Goal: Information Seeking & Learning: Learn about a topic

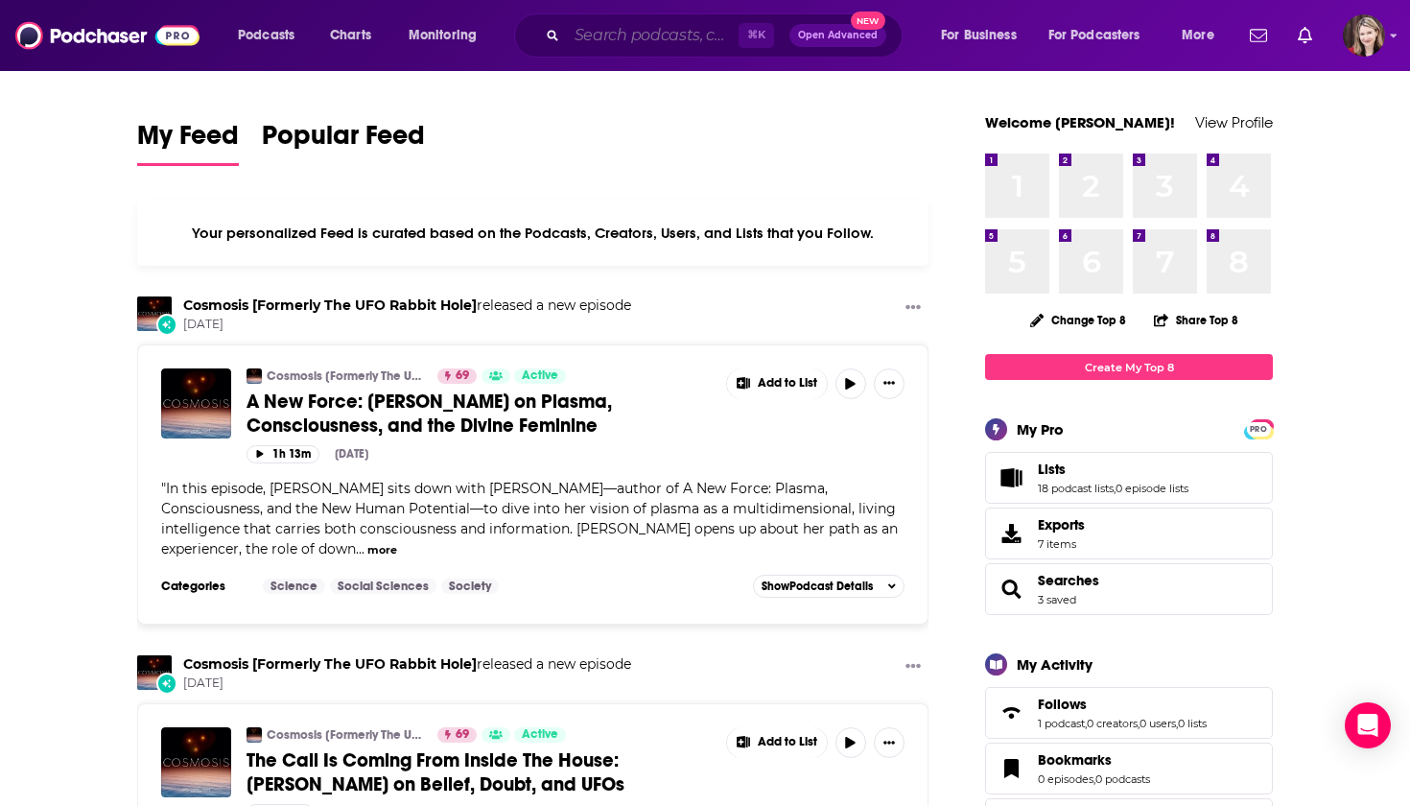
click at [589, 34] on input "Search podcasts, credits, & more..." at bounding box center [653, 35] width 172 height 31
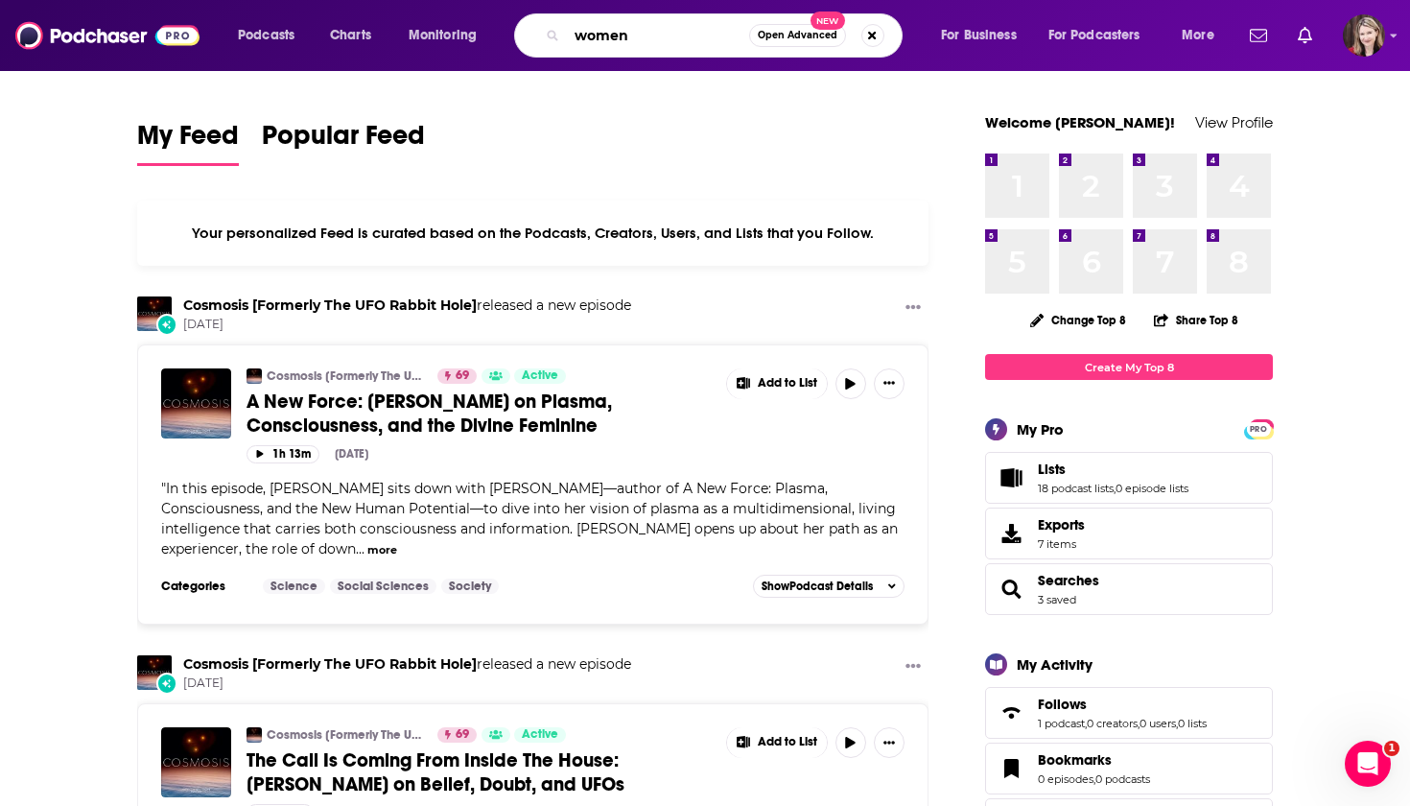
type input "women"
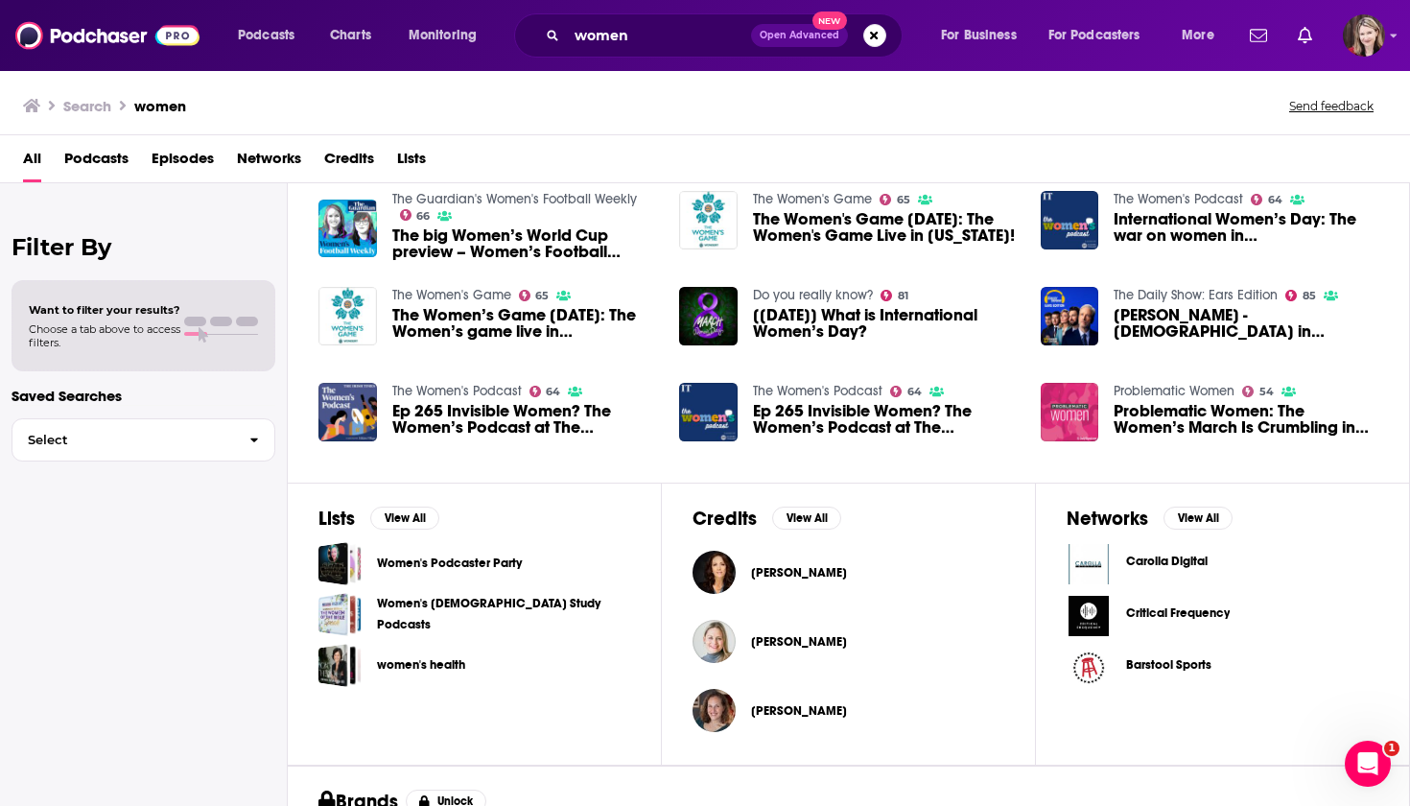
click at [83, 154] on span "Podcasts" at bounding box center [96, 162] width 64 height 39
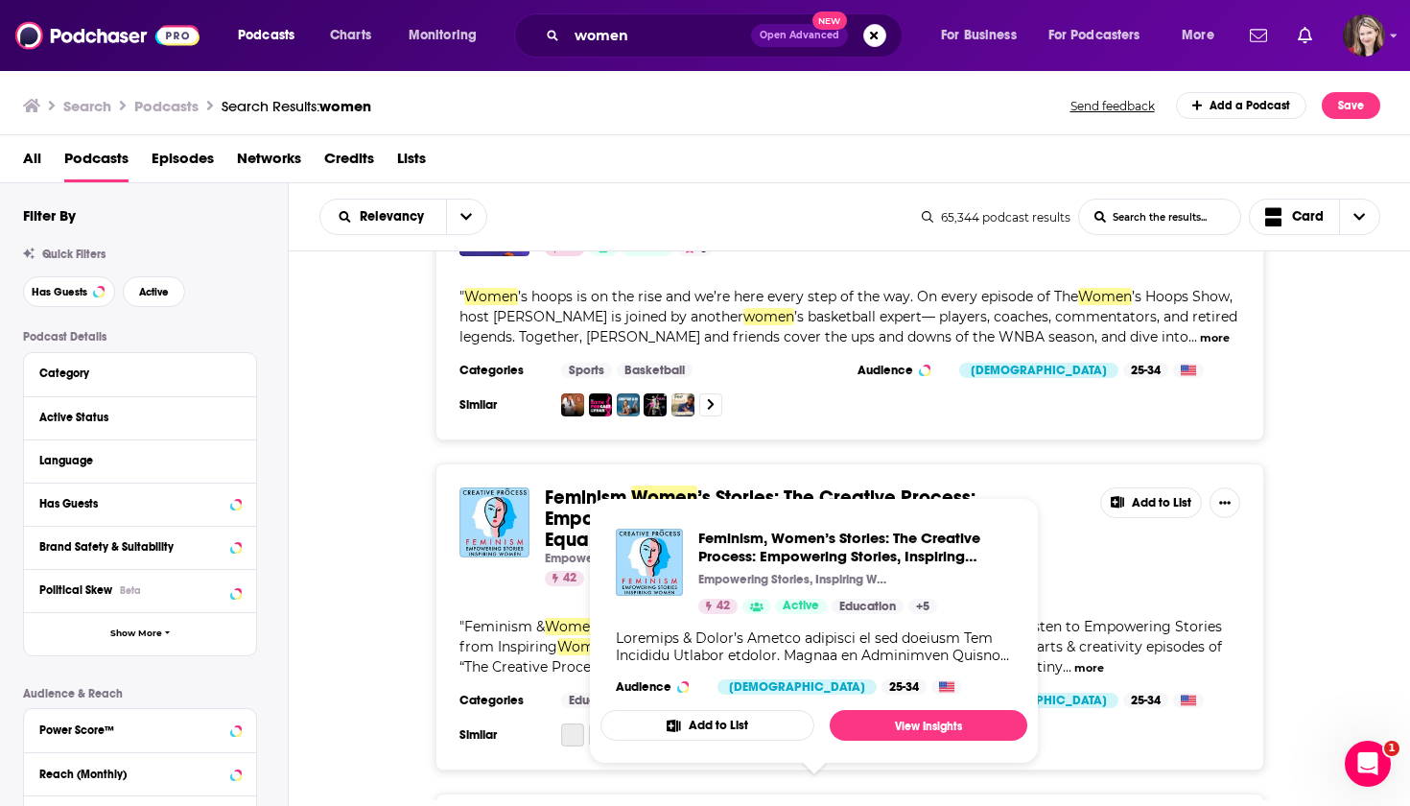
scroll to position [2389, 0]
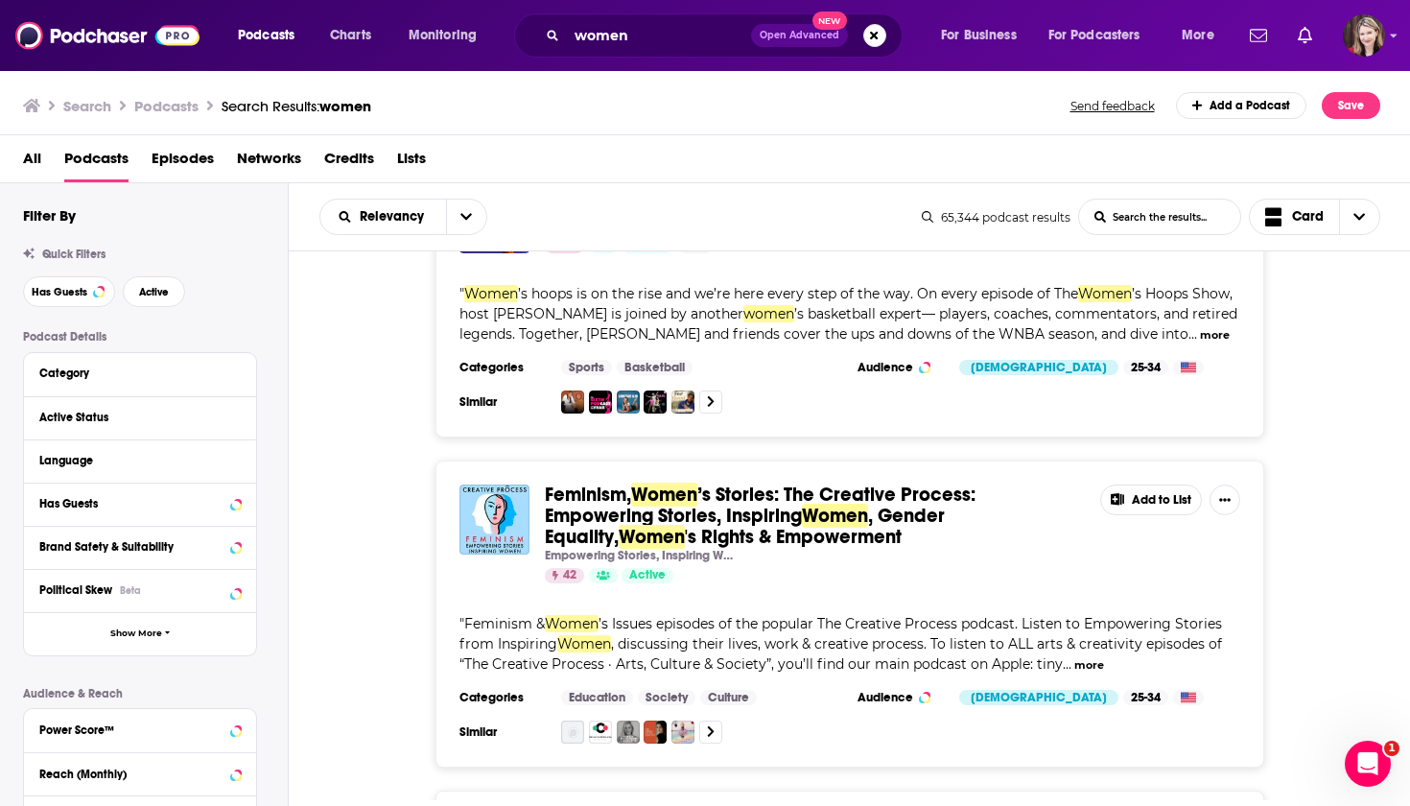
click at [1196, 103] on icon "Add a Podcast" at bounding box center [1197, 106] width 11 height 12
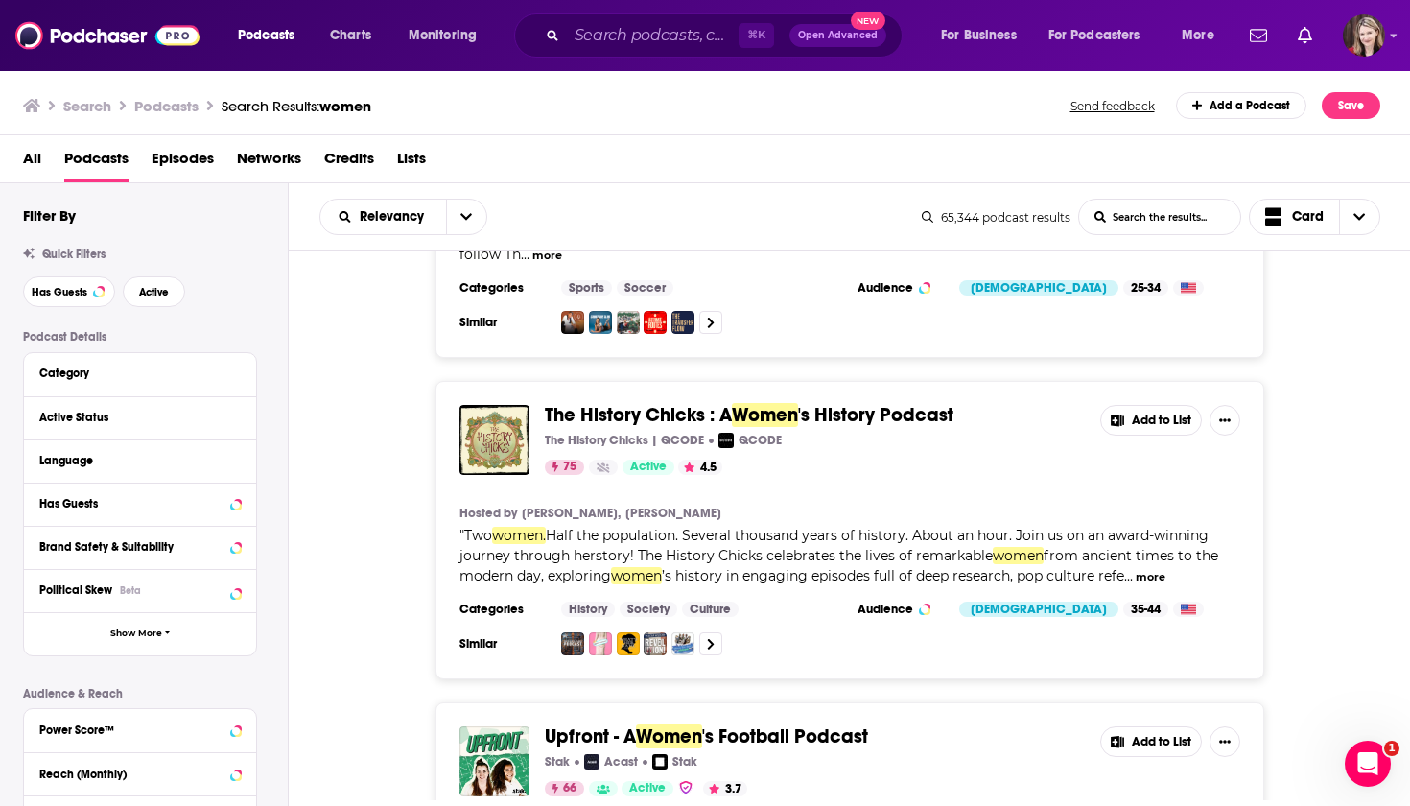
scroll to position [1174, 0]
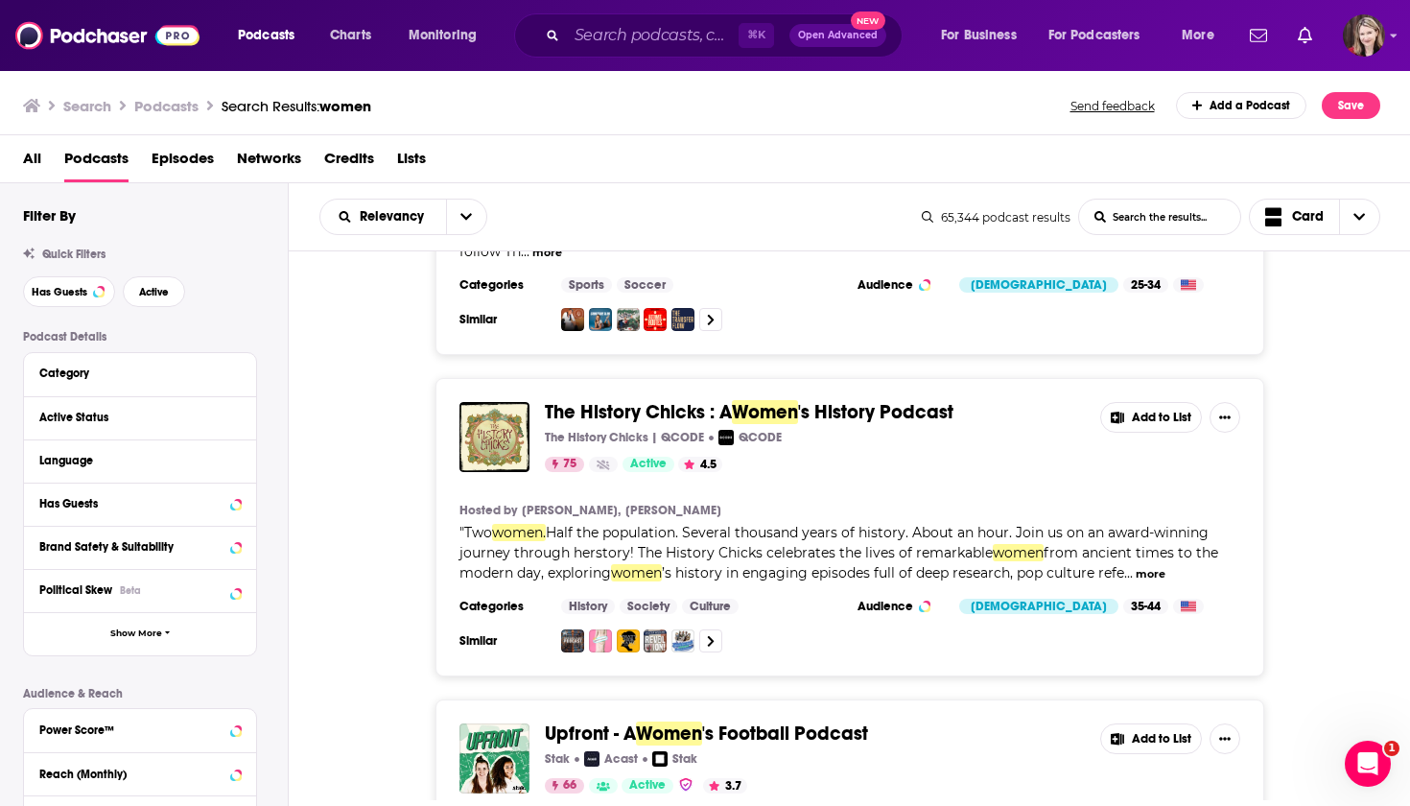
click at [412, 158] on span "Lists" at bounding box center [411, 162] width 29 height 39
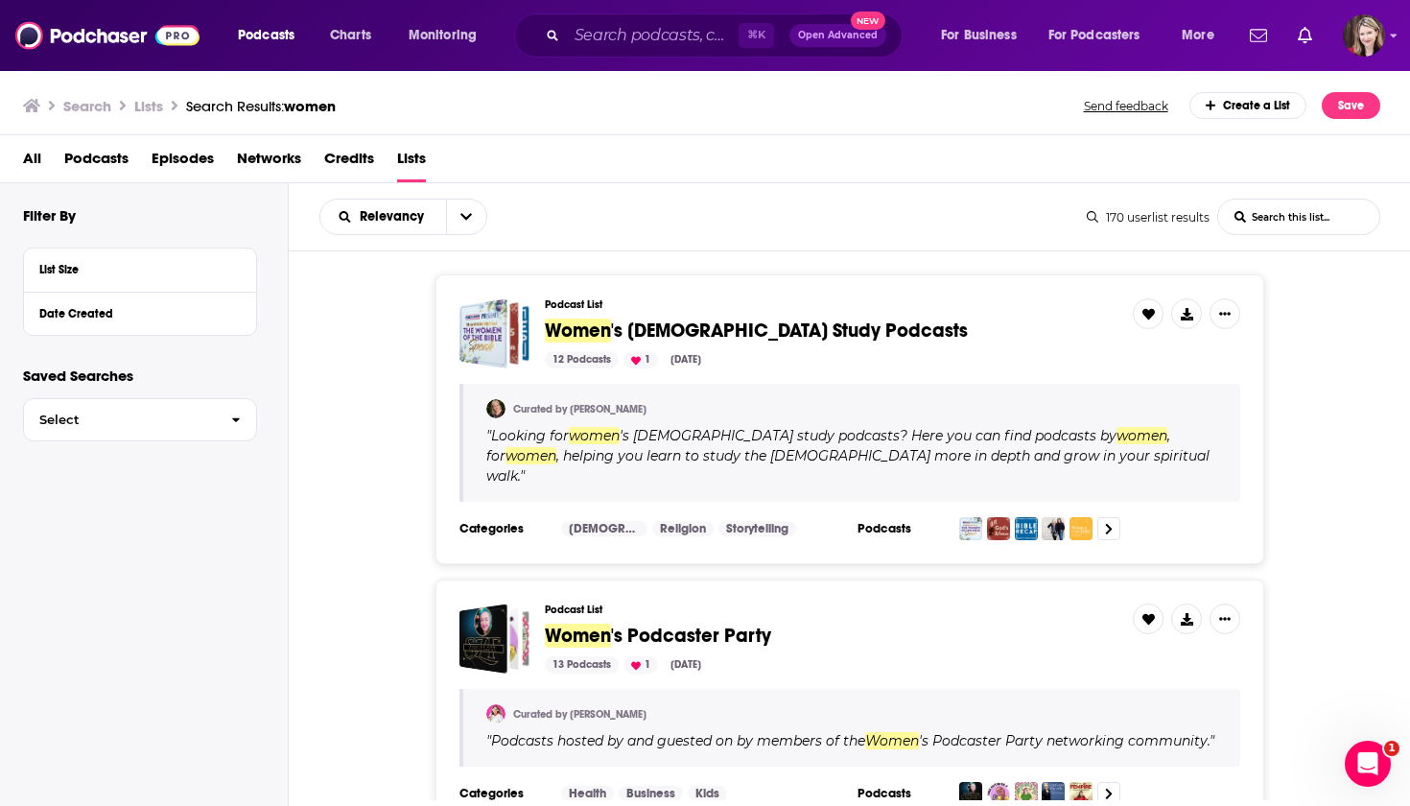
click at [864, 19] on span "New" at bounding box center [868, 21] width 35 height 18
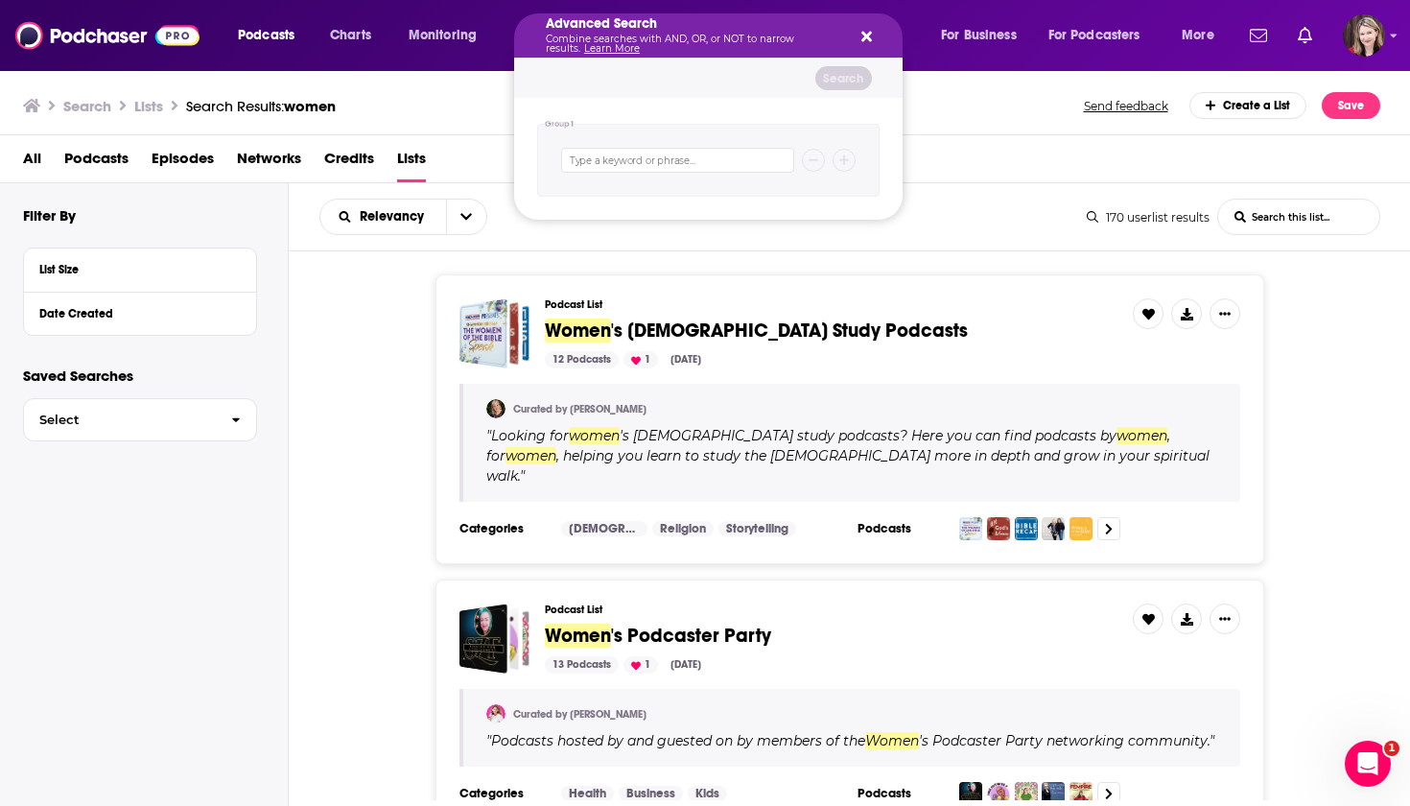
click at [864, 19] on div "Advanced Search Combine searches with AND, OR, or NOT to narrow results. Learn …" at bounding box center [708, 35] width 388 height 44
click at [173, 36] on img at bounding box center [107, 35] width 184 height 36
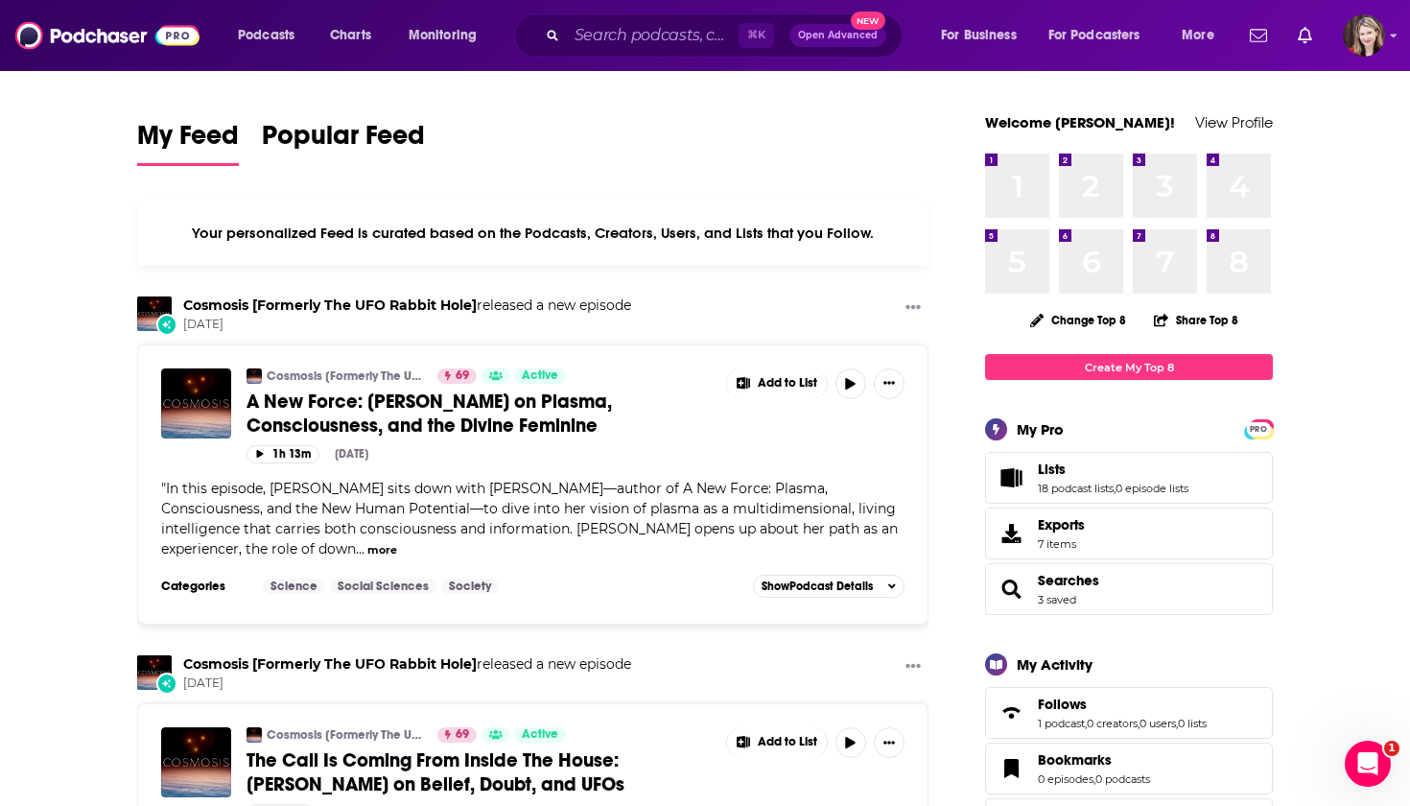
click at [1269, 41] on div "Podcasts Charts Monitoring ⌘ K Open Advanced New For Business For Podcasters Mo…" at bounding box center [705, 35] width 1410 height 71
click at [1269, 34] on div "Podcasts Charts Monitoring ⌘ K Open Advanced New For Business For Podcasters Mo…" at bounding box center [705, 35] width 1410 height 71
click at [1269, 38] on icon "Show profile menu" at bounding box center [1394, 37] width 7 height 4
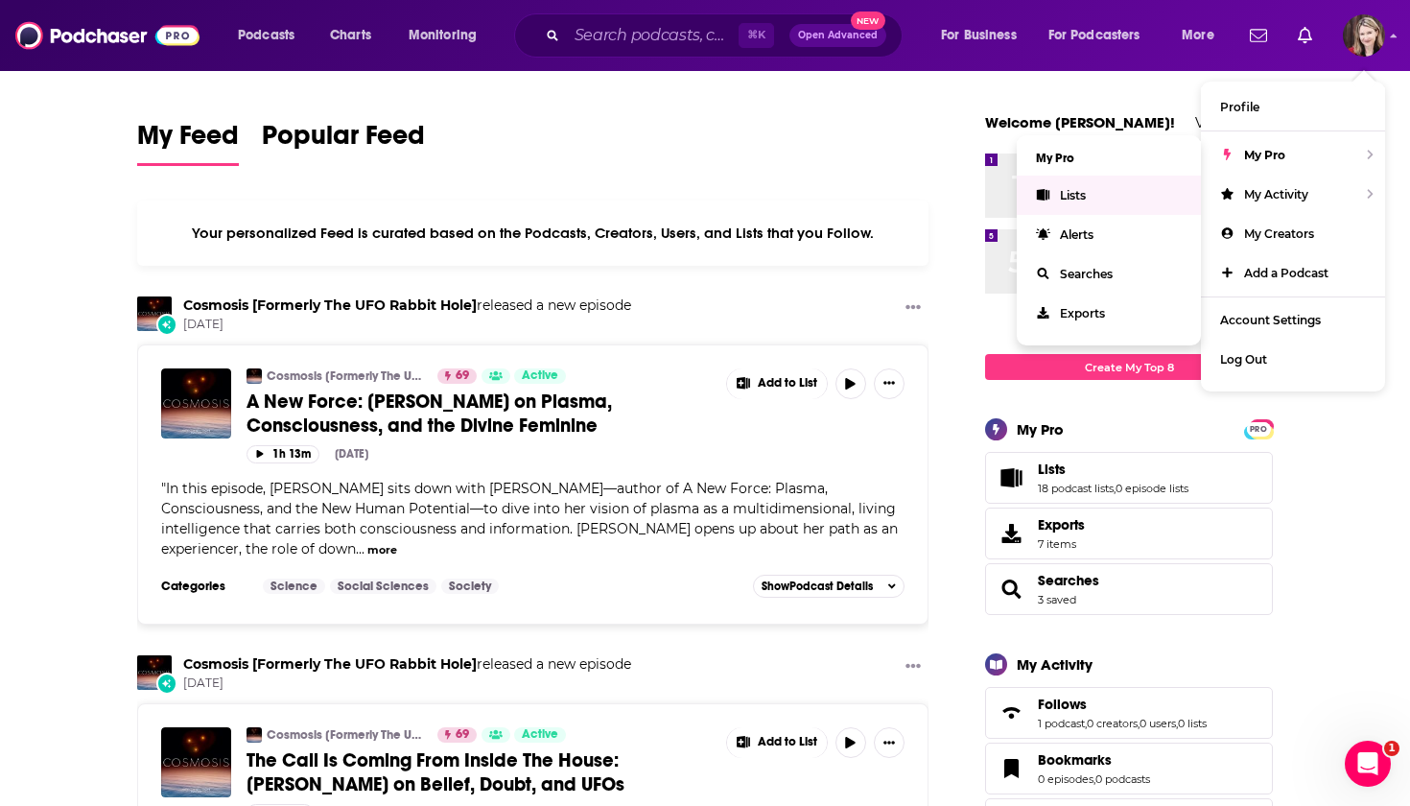
click at [1074, 195] on span "Lists" at bounding box center [1073, 195] width 26 height 14
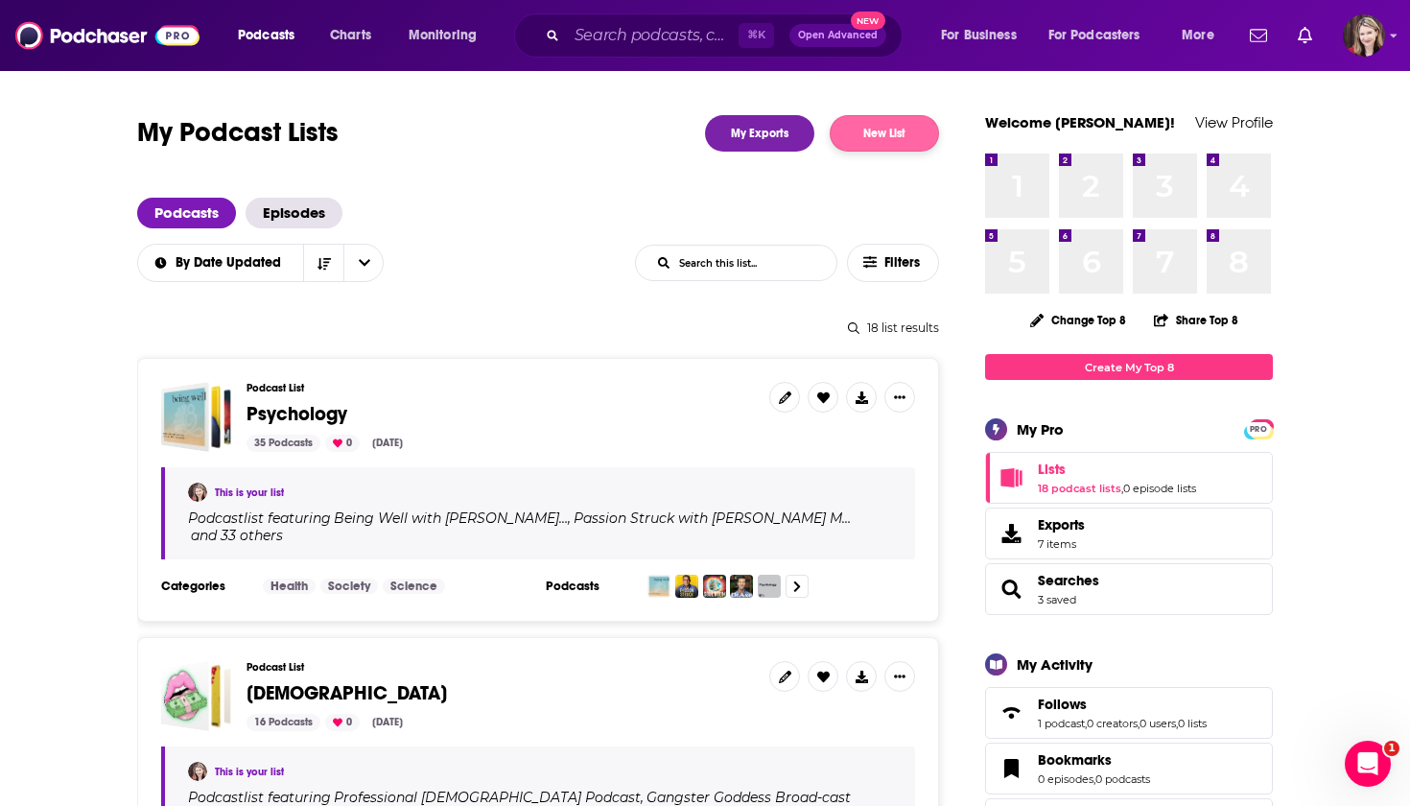
click at [874, 128] on button "New List" at bounding box center [884, 133] width 109 height 36
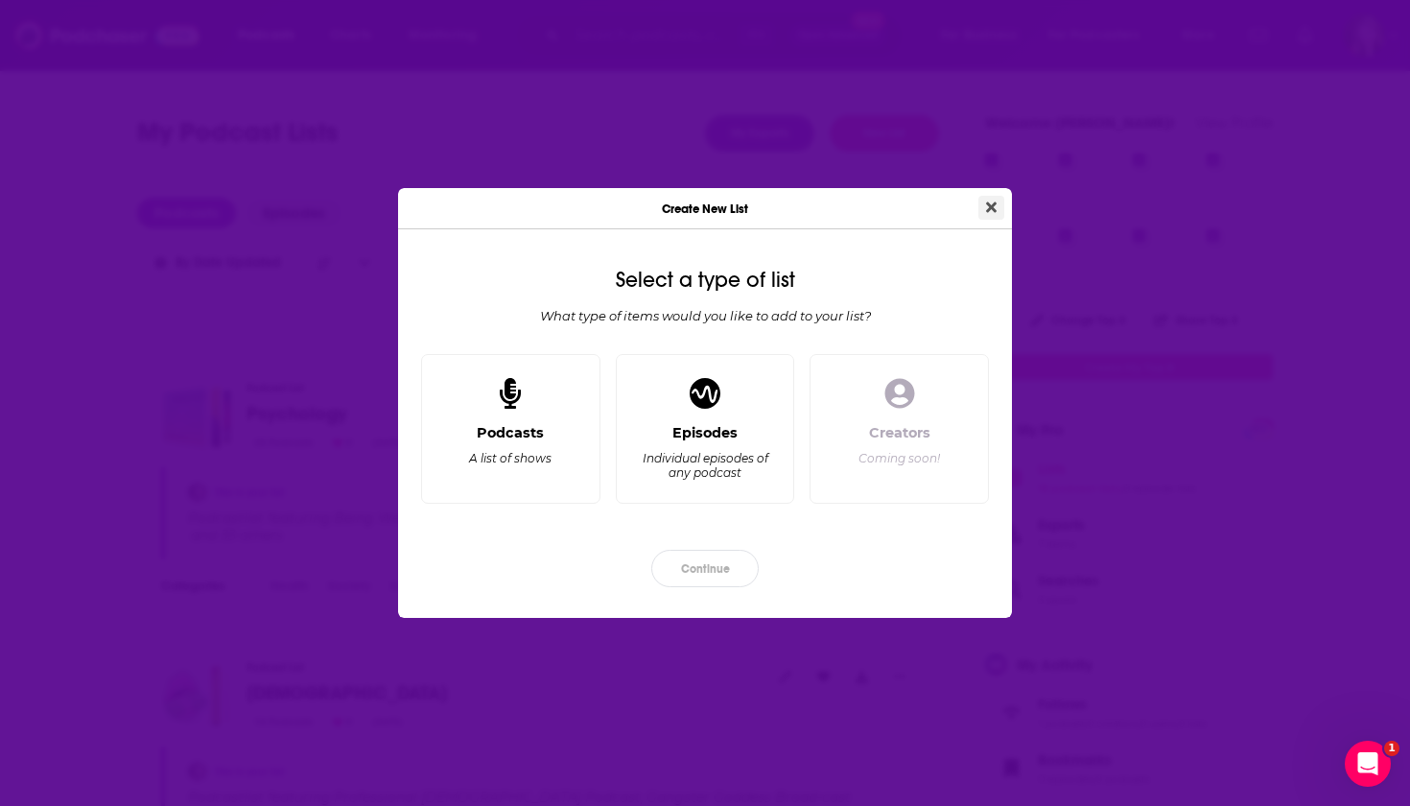
click at [990, 200] on icon "Close" at bounding box center [991, 207] width 11 height 15
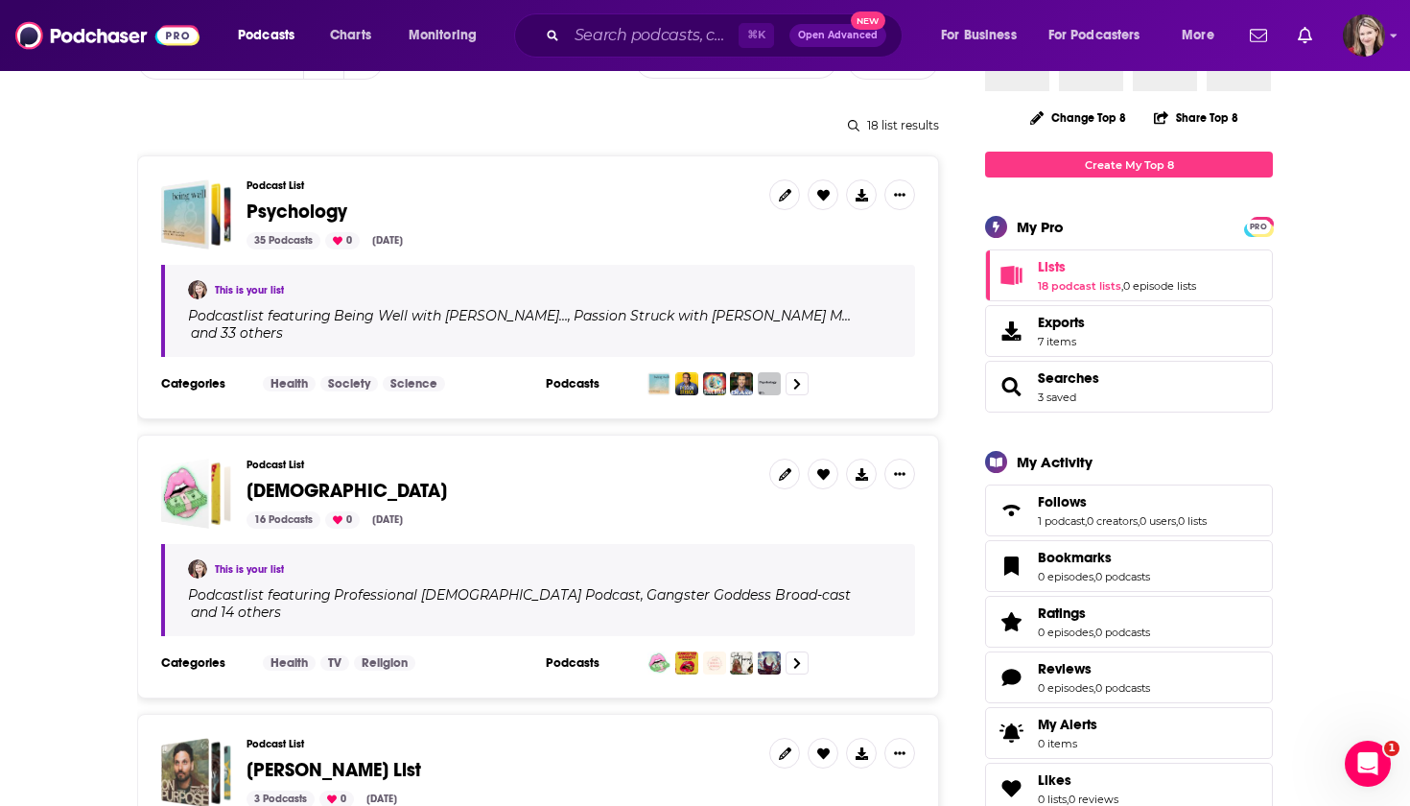
scroll to position [253, 0]
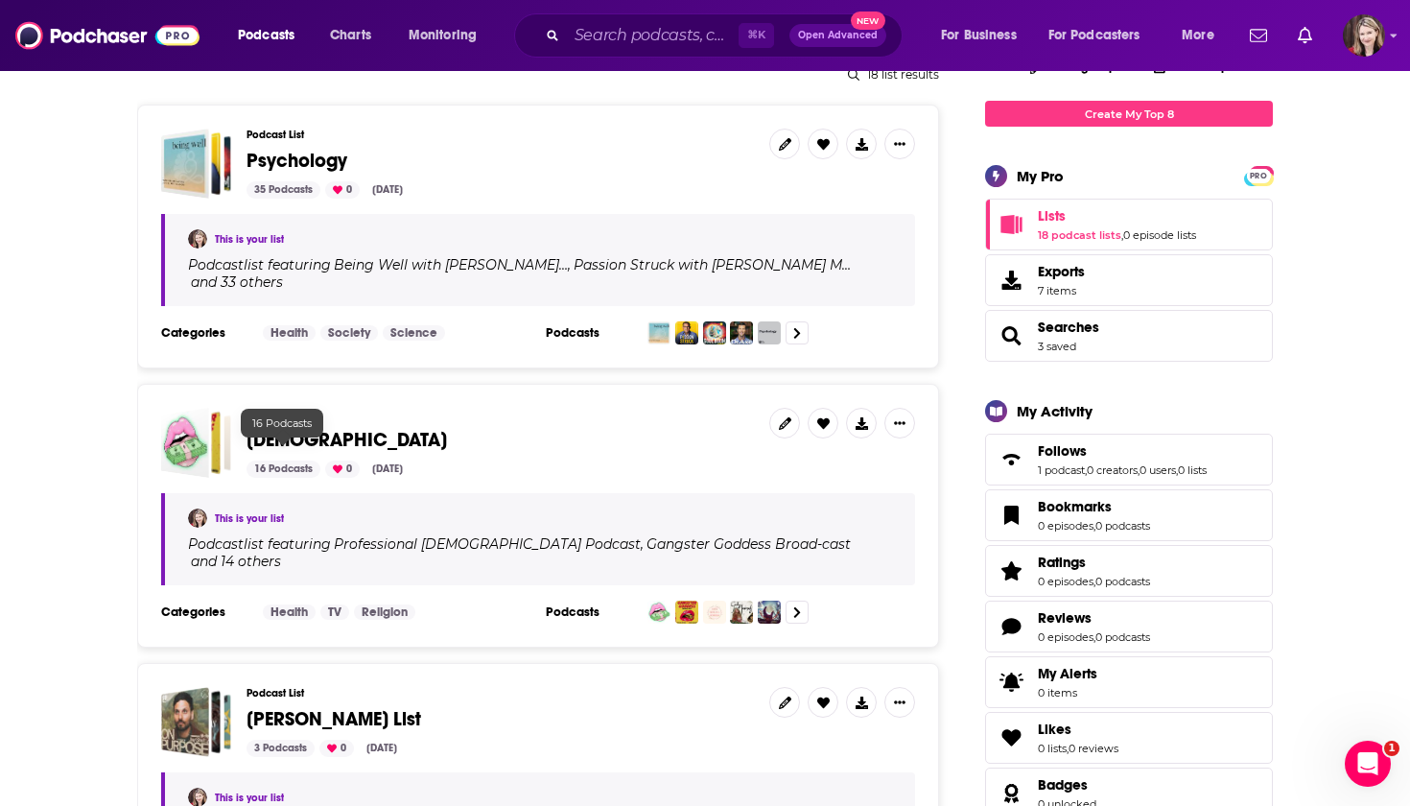
click at [276, 460] on div "16 Podcasts" at bounding box center [284, 468] width 74 height 17
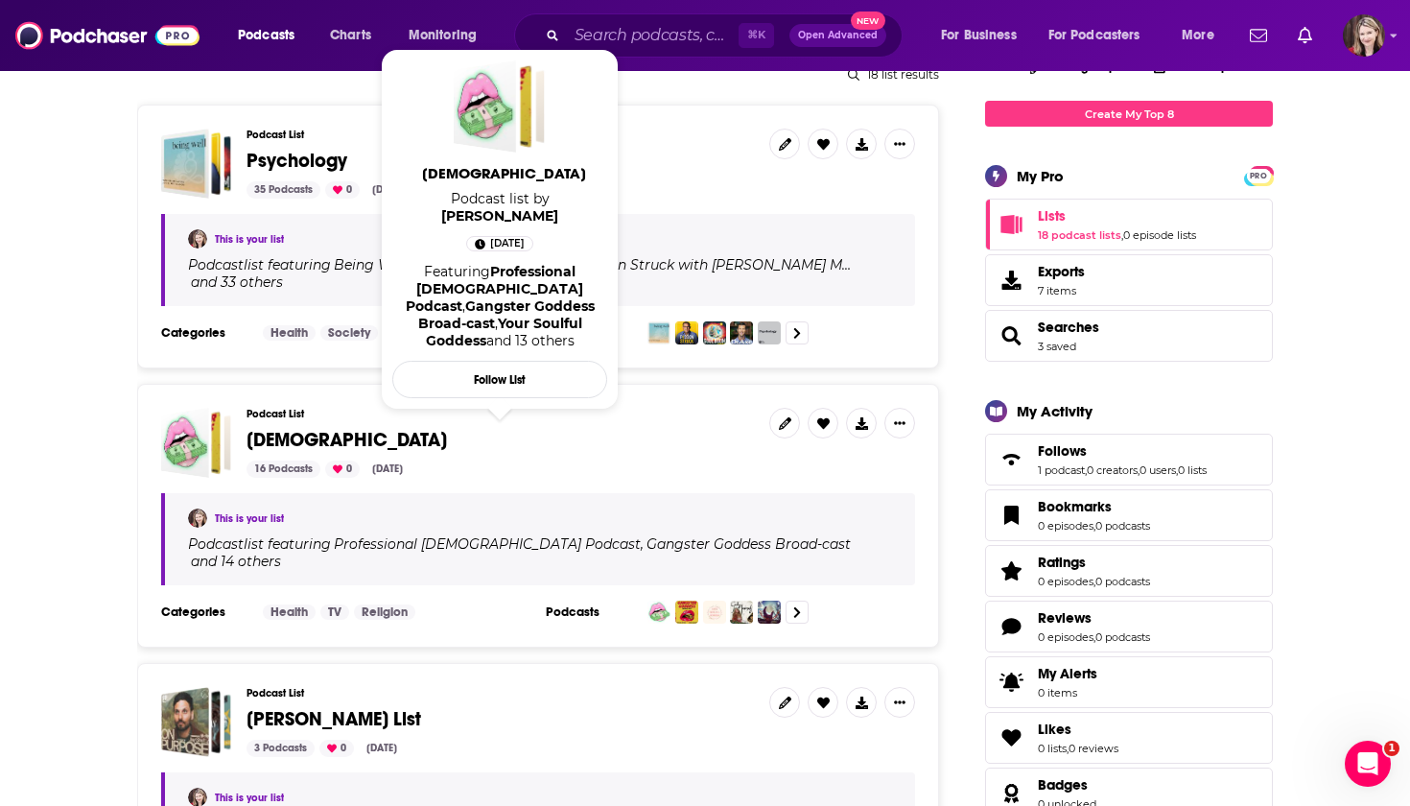
click at [269, 428] on span "[DEMOGRAPHIC_DATA]" at bounding box center [347, 440] width 200 height 24
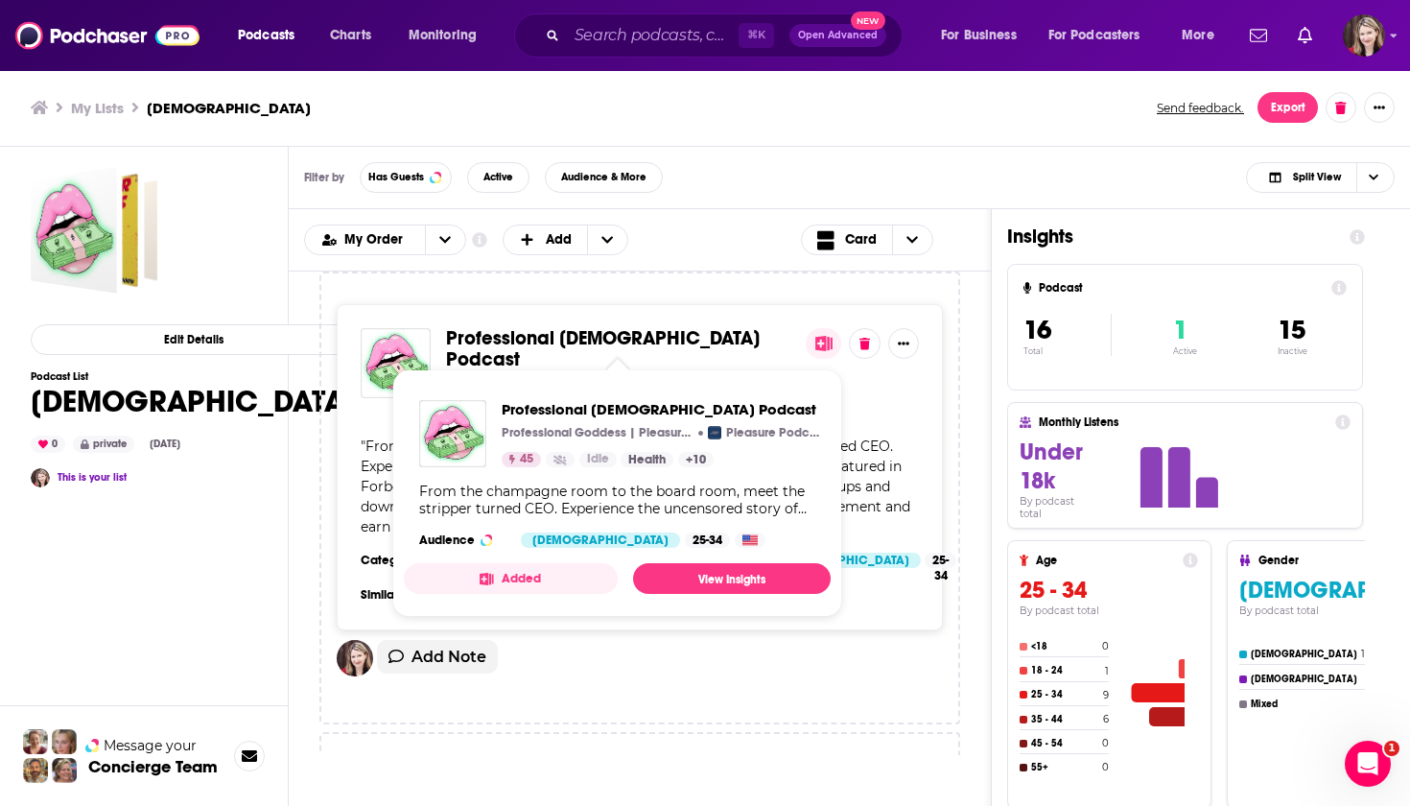
click at [506, 337] on span "Professional [DEMOGRAPHIC_DATA] Podcast" at bounding box center [603, 348] width 314 height 45
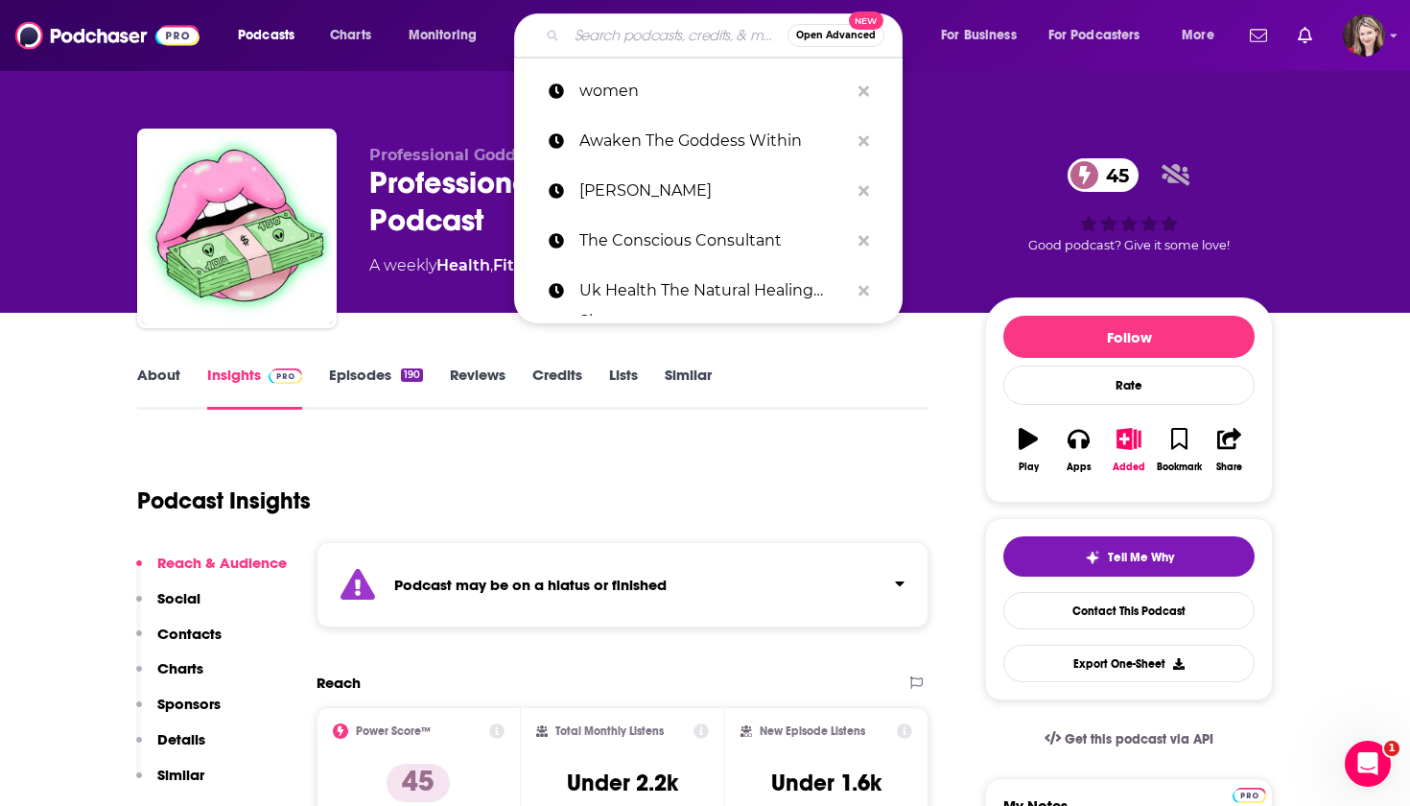
click at [579, 35] on input "Search podcasts, credits, & more..." at bounding box center [677, 35] width 221 height 31
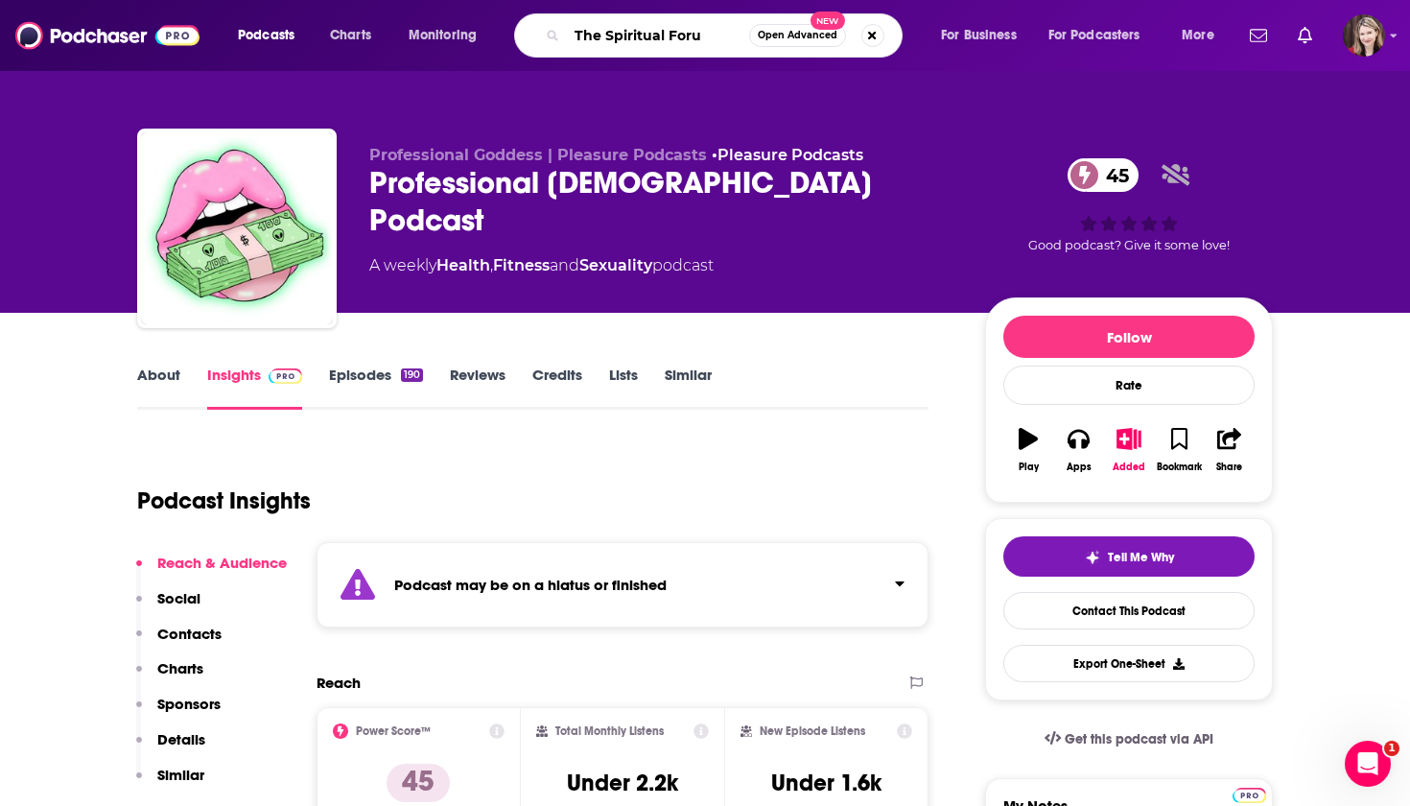
type input "The Spiritual Forum"
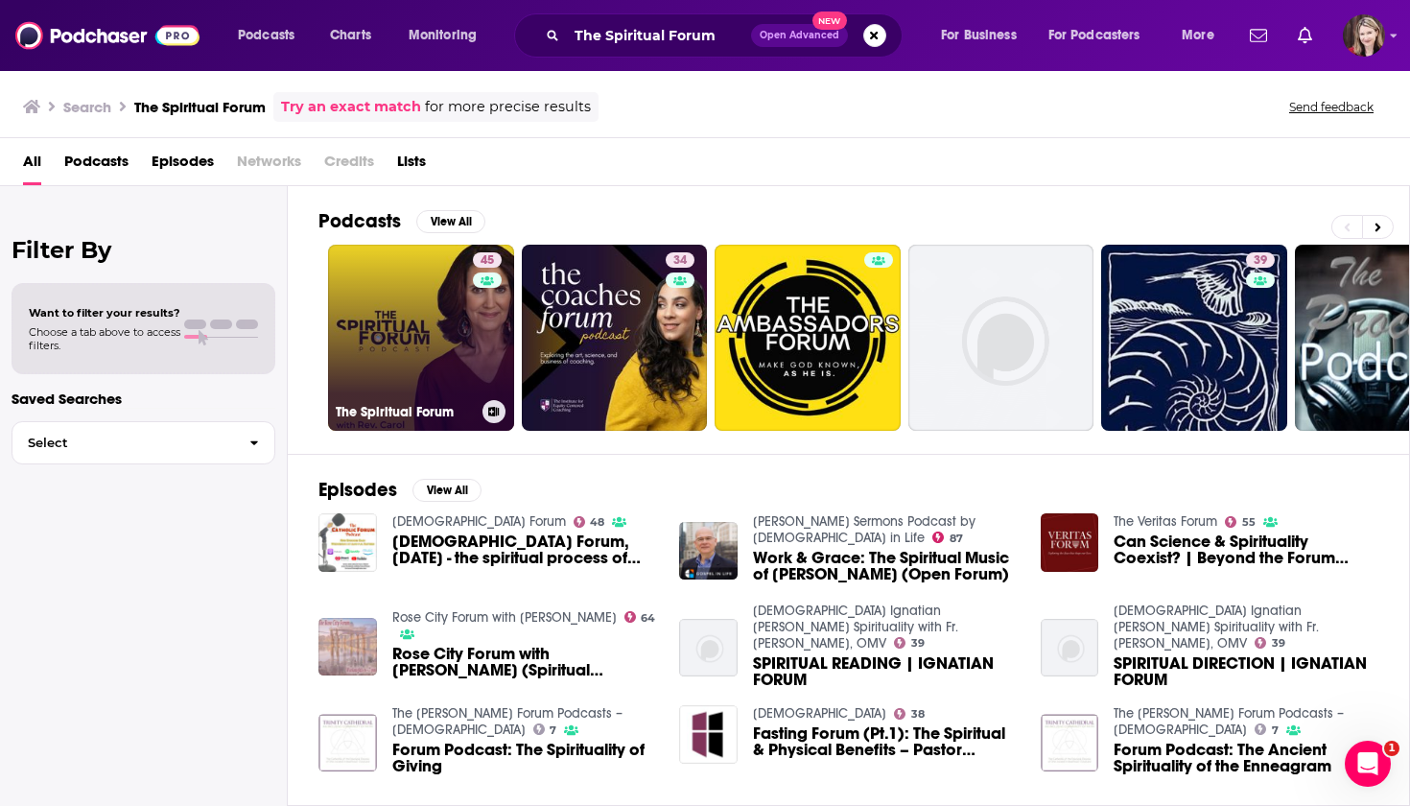
click at [418, 288] on link "45 The Spiritual Forum" at bounding box center [421, 338] width 186 height 186
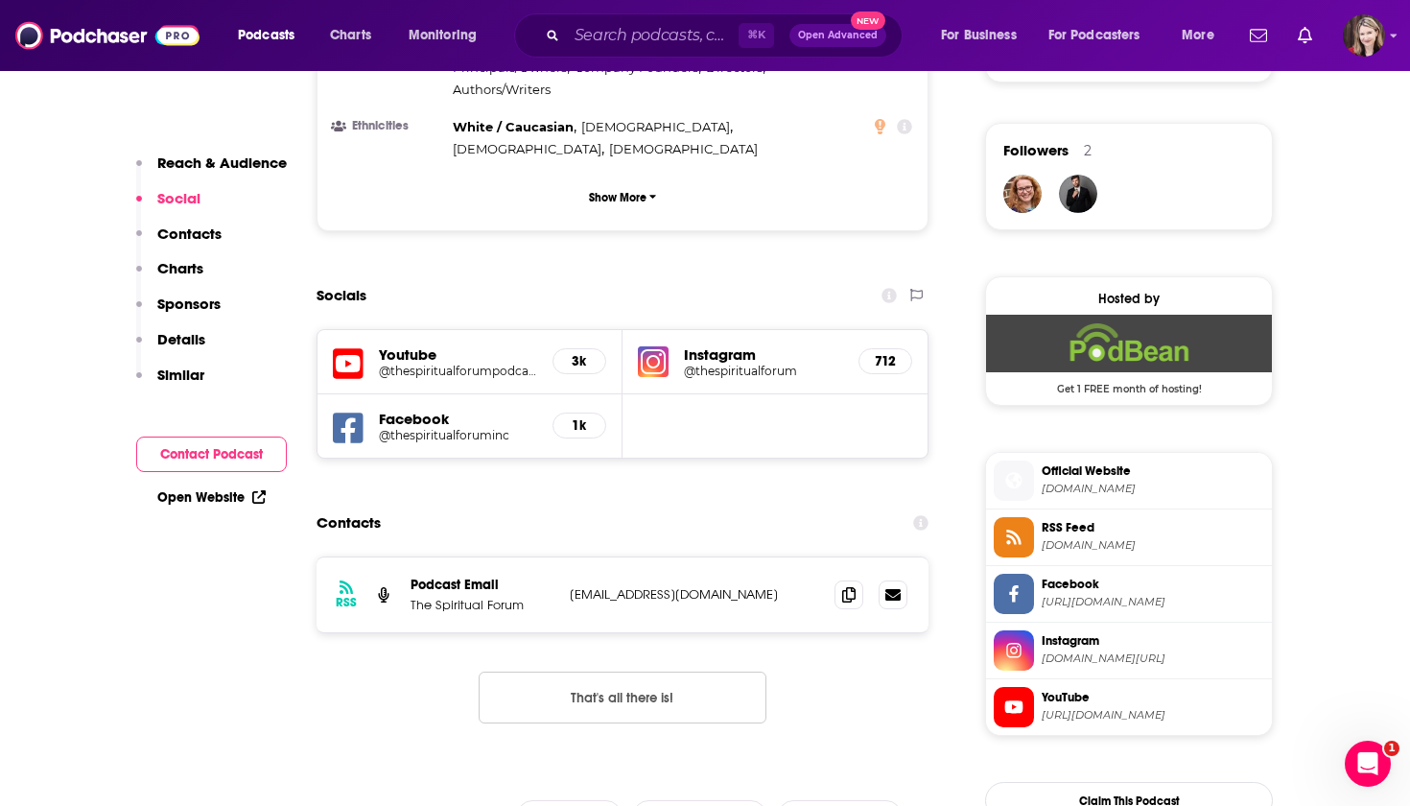
scroll to position [1353, 0]
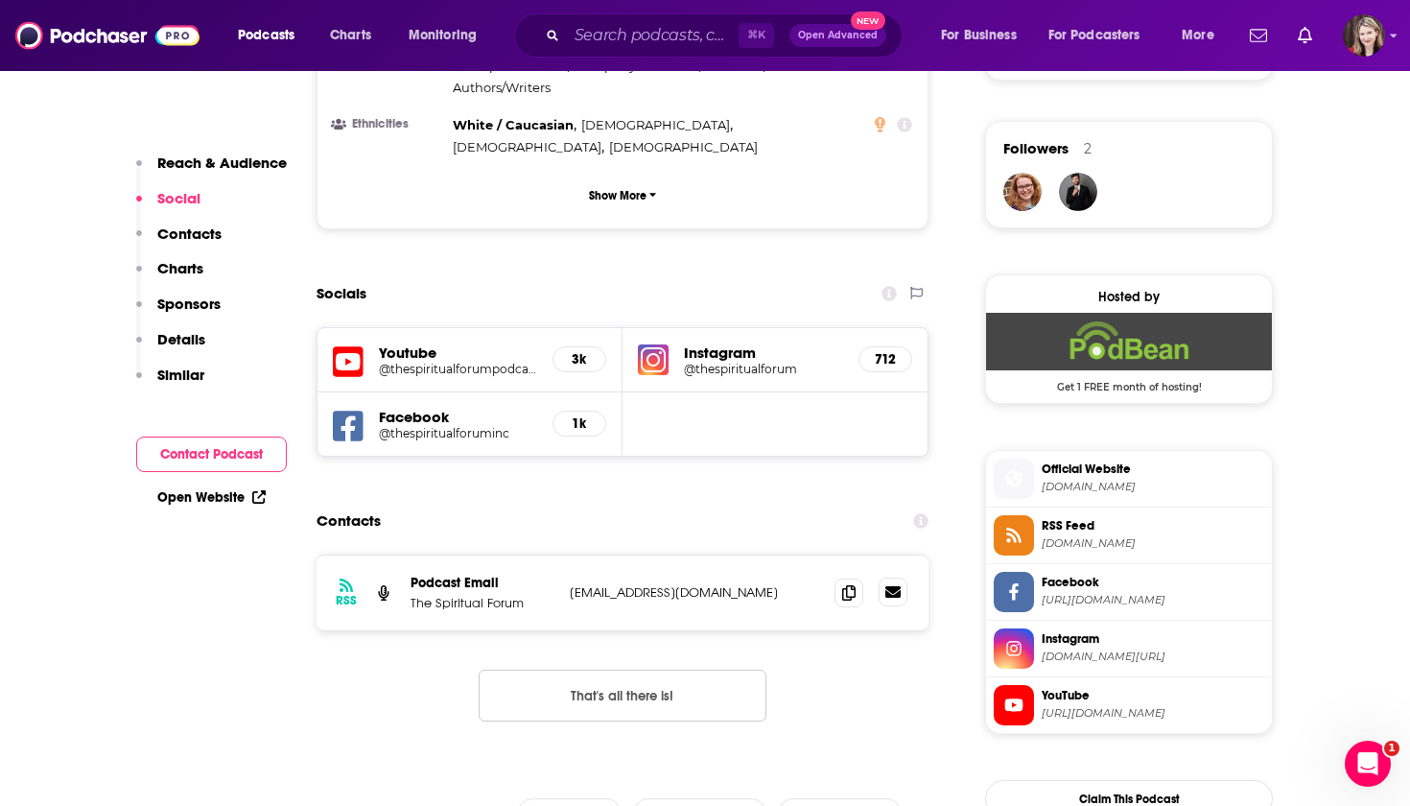
click at [891, 586] on icon at bounding box center [892, 592] width 15 height 12
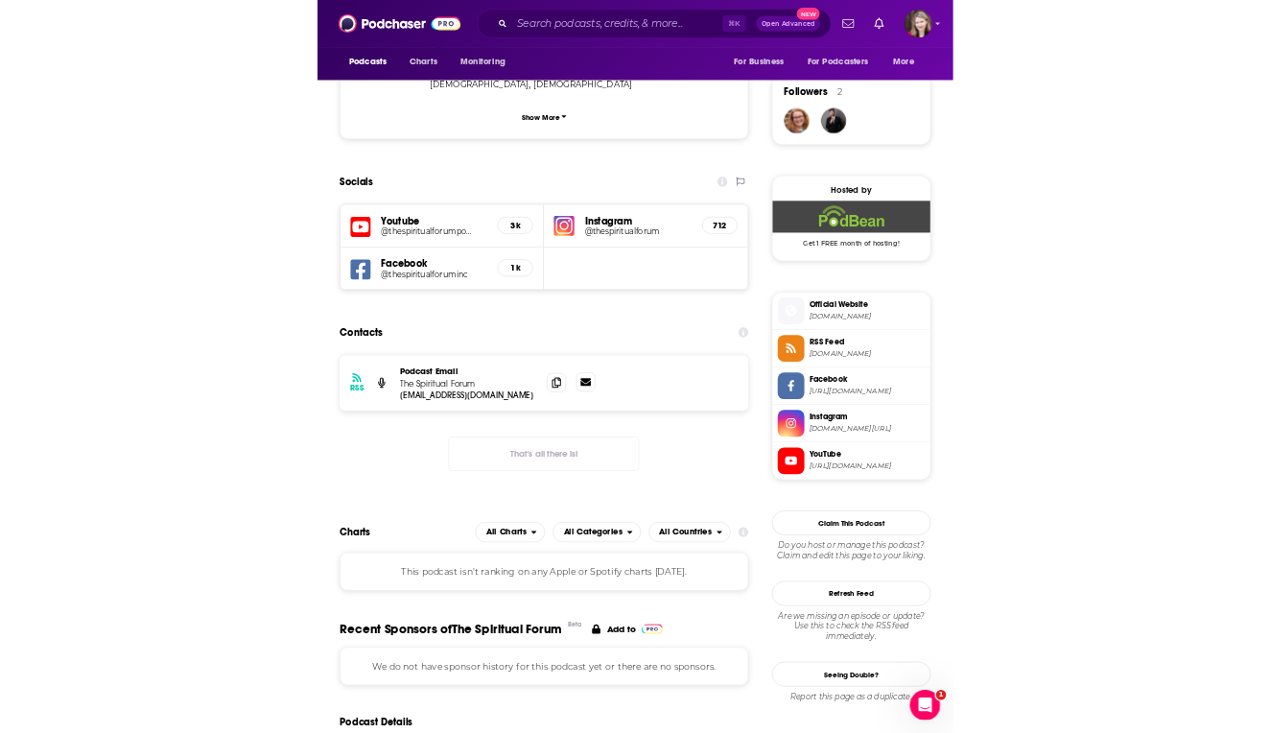
scroll to position [1354, 0]
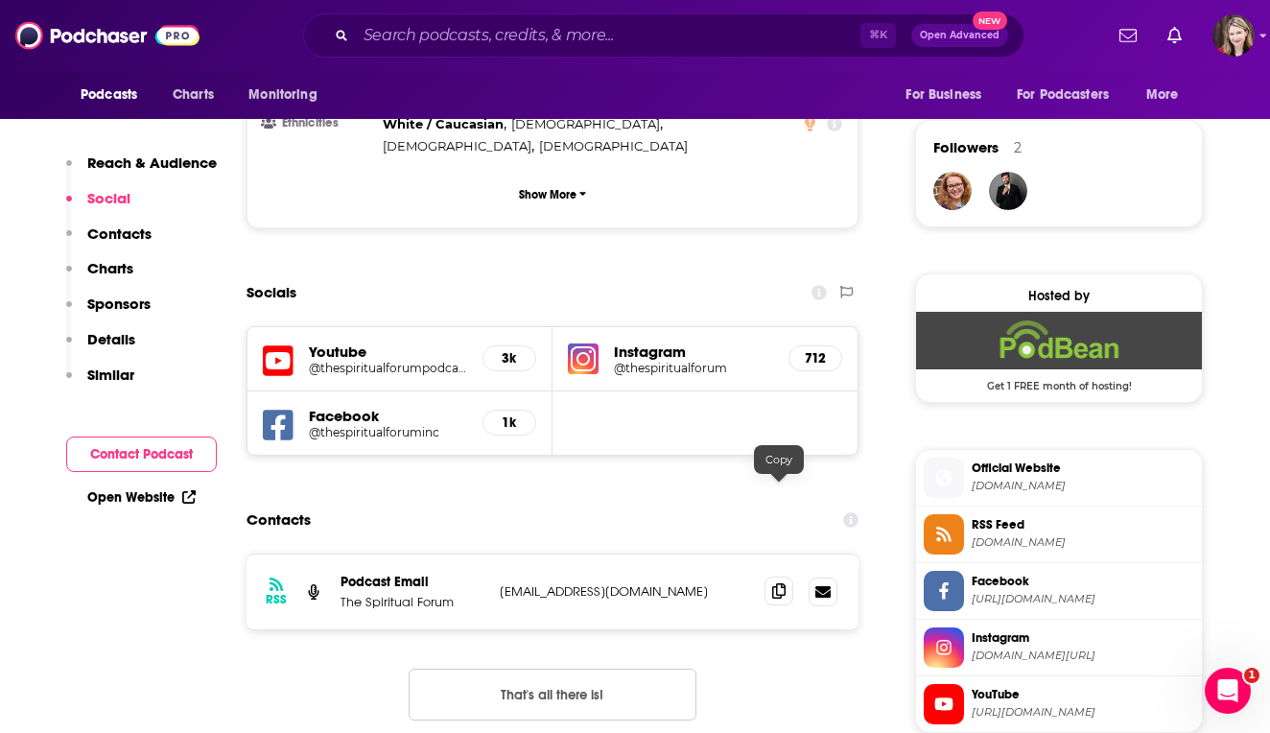
click at [782, 583] on icon at bounding box center [778, 590] width 13 height 15
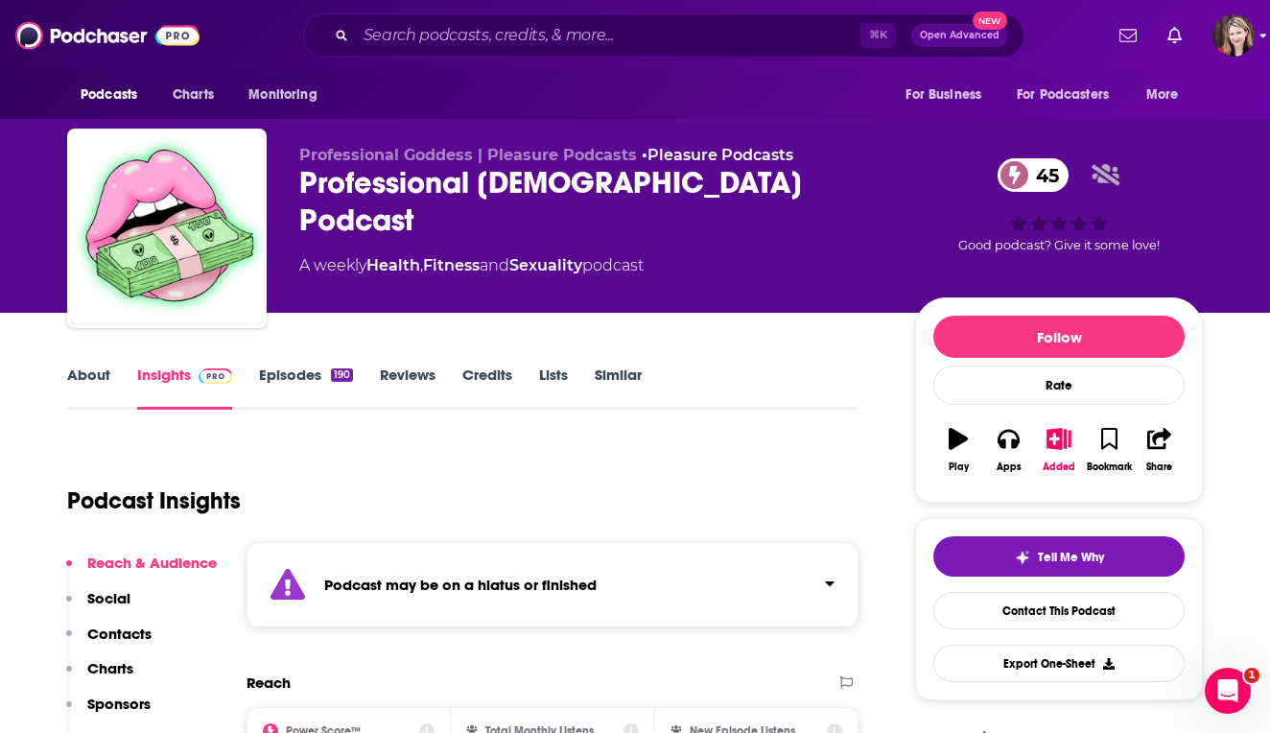
click at [1263, 38] on icon "Show profile menu" at bounding box center [1263, 37] width 7 height 4
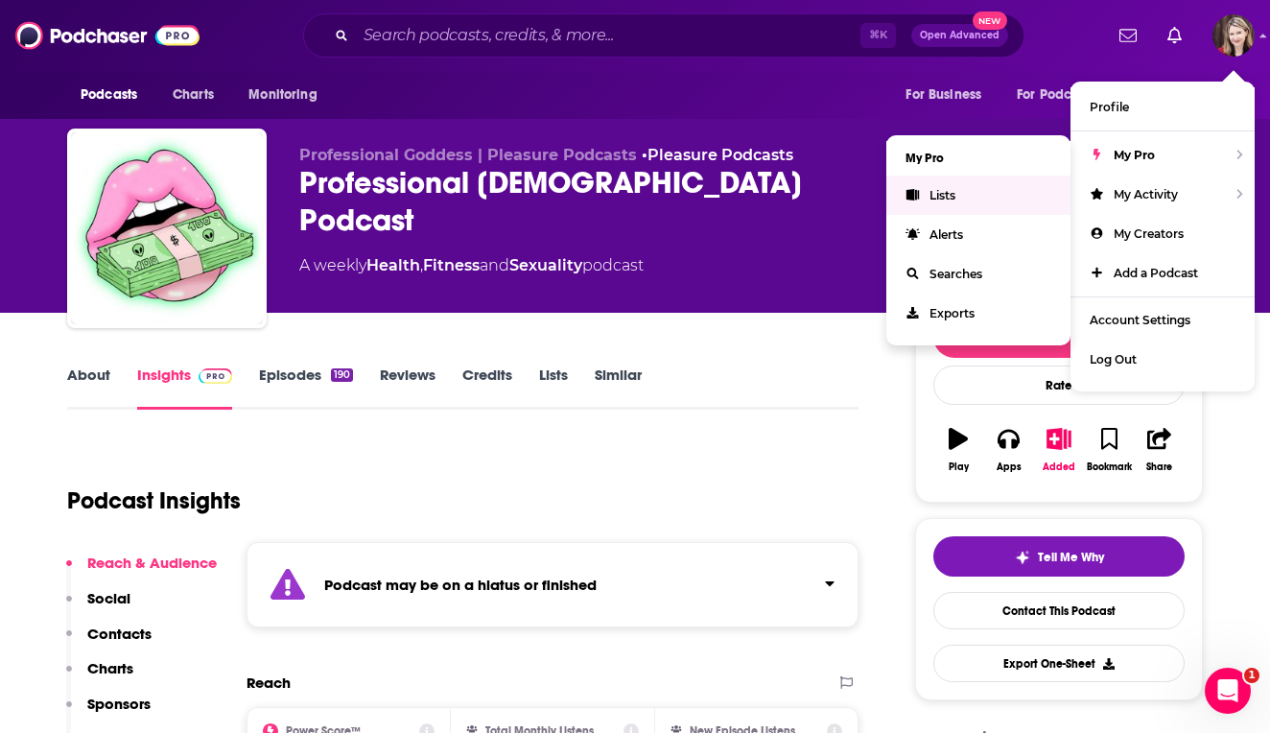
click at [942, 197] on span "Lists" at bounding box center [942, 195] width 26 height 14
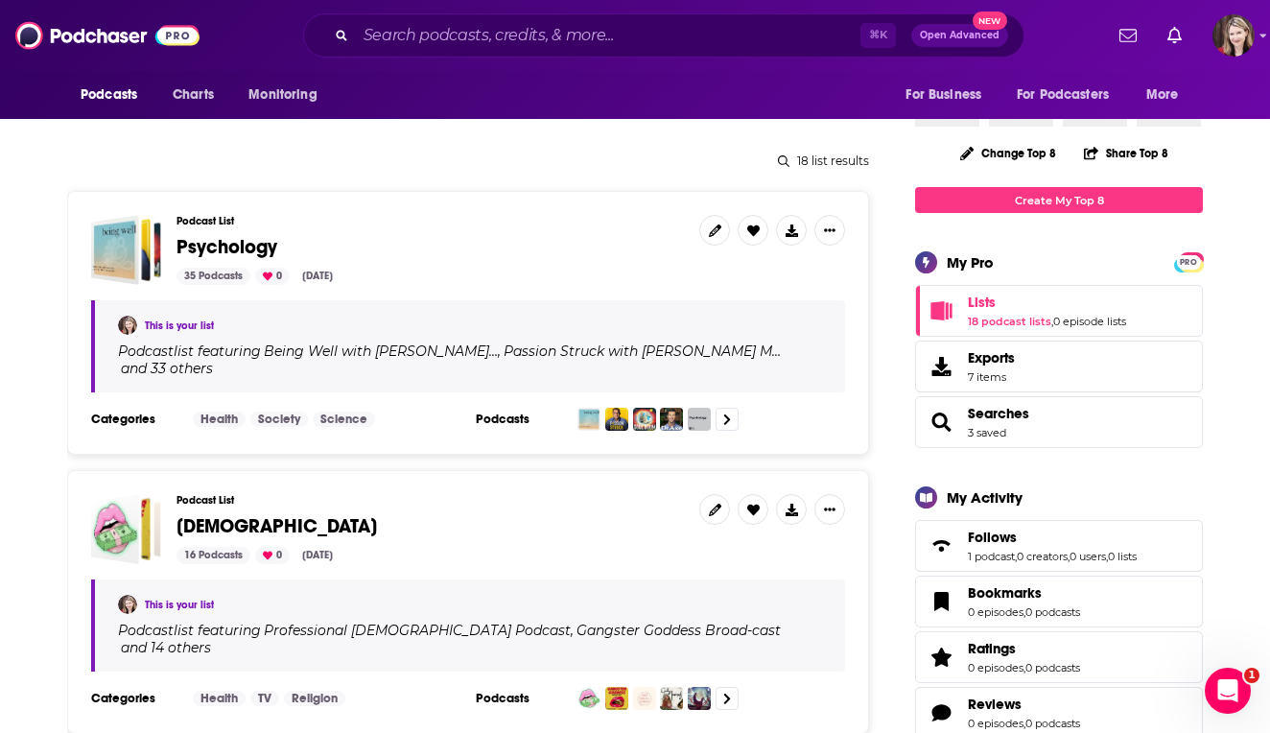
scroll to position [216, 0]
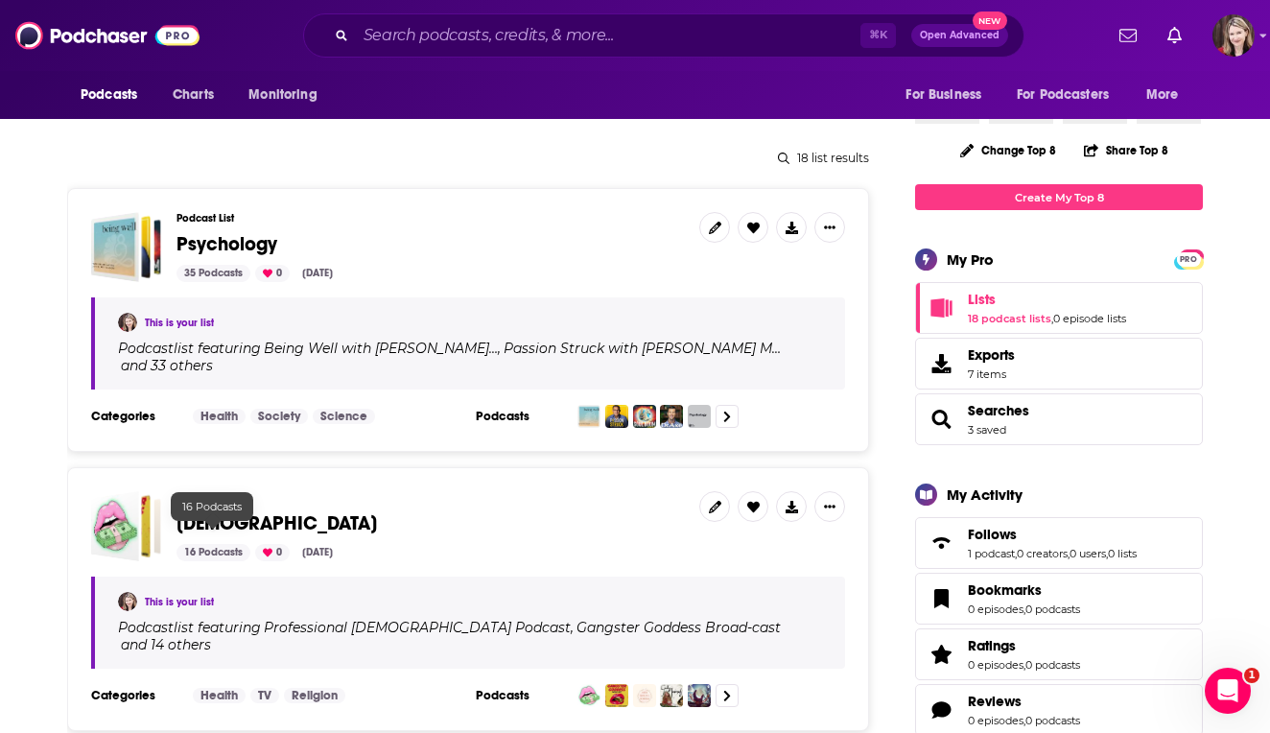
click at [211, 544] on div "16 Podcasts" at bounding box center [213, 552] width 74 height 17
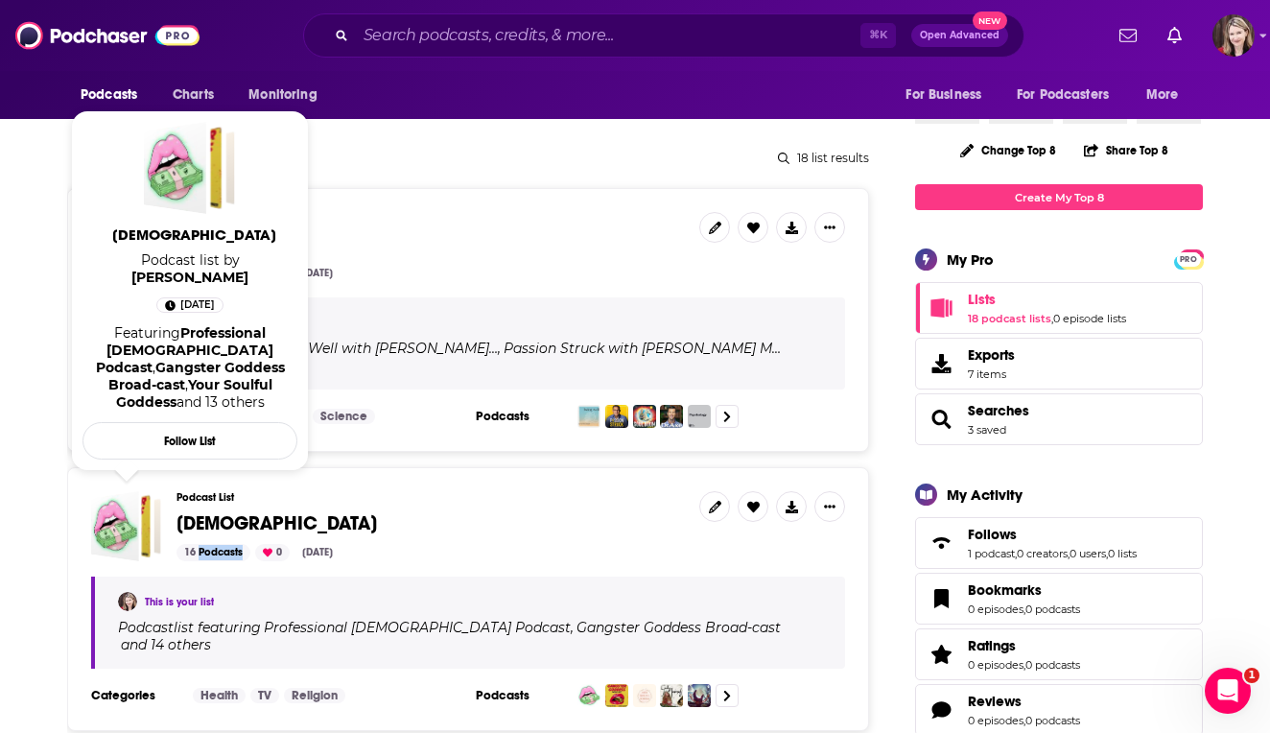
click at [125, 508] on div "Goddess" at bounding box center [115, 526] width 48 height 70
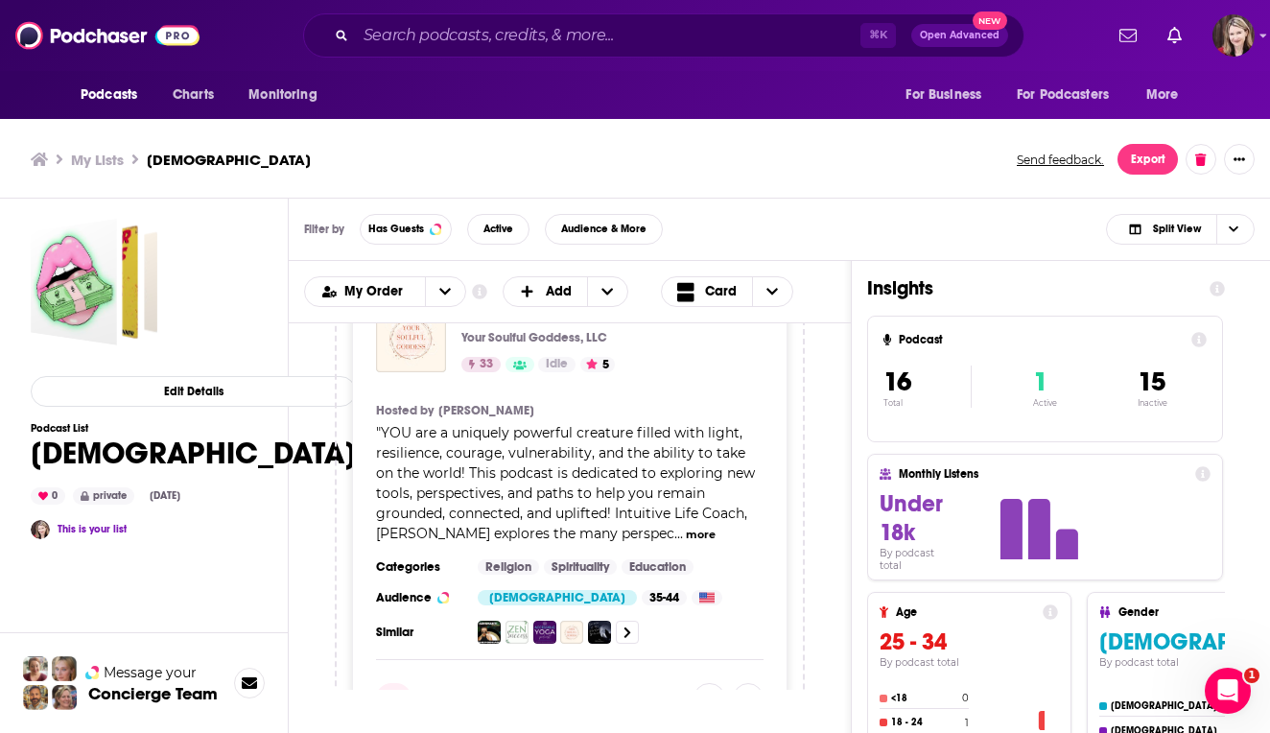
scroll to position [1246, 0]
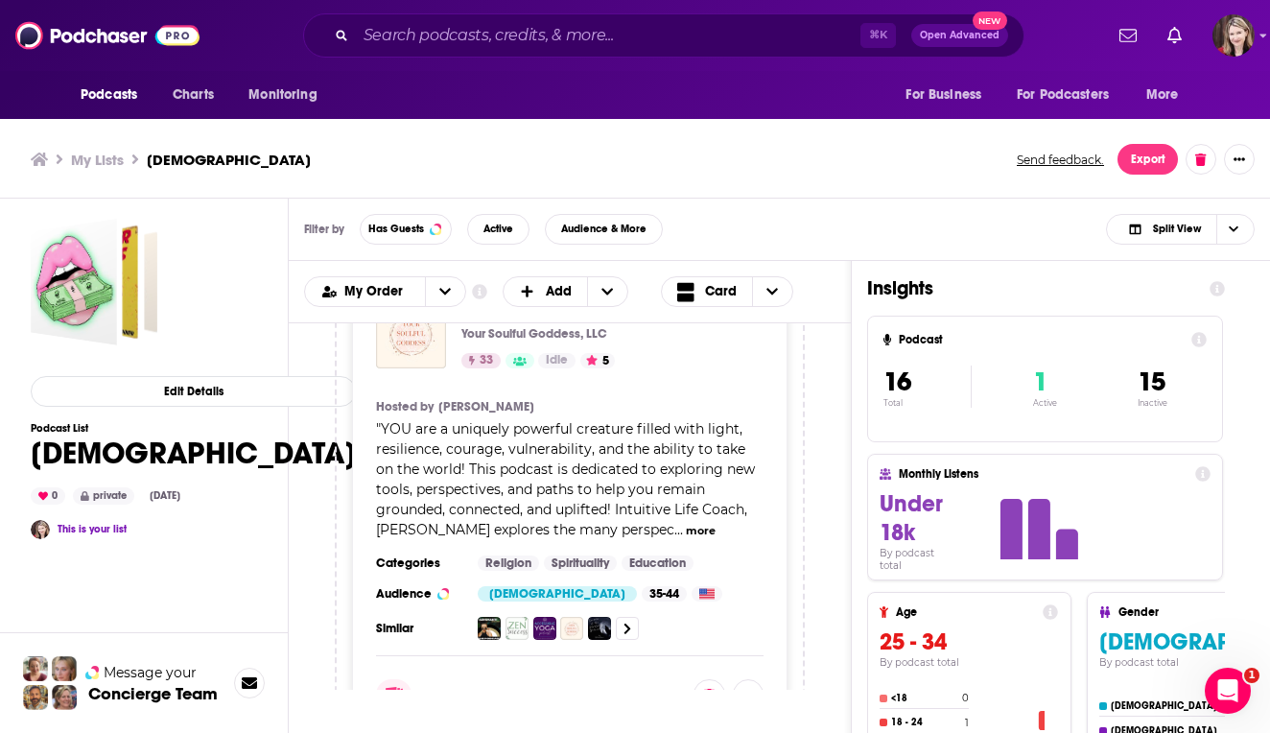
click at [454, 449] on span "YOU are a uniquely powerful creature filled with light, resilience, courage, vu…" at bounding box center [565, 479] width 379 height 118
click at [451, 438] on span "YOU are a uniquely powerful creature filled with light, resilience, courage, vu…" at bounding box center [565, 479] width 379 height 118
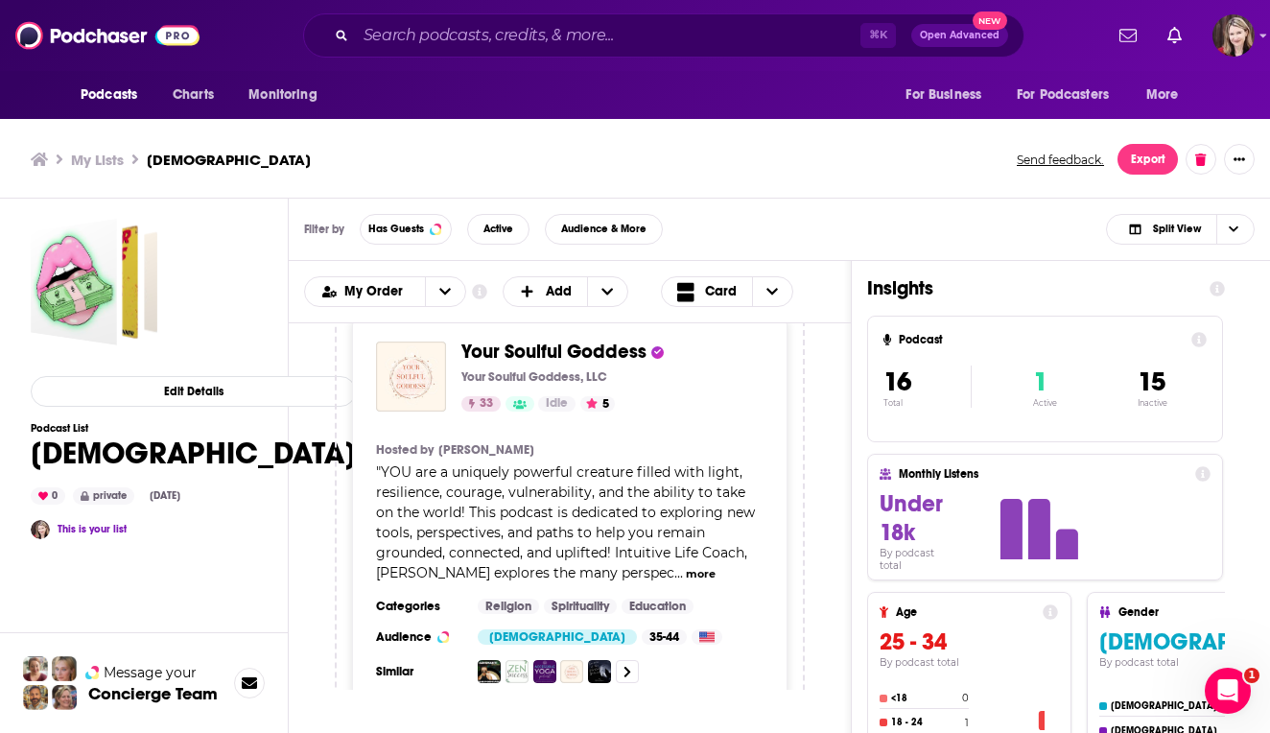
scroll to position [1204, 0]
click at [475, 349] on span "Your Soulful Goddess" at bounding box center [553, 351] width 185 height 24
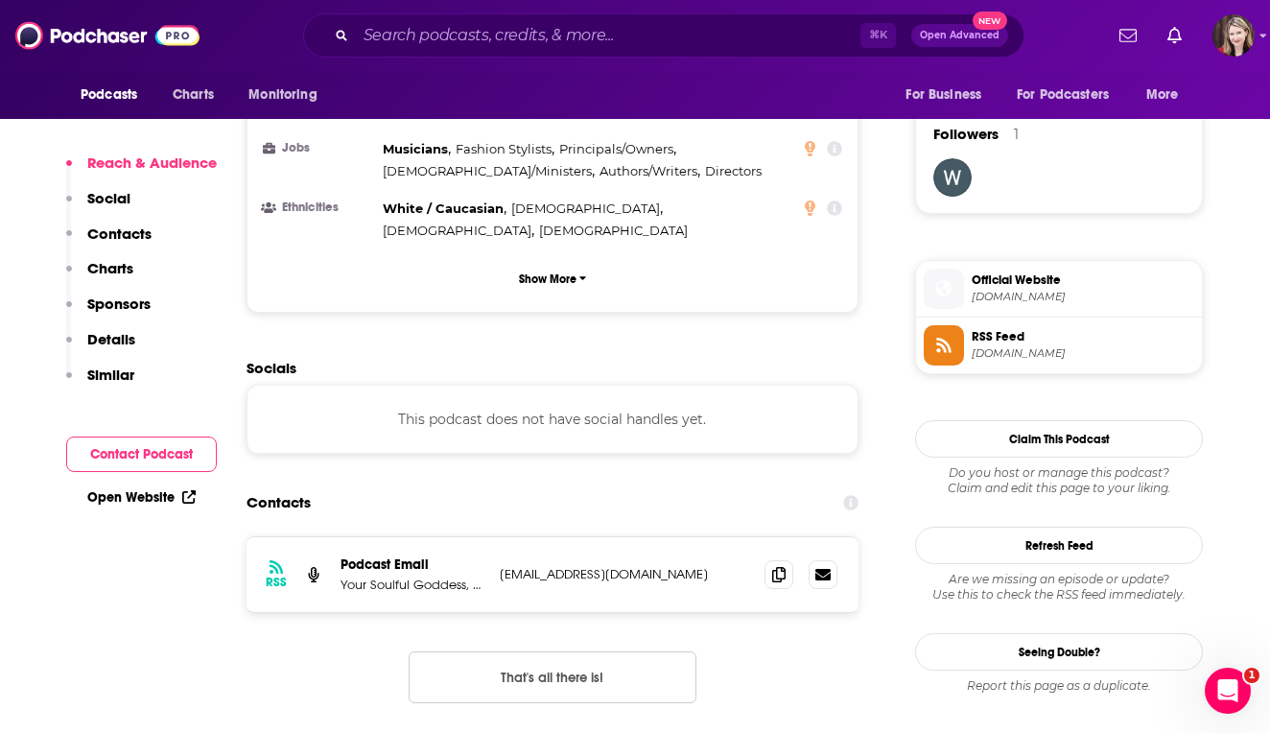
scroll to position [1370, 0]
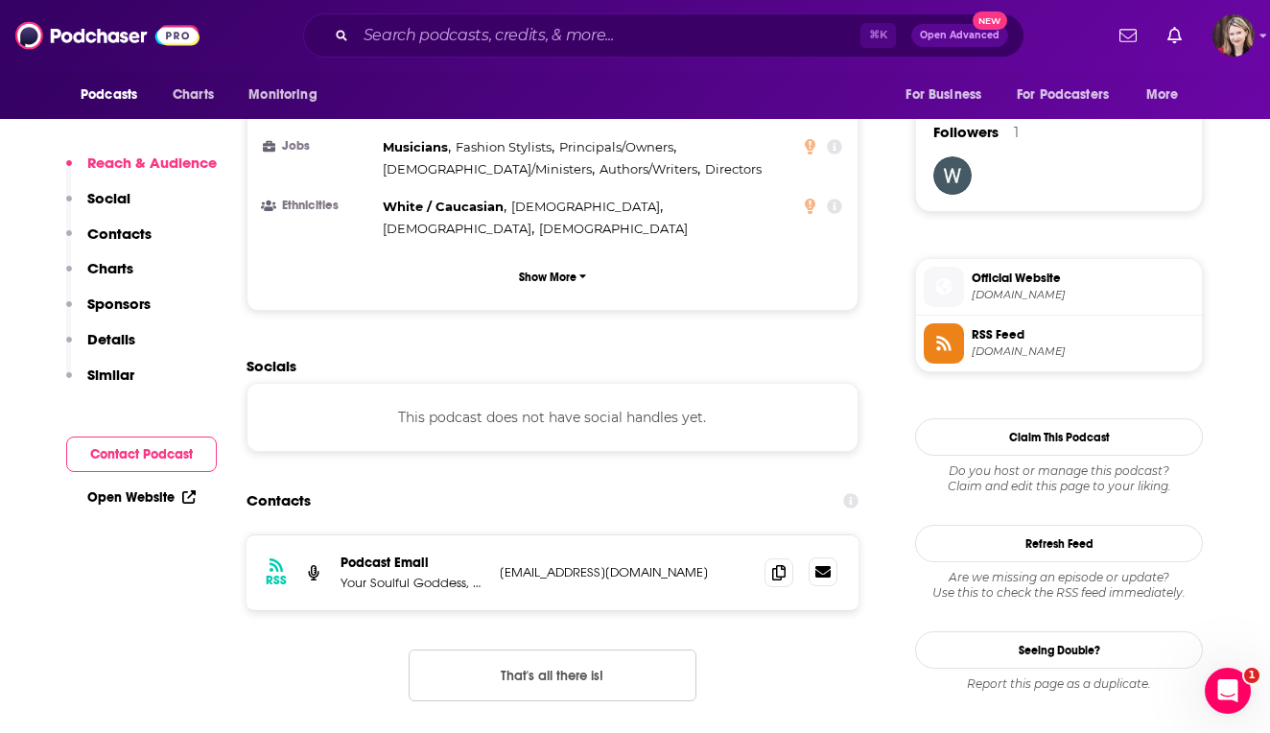
click at [828, 566] on icon at bounding box center [822, 572] width 15 height 12
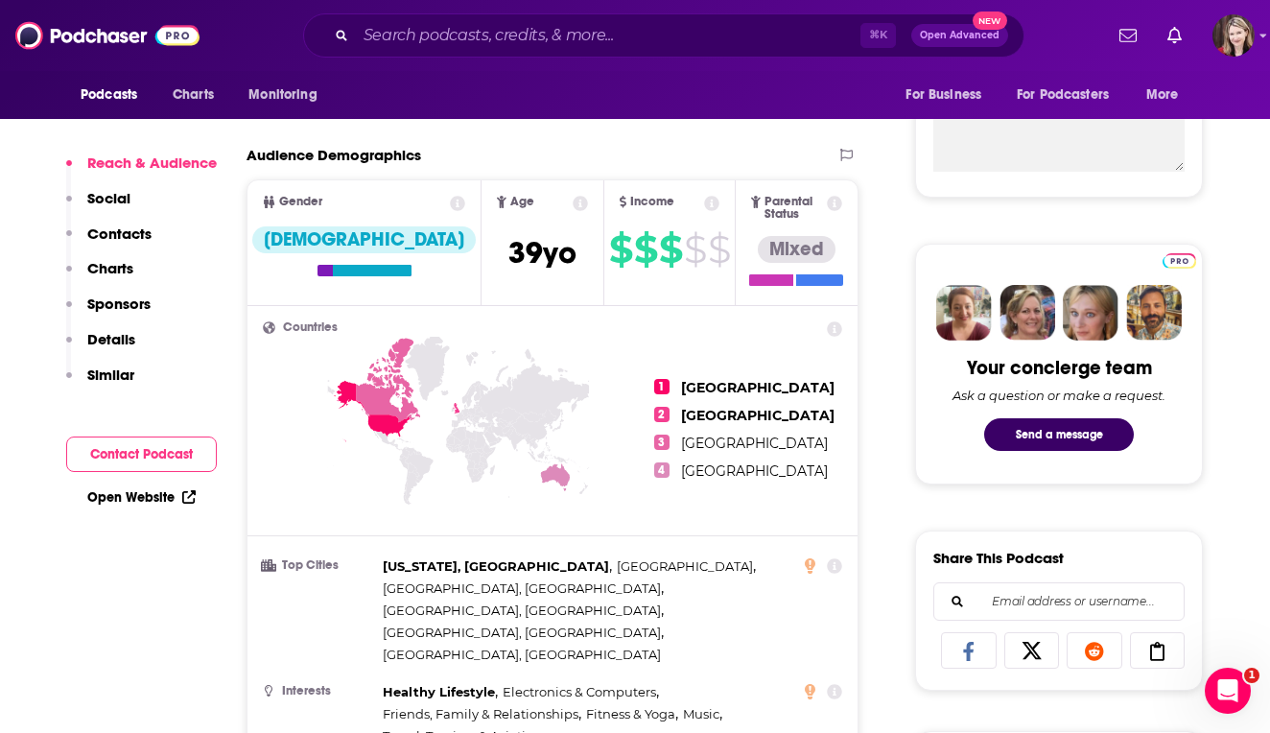
scroll to position [445, 0]
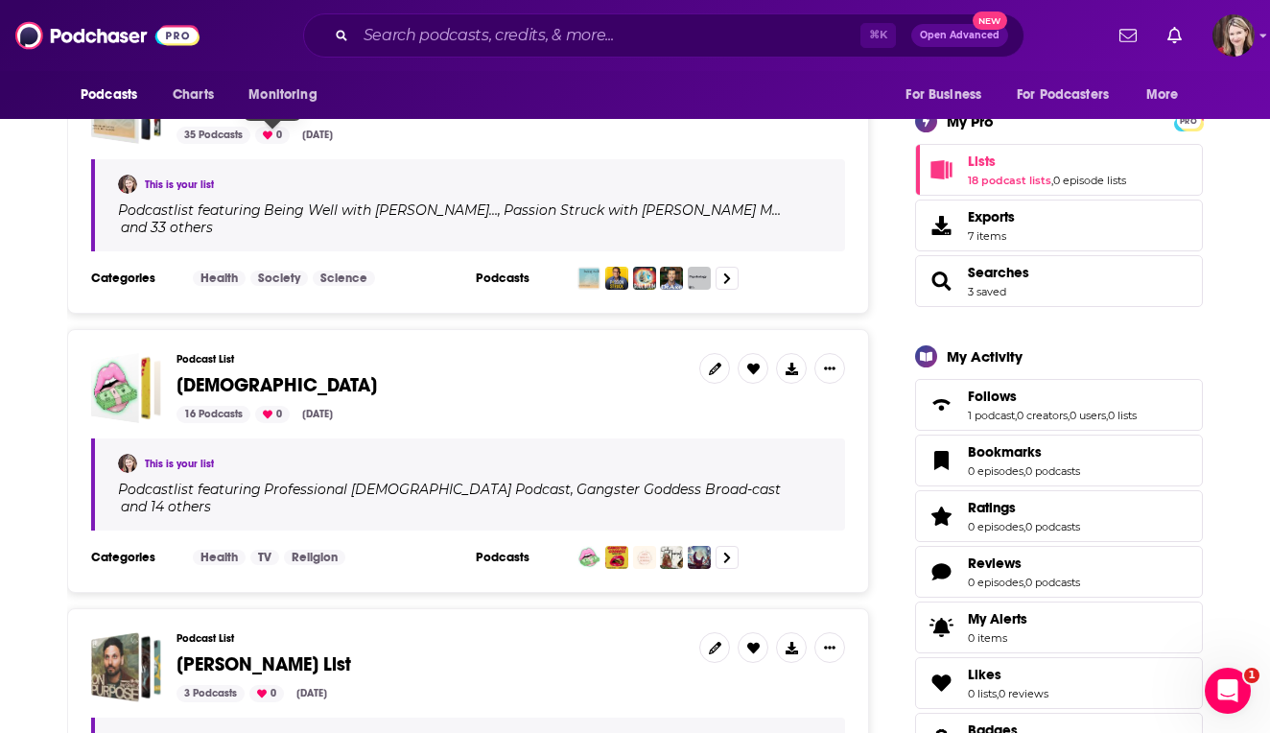
scroll to position [370, 0]
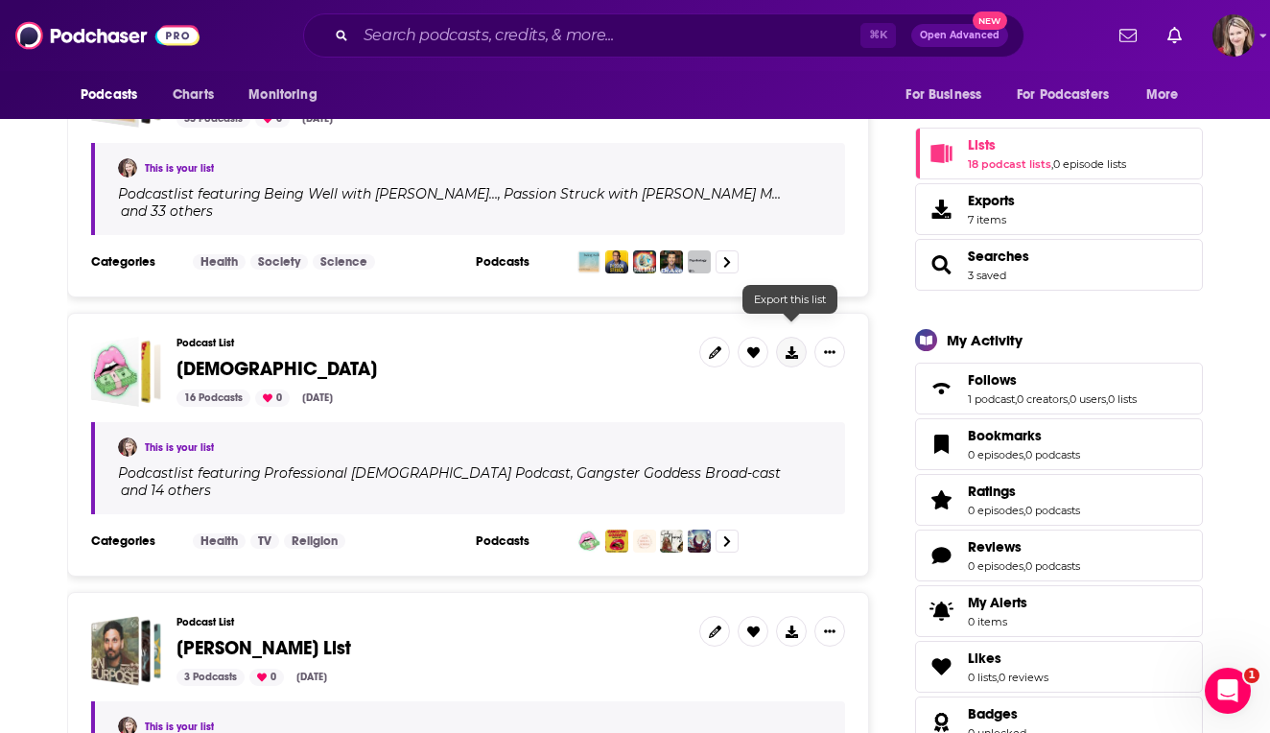
click at [792, 346] on icon at bounding box center [792, 352] width 12 height 12
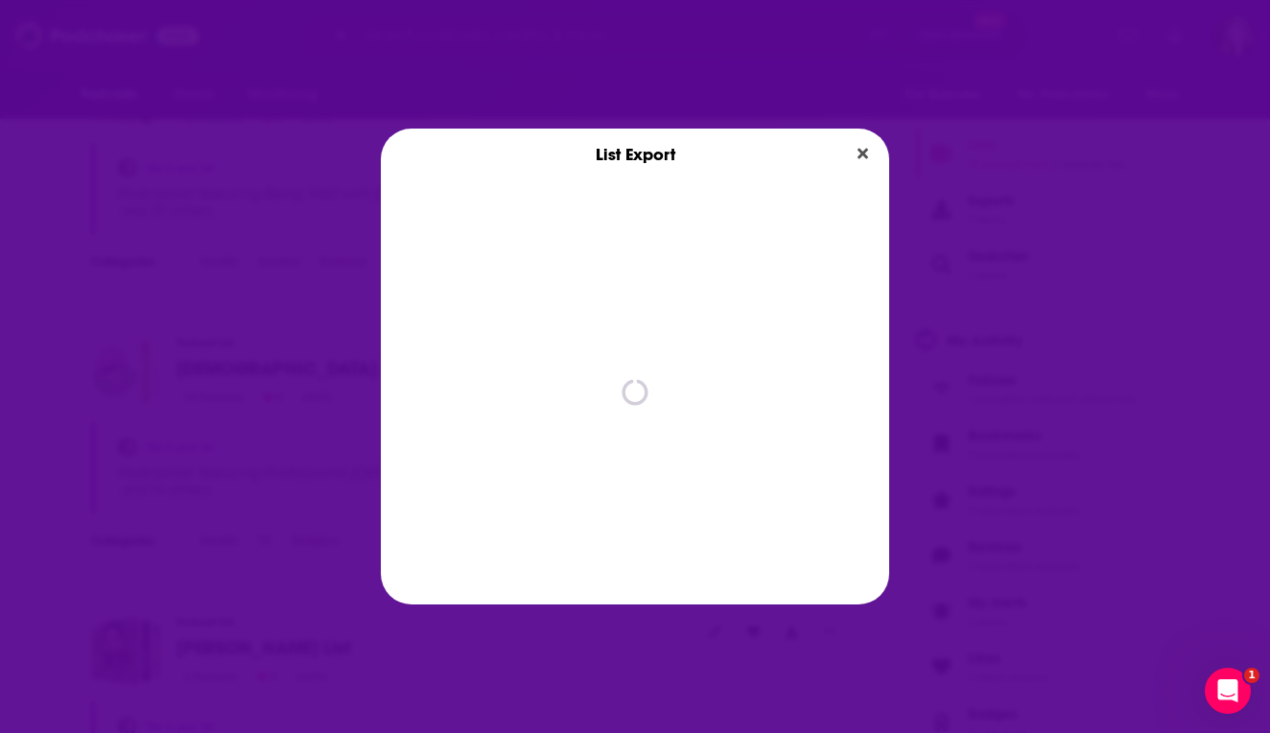
scroll to position [0, 0]
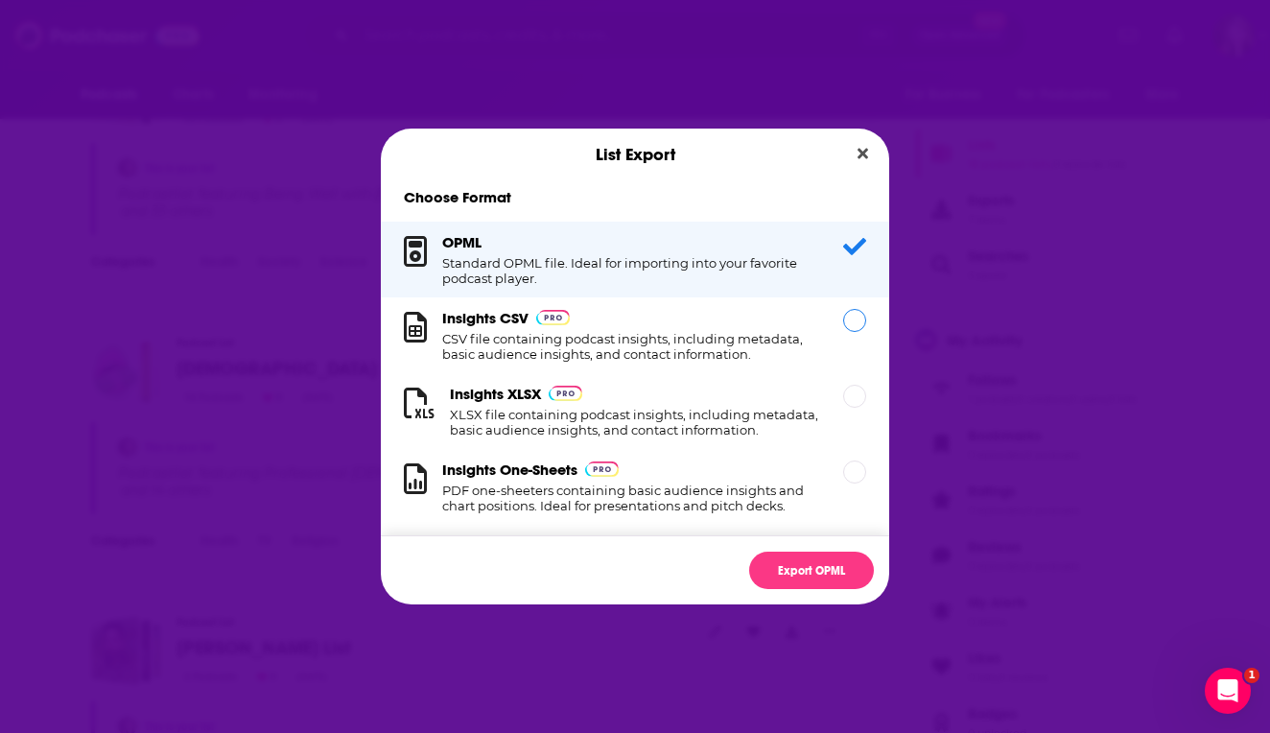
click at [528, 333] on h1 "CSV file containing podcast insights, including metadata, basic audience insigh…" at bounding box center [631, 346] width 378 height 31
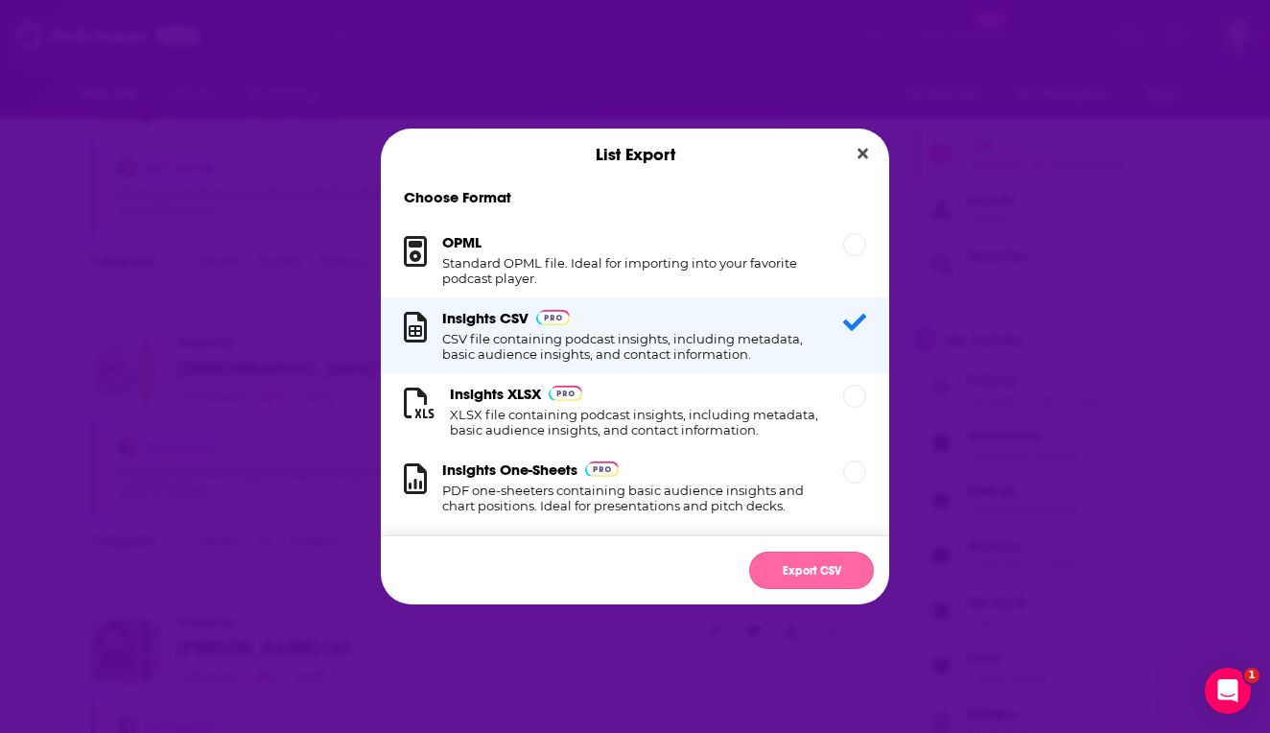
click at [810, 571] on button "Export CSV" at bounding box center [811, 570] width 125 height 37
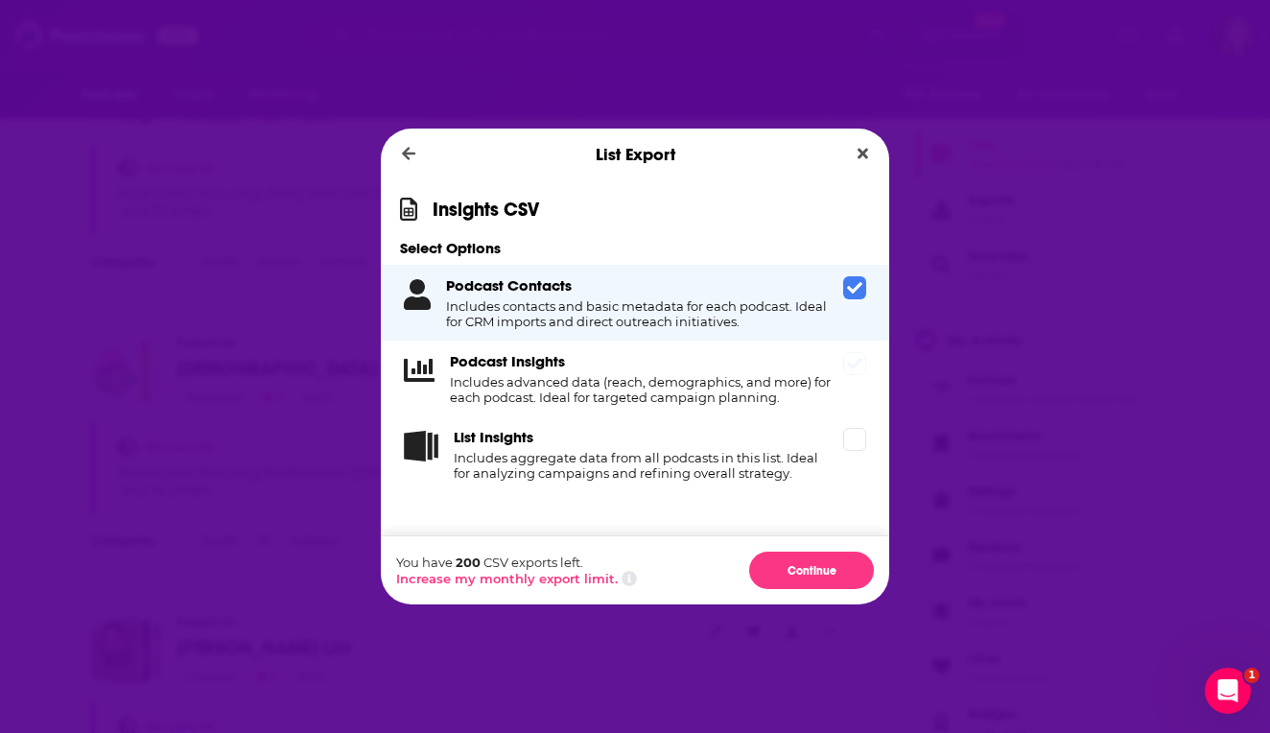
click at [851, 361] on icon "Dialog" at bounding box center [854, 363] width 15 height 15
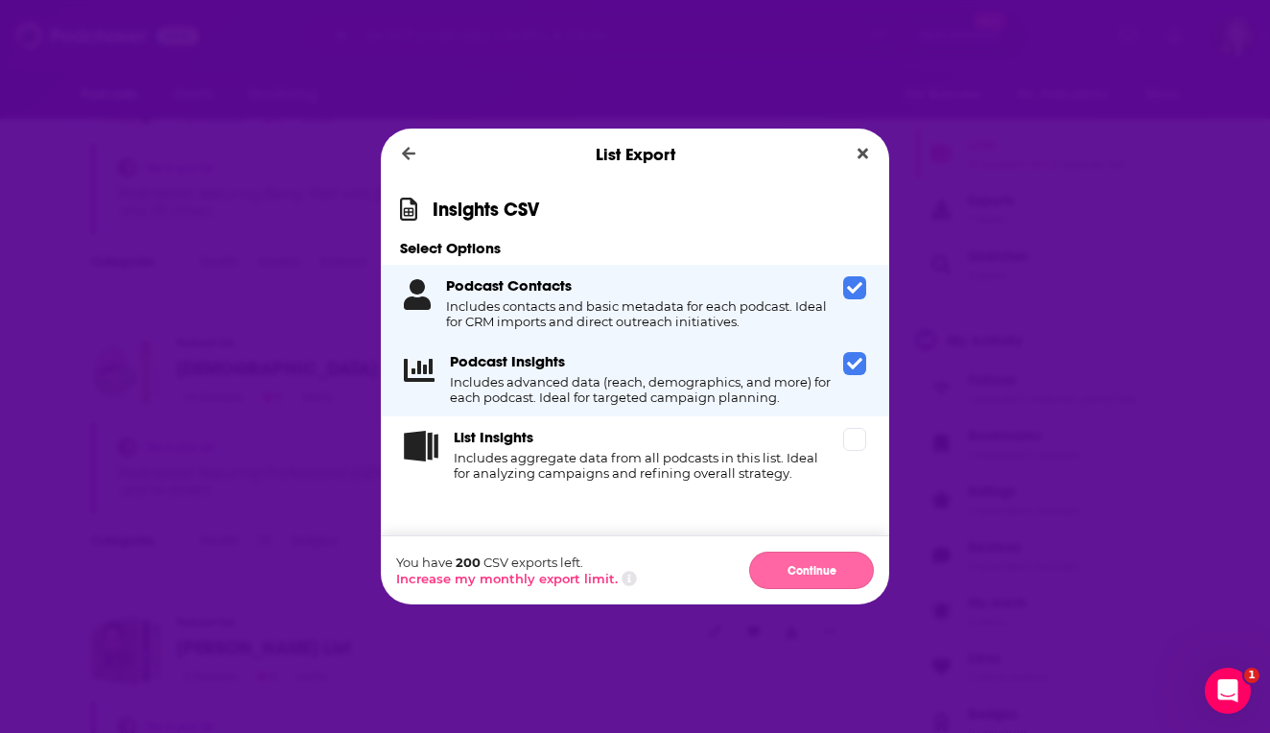
click at [809, 568] on button "Continue" at bounding box center [811, 570] width 125 height 37
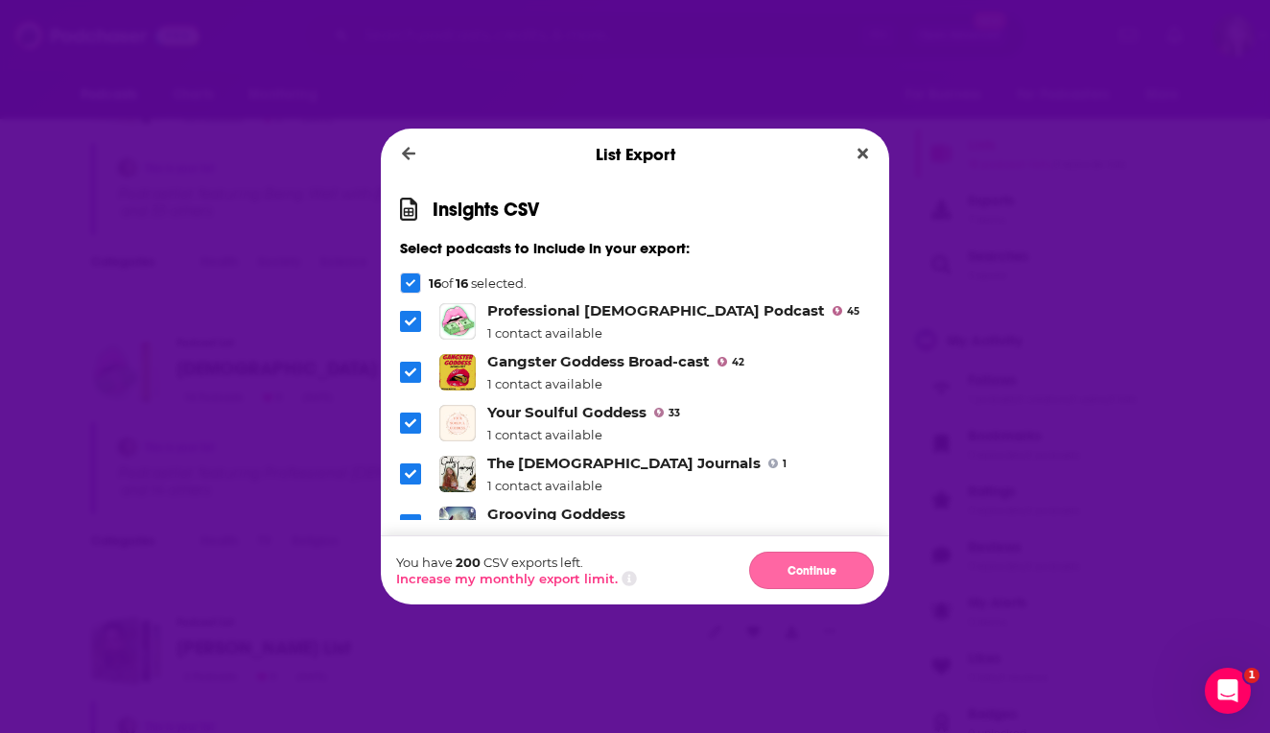
click at [802, 568] on button "Continue" at bounding box center [811, 570] width 125 height 37
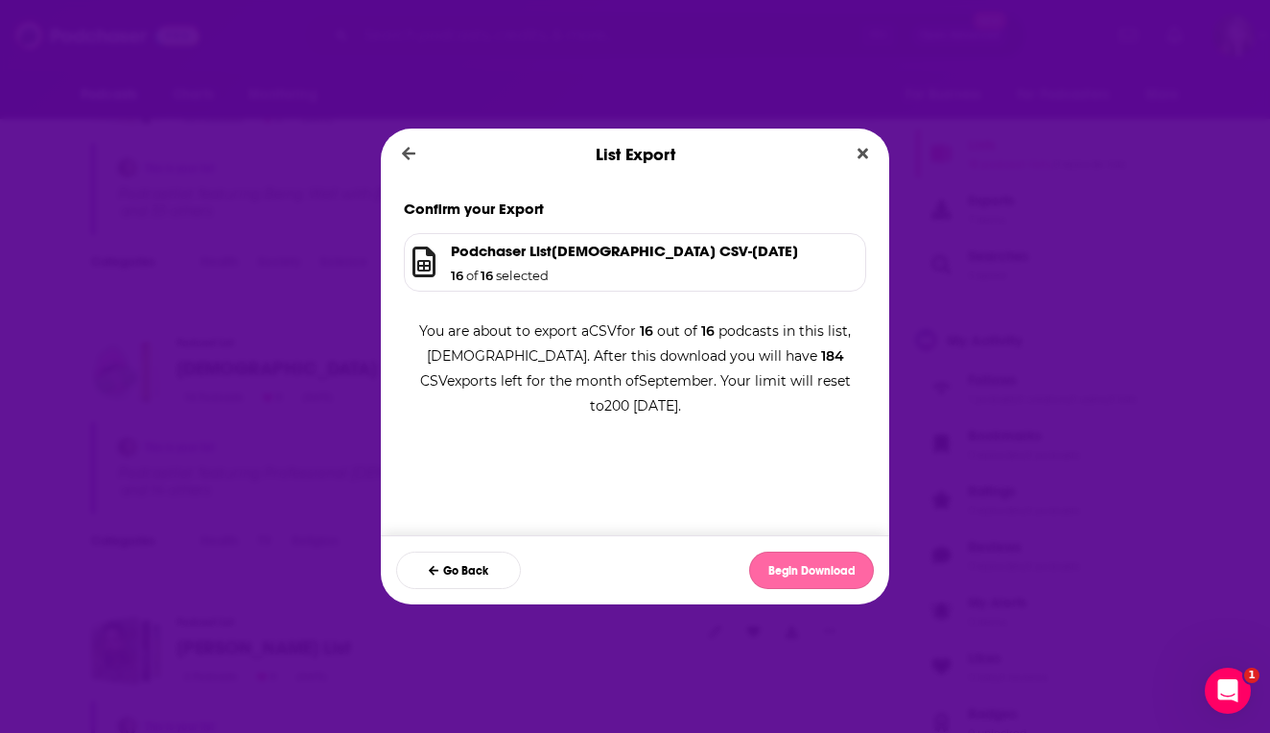
click at [801, 576] on button "Begin Download" at bounding box center [811, 570] width 125 height 37
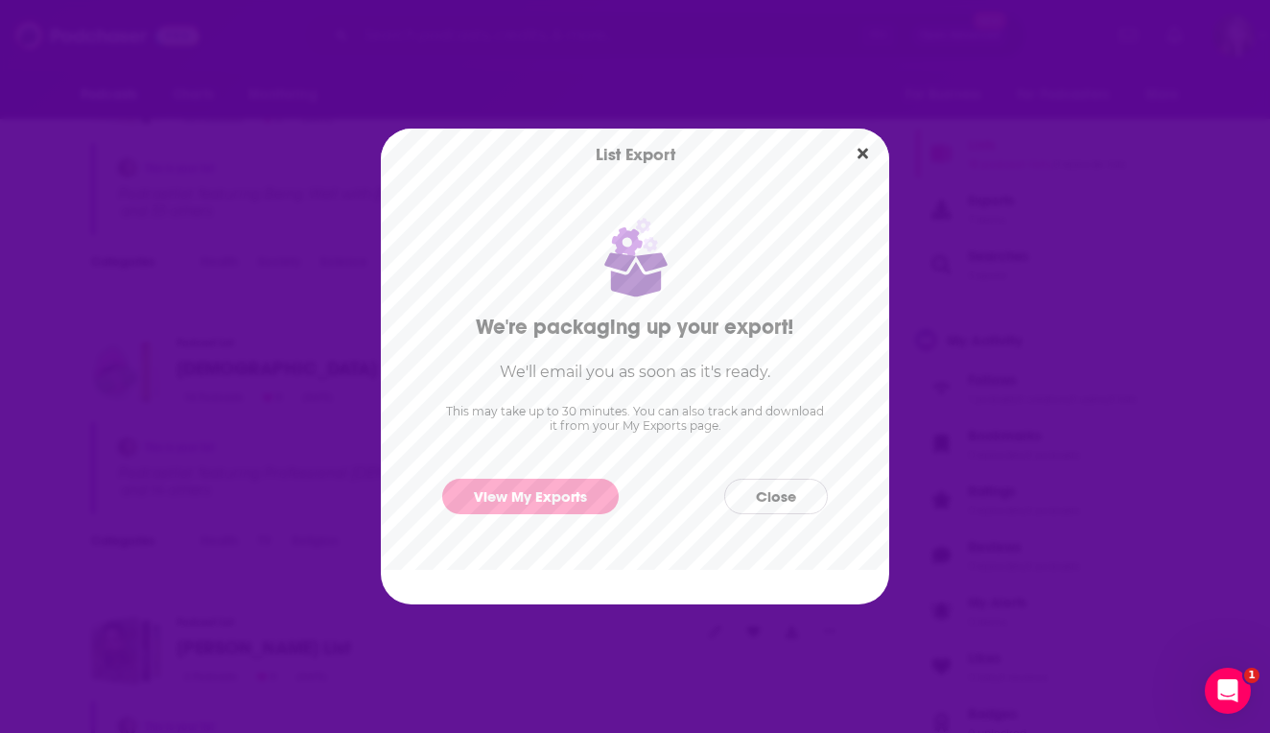
click at [782, 499] on button "Close" at bounding box center [776, 496] width 104 height 35
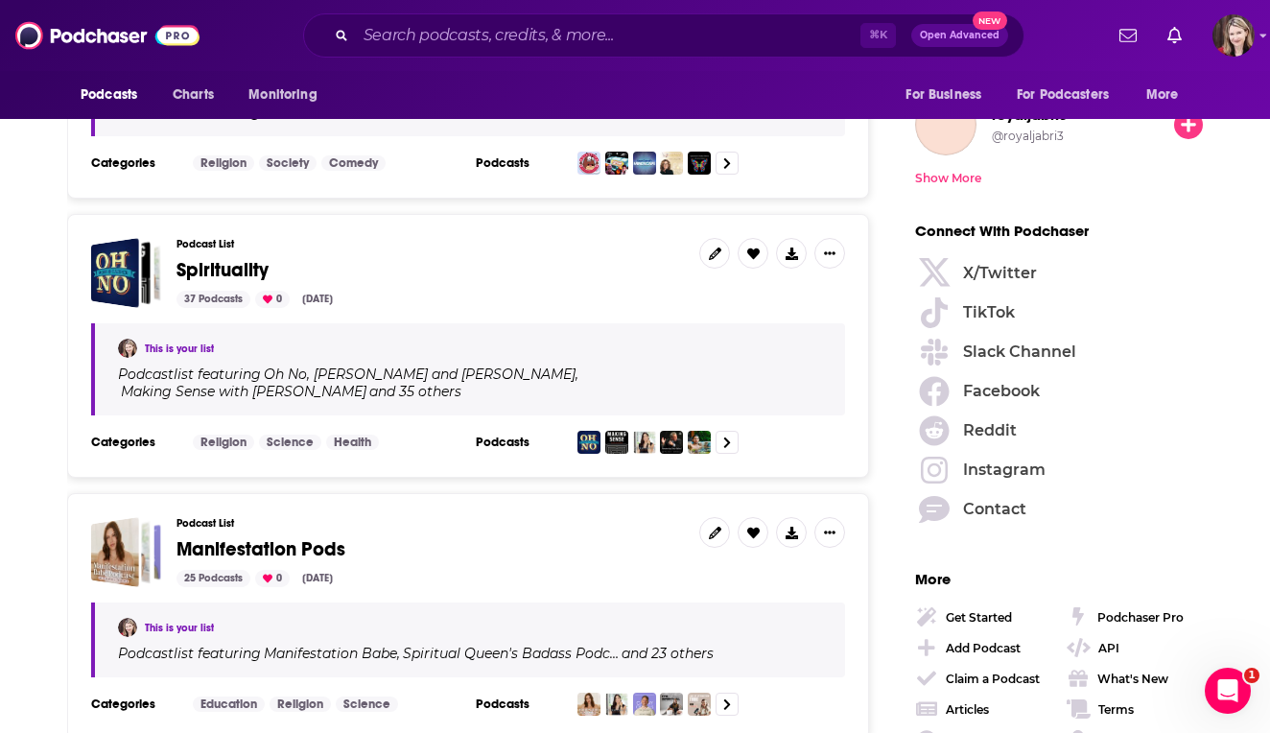
scroll to position [2562, 0]
click at [199, 290] on div "37 Podcasts" at bounding box center [213, 298] width 74 height 17
click at [198, 290] on div "37 Podcasts" at bounding box center [213, 298] width 74 height 17
click at [203, 290] on div "37 Podcasts" at bounding box center [213, 298] width 74 height 17
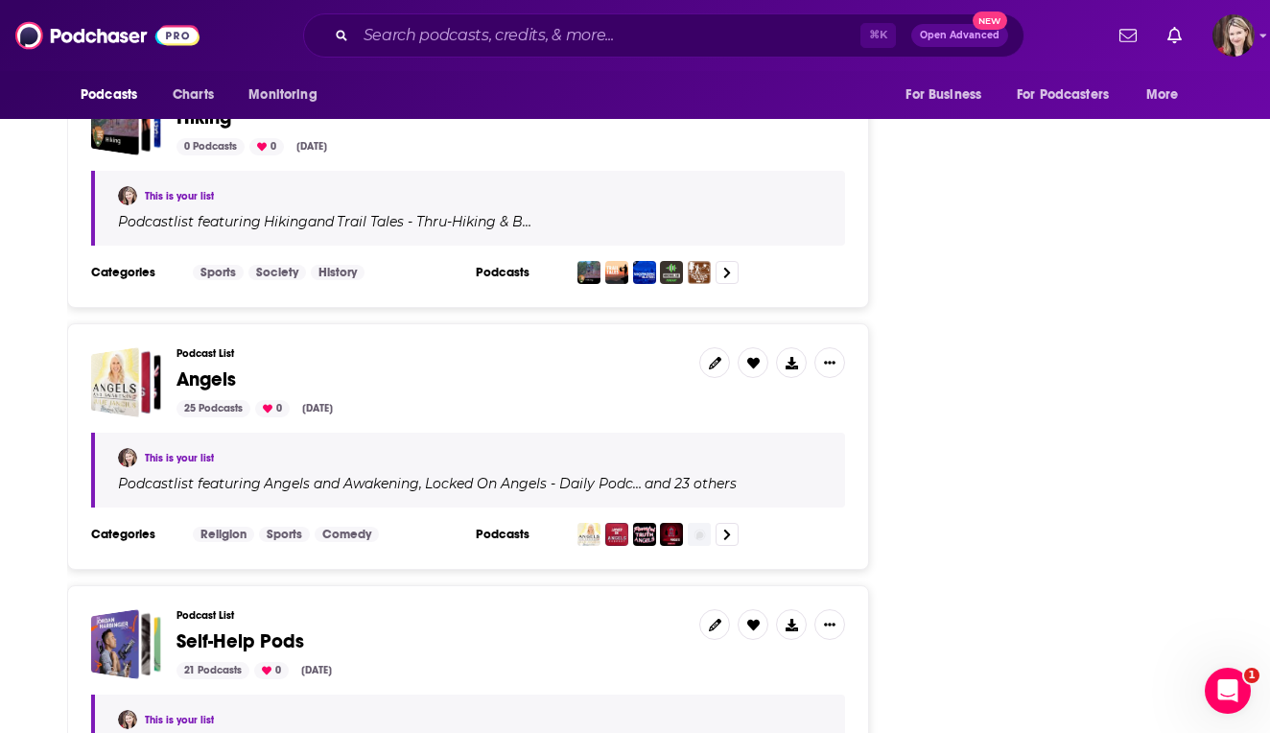
scroll to position [4050, 0]
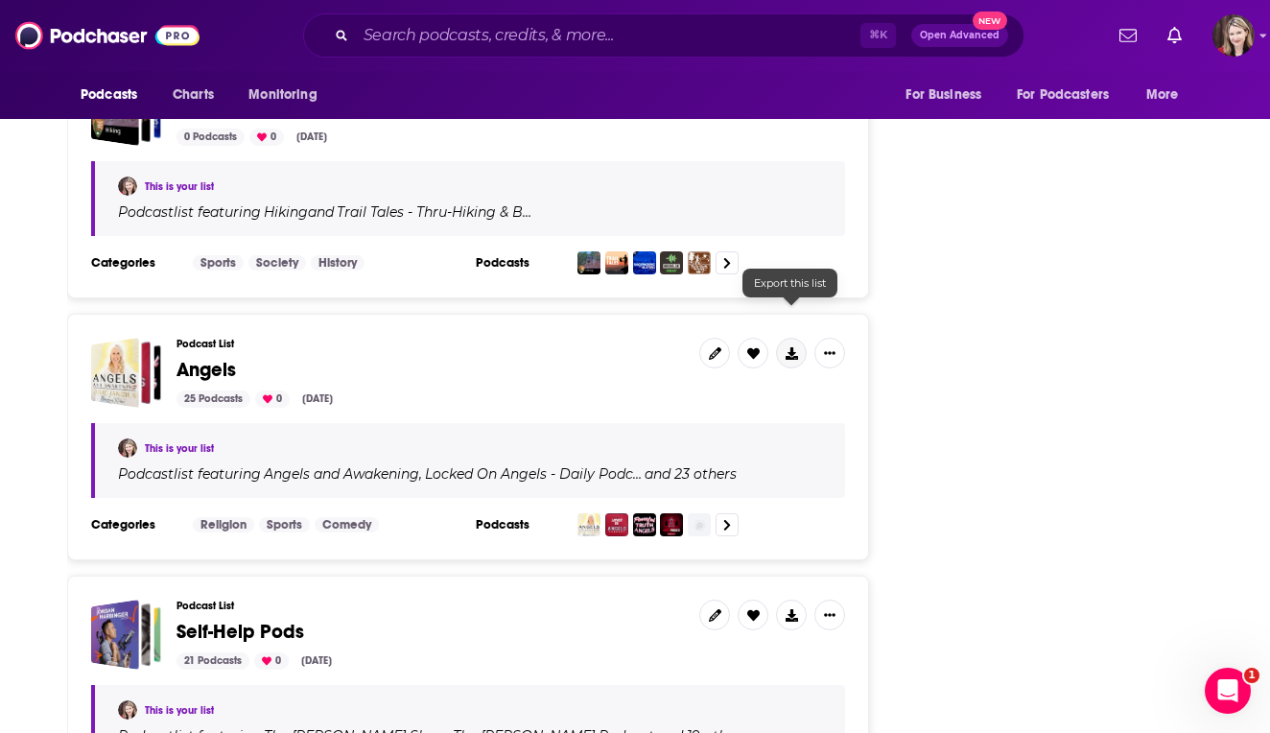
click at [792, 347] on icon at bounding box center [792, 353] width 12 height 12
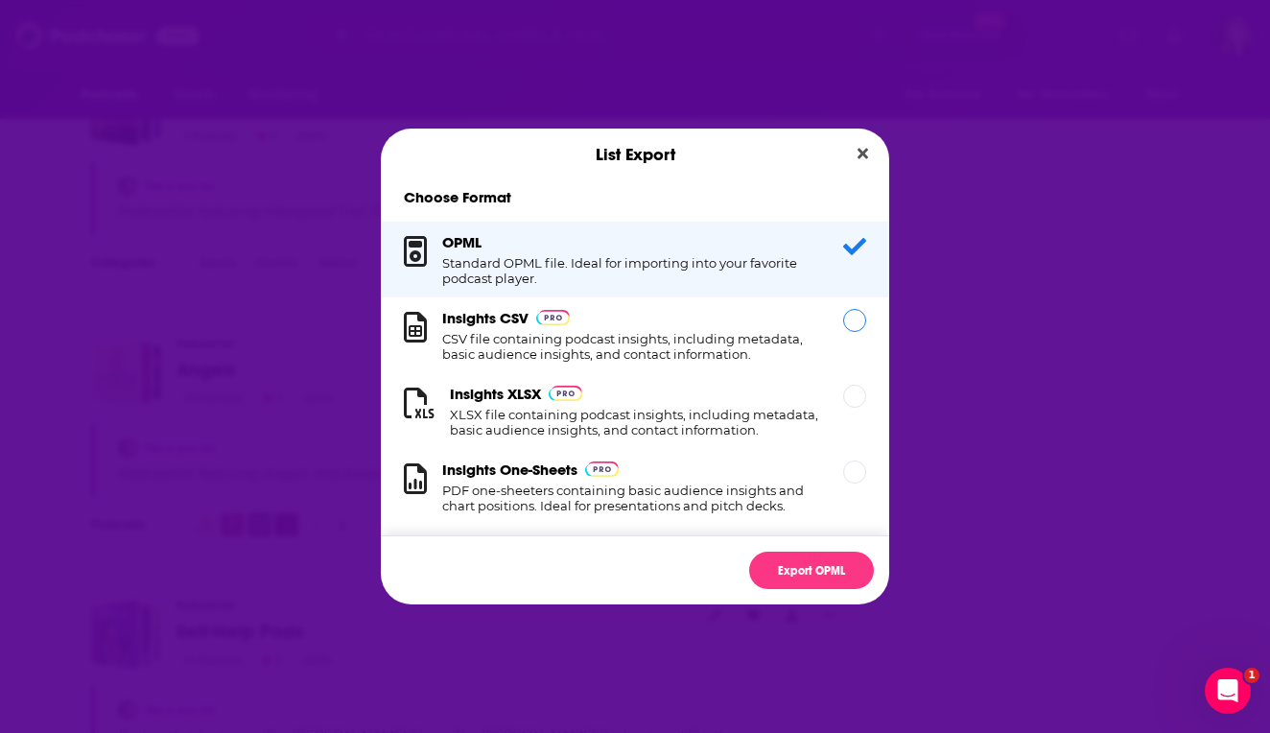
click at [578, 336] on h1 "CSV file containing podcast insights, including metadata, basic audience insigh…" at bounding box center [631, 346] width 378 height 31
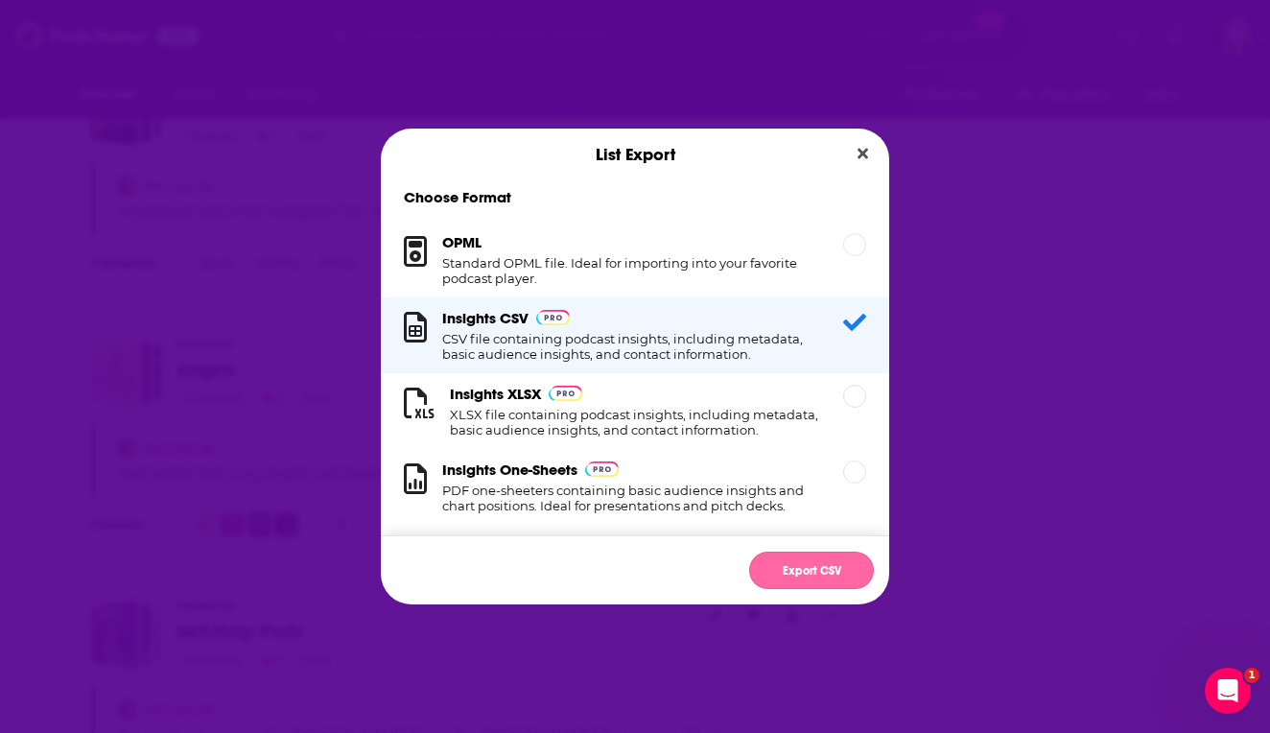
click at [806, 563] on button "Export CSV" at bounding box center [811, 570] width 125 height 37
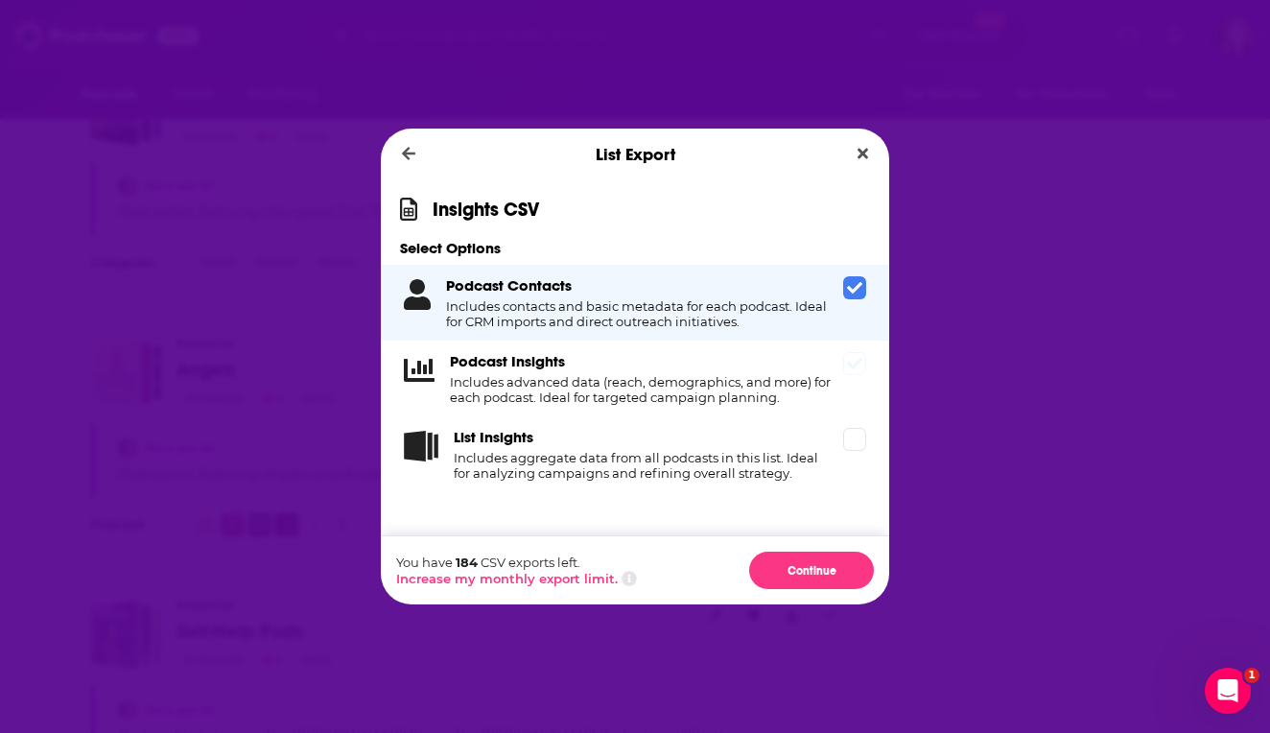
click at [722, 389] on h4 "Includes advanced data (reach, demographics, and more) for each podcast. Ideal …" at bounding box center [643, 389] width 386 height 31
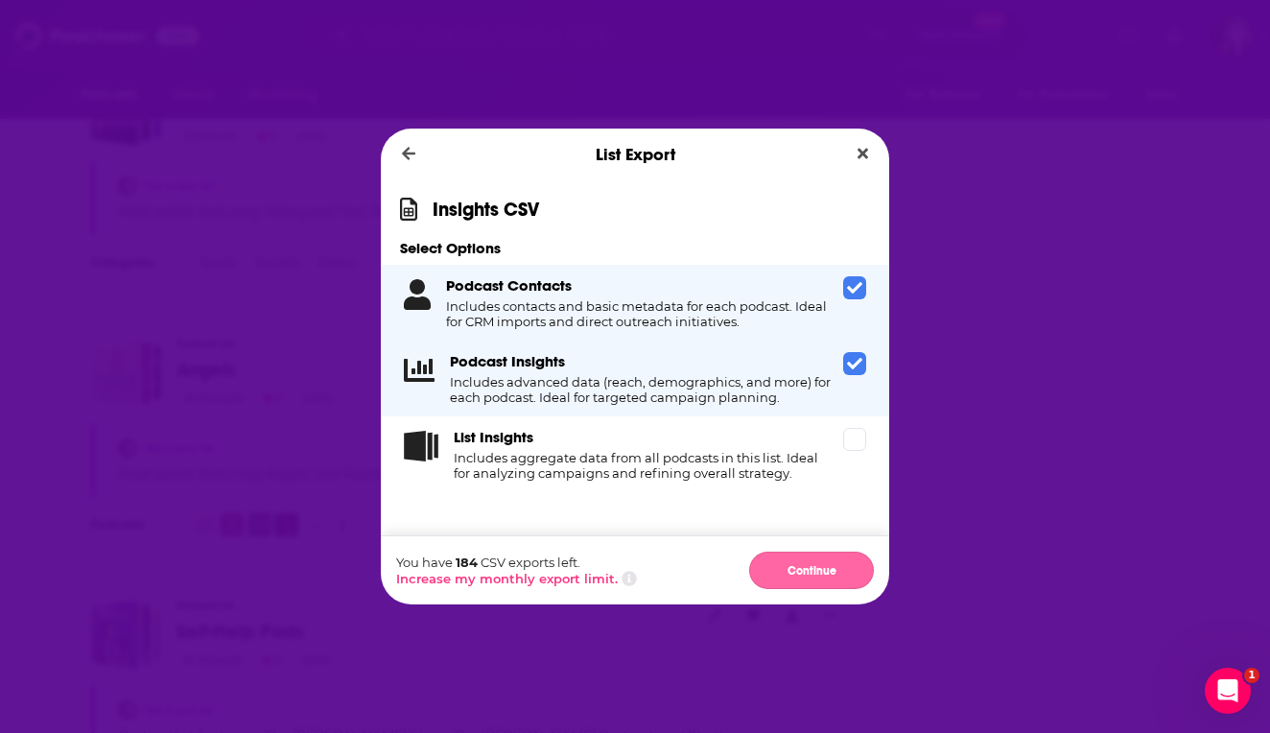
click at [799, 577] on button "Continue" at bounding box center [811, 570] width 125 height 37
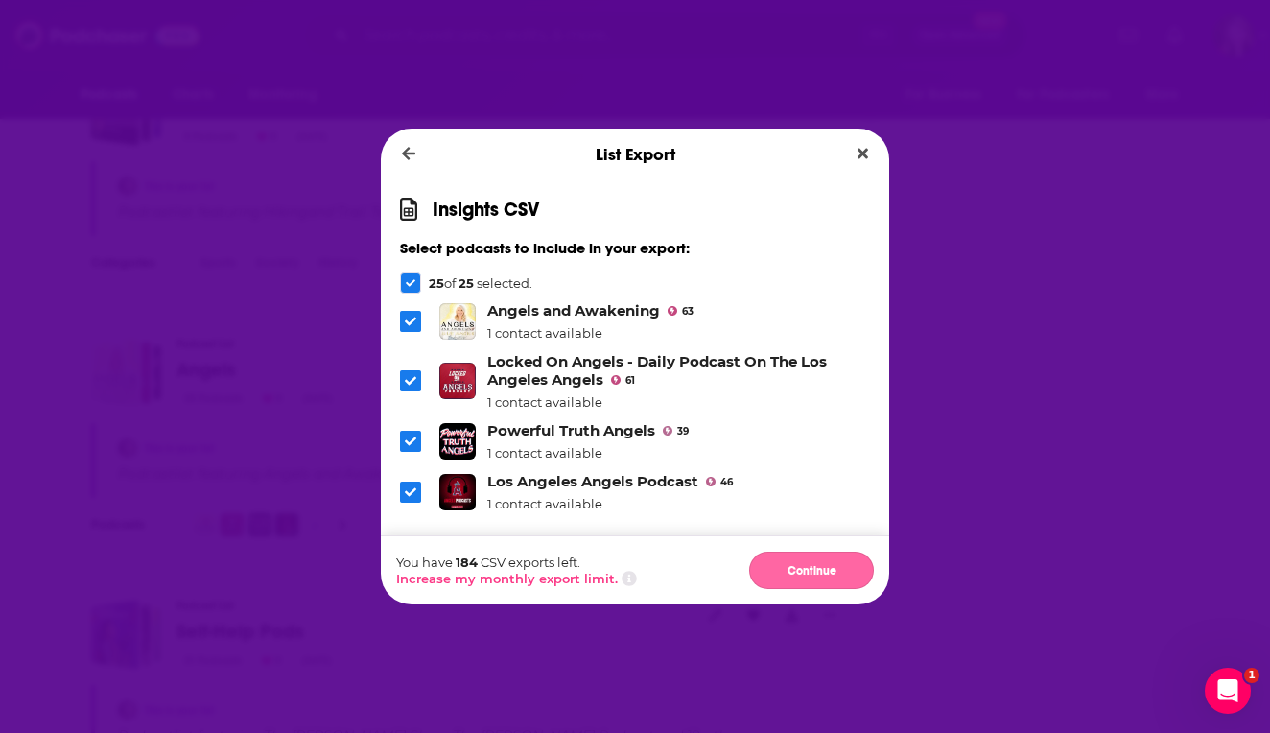
click at [806, 572] on button "Continue" at bounding box center [811, 570] width 125 height 37
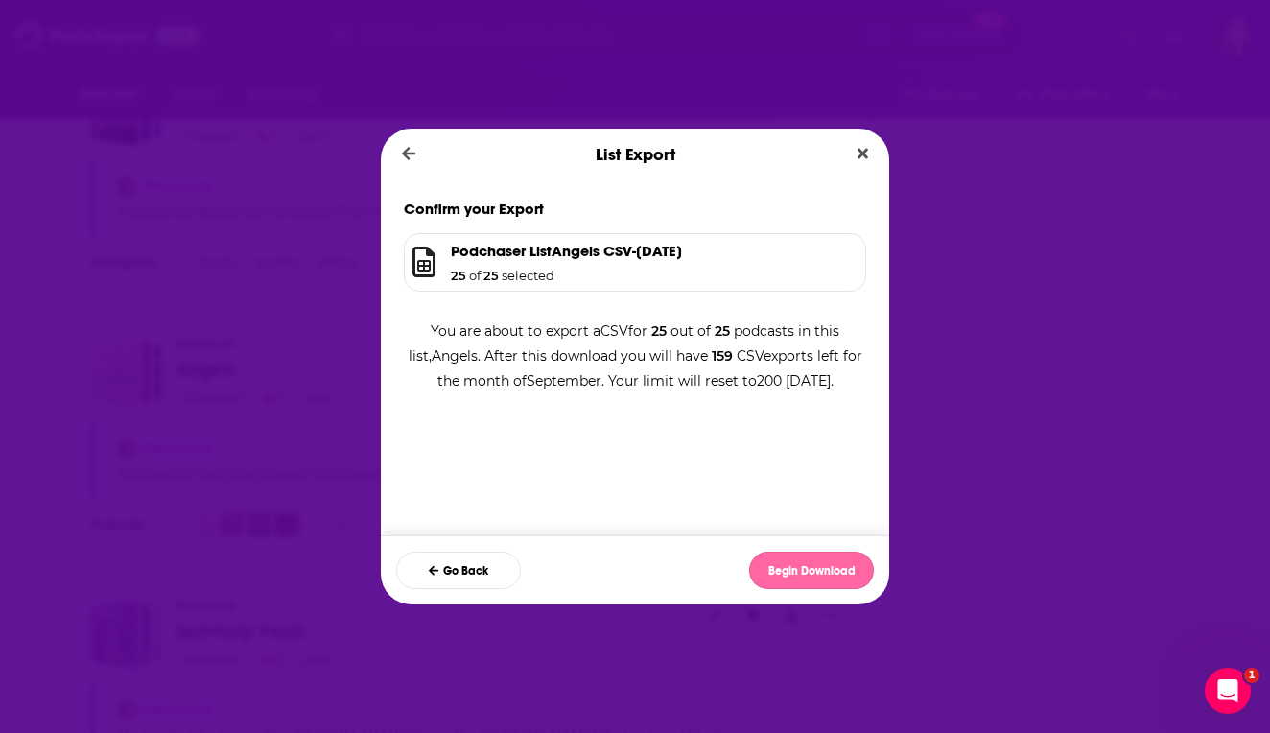
click at [806, 570] on button "Begin Download" at bounding box center [811, 570] width 125 height 37
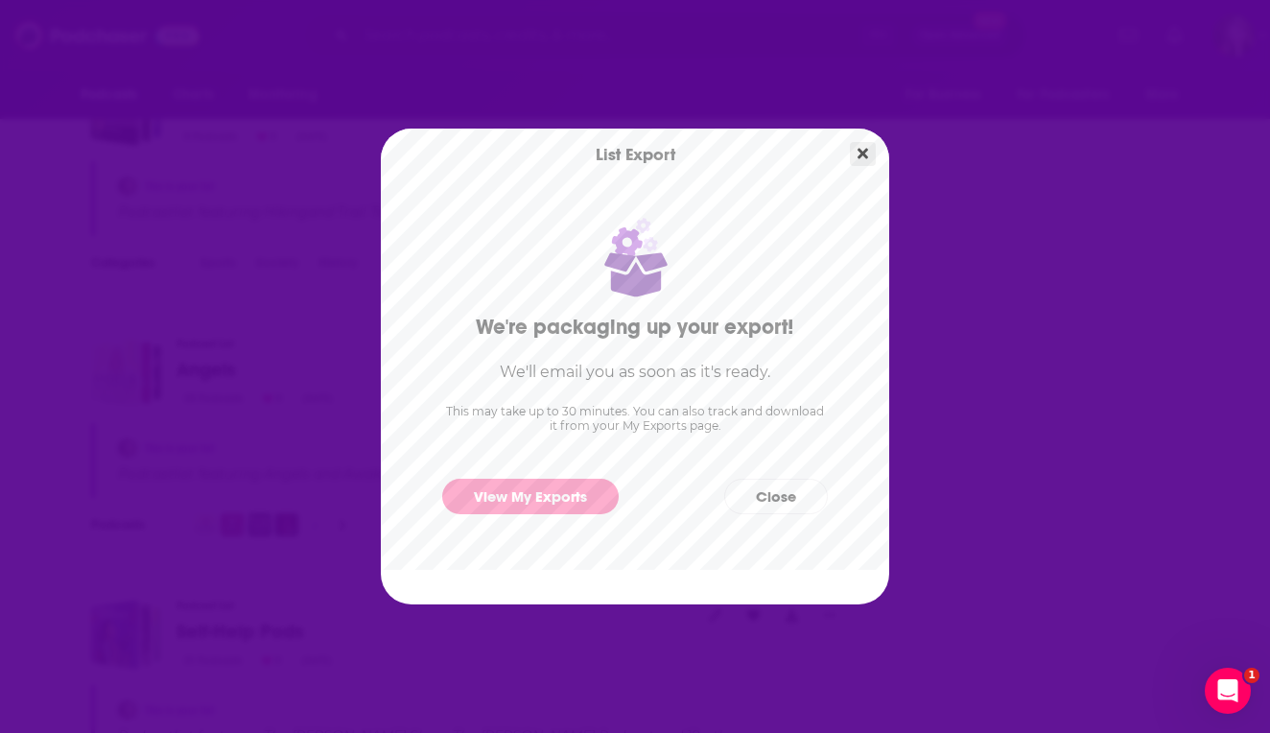
click at [860, 152] on icon "Close" at bounding box center [863, 154] width 11 height 11
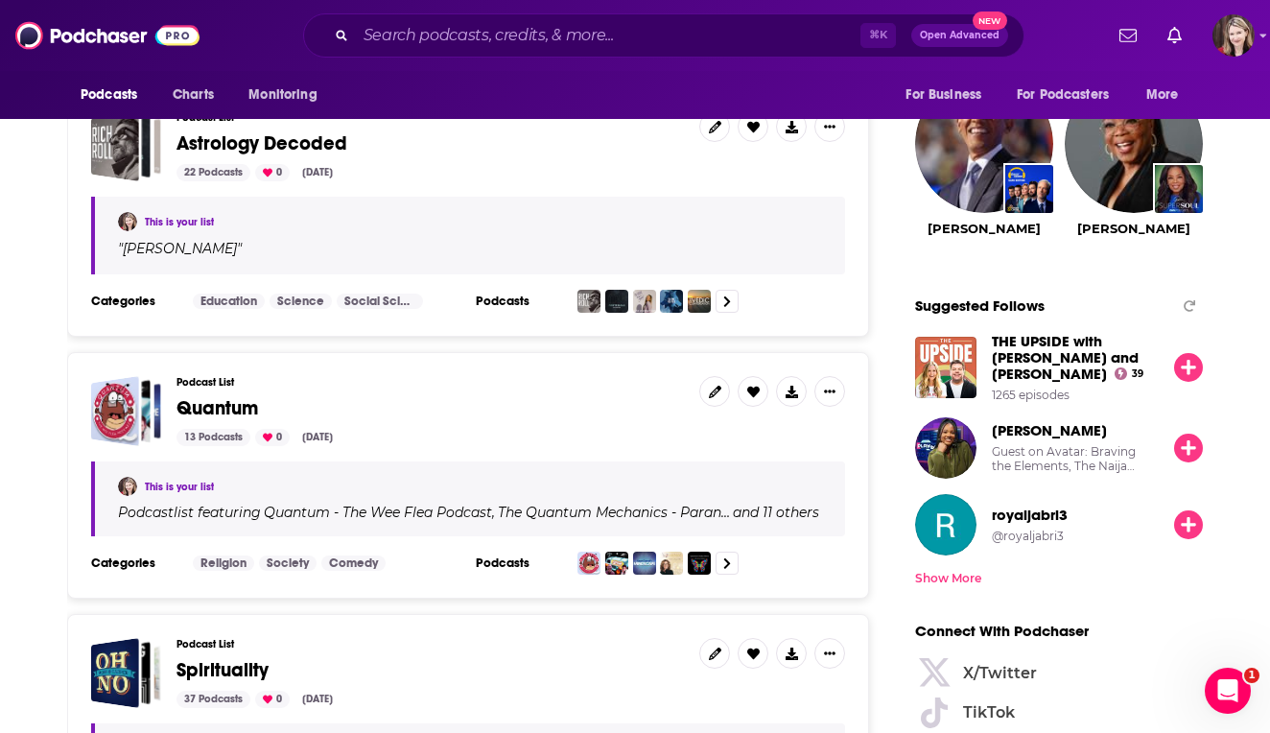
scroll to position [2166, 0]
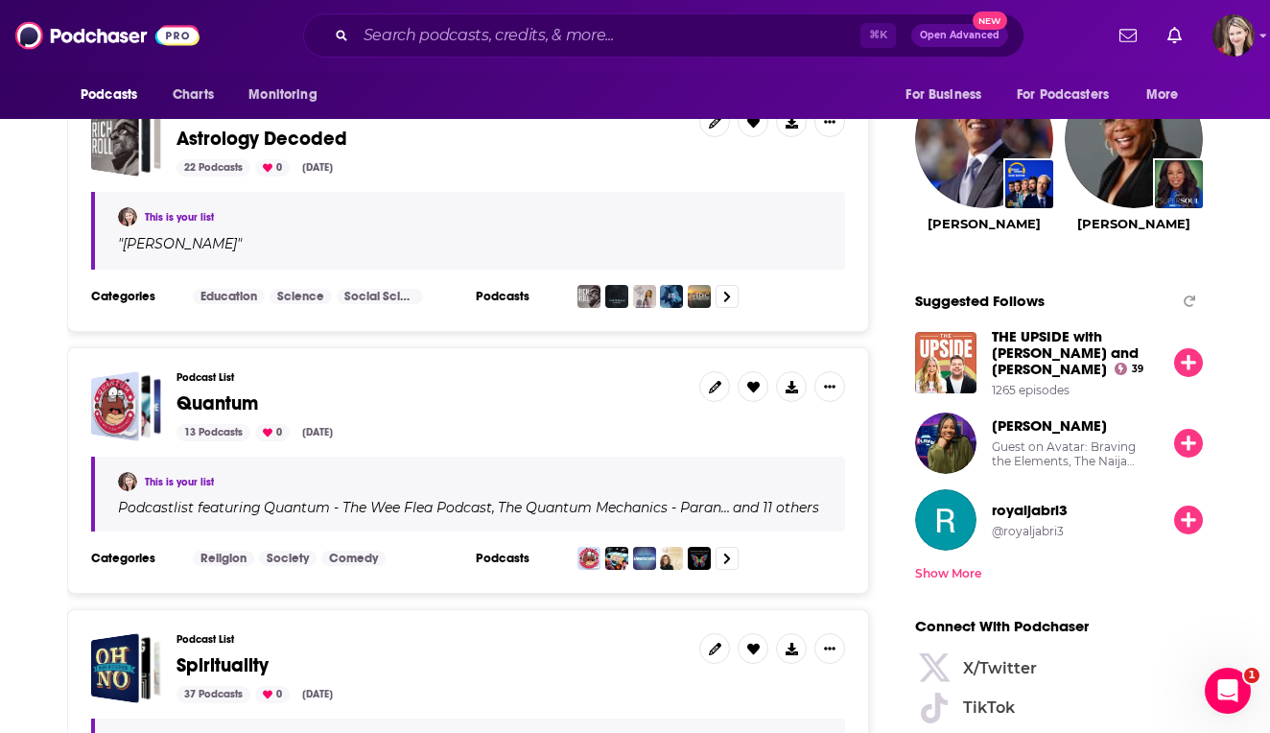
click at [176, 34] on img at bounding box center [107, 35] width 184 height 36
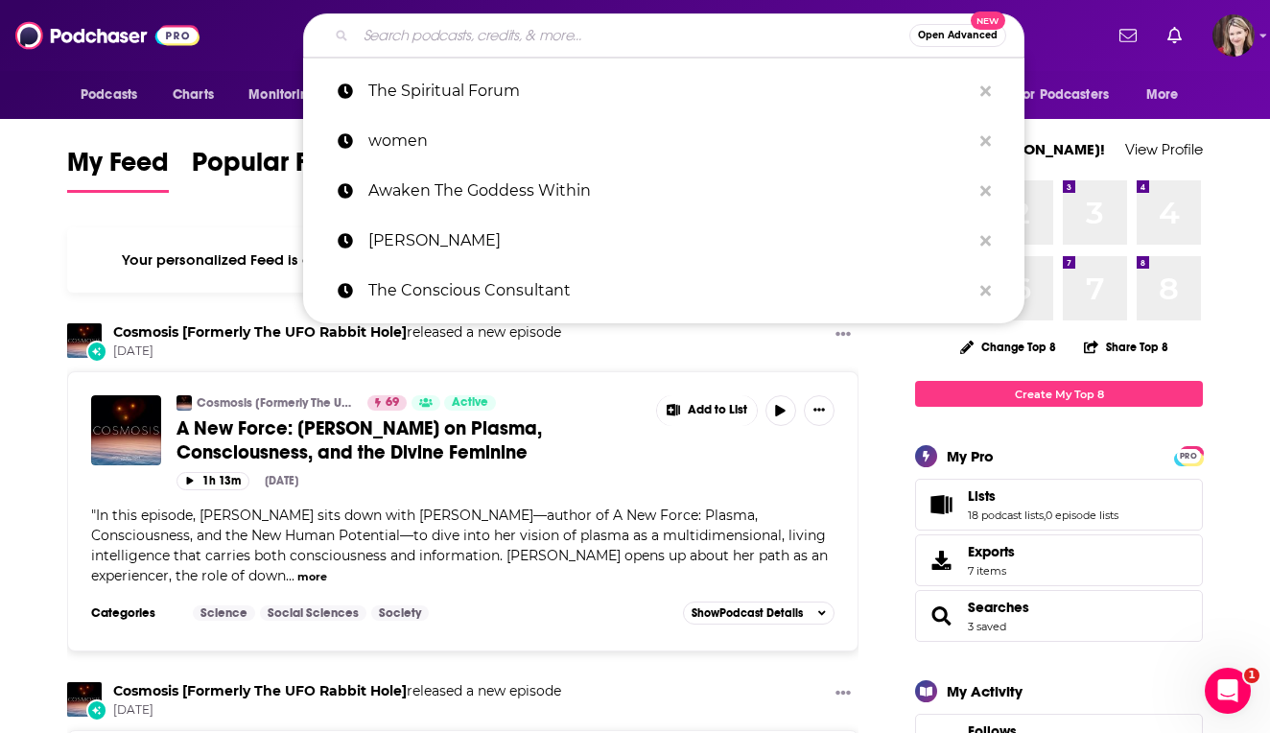
click at [388, 44] on input "Search podcasts, credits, & more..." at bounding box center [632, 35] width 553 height 31
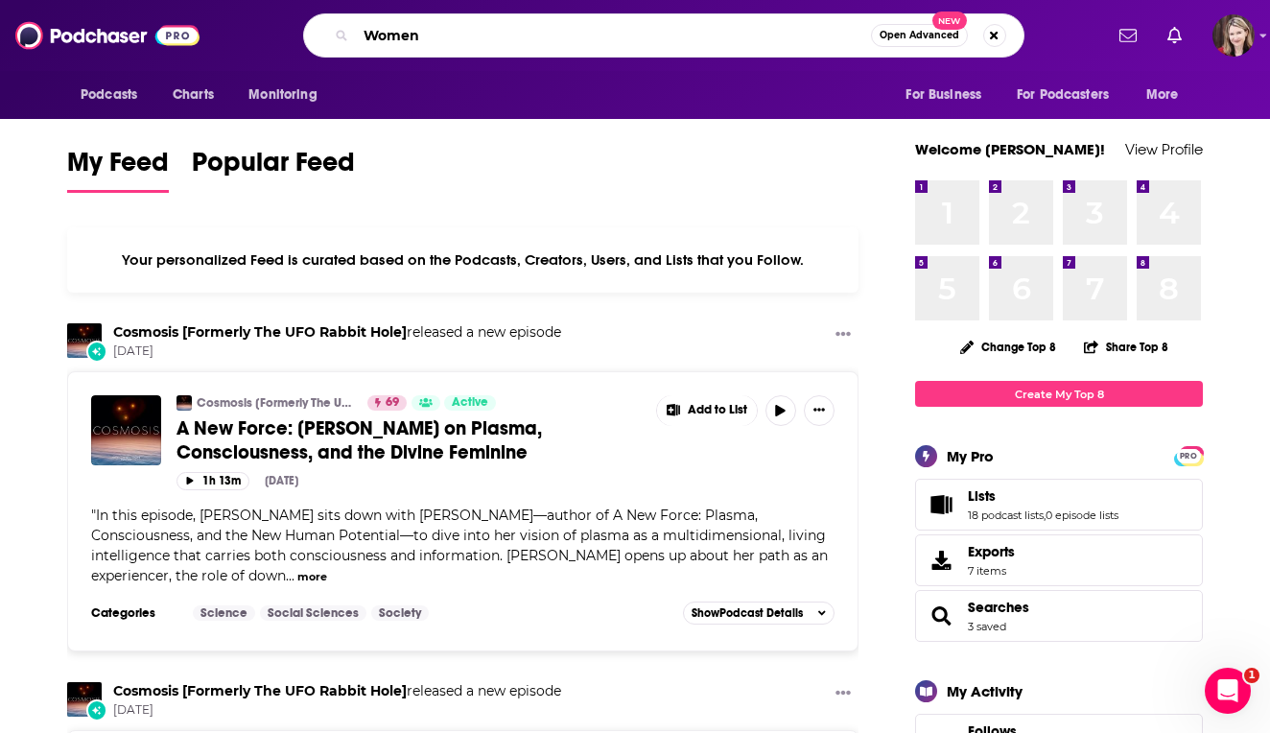
type input "Women"
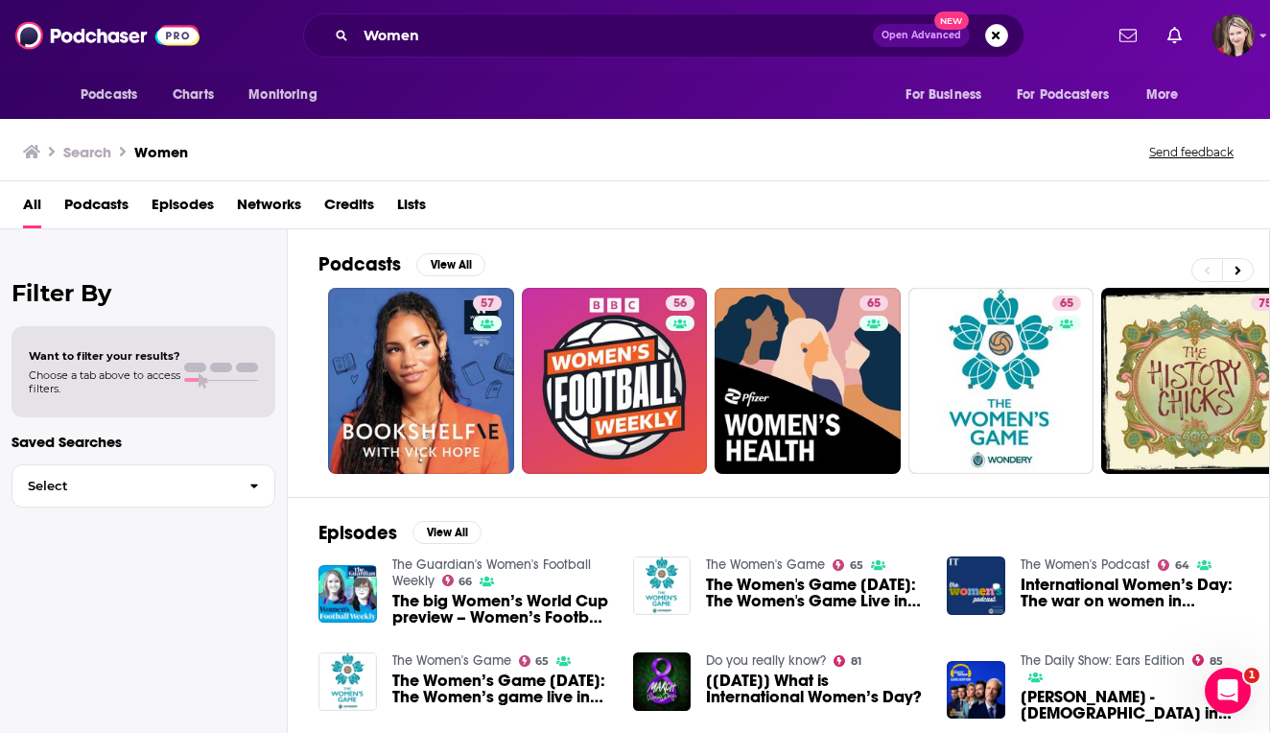
click at [357, 263] on h2 "Podcasts" at bounding box center [359, 264] width 82 height 24
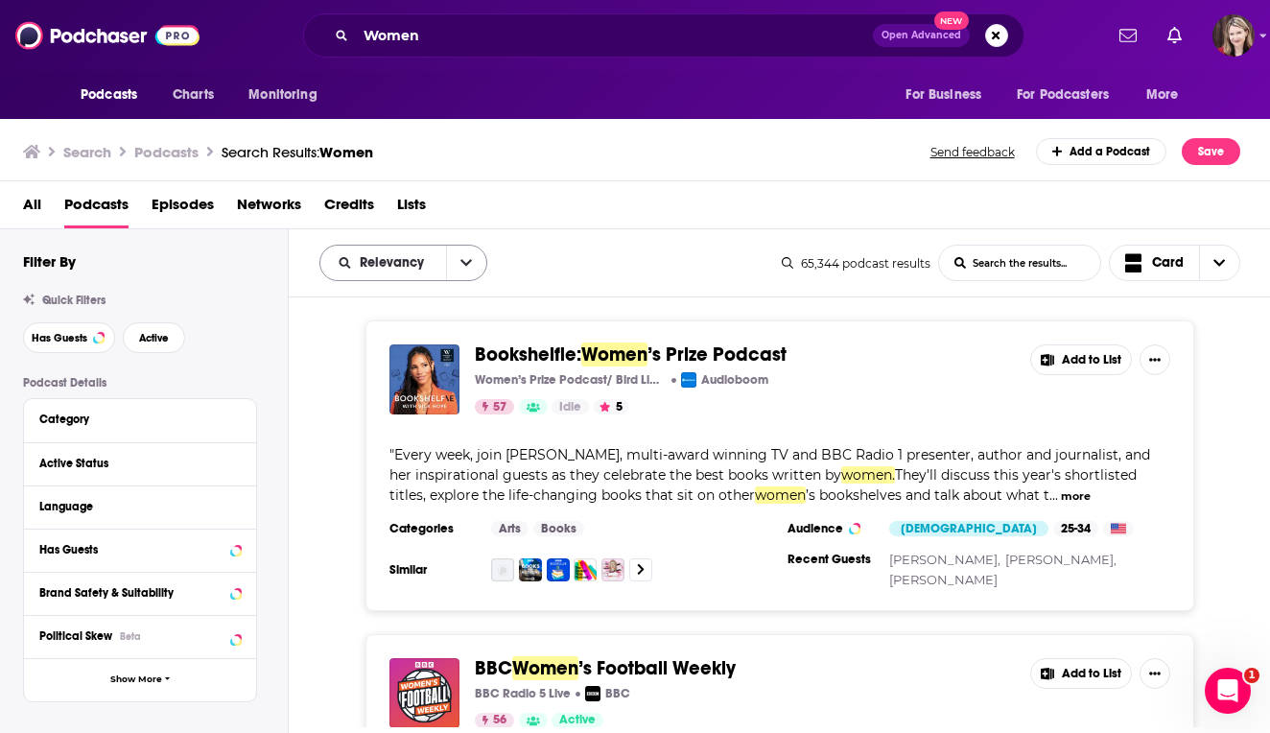
click at [462, 264] on icon "open menu" at bounding box center [466, 263] width 12 height 7
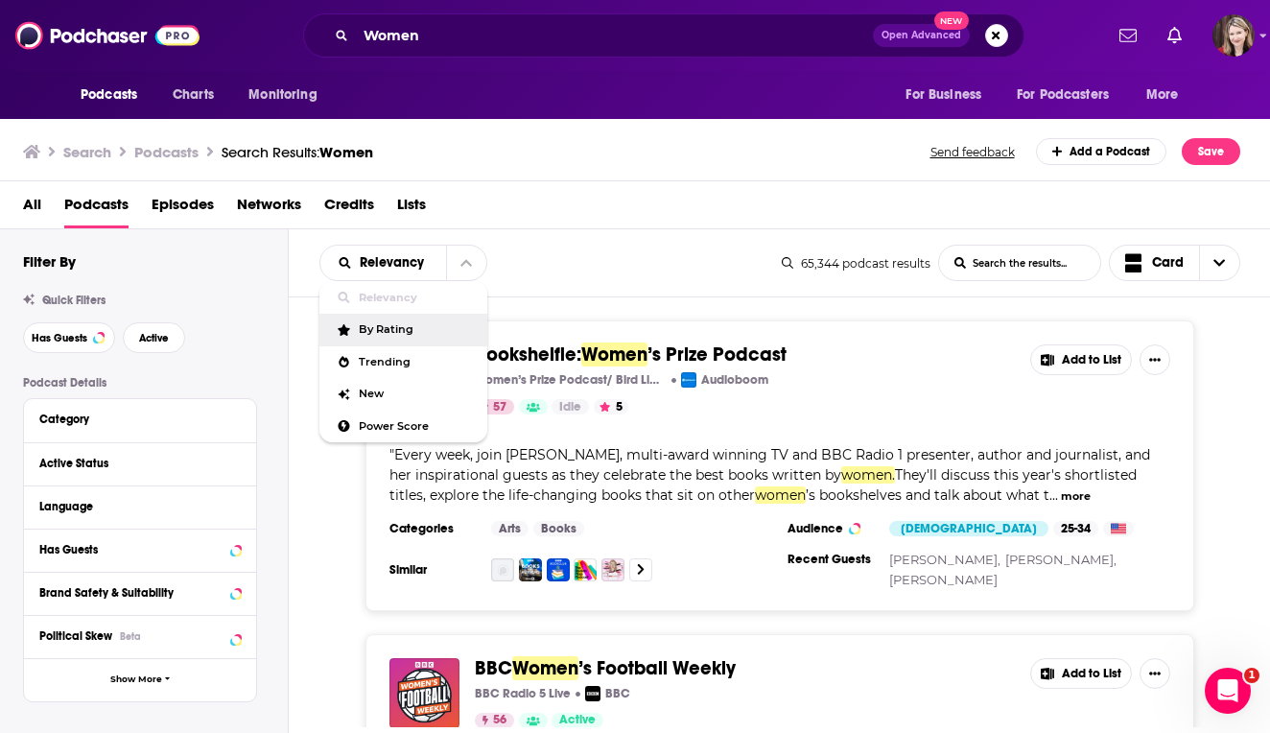
click at [389, 330] on span "By Rating" at bounding box center [415, 329] width 113 height 11
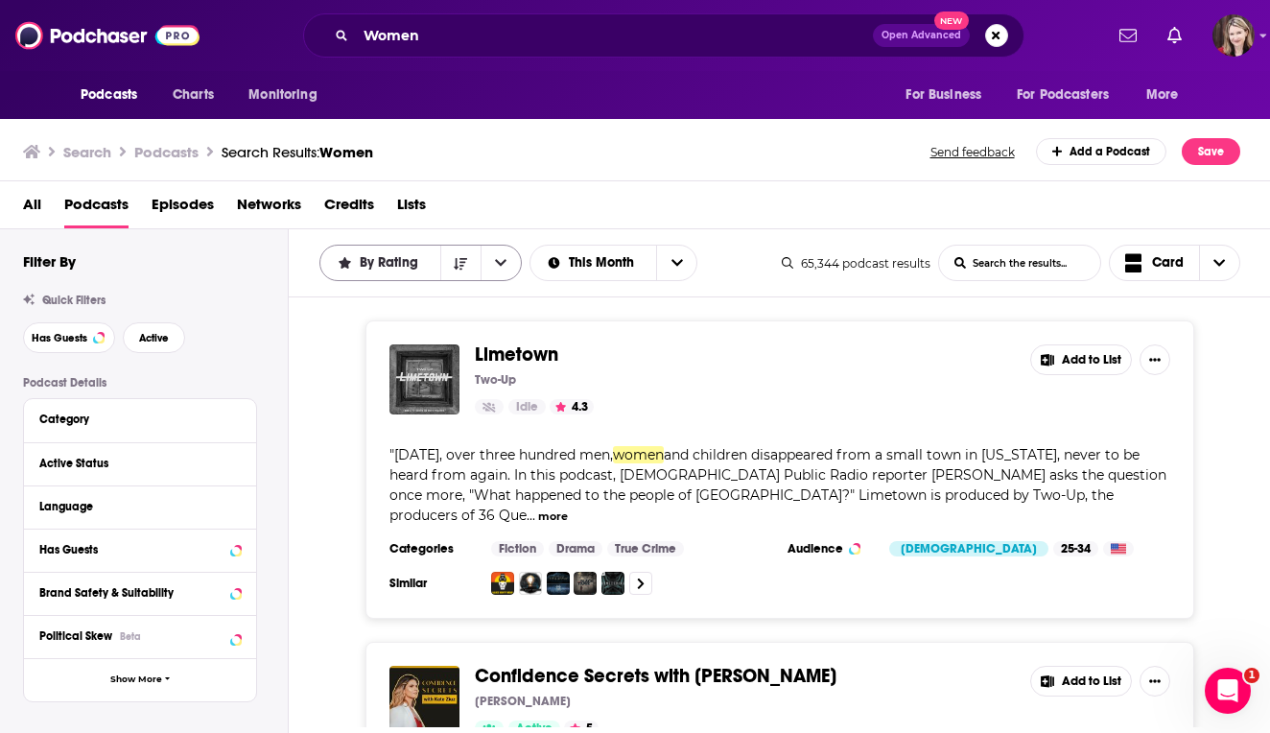
click at [499, 263] on icon "open menu" at bounding box center [501, 262] width 12 height 13
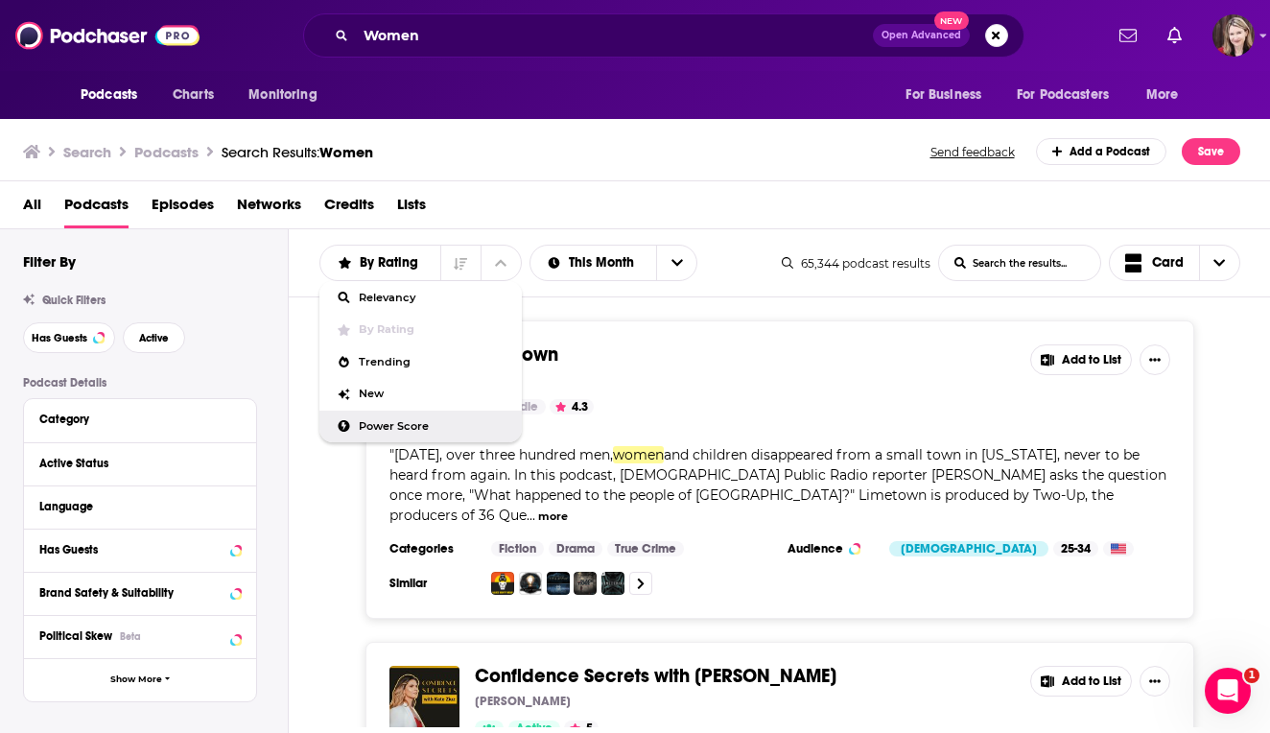
click at [379, 427] on span "Power Score" at bounding box center [433, 426] width 148 height 11
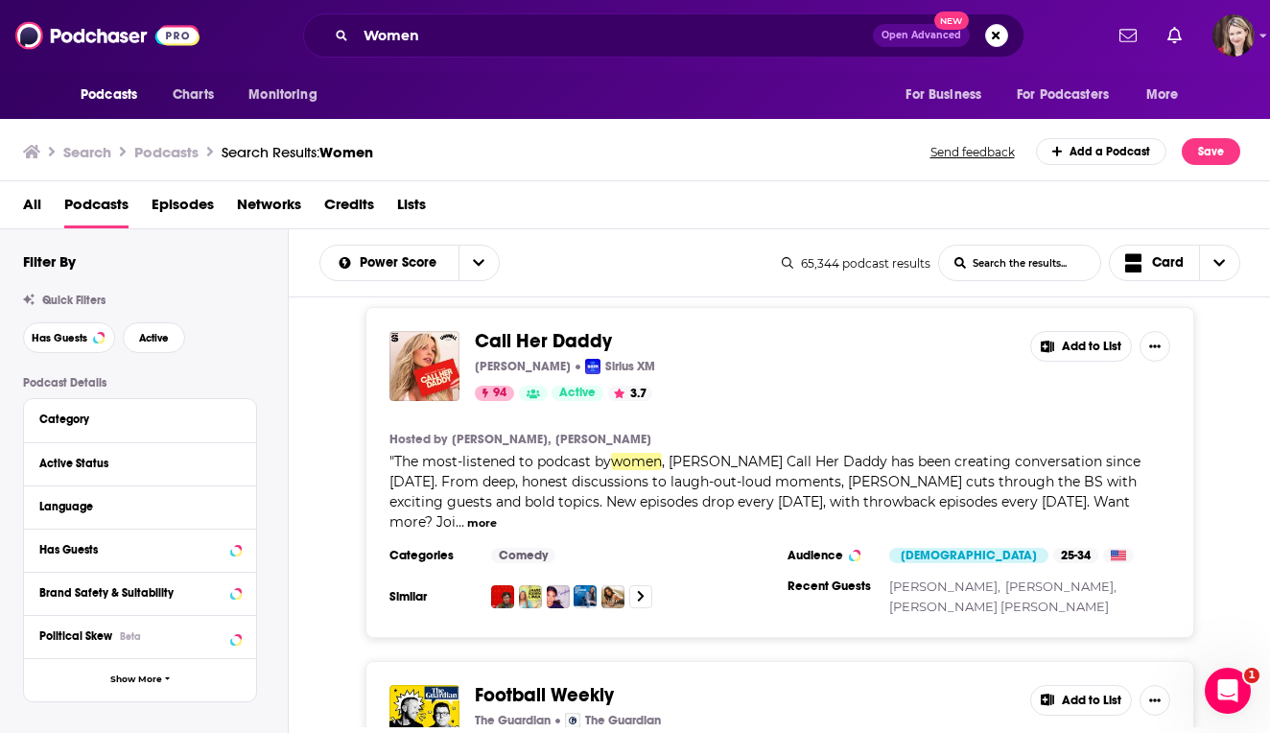
scroll to position [369, 0]
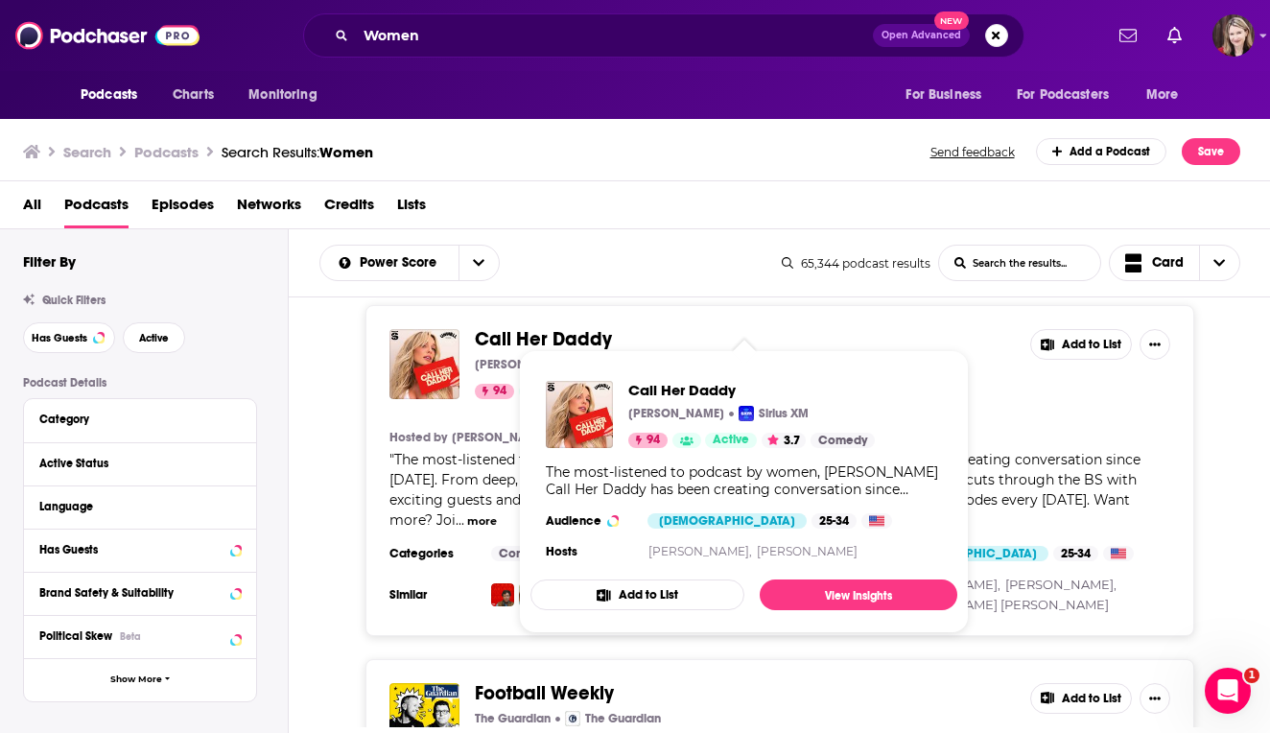
click at [507, 327] on span "Call Her Daddy" at bounding box center [543, 339] width 137 height 24
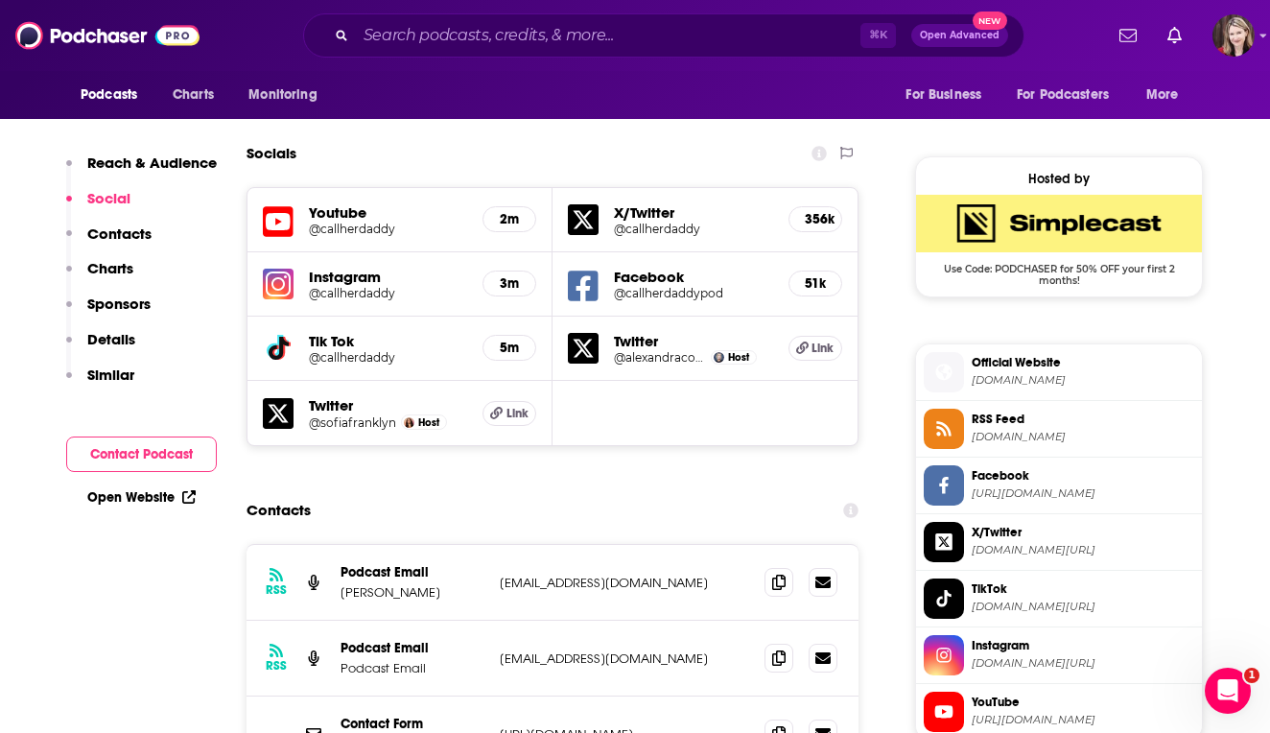
scroll to position [1470, 0]
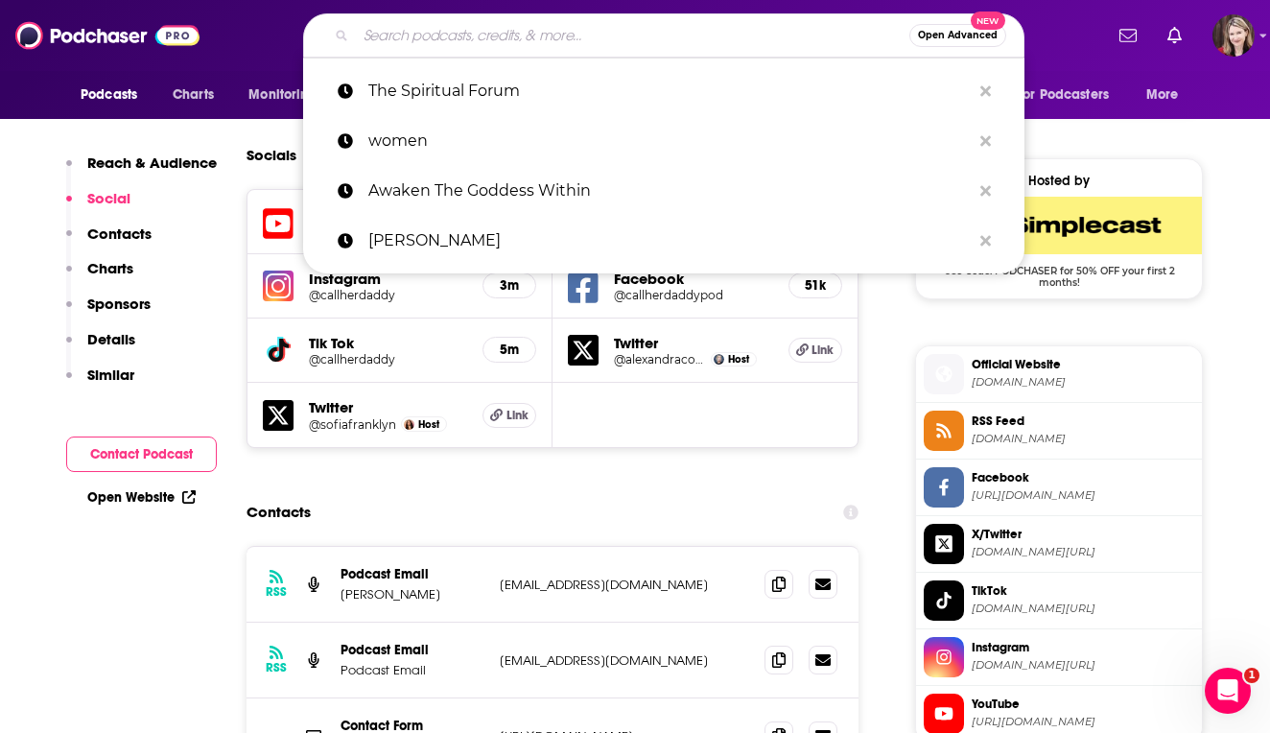
click at [385, 32] on input "Search podcasts, credits, & more..." at bounding box center [632, 35] width 553 height 31
paste input "The Priestess Podcast"
type input "The Priestess Podcast"
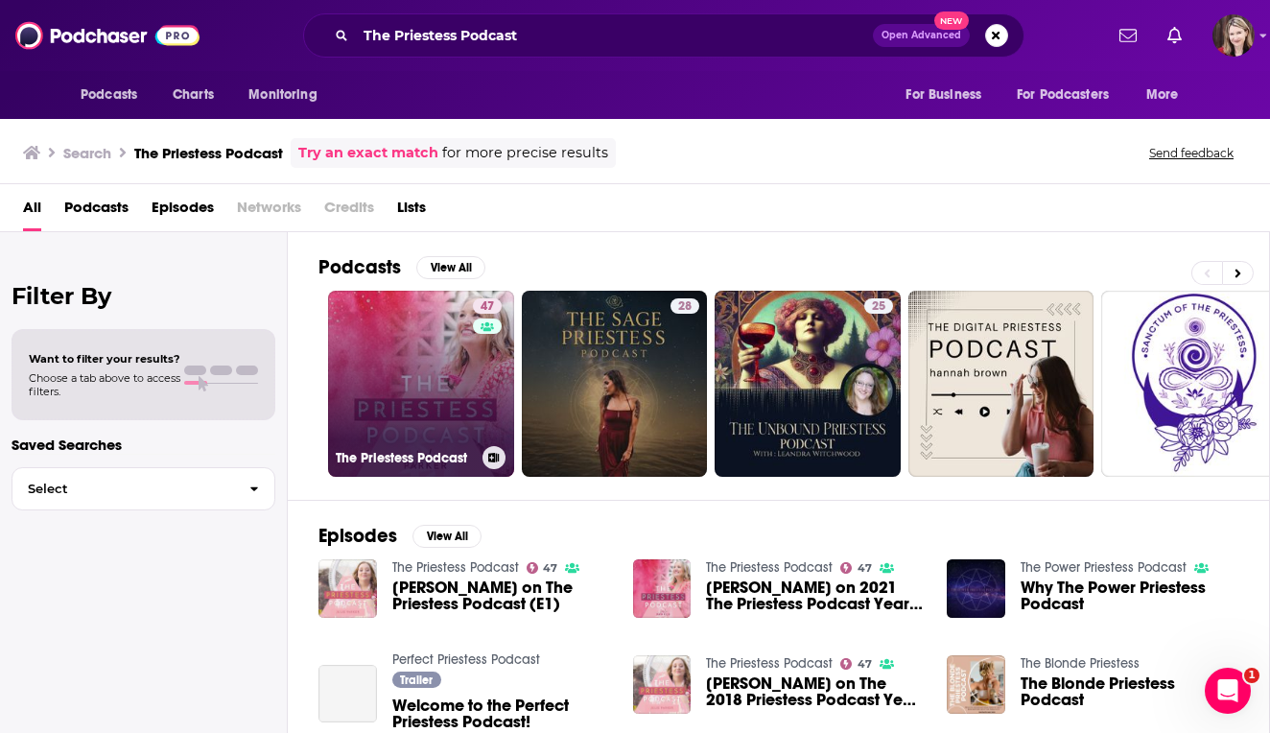
click at [435, 373] on link "47 The Priestess Podcast" at bounding box center [421, 384] width 186 height 186
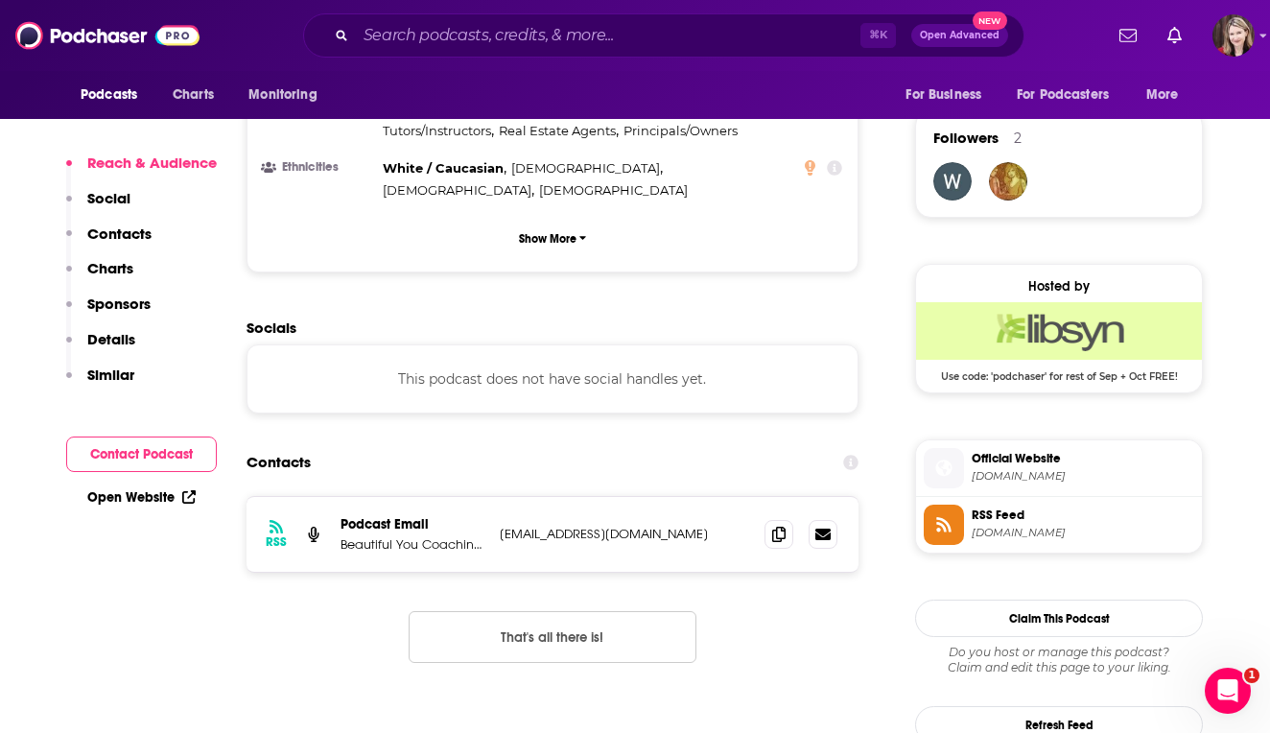
scroll to position [1365, 0]
click at [827, 527] on icon at bounding box center [822, 533] width 15 height 12
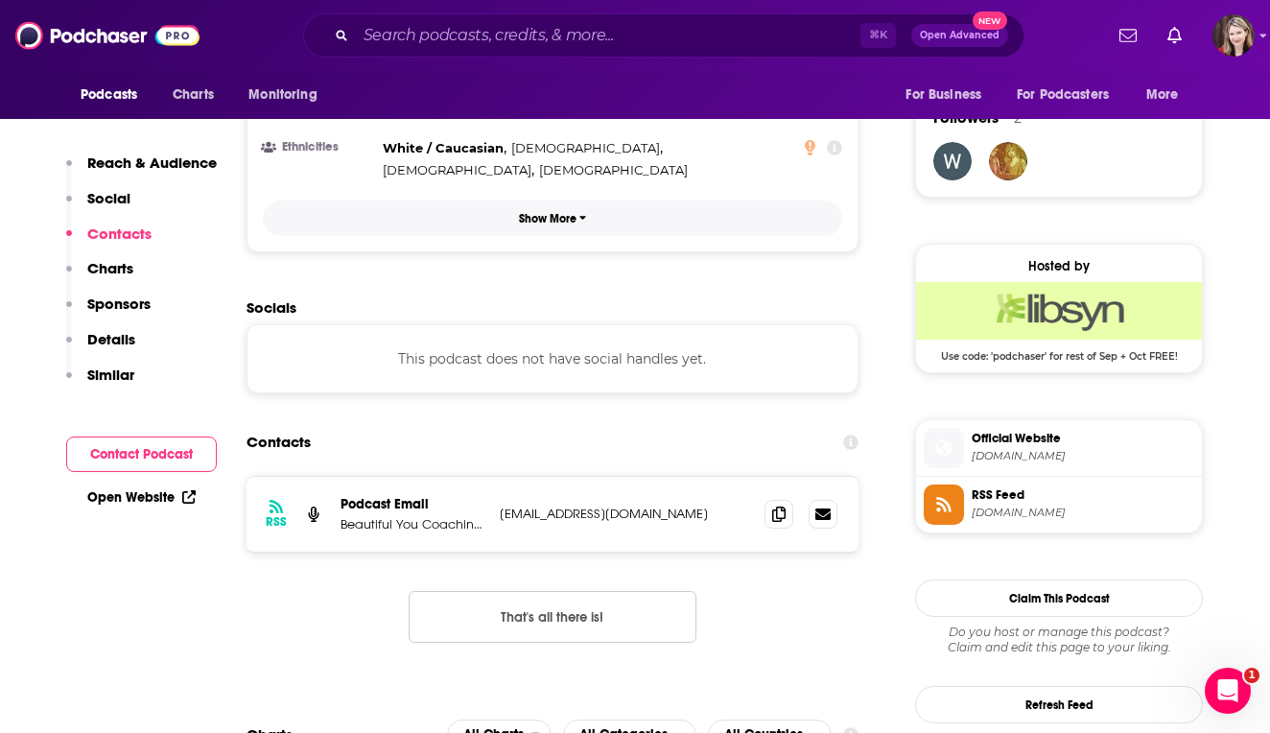
scroll to position [1504, 0]
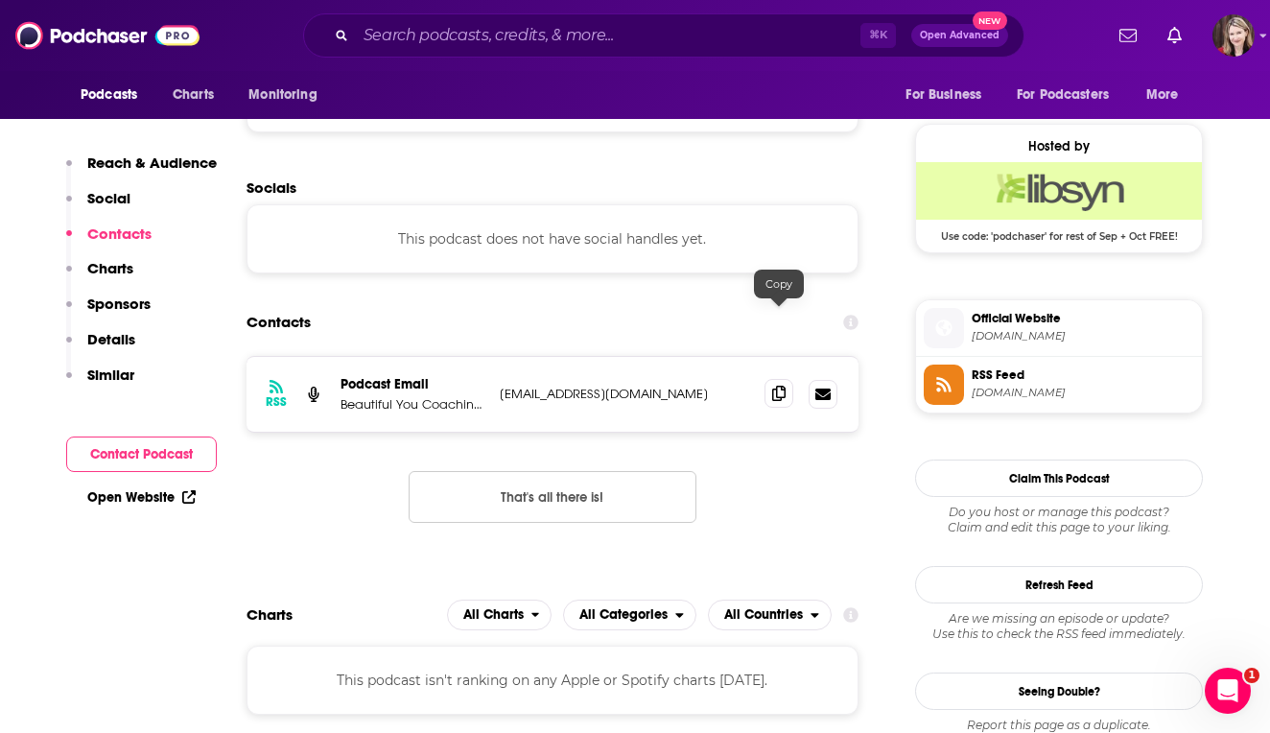
click at [782, 386] on icon at bounding box center [778, 393] width 13 height 15
click at [396, 36] on input "Search podcasts, credits, & more..." at bounding box center [608, 35] width 505 height 31
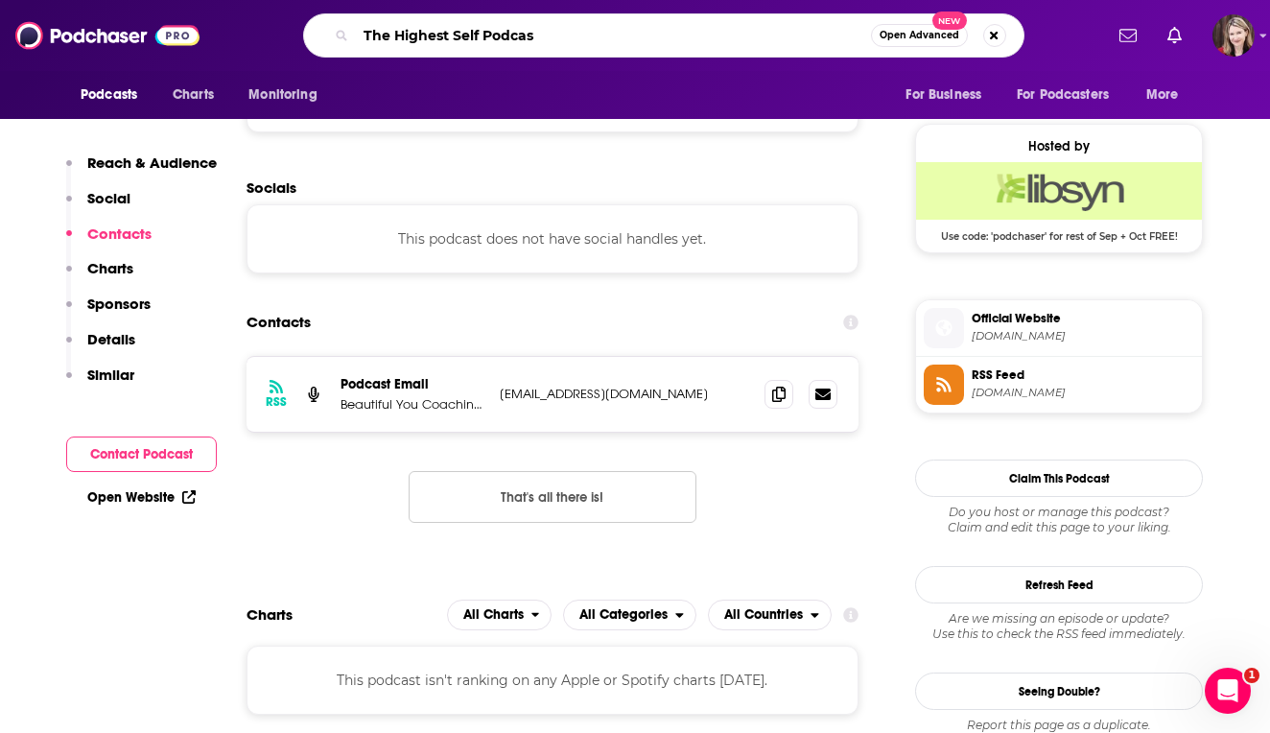
type input "The Highest Self Podcast"
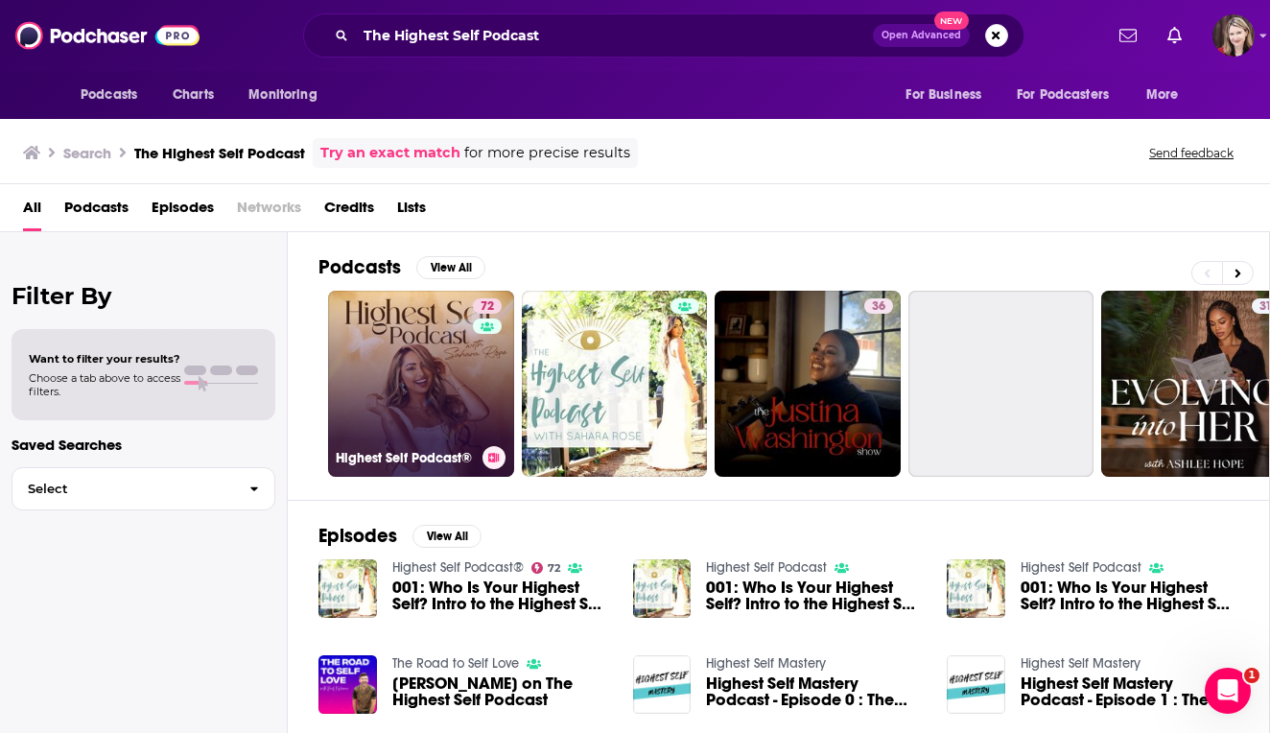
click at [421, 423] on link "72 Highest Self Podcast®" at bounding box center [421, 384] width 186 height 186
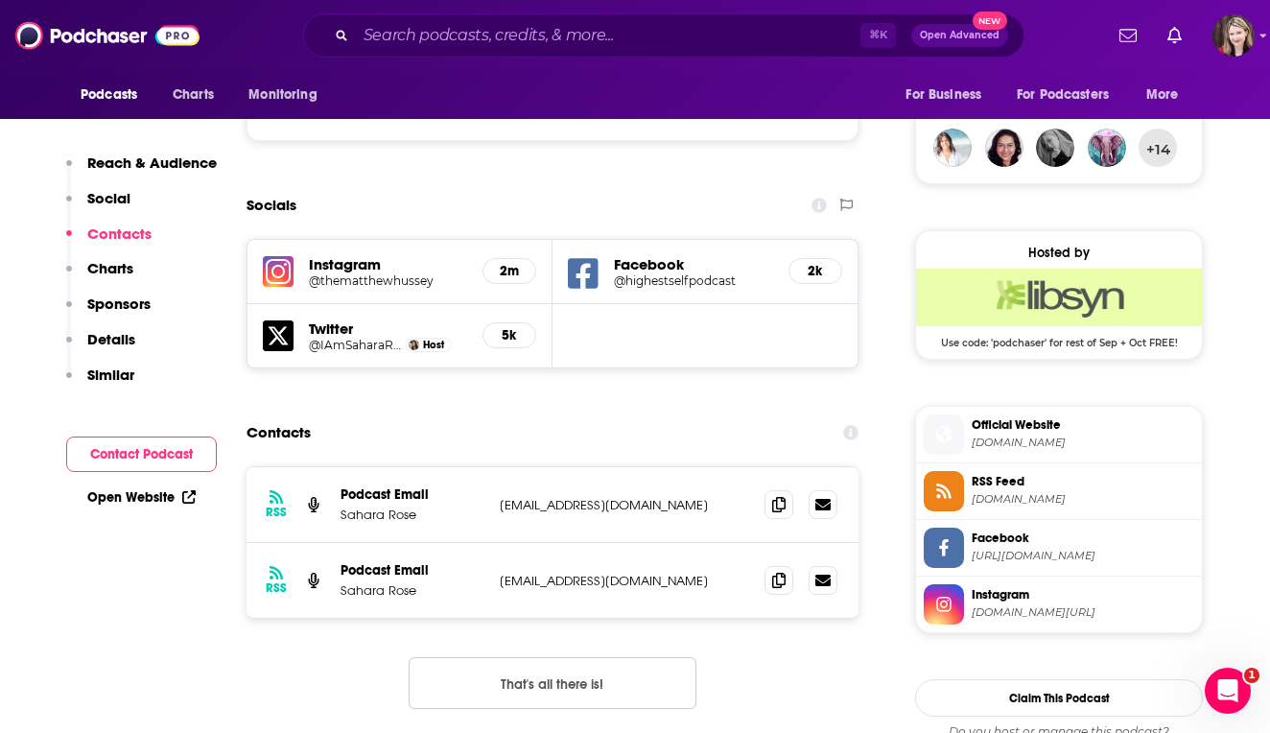
scroll to position [1400, 0]
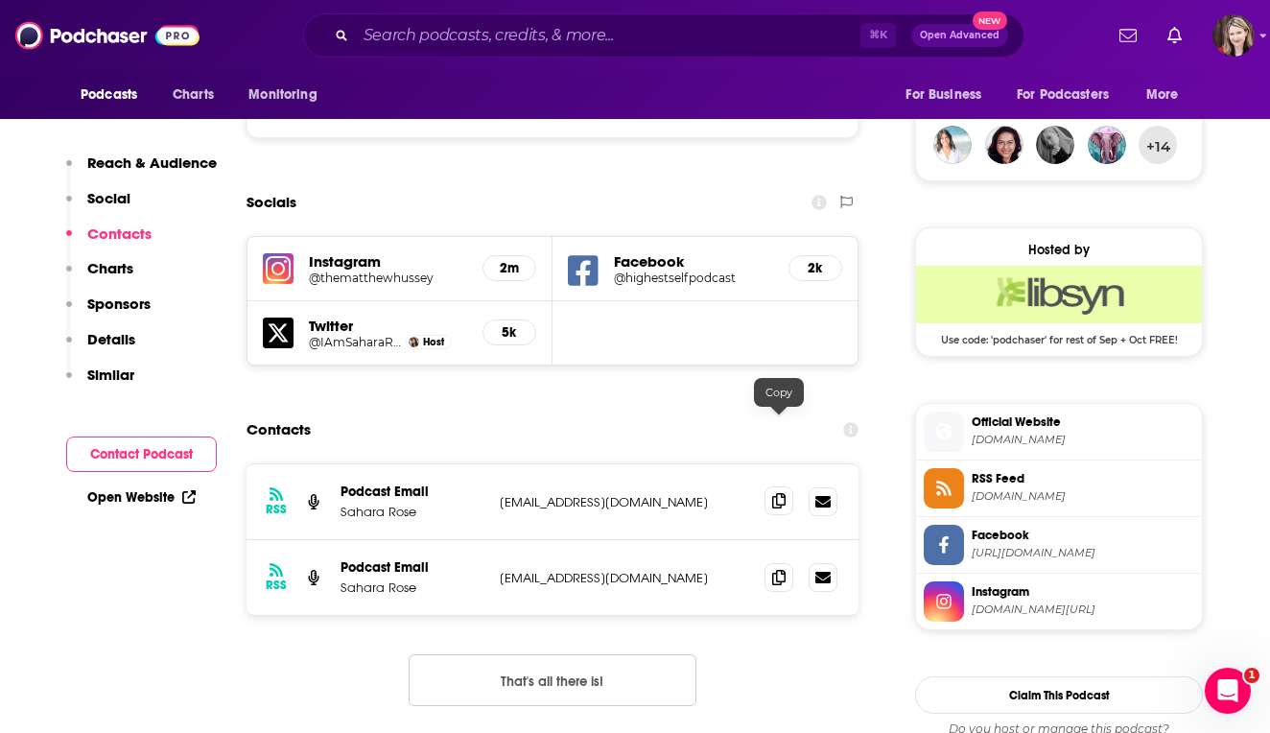
click at [780, 493] on icon at bounding box center [778, 500] width 13 height 15
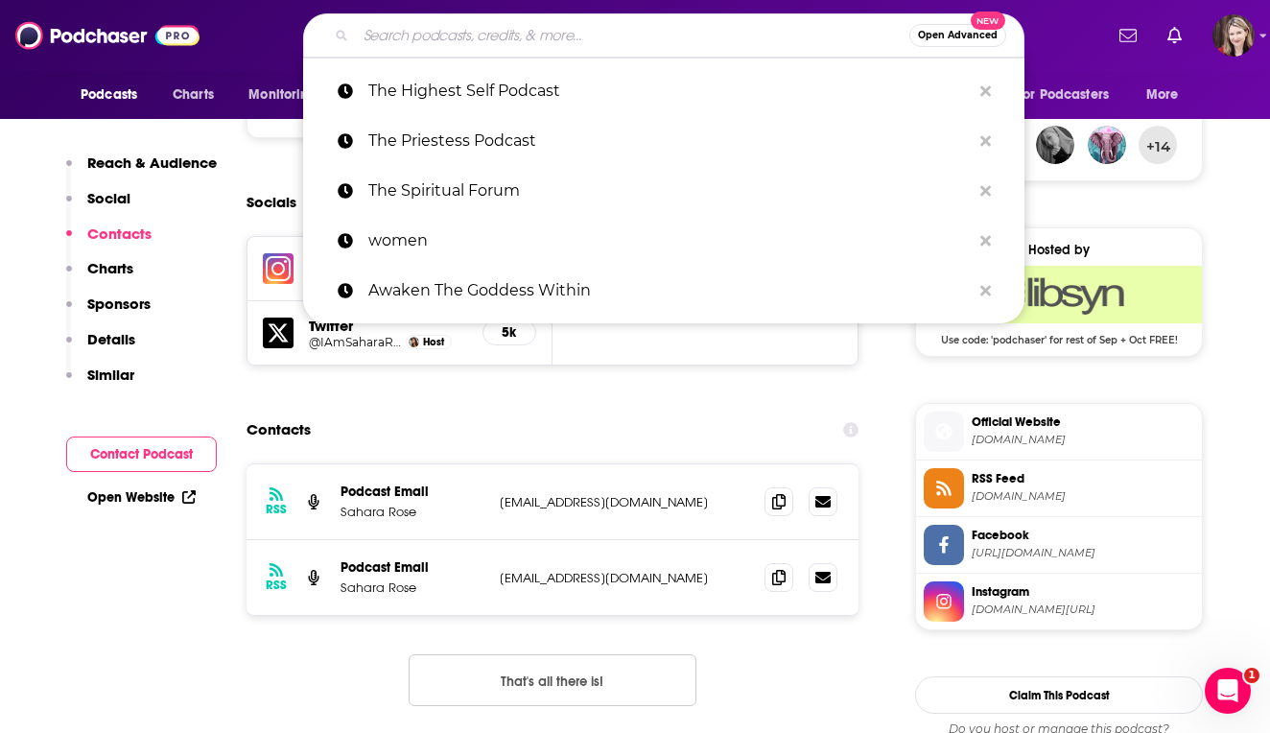
click at [399, 32] on input "Search podcasts, credits, & more..." at bounding box center [632, 35] width 553 height 31
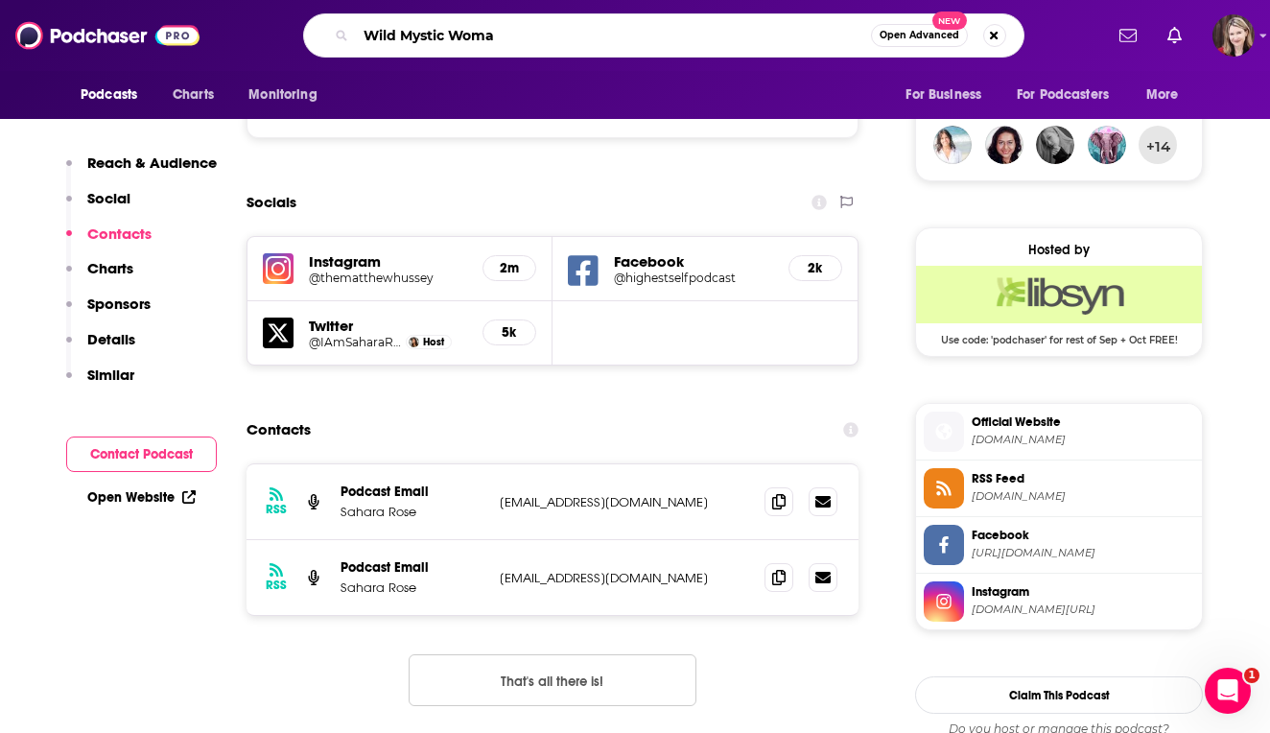
type input "Wild Mystic Woman"
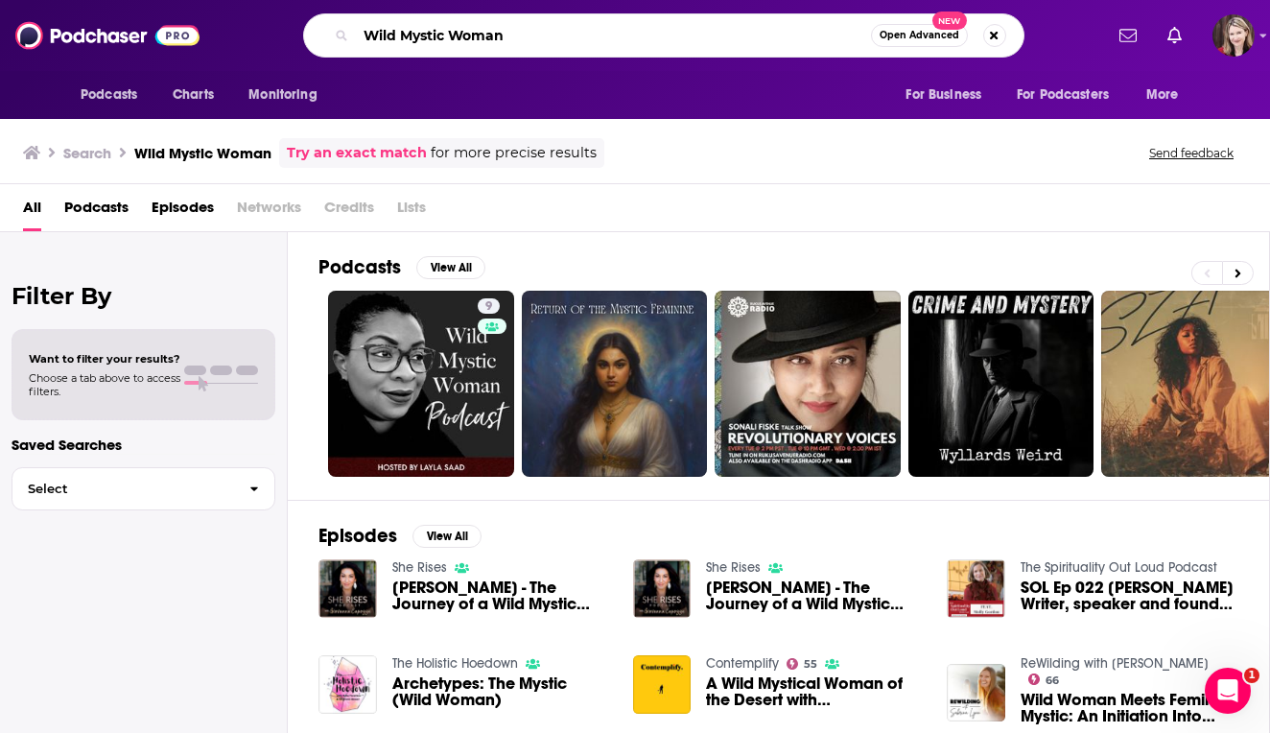
drag, startPoint x: 520, startPoint y: 40, endPoint x: 328, endPoint y: 33, distance: 192.0
click at [328, 33] on div "Wild Mystic Woman Open Advanced New" at bounding box center [663, 35] width 721 height 44
type input "Untangle"
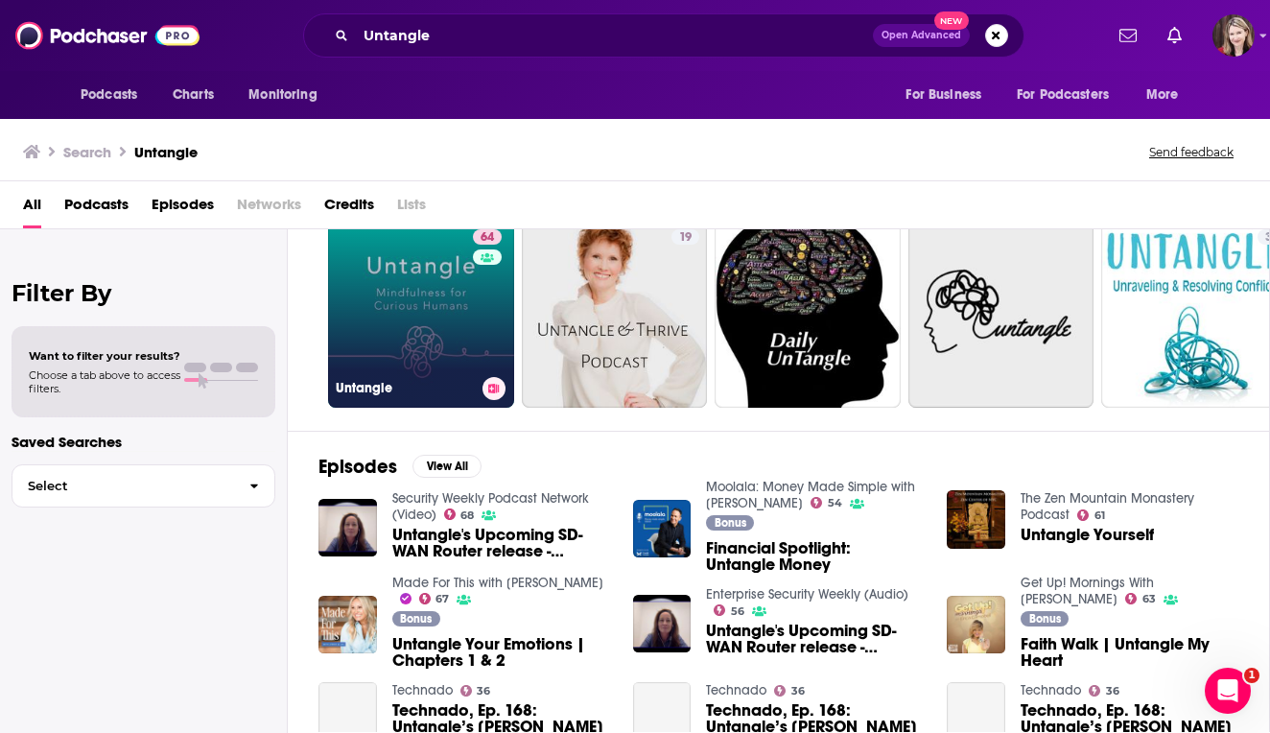
scroll to position [67, 0]
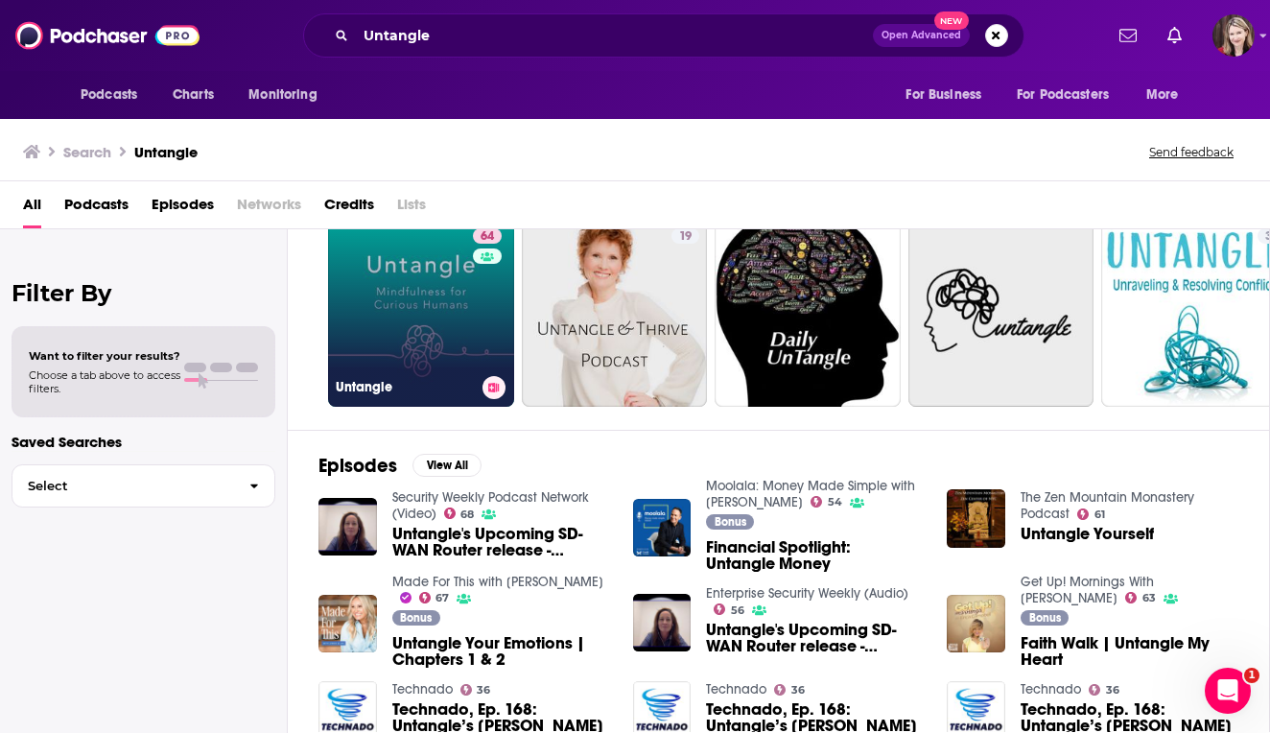
click at [442, 339] on link "64 Untangle" at bounding box center [421, 314] width 186 height 186
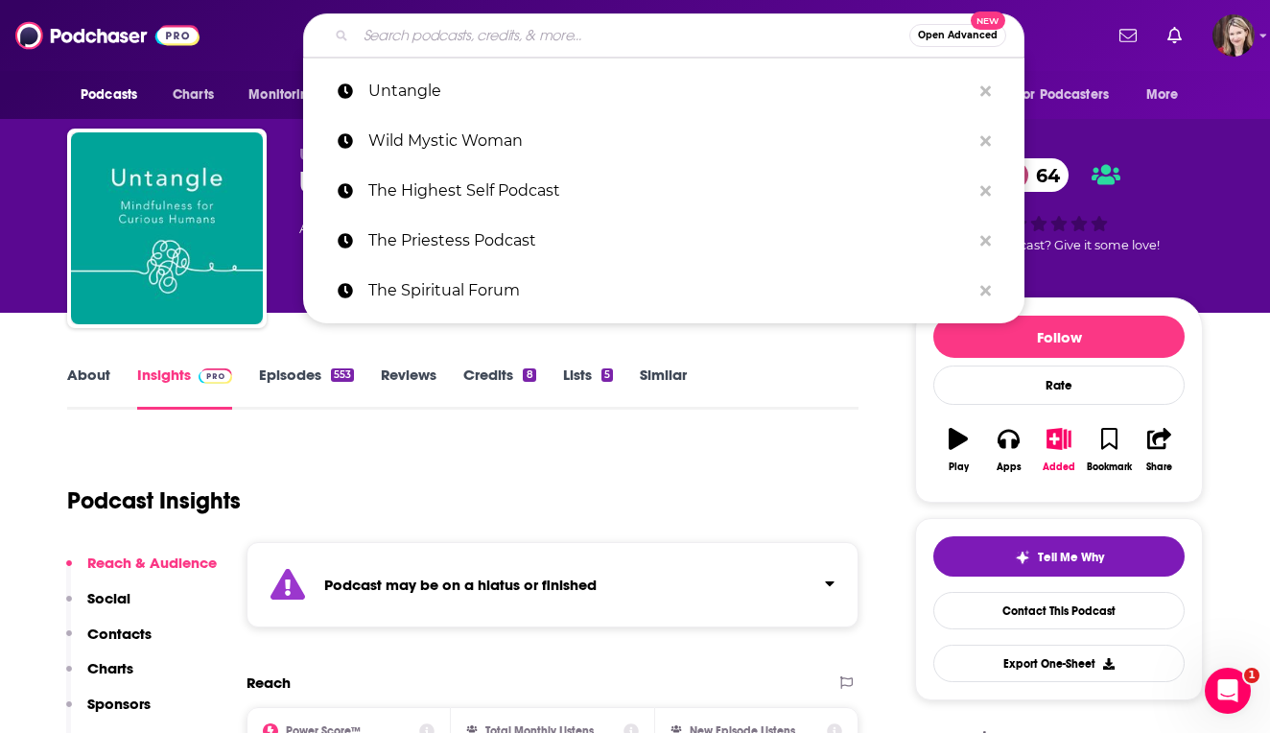
click at [376, 35] on input "Search podcasts, credits, & more..." at bounding box center [632, 35] width 553 height 31
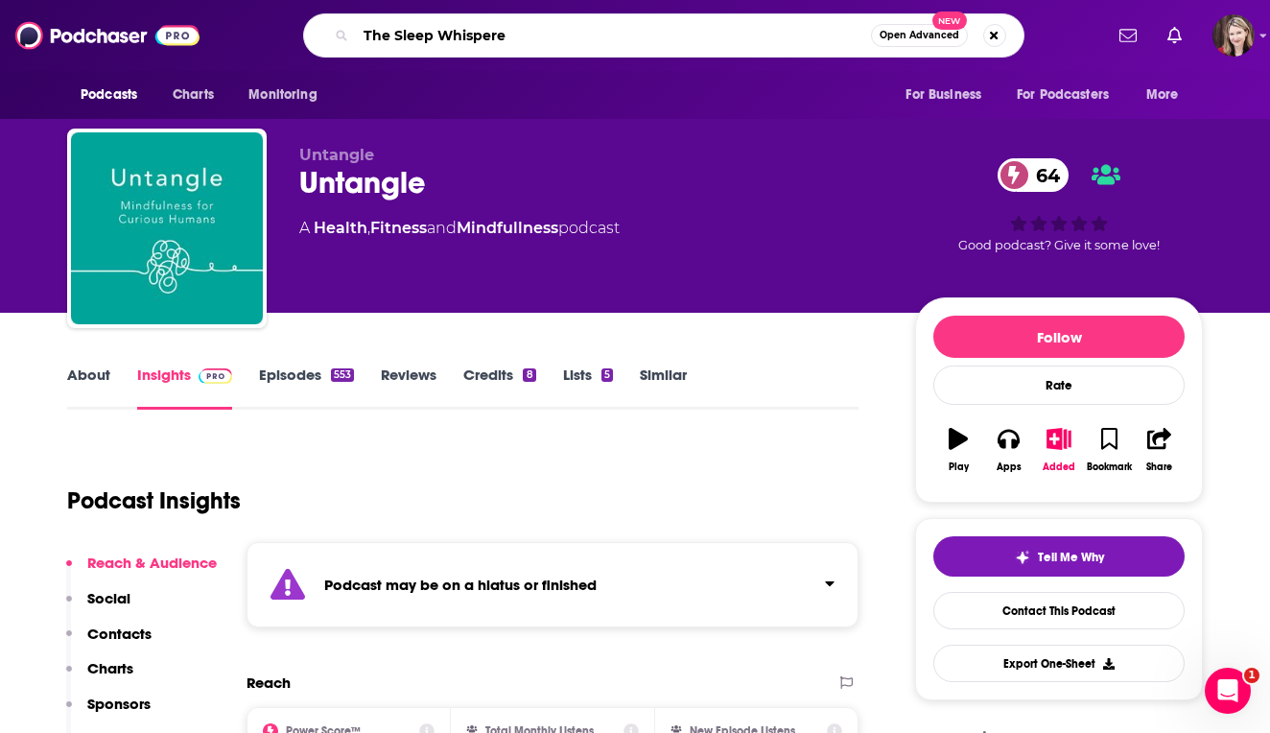
type input "The Sleep Whisperer"
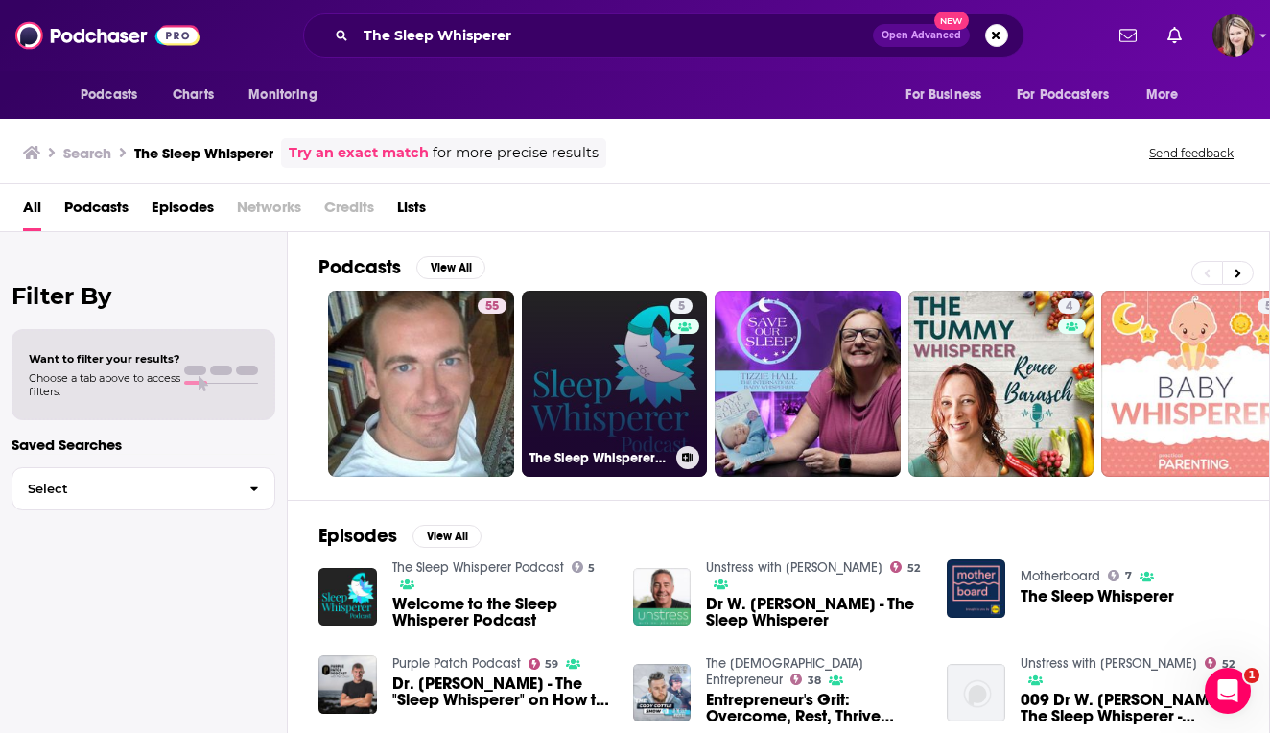
click at [627, 391] on link "5 The Sleep Whisperer Podcast" at bounding box center [615, 384] width 186 height 186
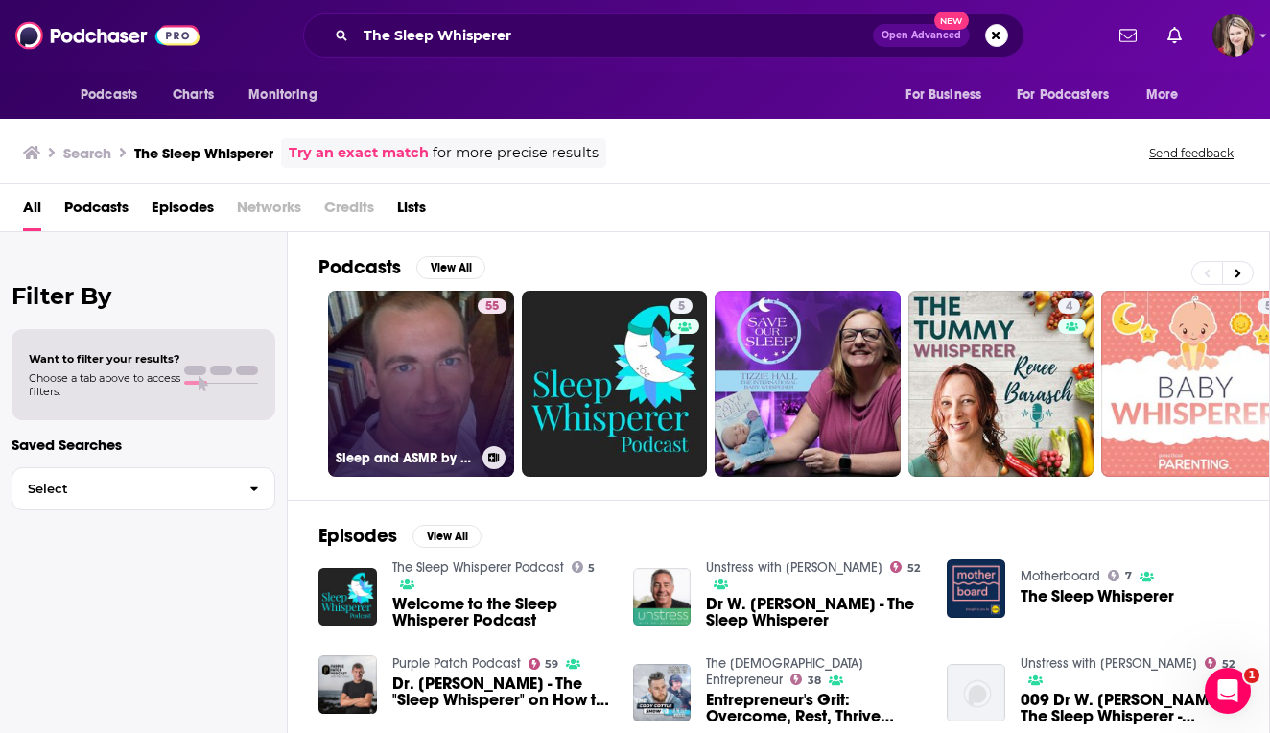
click at [430, 412] on link "55 Sleep and ASMR by The French Whisperer" at bounding box center [421, 384] width 186 height 186
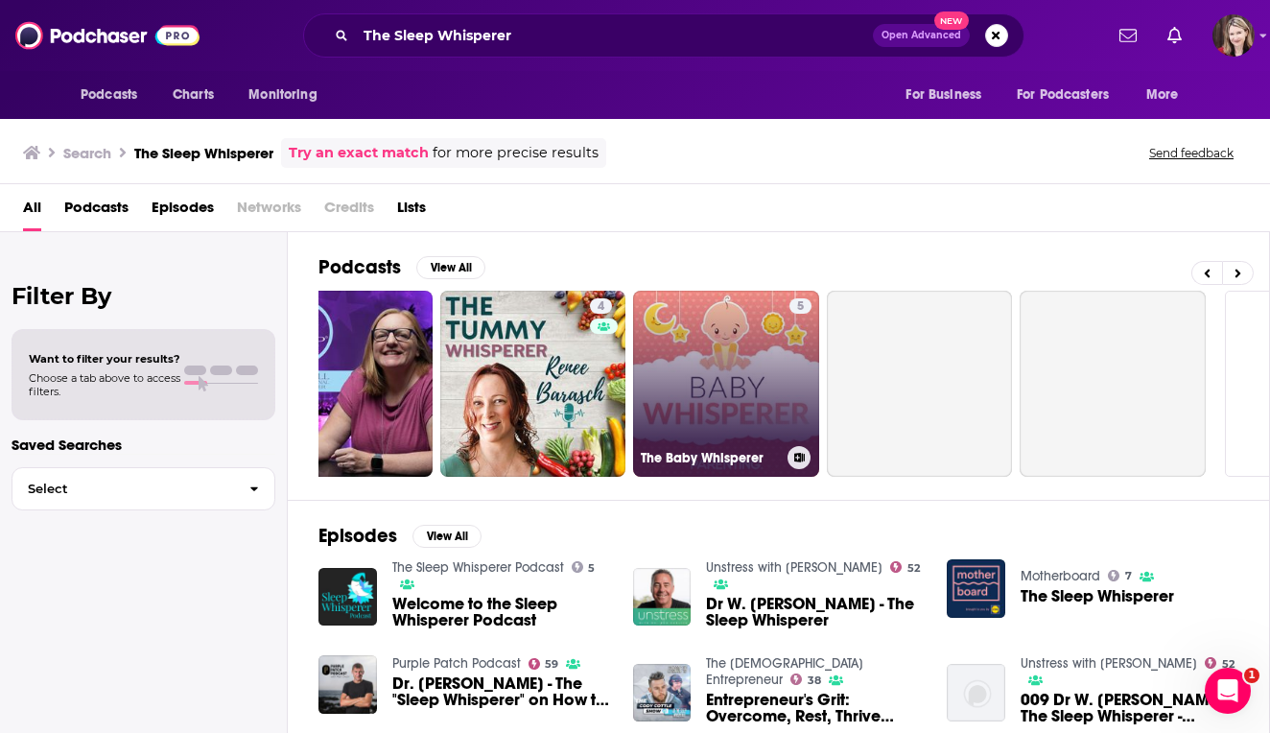
scroll to position [0, 475]
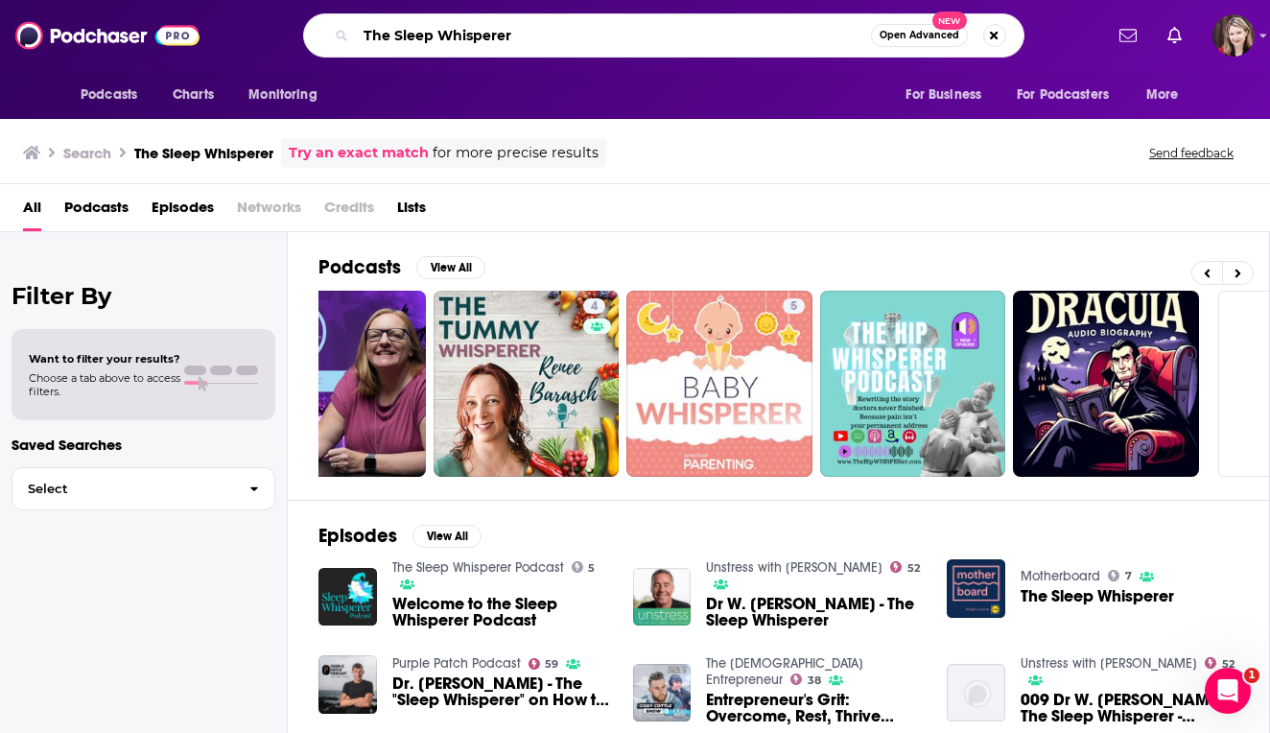
drag, startPoint x: 536, startPoint y: 37, endPoint x: 313, endPoint y: 29, distance: 223.7
click at [312, 29] on div "The Sleep Whisperer Open Advanced New" at bounding box center [663, 35] width 721 height 44
type input "The Calm Collective"
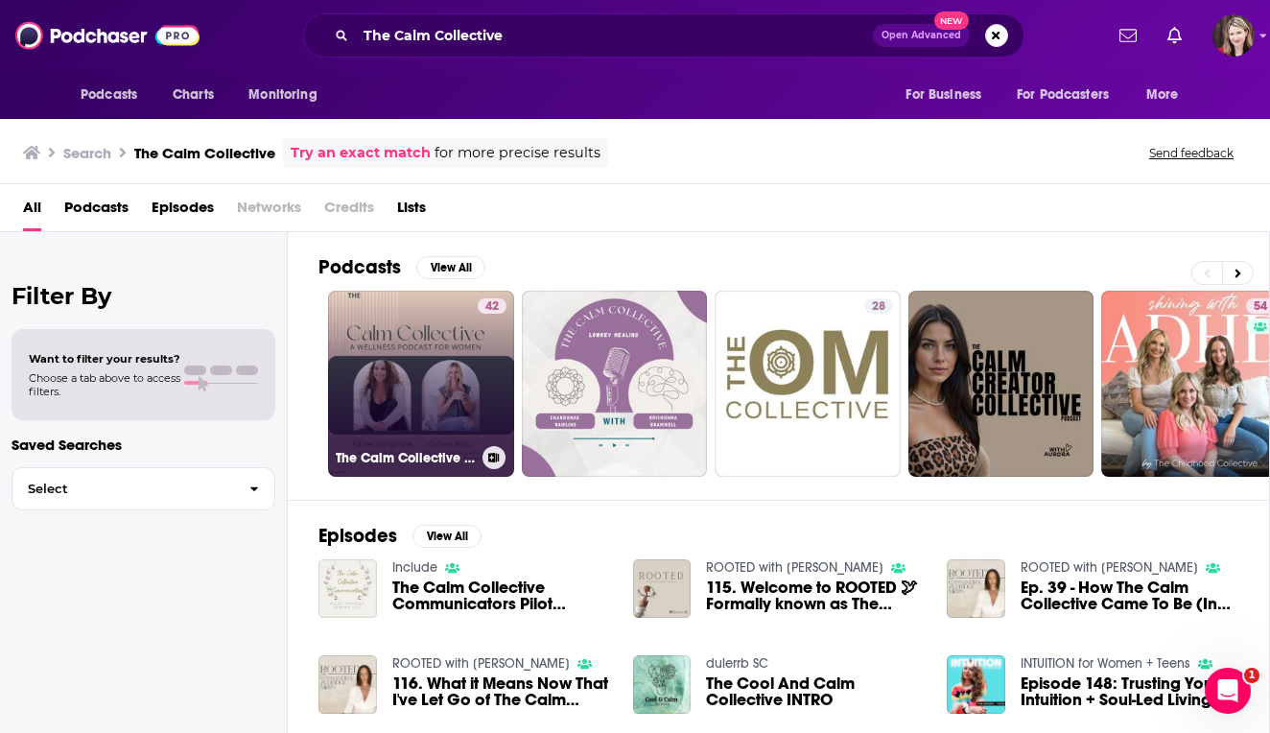
click at [383, 344] on link "42 The Calm Collective - a wellness podcast for women" at bounding box center [421, 384] width 186 height 186
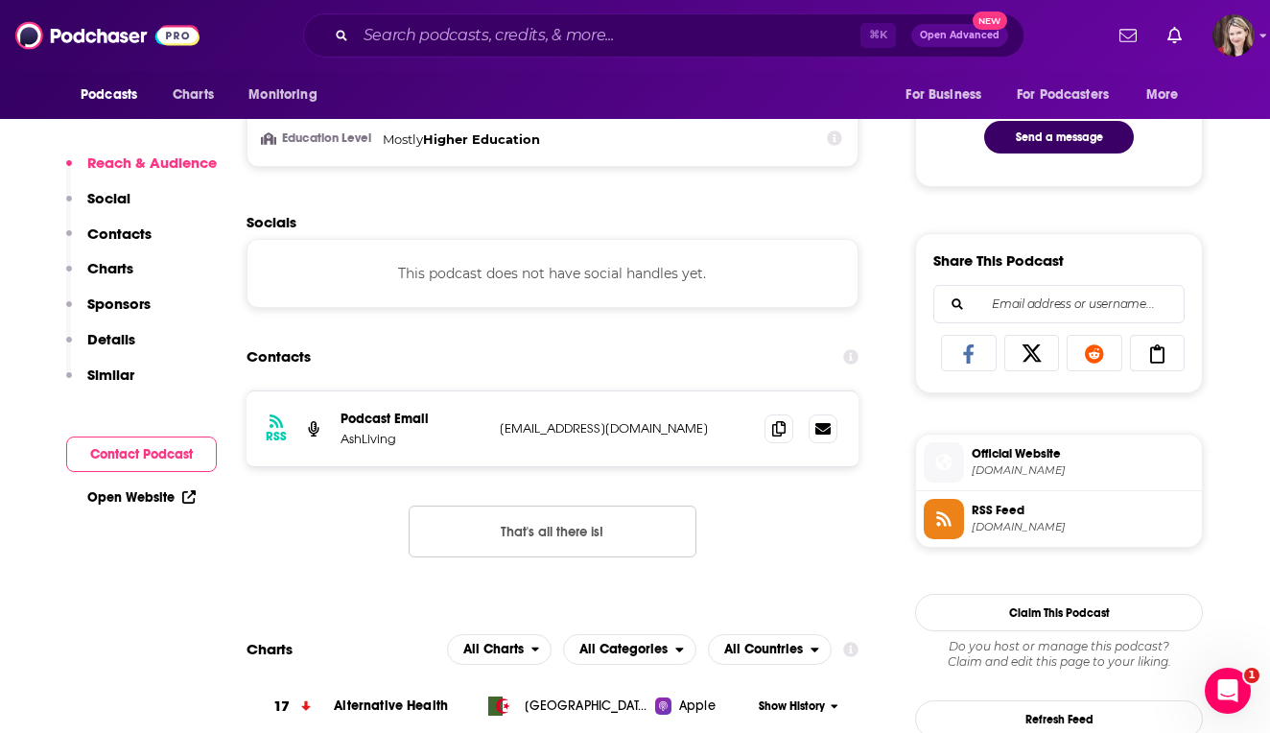
scroll to position [1052, 0]
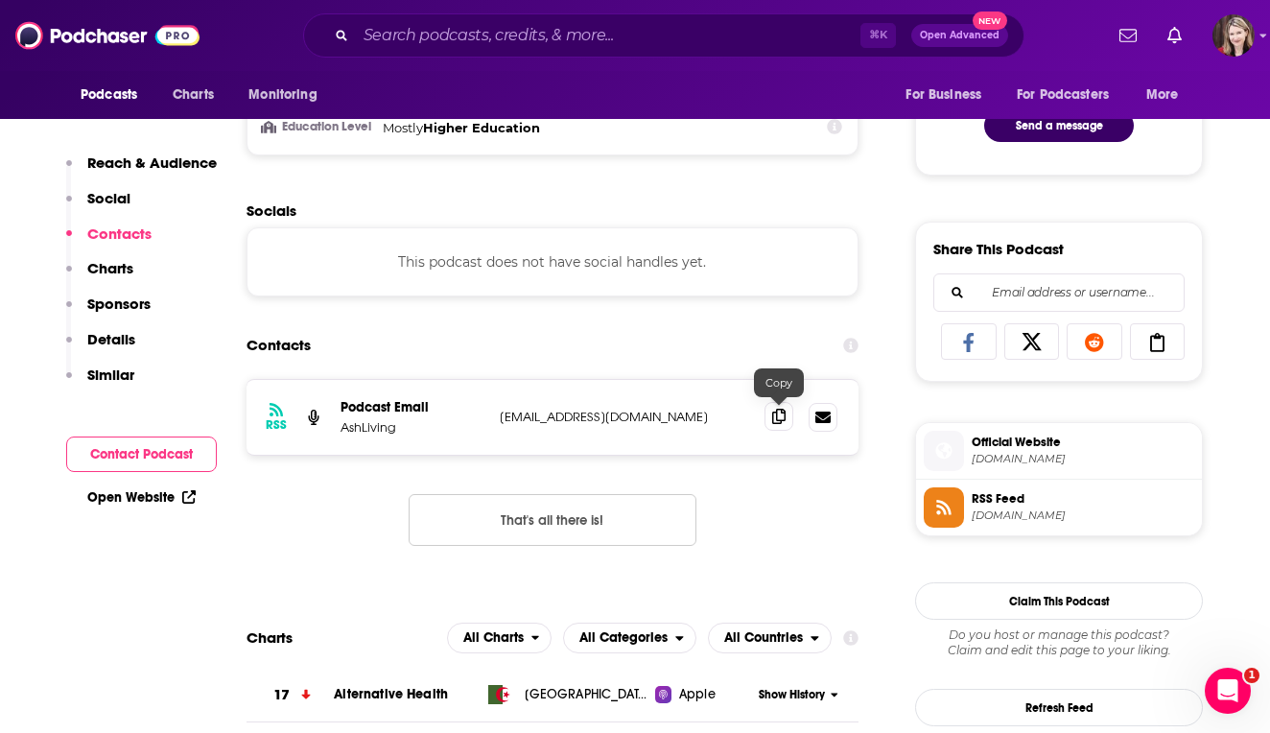
click at [776, 419] on icon at bounding box center [778, 416] width 13 height 15
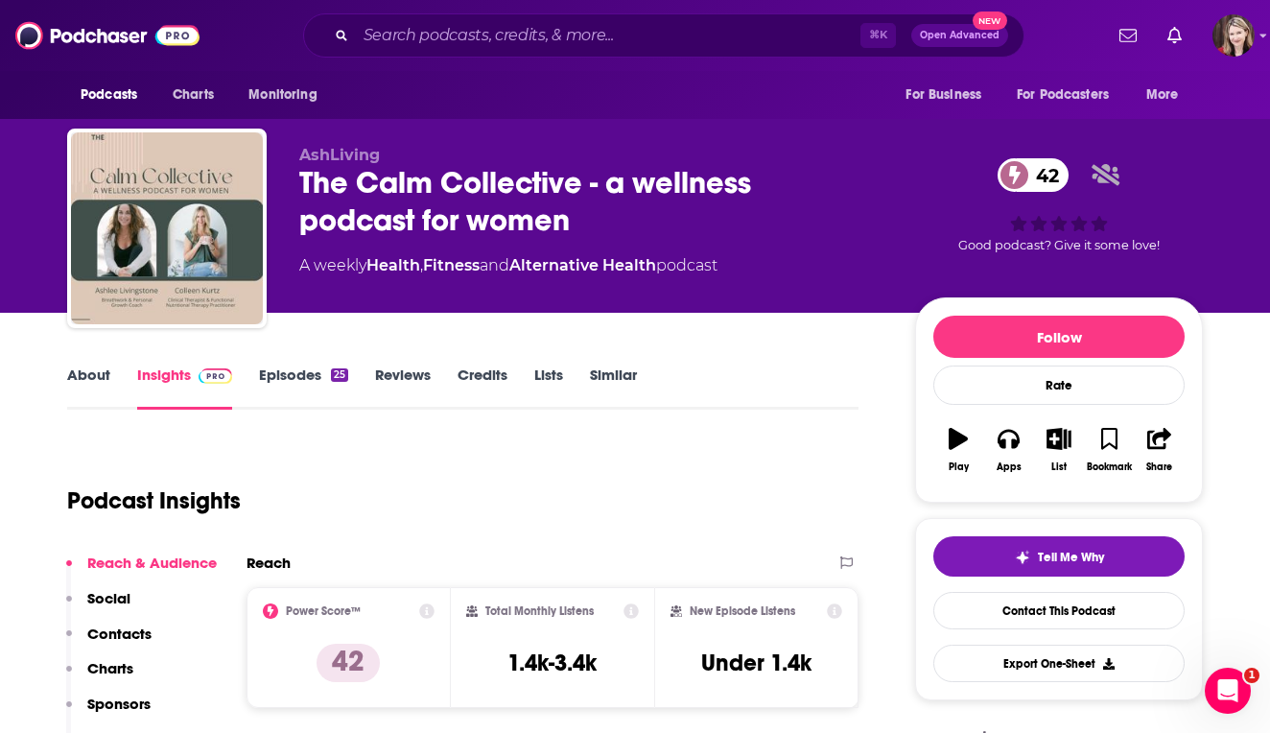
scroll to position [0, 0]
click at [412, 35] on input "Search podcasts, credits, & more..." at bounding box center [608, 35] width 505 height 31
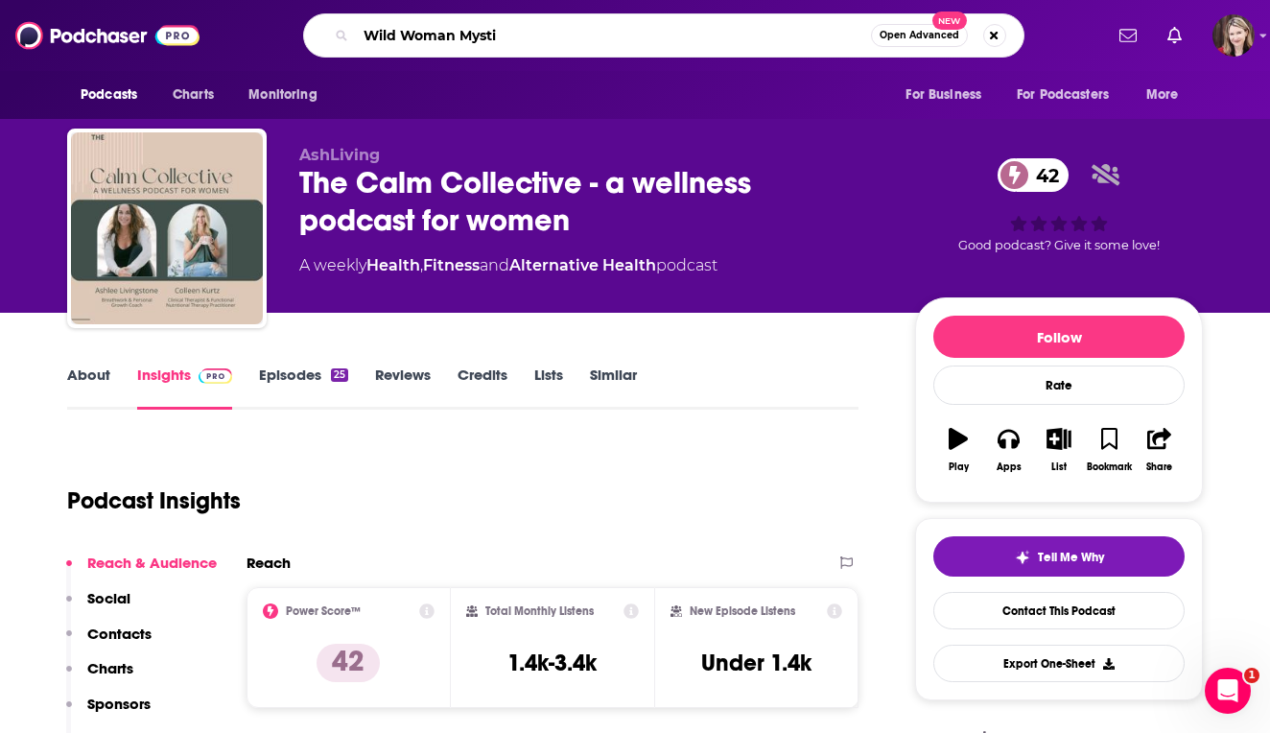
type input "Wild Woman Mystic"
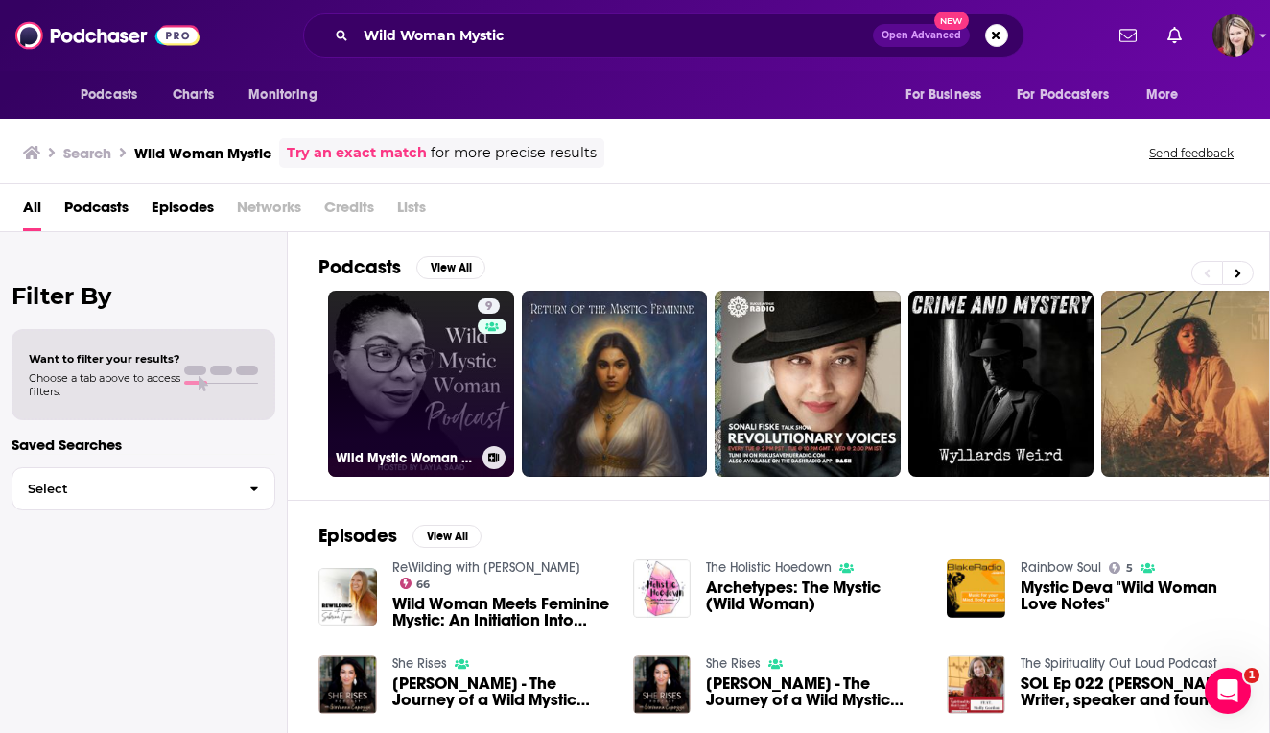
click at [434, 371] on link "9 Wild Mystic Woman Podcast" at bounding box center [421, 384] width 186 height 186
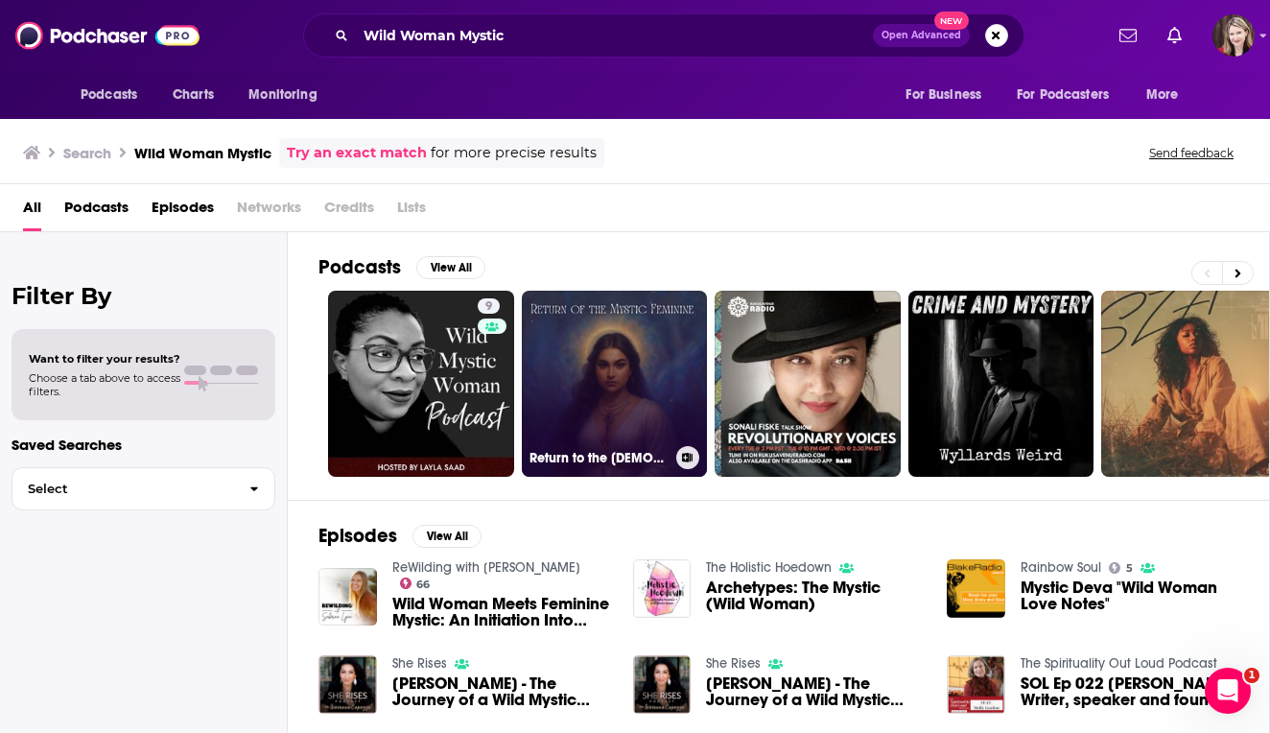
click at [623, 394] on link "Return to the [DEMOGRAPHIC_DATA] Feminine" at bounding box center [615, 384] width 186 height 186
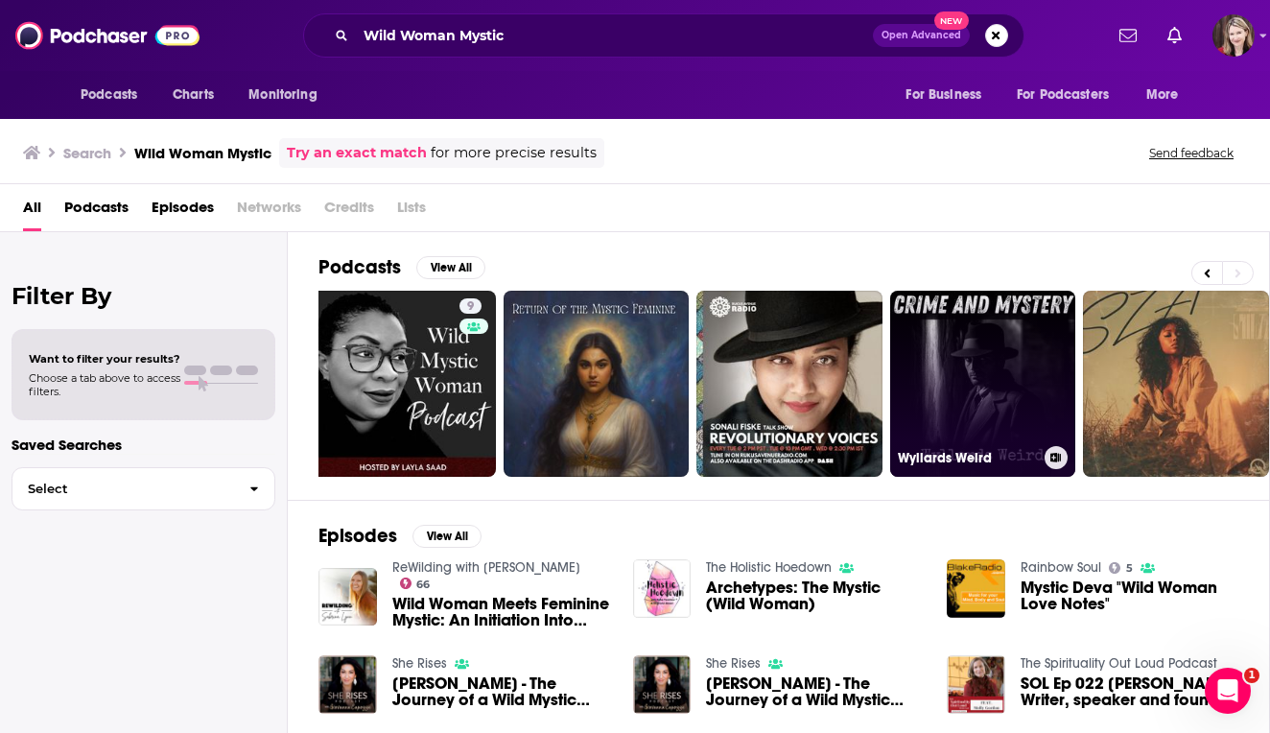
scroll to position [0, 18]
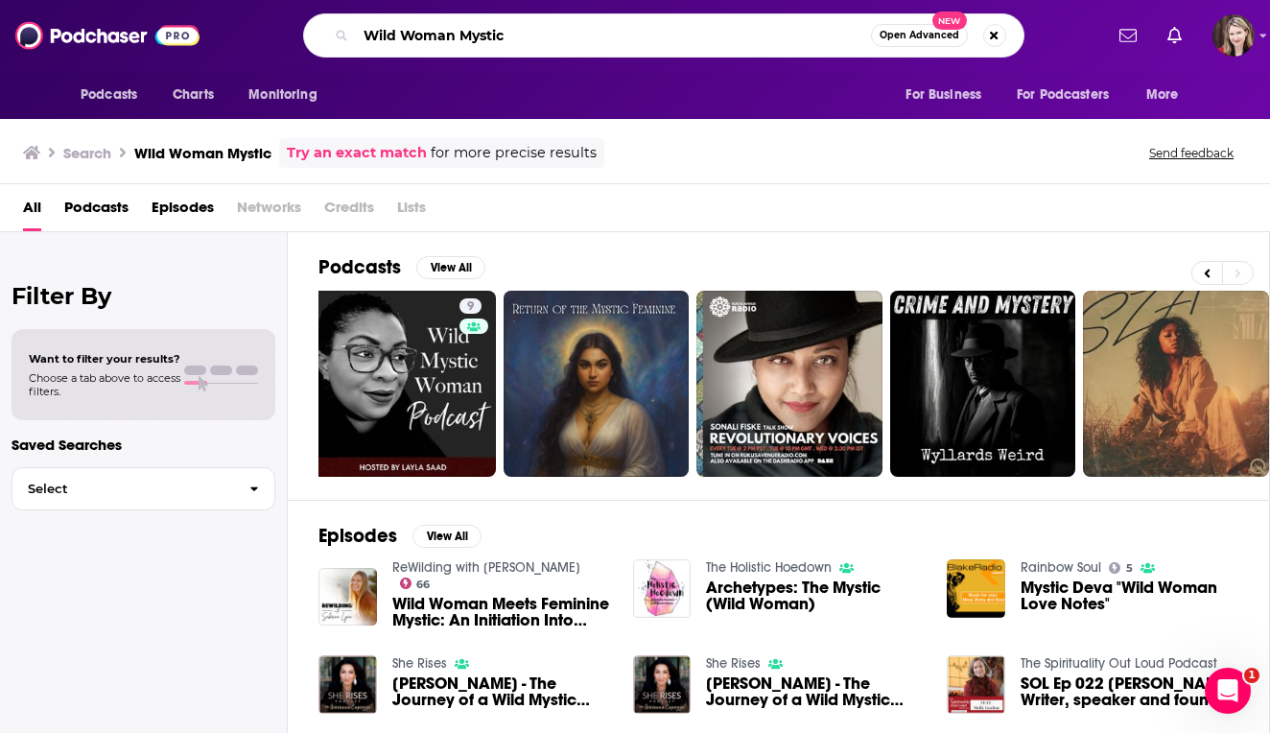
drag, startPoint x: 516, startPoint y: 41, endPoint x: 341, endPoint y: 37, distance: 174.6
click at [341, 37] on div "Wild Woman Mystic Open Advanced New" at bounding box center [663, 35] width 721 height 44
type input "Feel Better Live More"
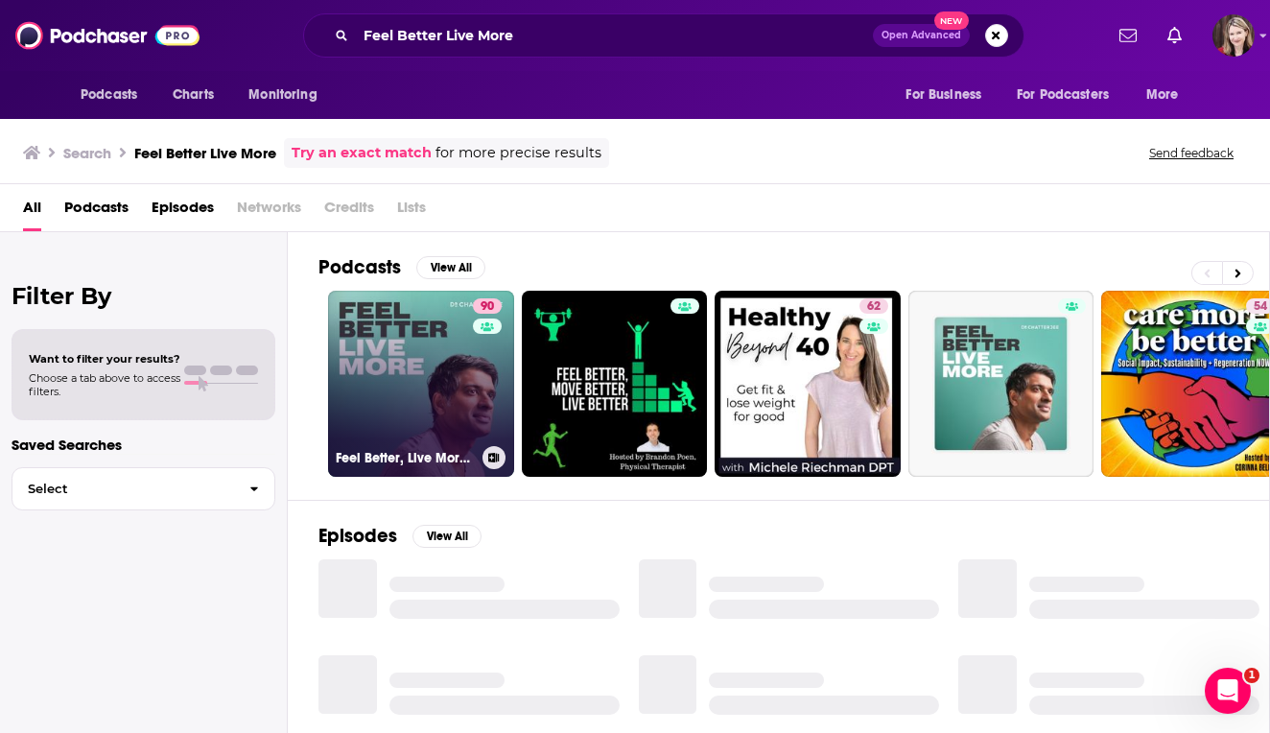
click at [358, 364] on link "90 Feel Better, Live More with [PERSON_NAME]" at bounding box center [421, 384] width 186 height 186
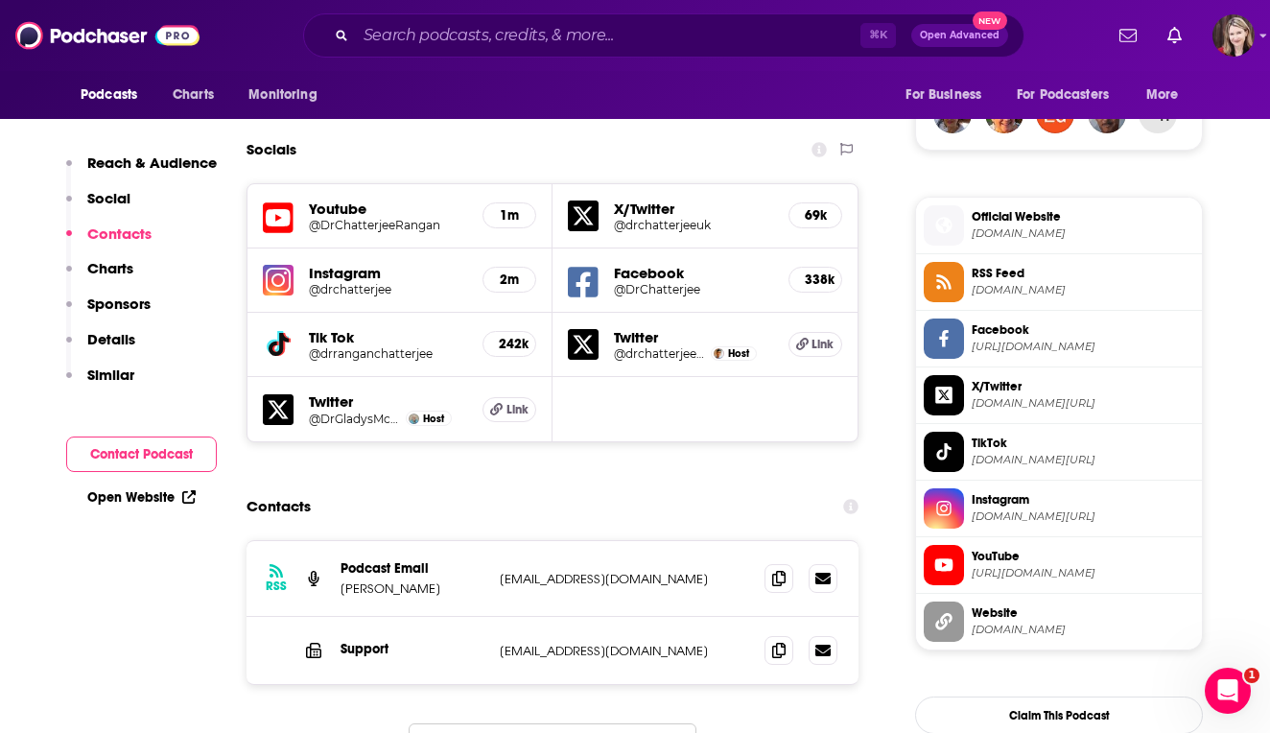
scroll to position [1436, 0]
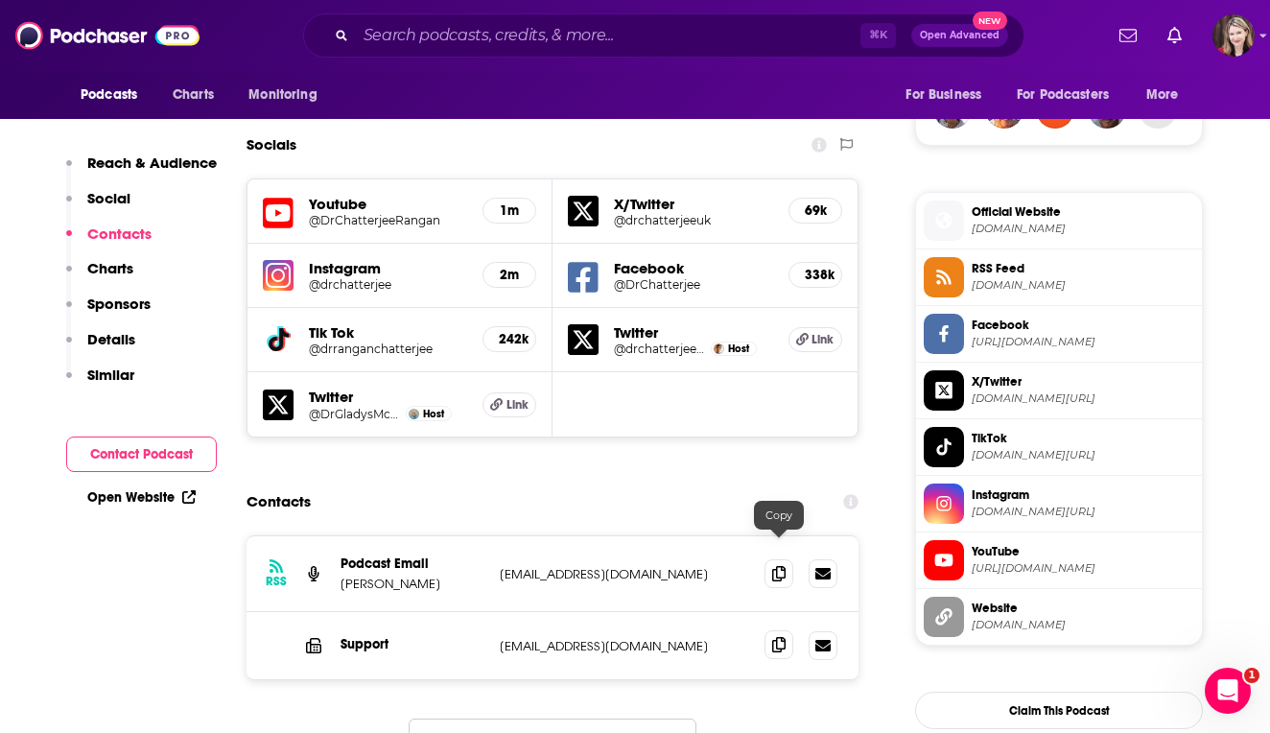
click at [777, 637] on icon at bounding box center [778, 644] width 13 height 15
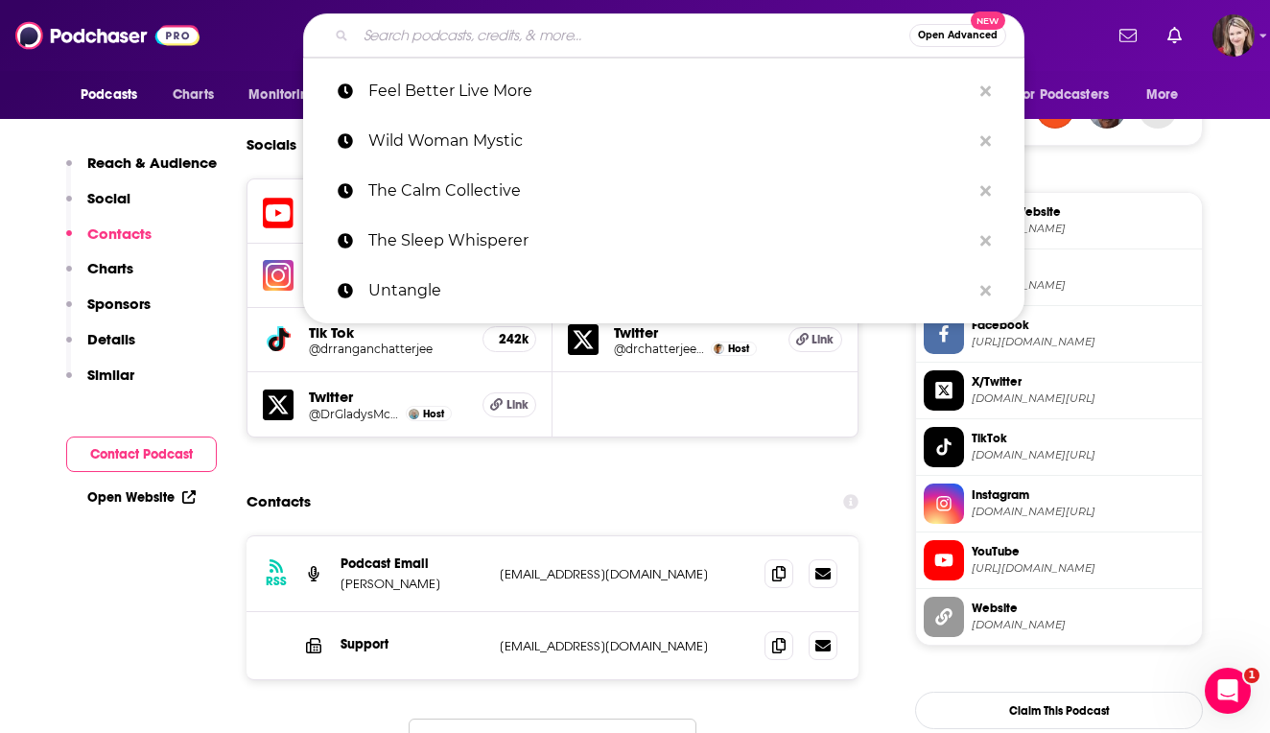
click at [487, 39] on input "Search podcasts, credits, & more..." at bounding box center [632, 35] width 553 height 31
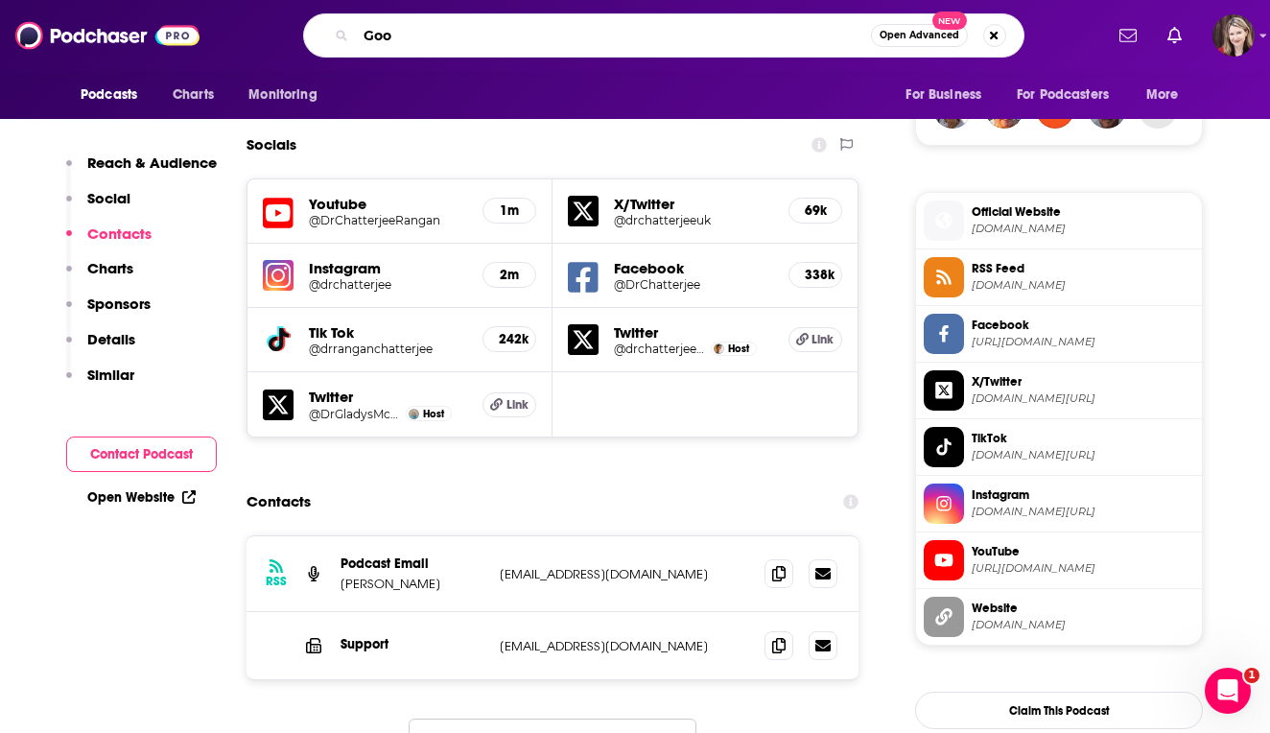
type input "Goop"
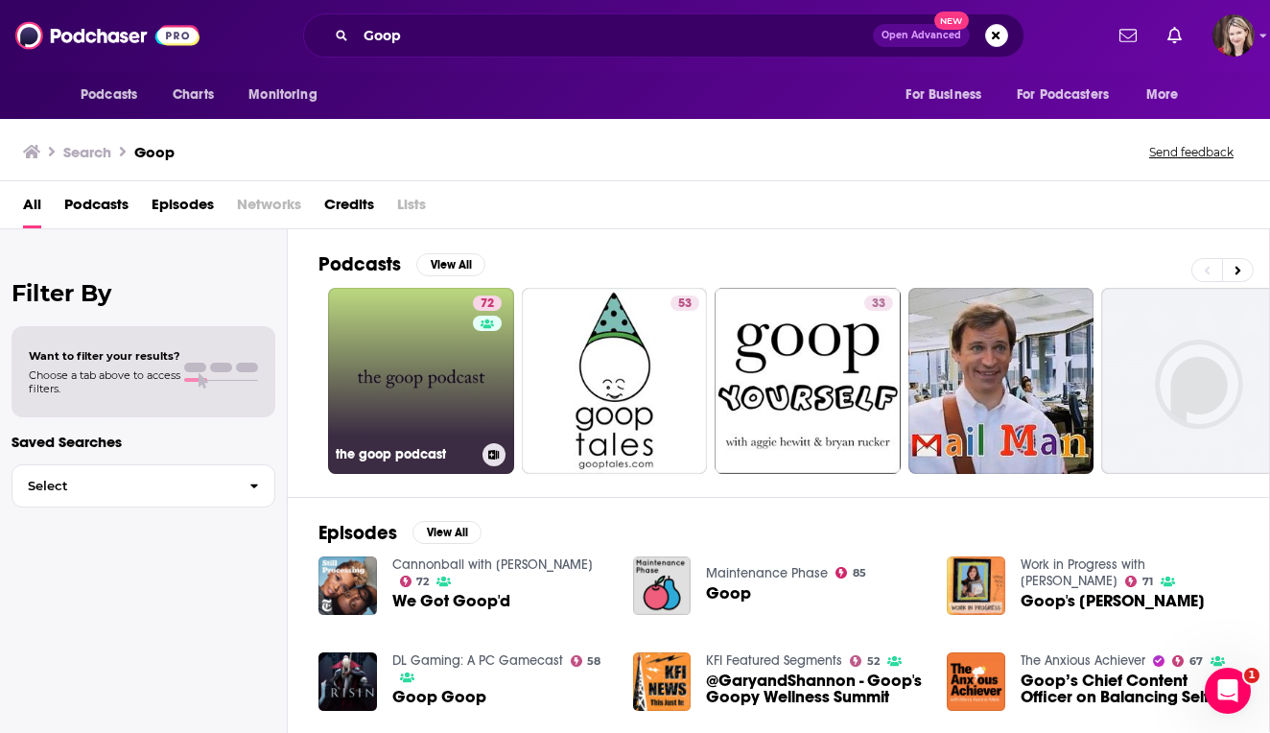
click at [429, 365] on link "72 the goop podcast" at bounding box center [421, 381] width 186 height 186
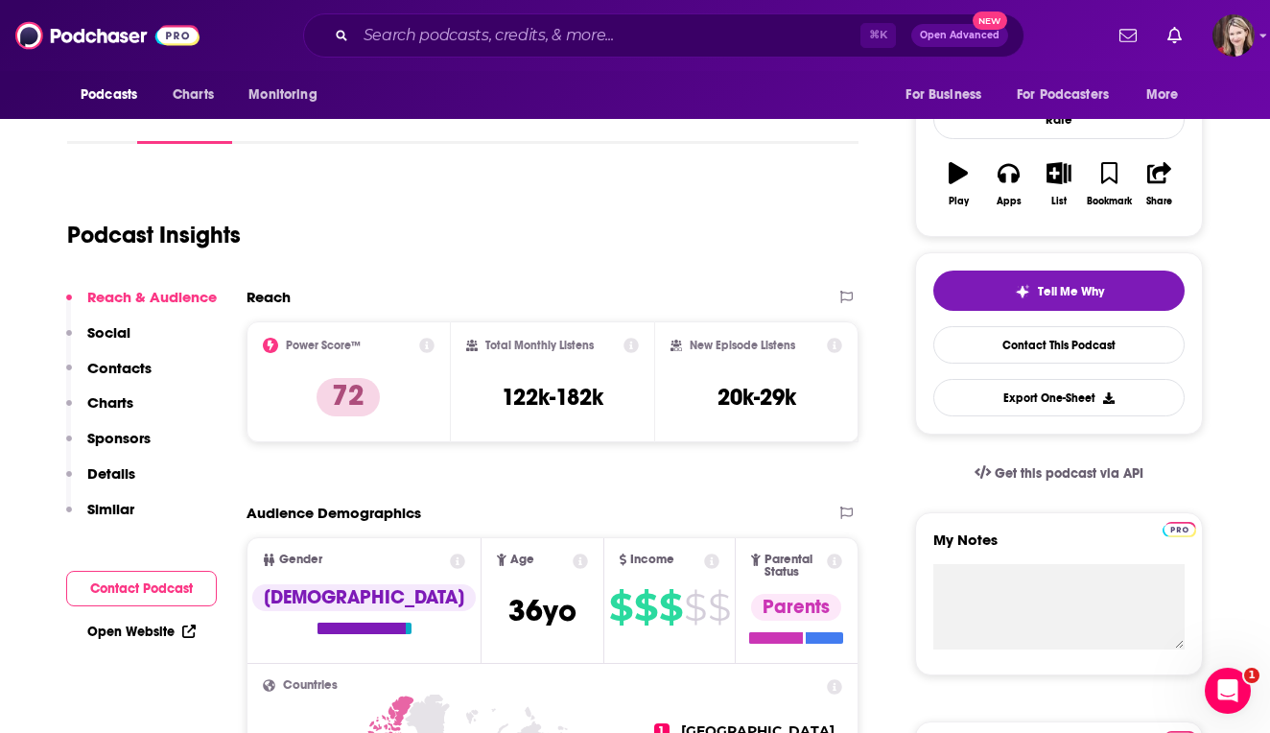
scroll to position [360, 0]
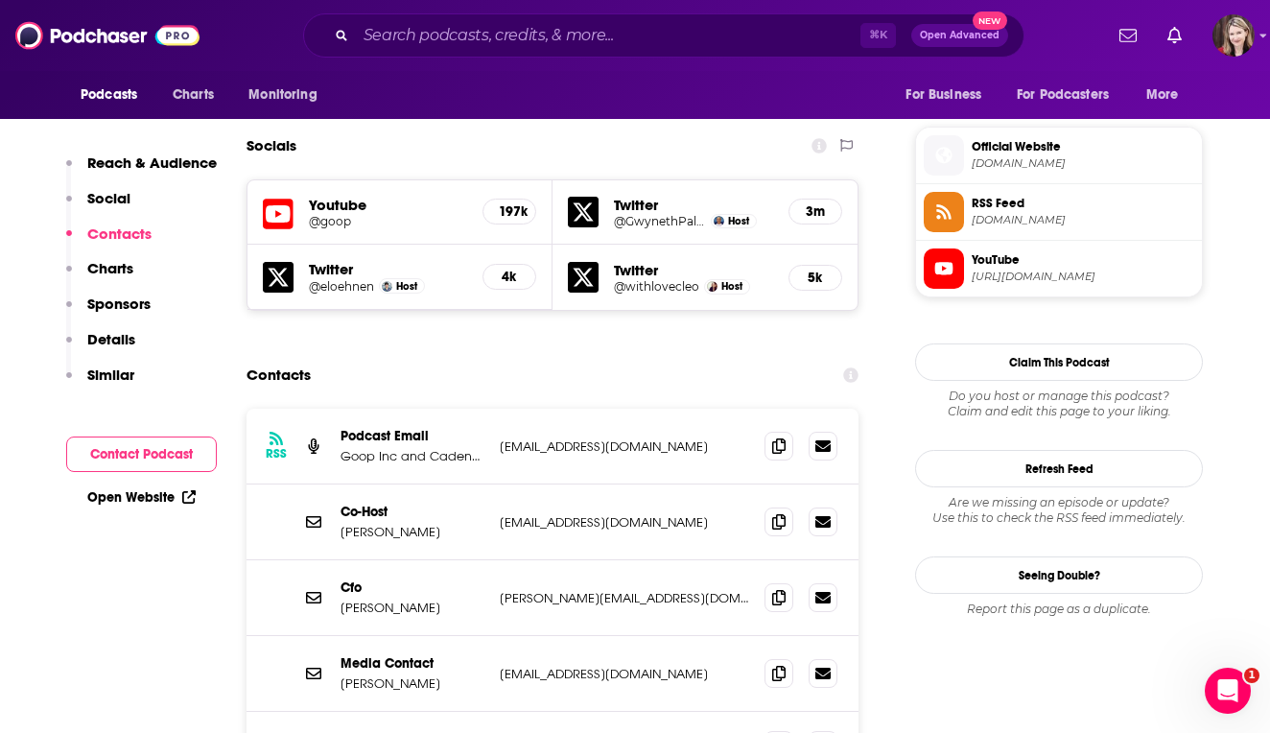
scroll to position [1517, 0]
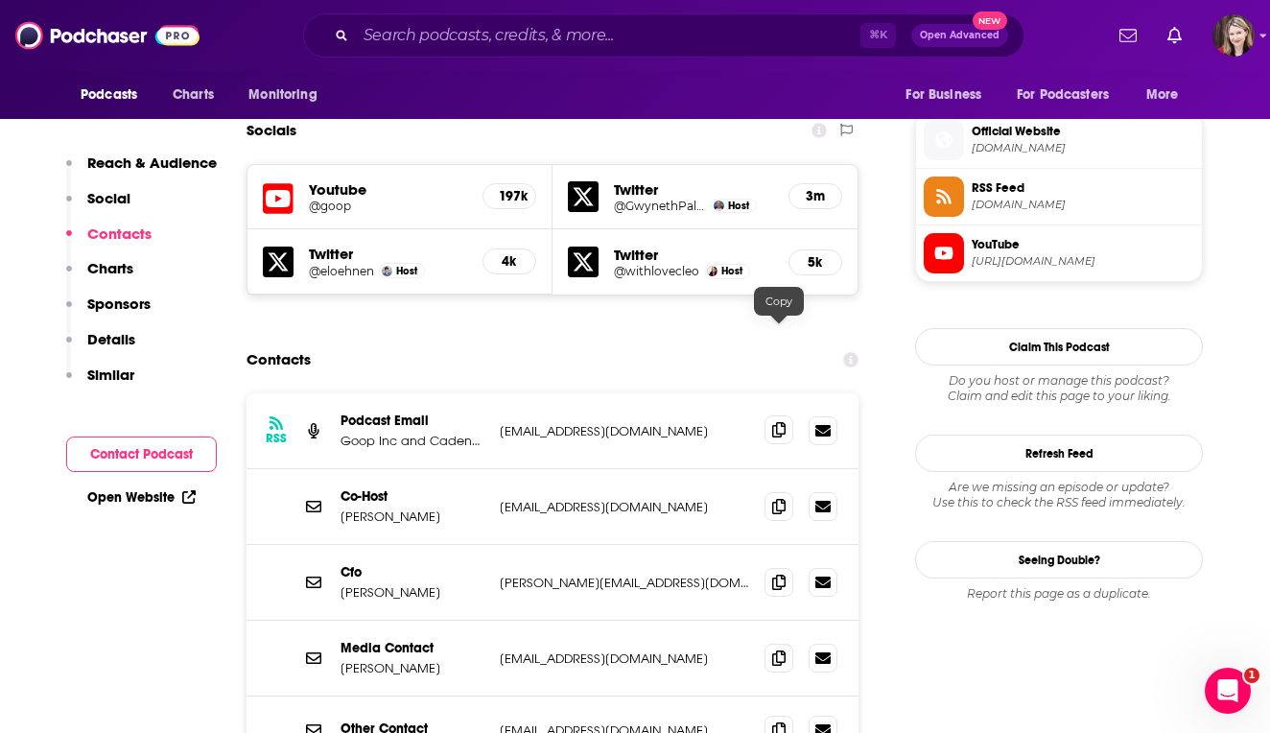
click at [781, 422] on icon at bounding box center [778, 429] width 13 height 15
click at [400, 34] on input "Search podcasts, credits, & more..." at bounding box center [608, 35] width 505 height 31
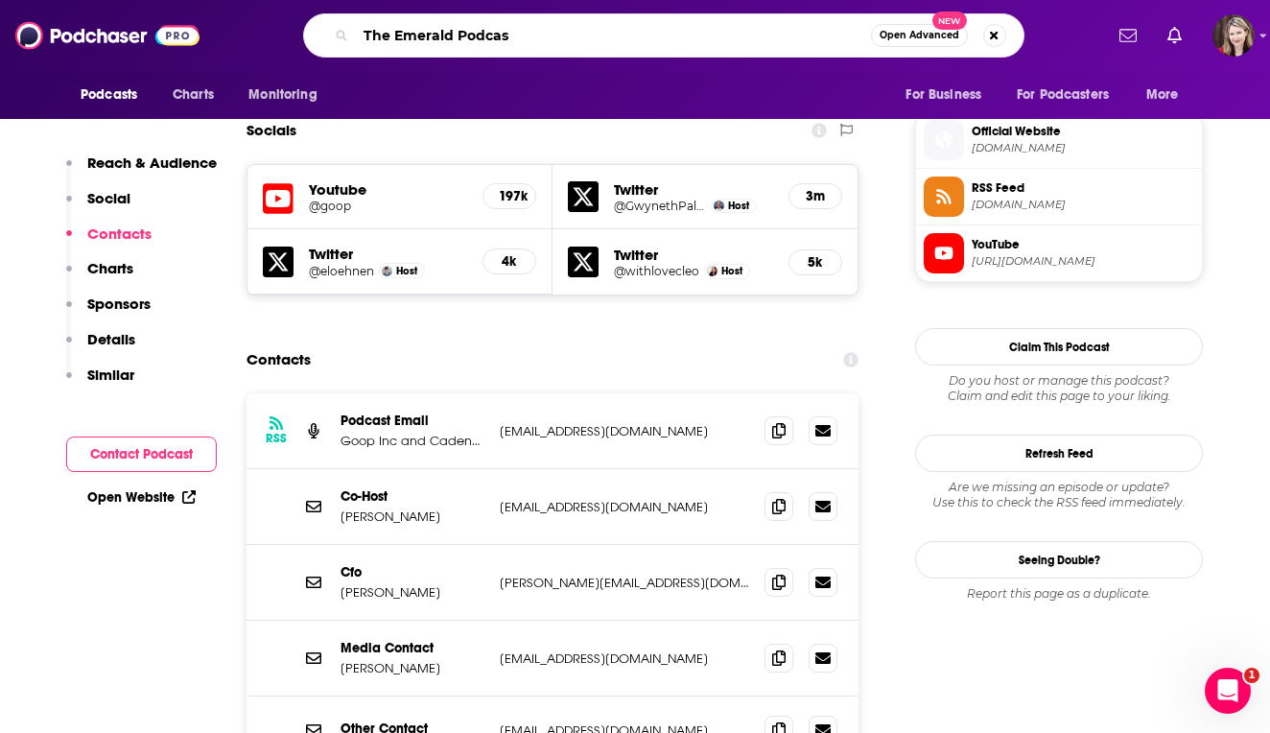
type input "The Emerald Podcast"
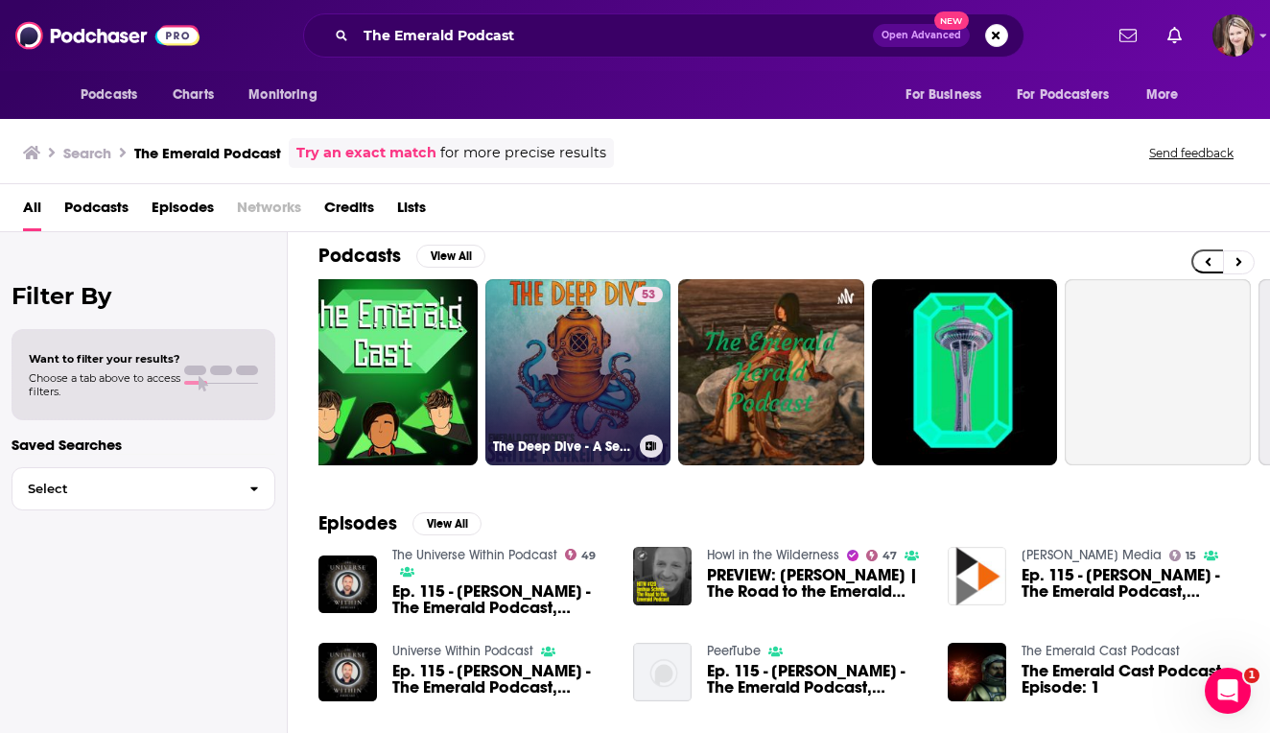
scroll to position [0, 424]
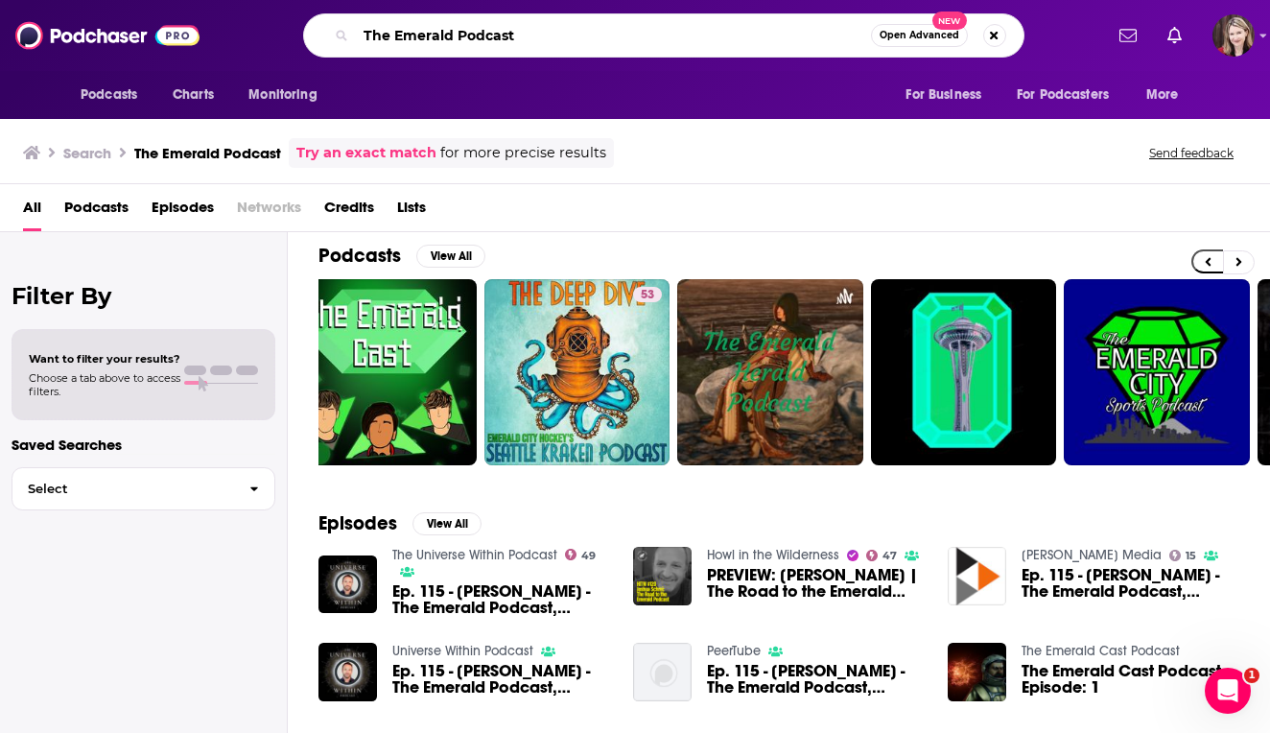
drag, startPoint x: 537, startPoint y: 43, endPoint x: 350, endPoint y: 32, distance: 187.4
click at [350, 33] on div "The Emerald Podcast Open Advanced New" at bounding box center [663, 35] width 721 height 44
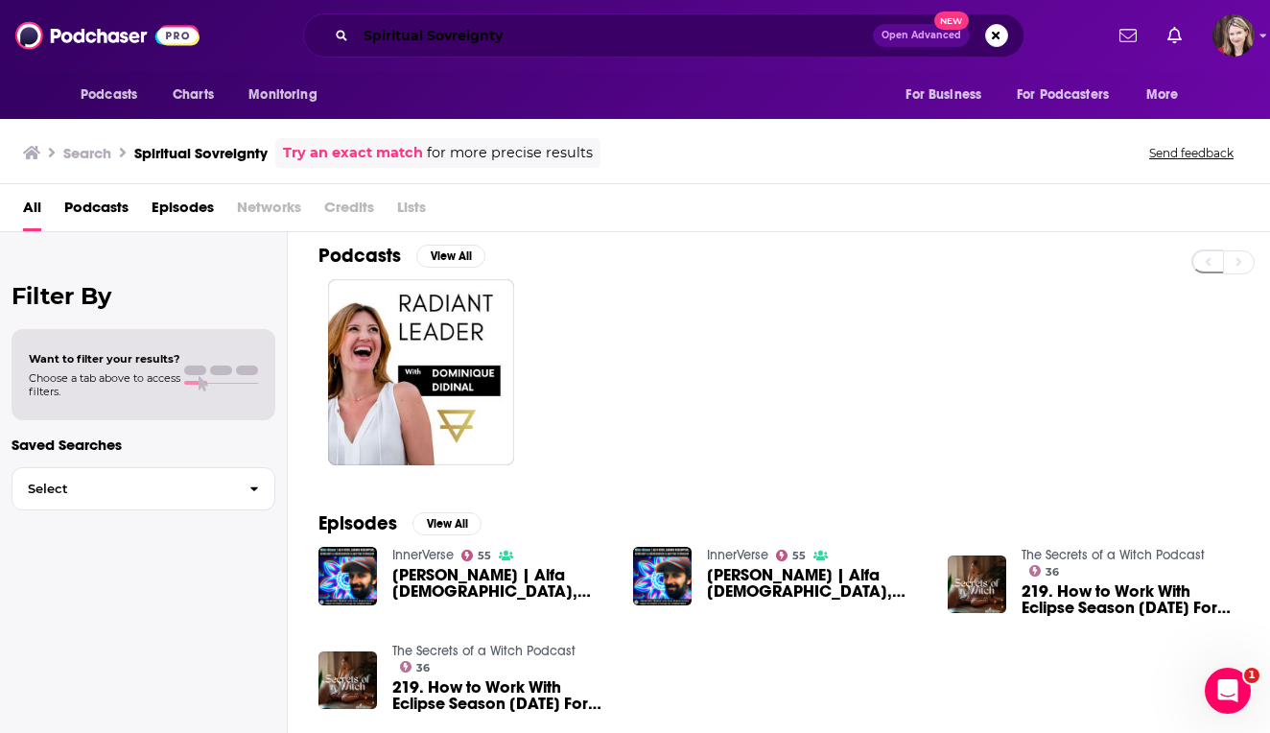
click at [523, 43] on input "Spiritual Sovreignty" at bounding box center [614, 35] width 517 height 31
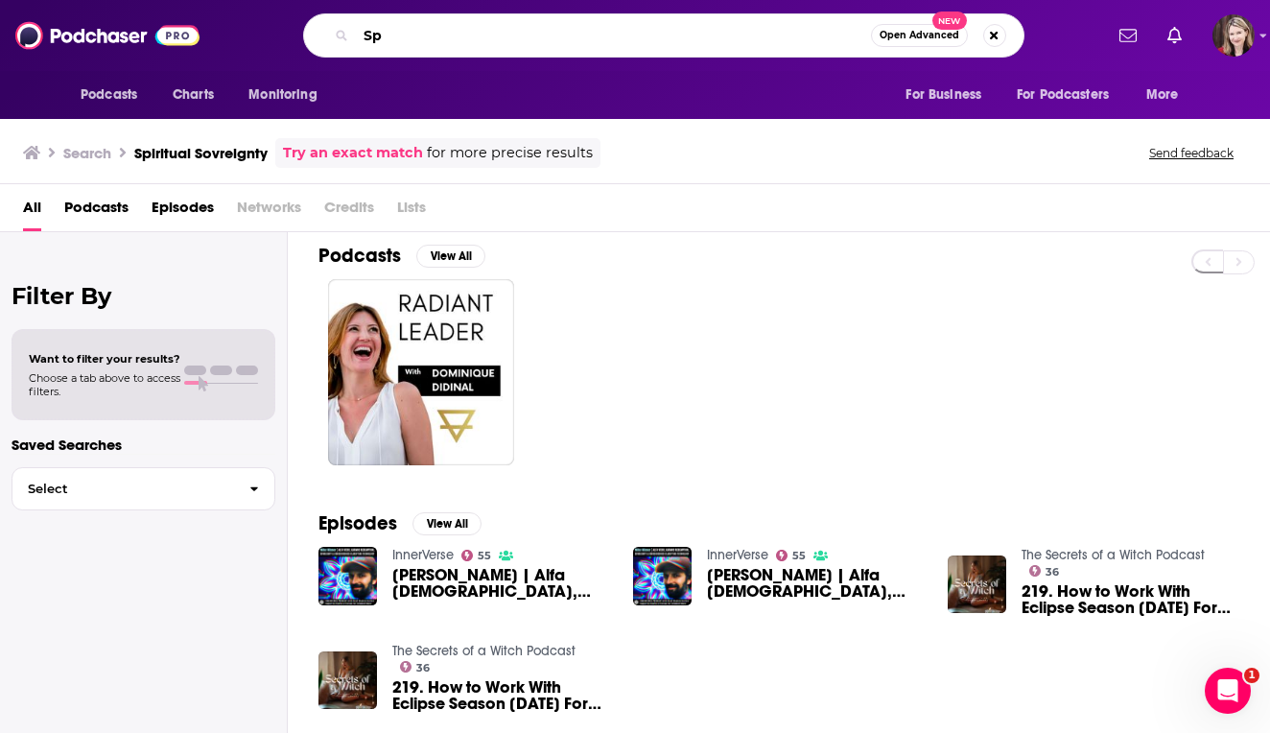
type input "S"
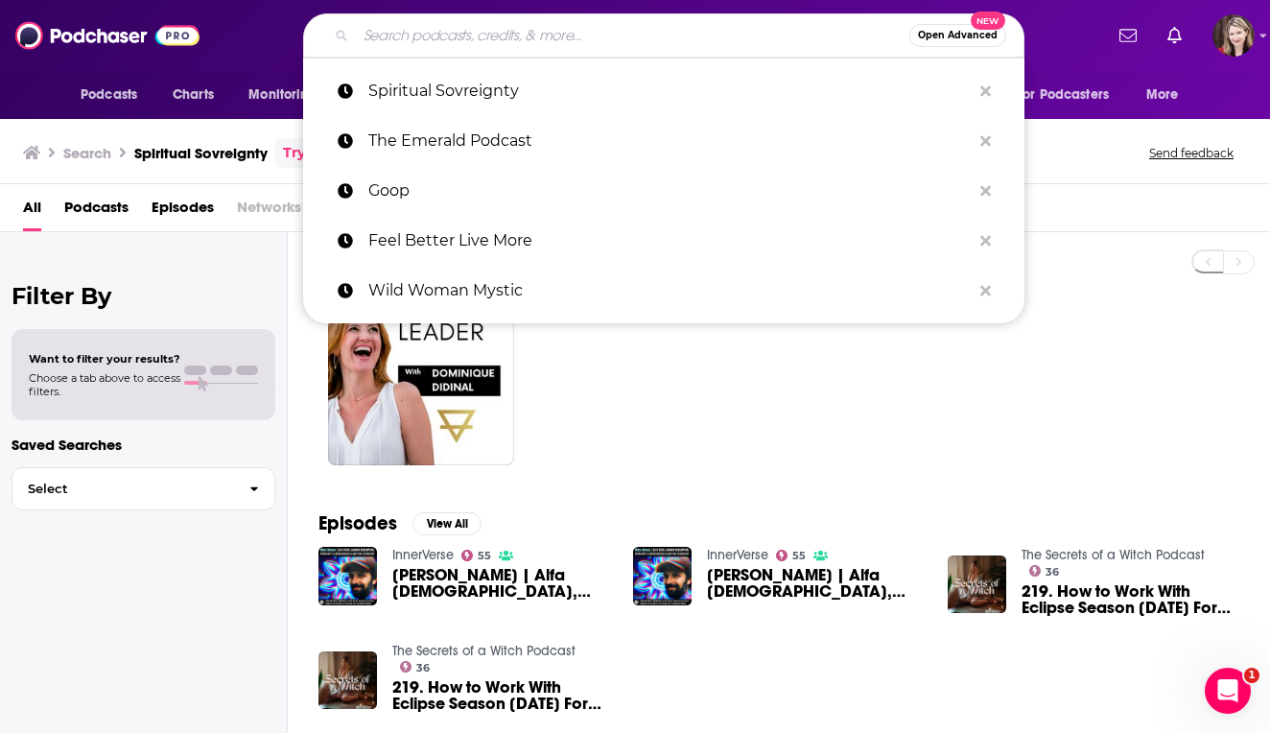
type input "J"
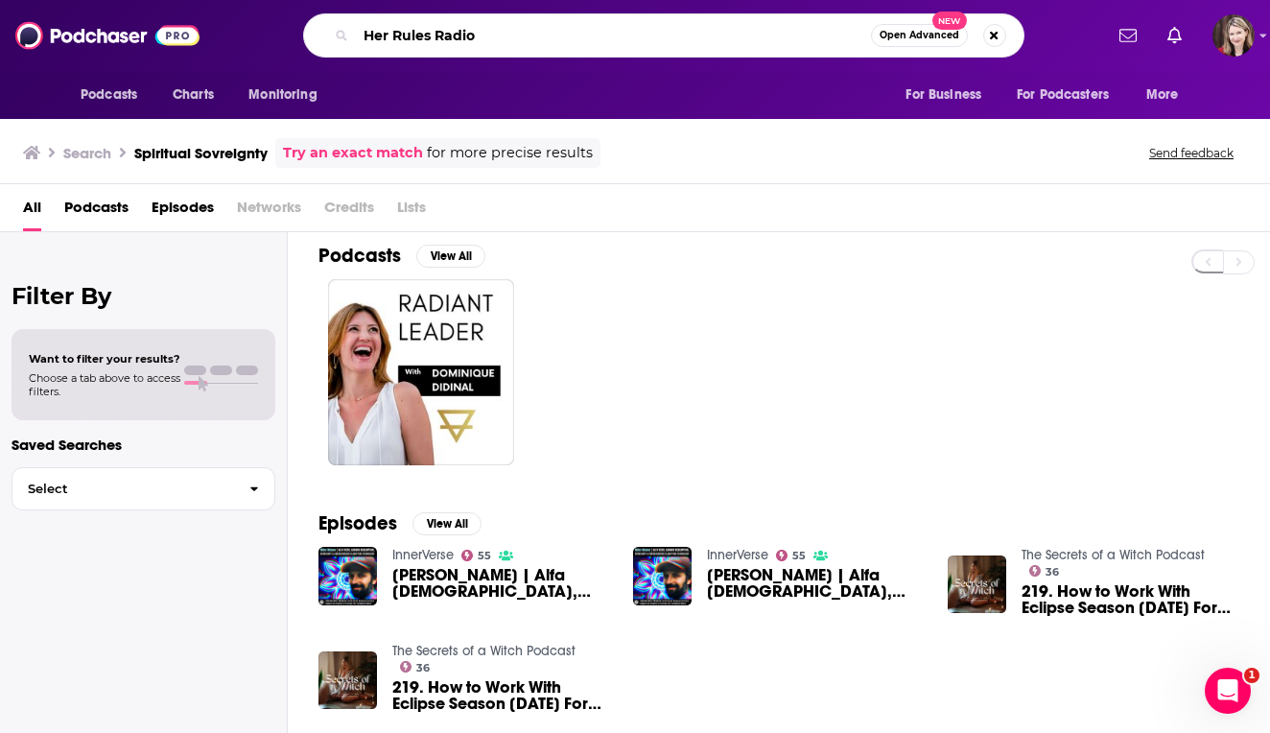
type input "Her Rules Radio"
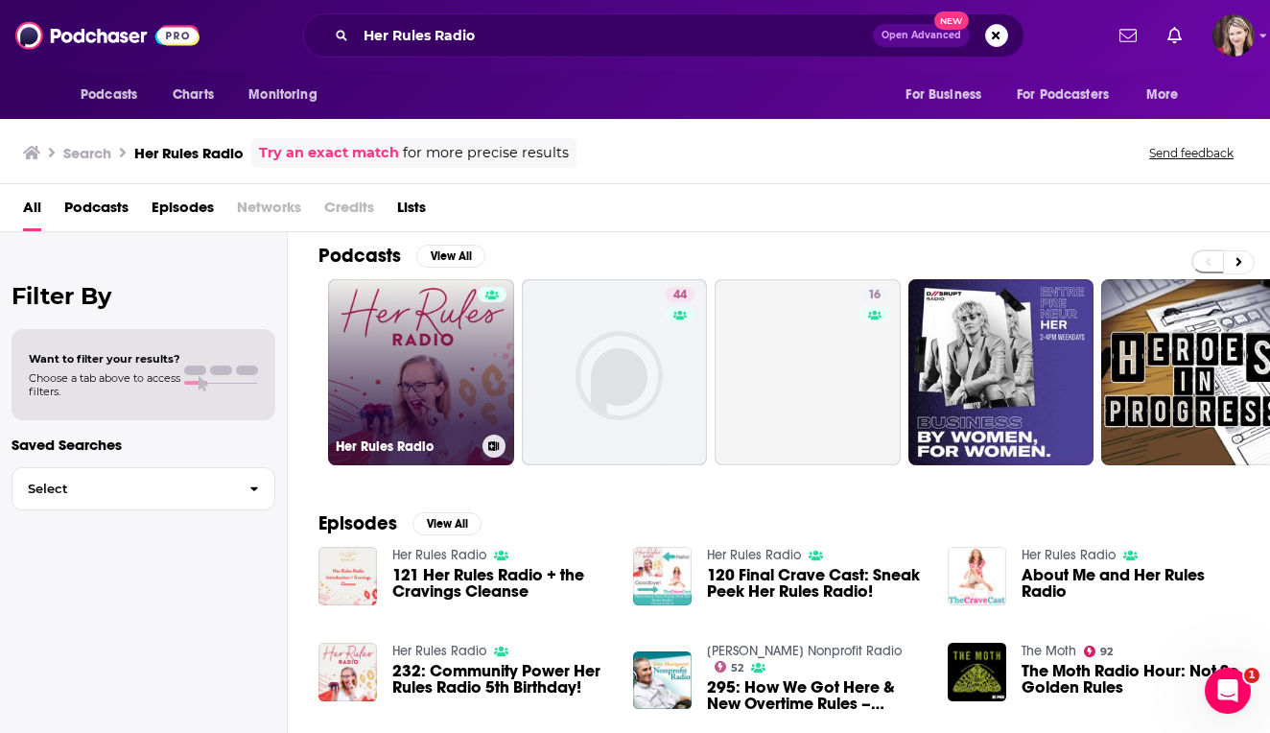
click at [451, 398] on link "Her Rules Radio" at bounding box center [421, 372] width 186 height 186
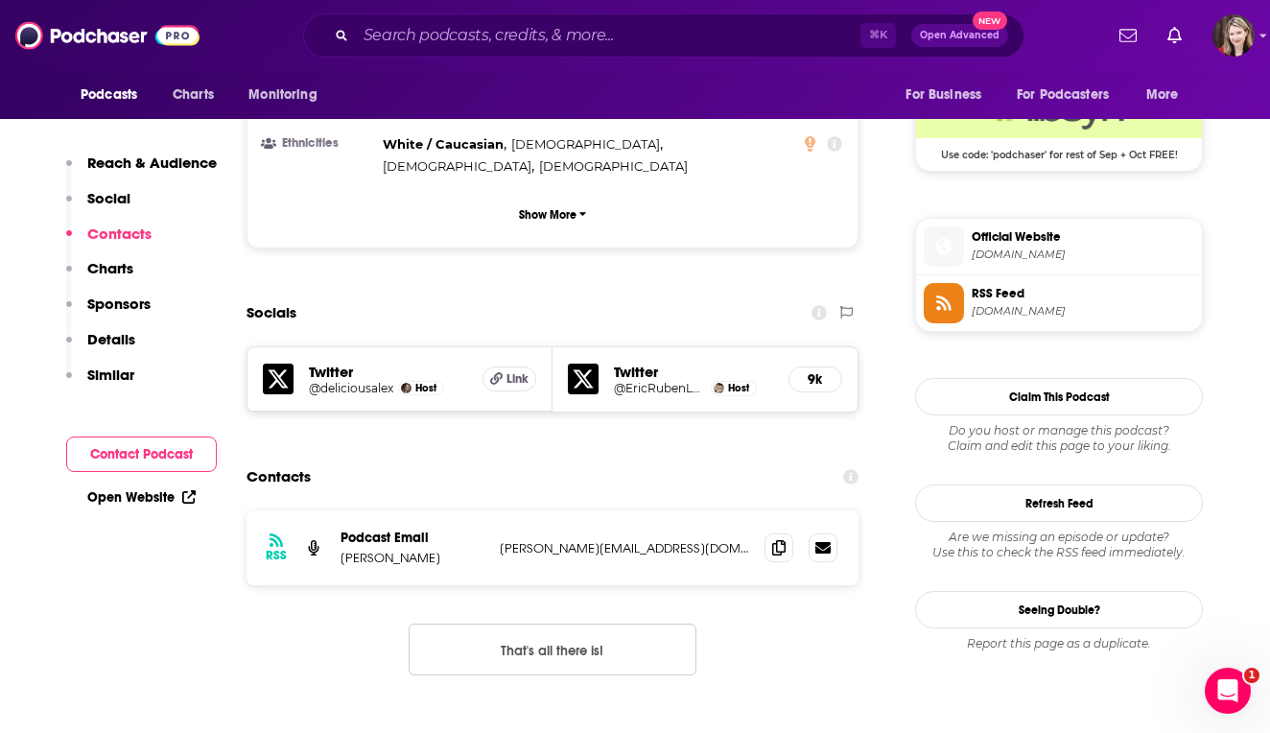
scroll to position [1435, 0]
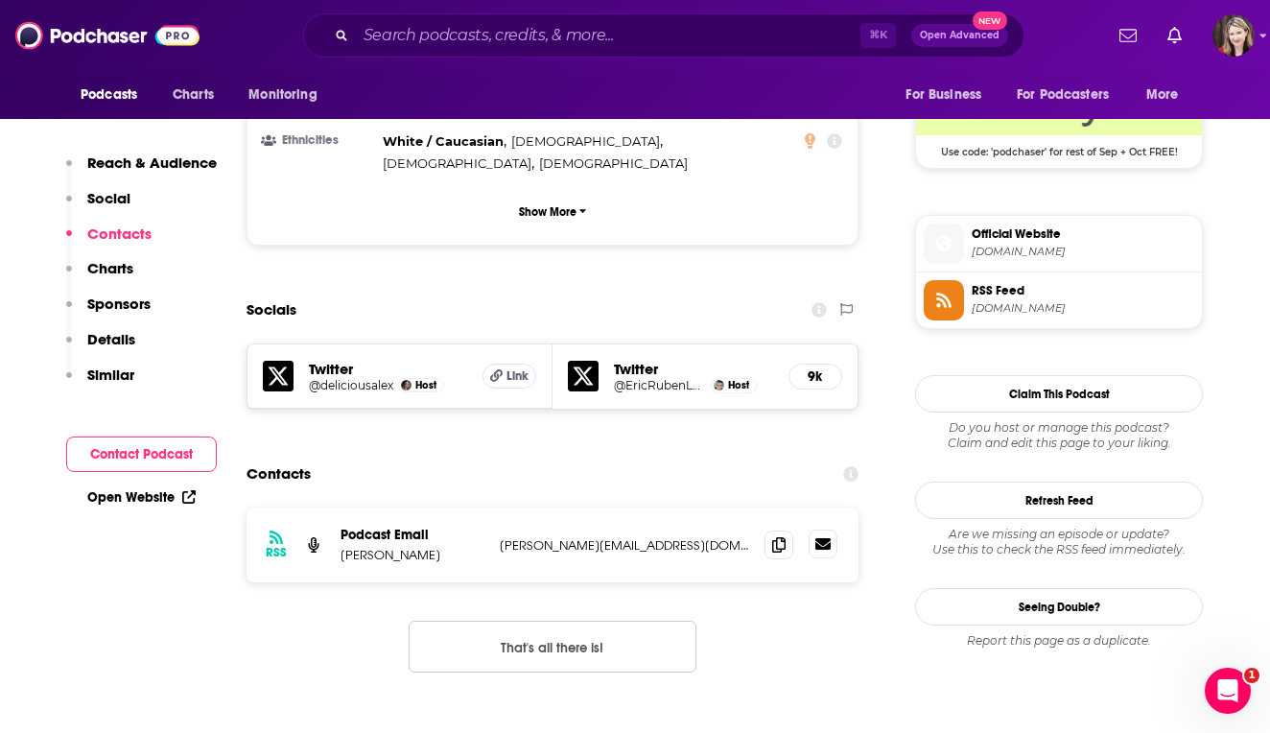
click at [824, 538] on icon at bounding box center [822, 544] width 15 height 12
click at [377, 33] on input "Search podcasts, credits, & more..." at bounding box center [608, 35] width 505 height 31
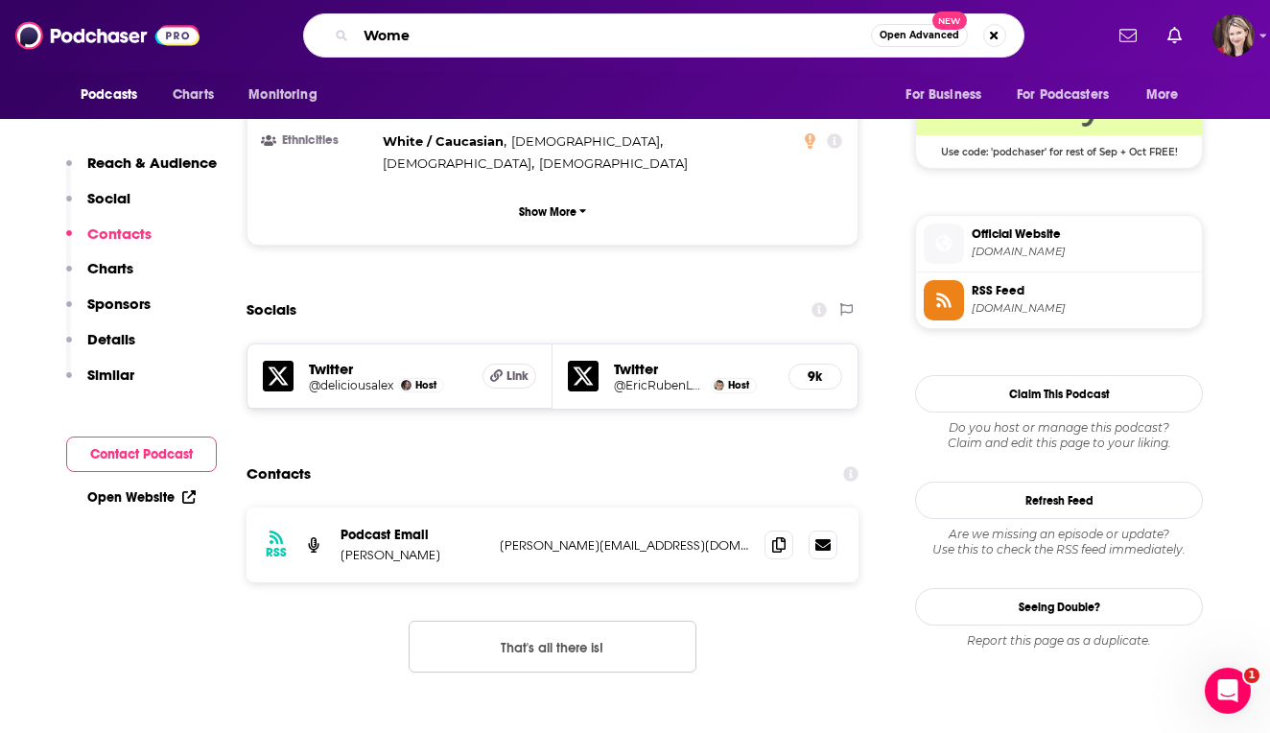
type input "Women"
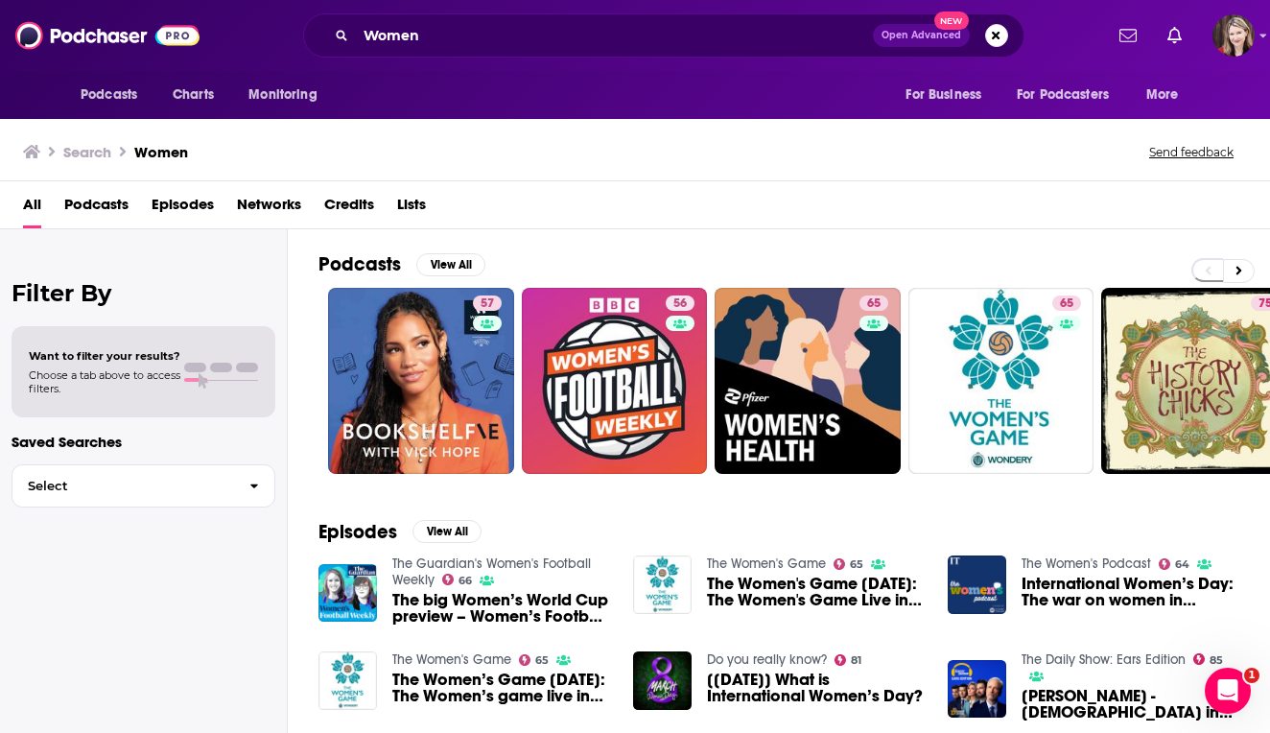
click at [101, 200] on span "Podcasts" at bounding box center [96, 208] width 64 height 39
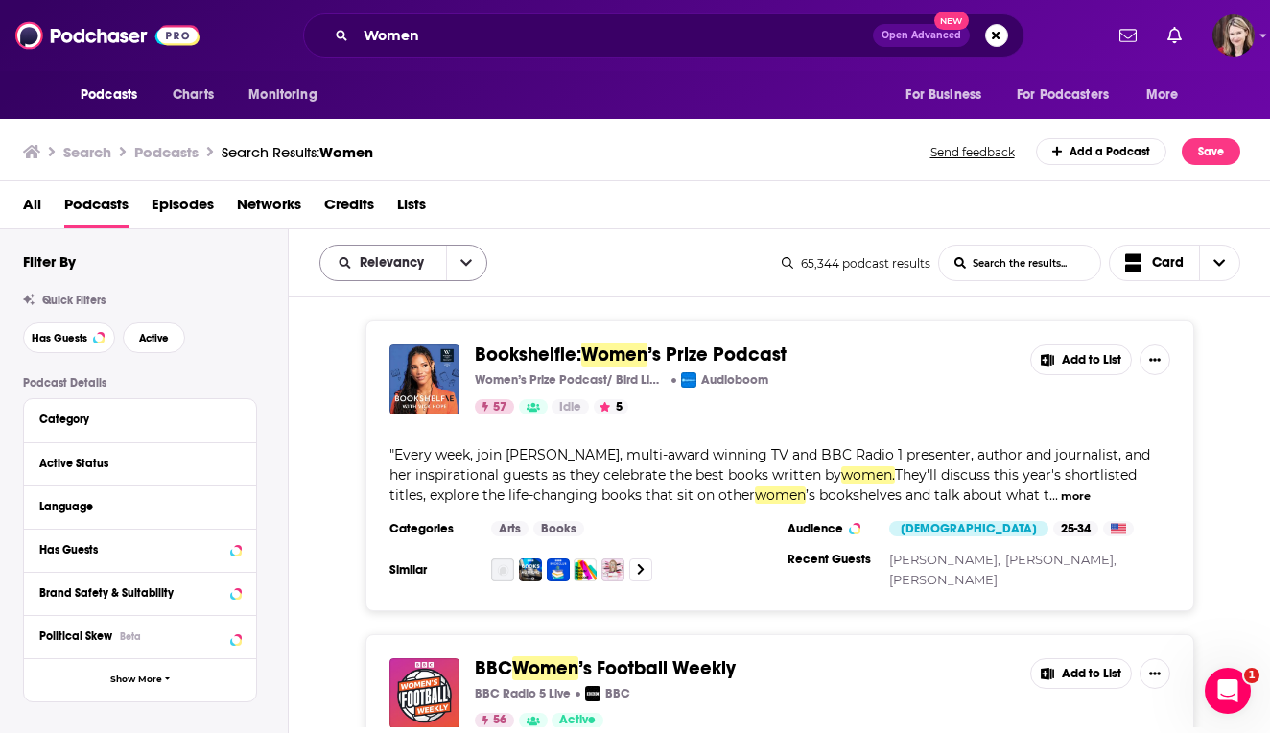
click at [464, 264] on icon "open menu" at bounding box center [466, 263] width 12 height 7
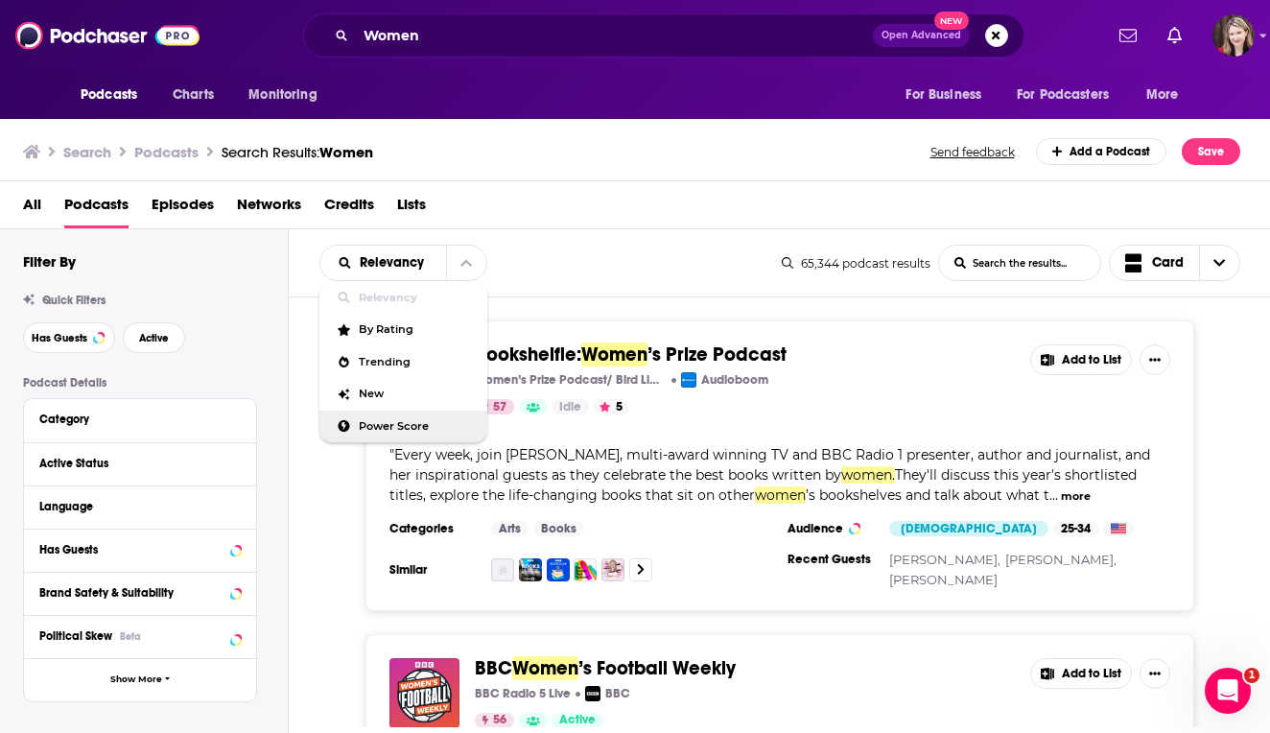
click at [392, 426] on span "Power Score" at bounding box center [415, 426] width 113 height 11
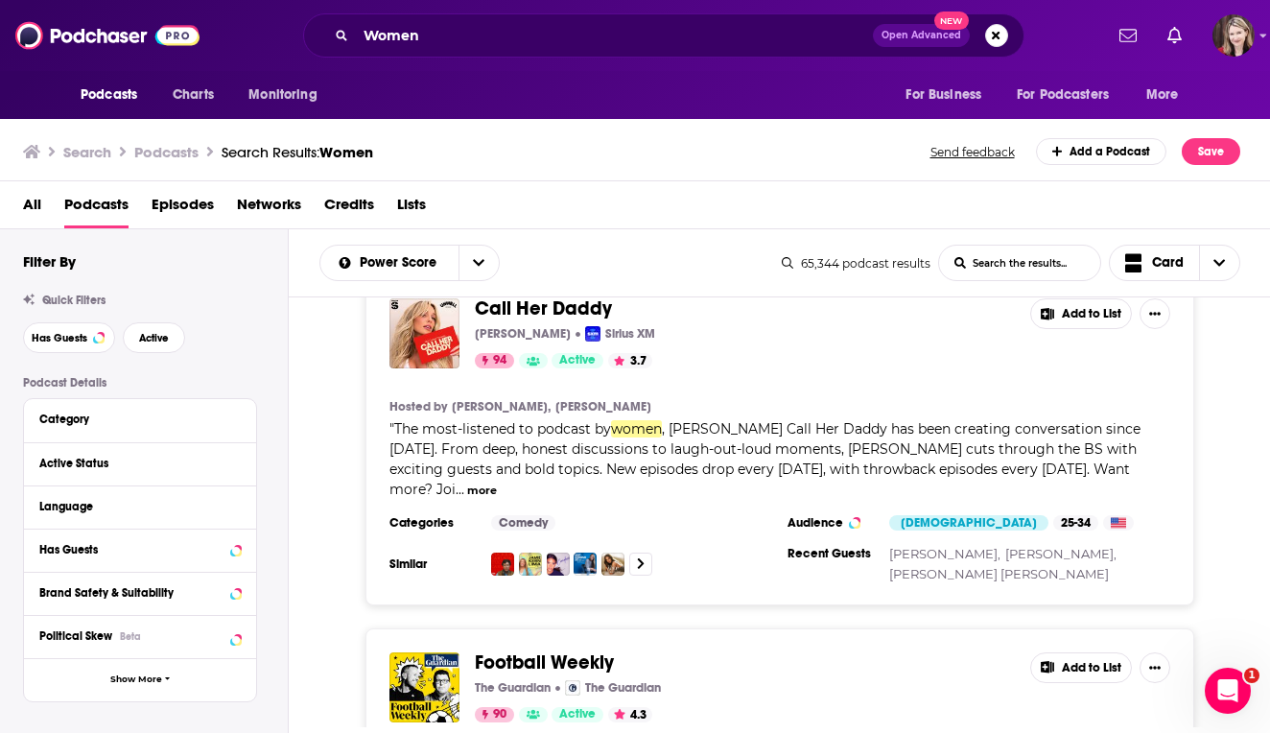
scroll to position [375, 0]
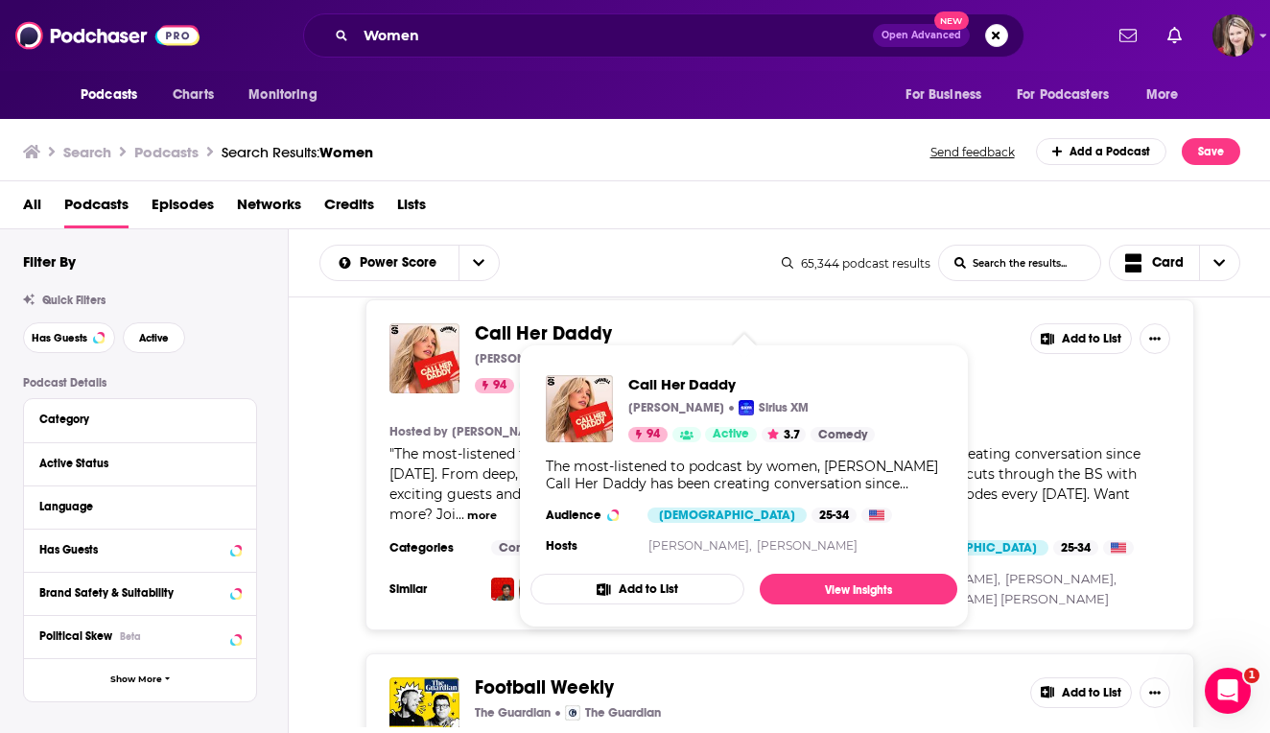
click at [552, 321] on span "Call Her Daddy" at bounding box center [543, 333] width 137 height 24
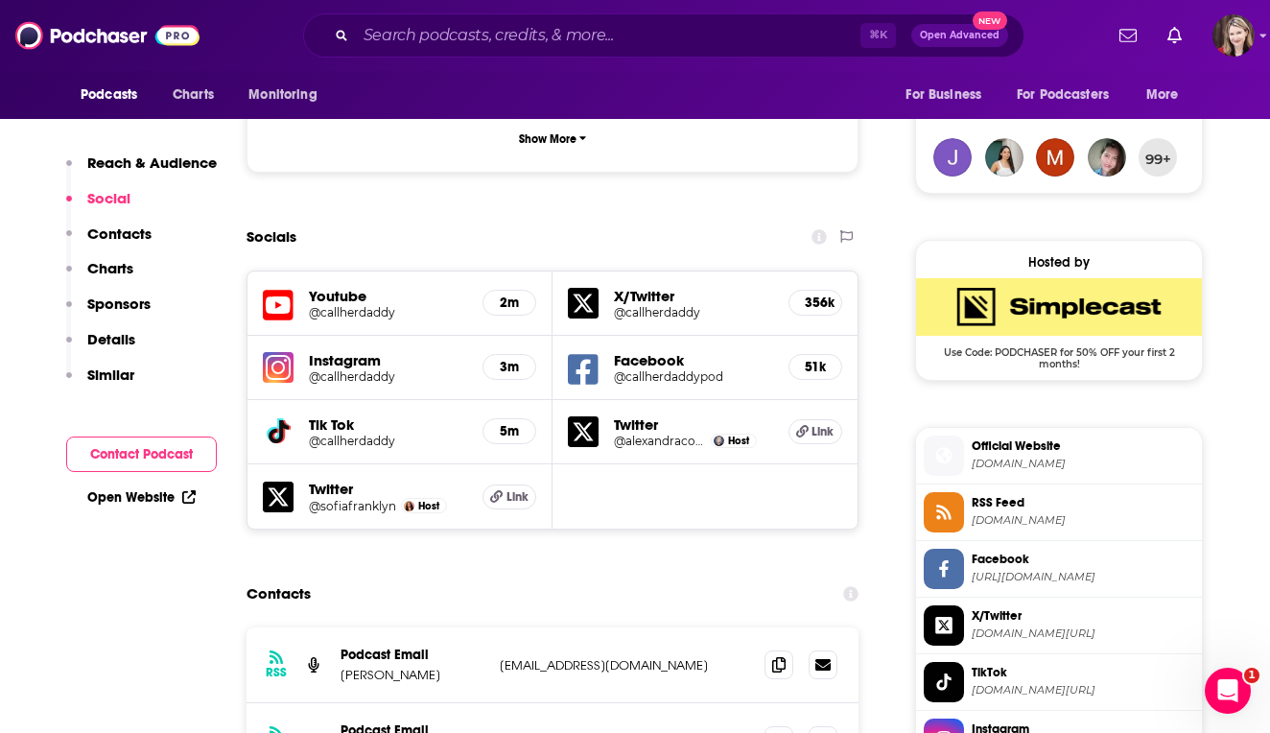
scroll to position [1387, 0]
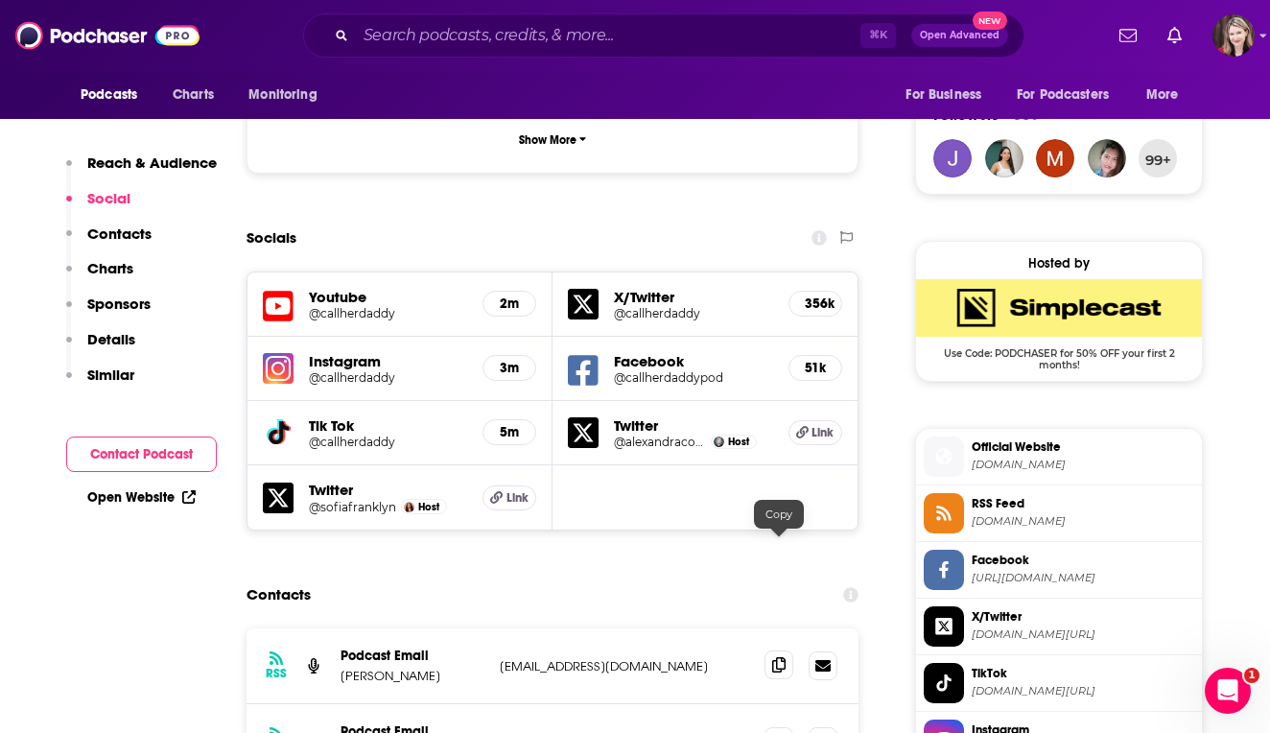
click at [778, 657] on icon at bounding box center [778, 664] width 13 height 15
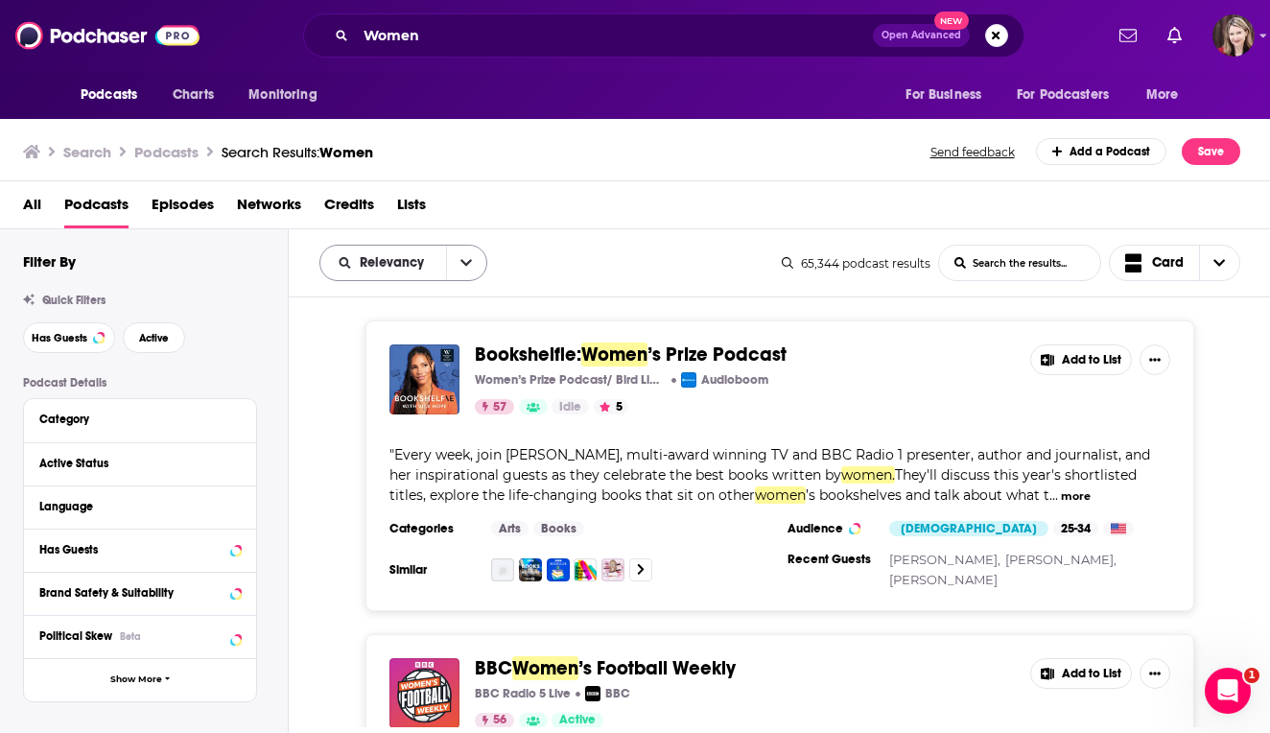
click at [461, 260] on icon "open menu" at bounding box center [466, 262] width 12 height 13
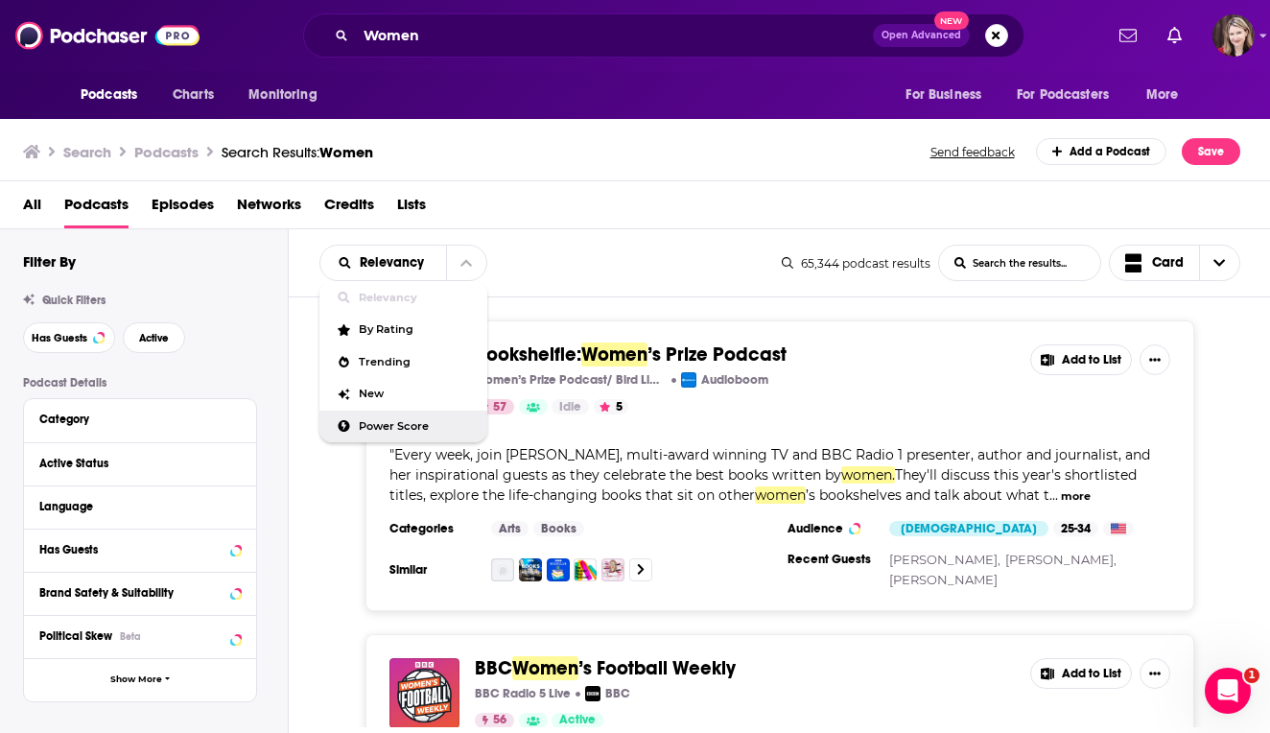
click at [370, 426] on span "Power Score" at bounding box center [415, 426] width 113 height 11
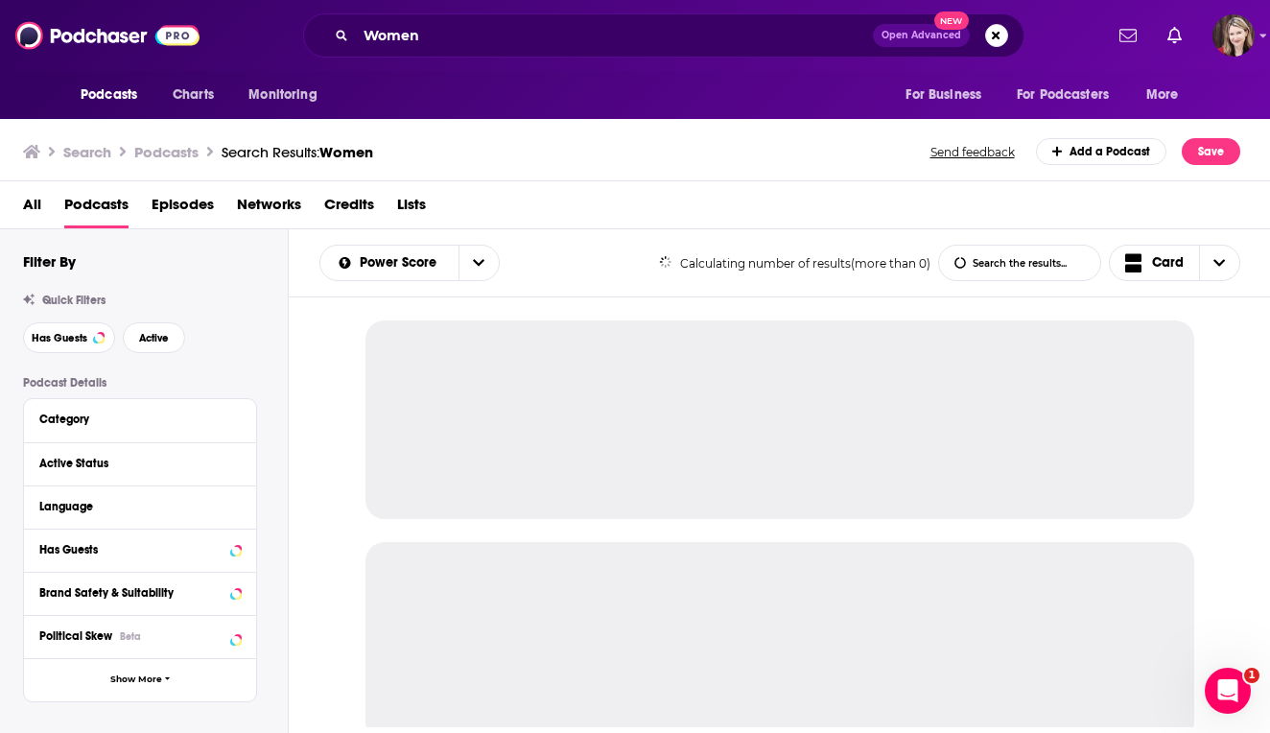
click at [570, 457] on div at bounding box center [779, 419] width 829 height 199
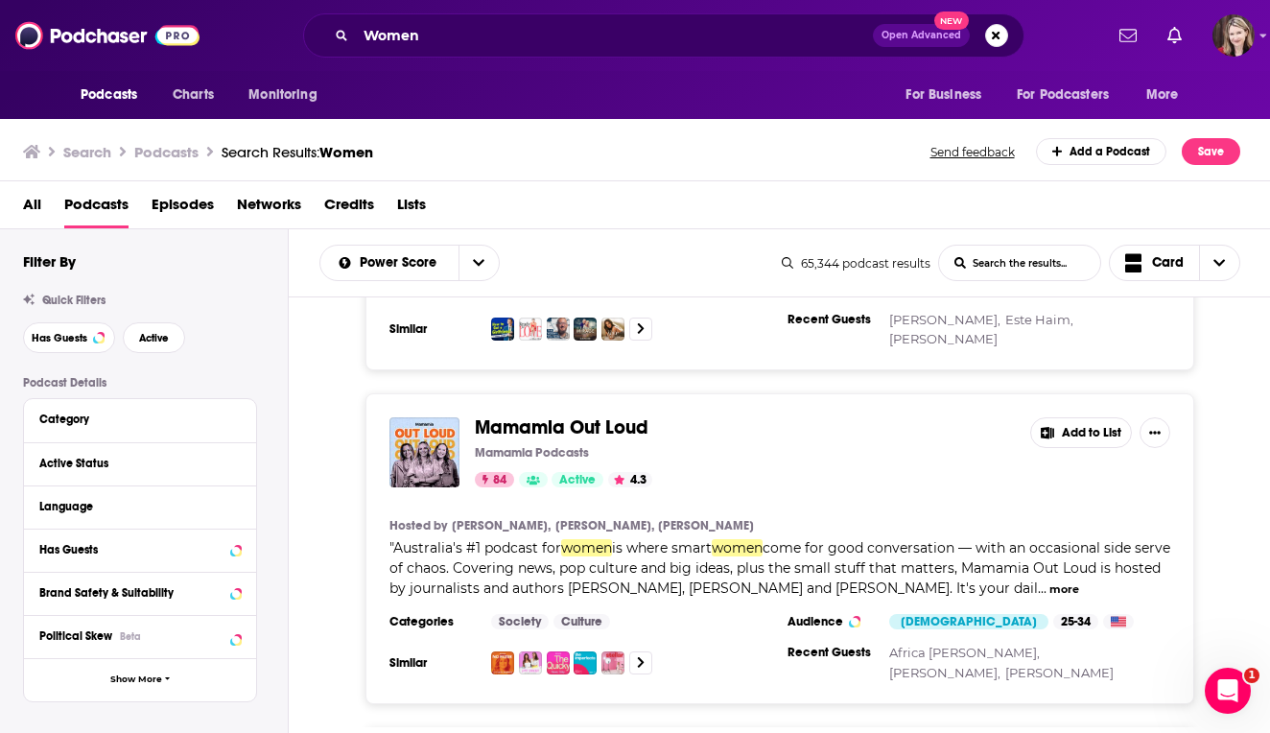
scroll to position [2312, 0]
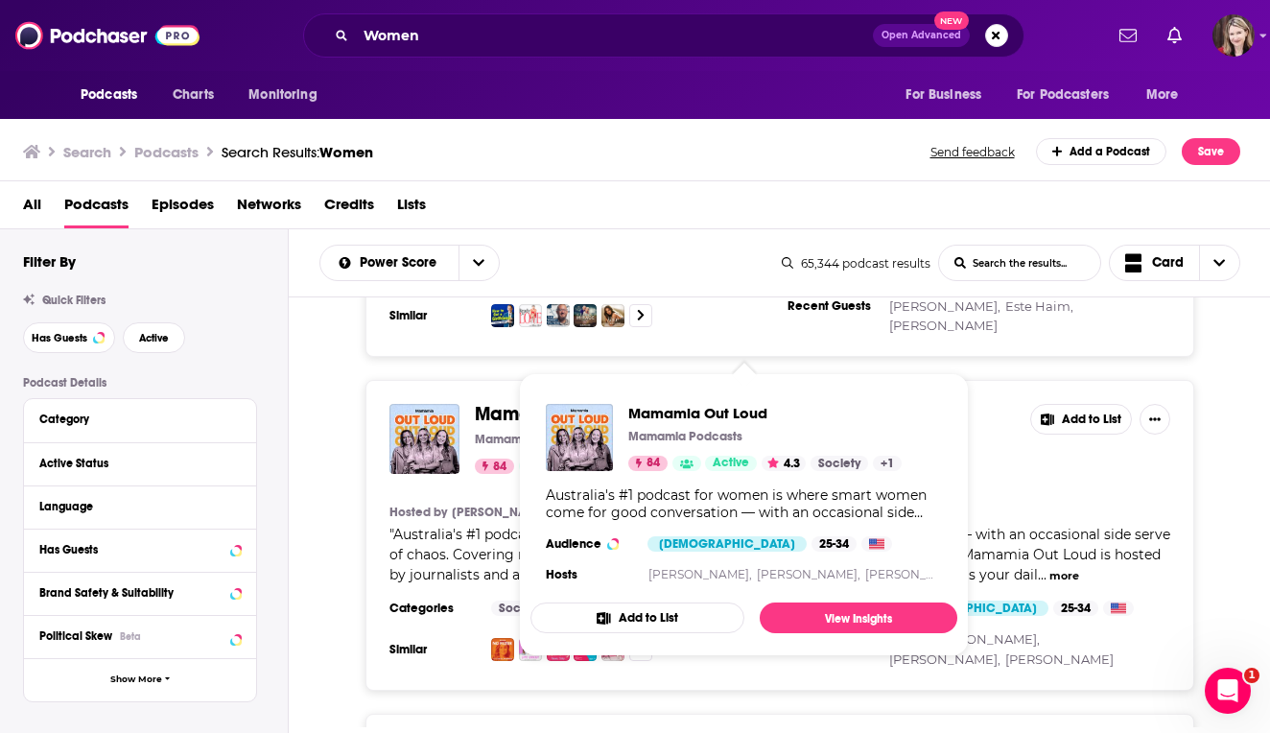
click at [537, 402] on span "Mamamia Out Loud" at bounding box center [562, 414] width 174 height 24
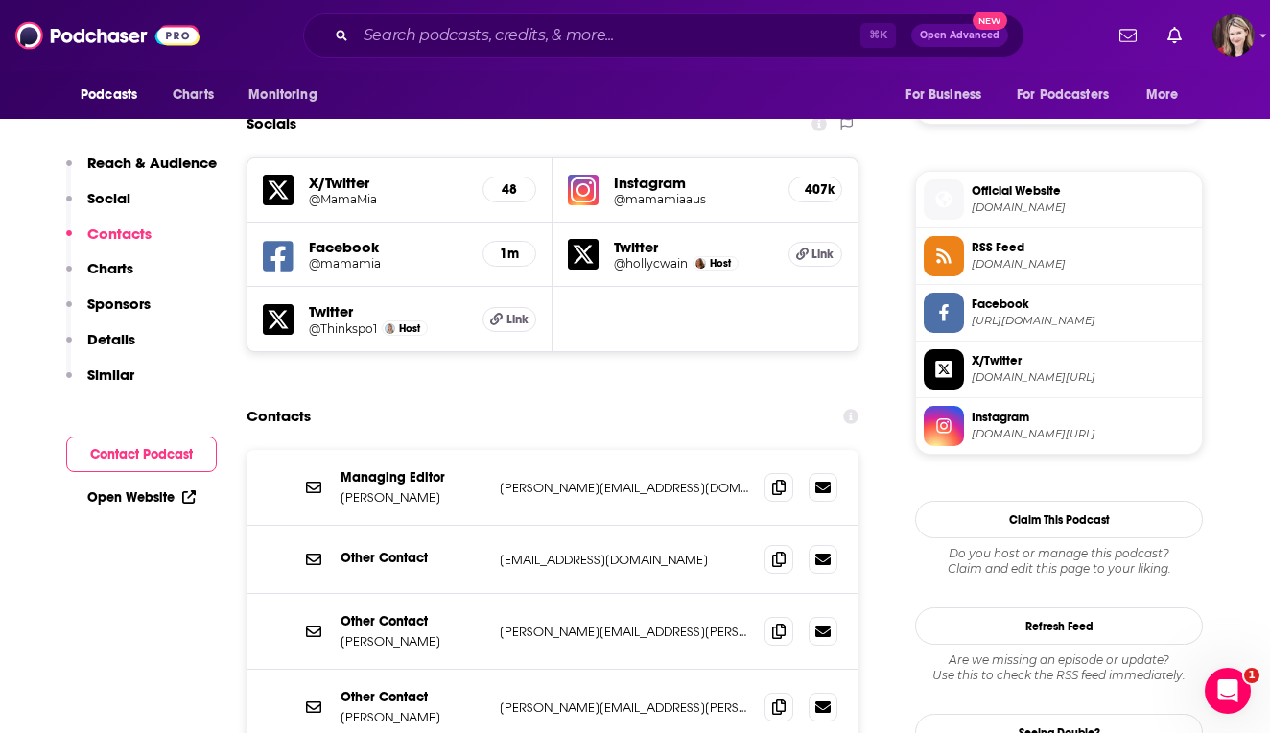
scroll to position [1458, 0]
click at [823, 480] on icon at bounding box center [822, 486] width 15 height 12
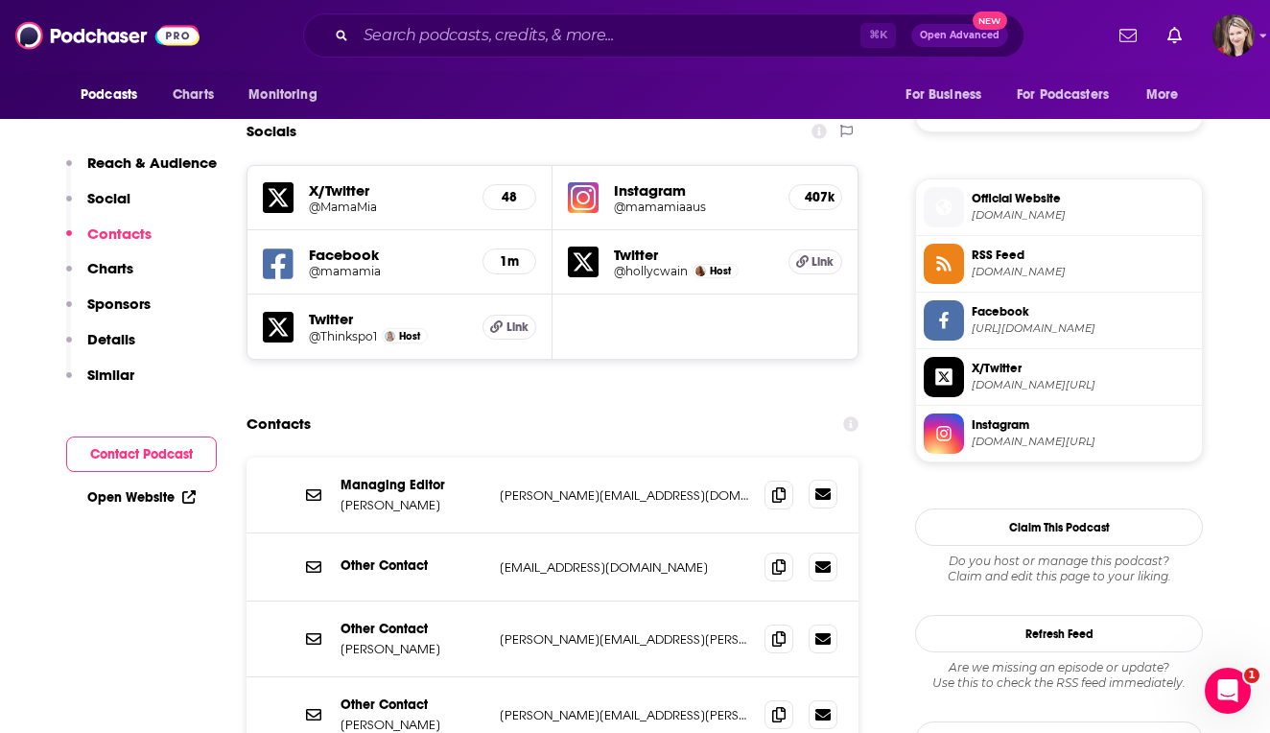
scroll to position [1446, 0]
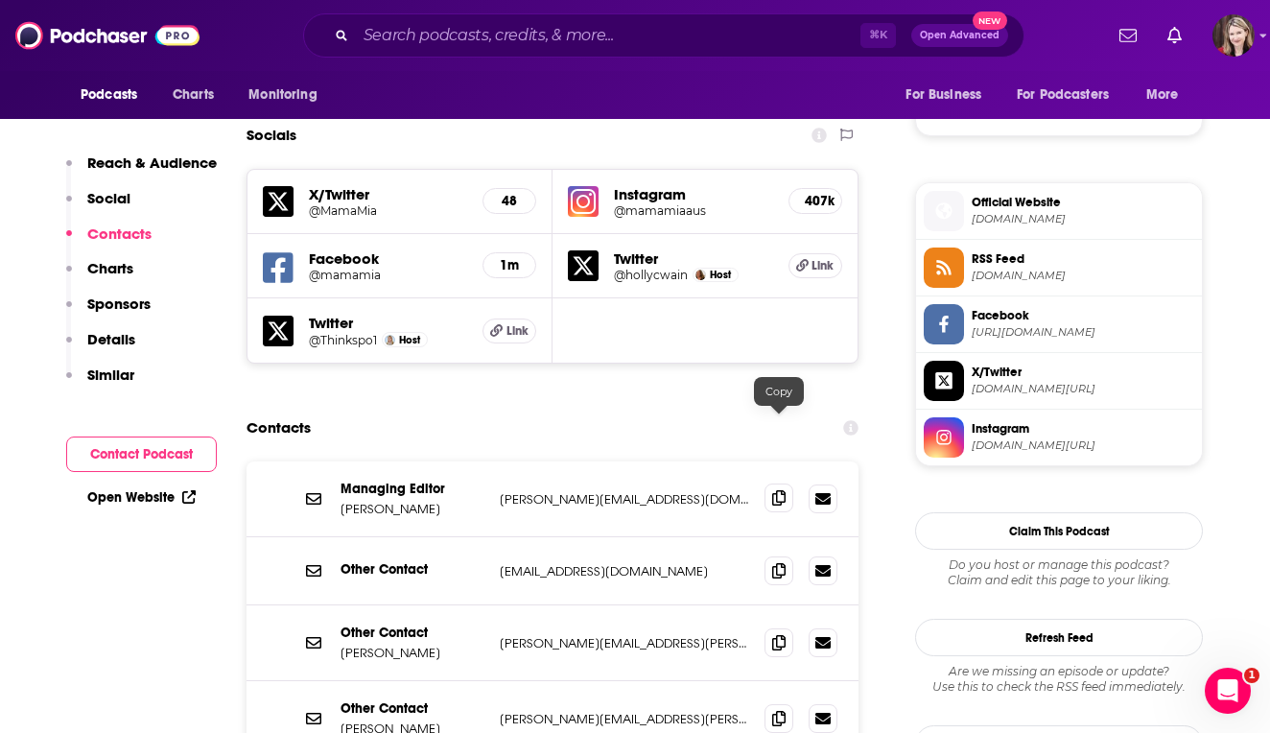
click at [781, 490] on icon at bounding box center [778, 497] width 13 height 15
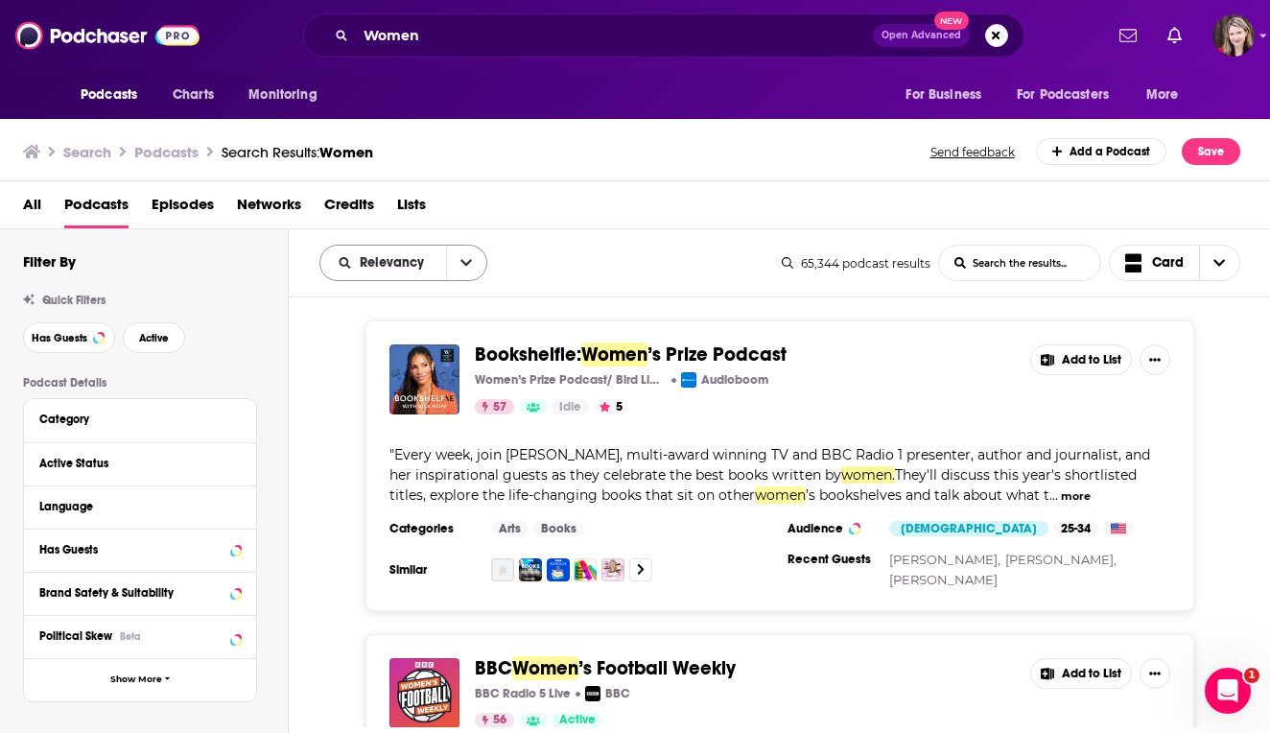
click at [465, 267] on icon "open menu" at bounding box center [466, 262] width 12 height 13
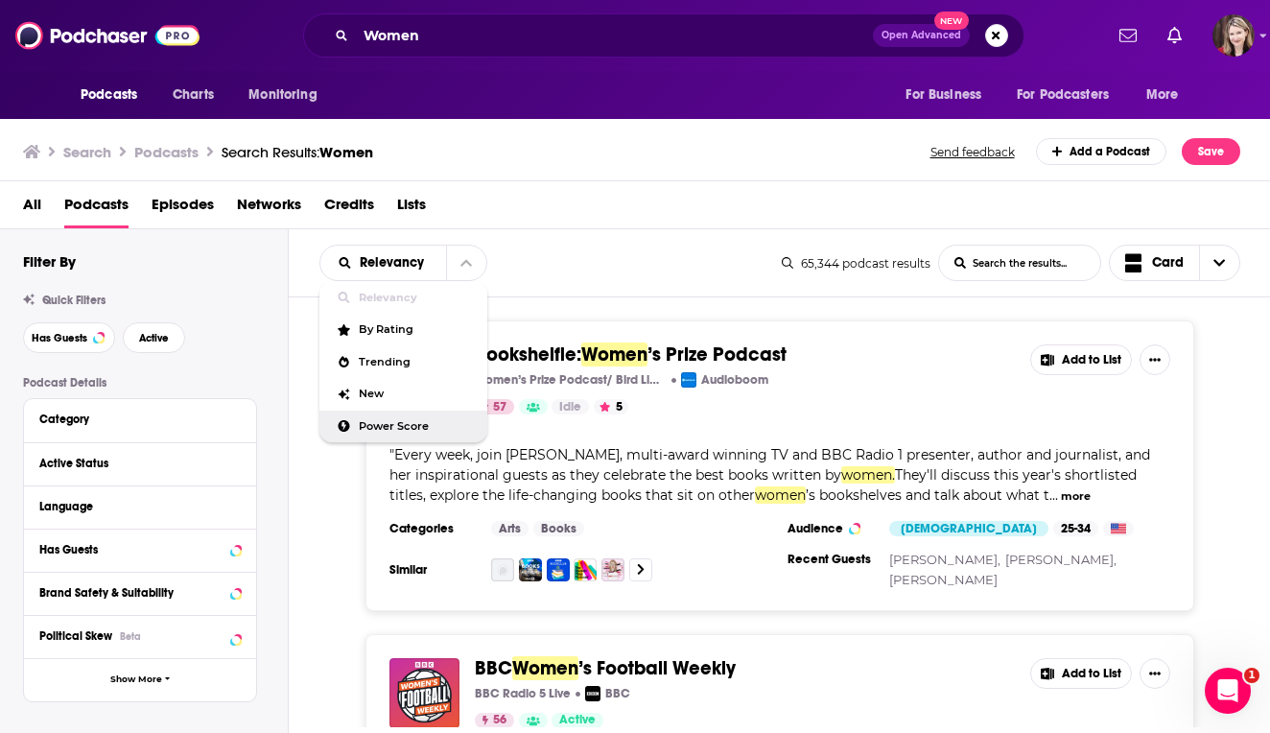
click at [377, 424] on span "Power Score" at bounding box center [415, 426] width 113 height 11
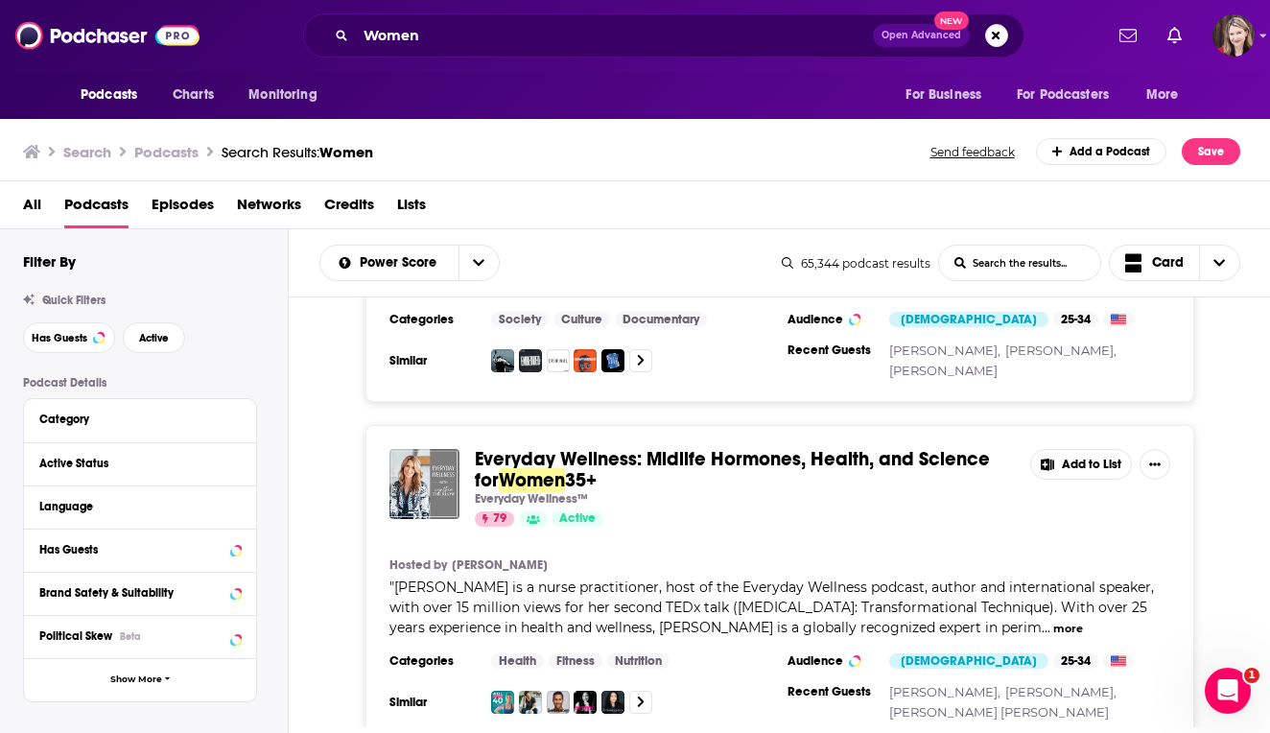
scroll to position [4984, 0]
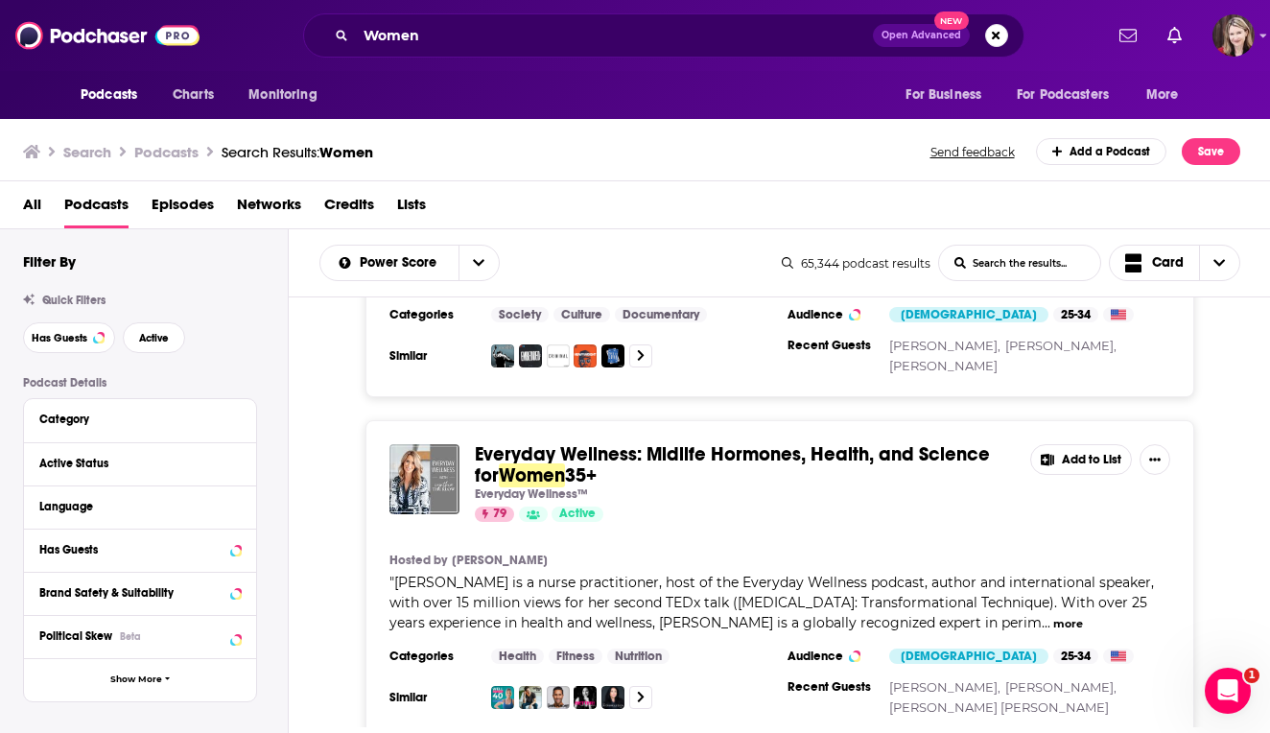
click at [1053, 616] on button "more" at bounding box center [1068, 624] width 30 height 16
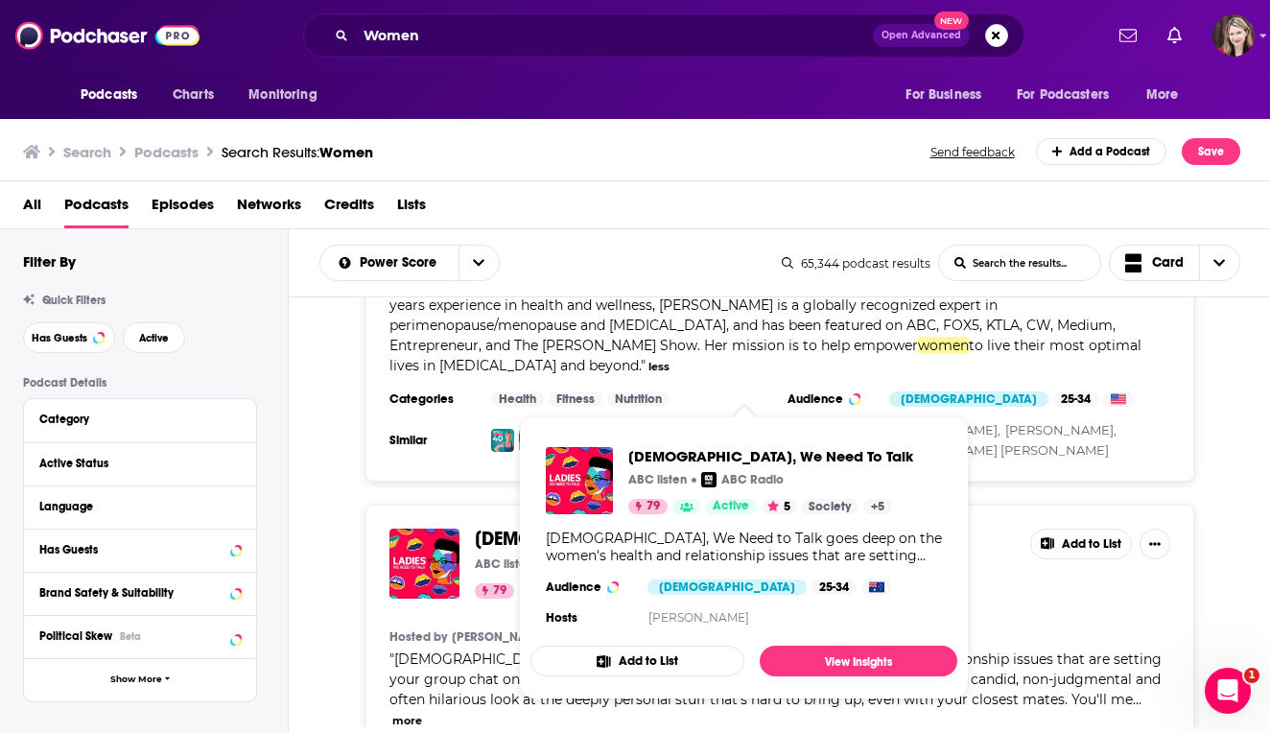
scroll to position [5306, 0]
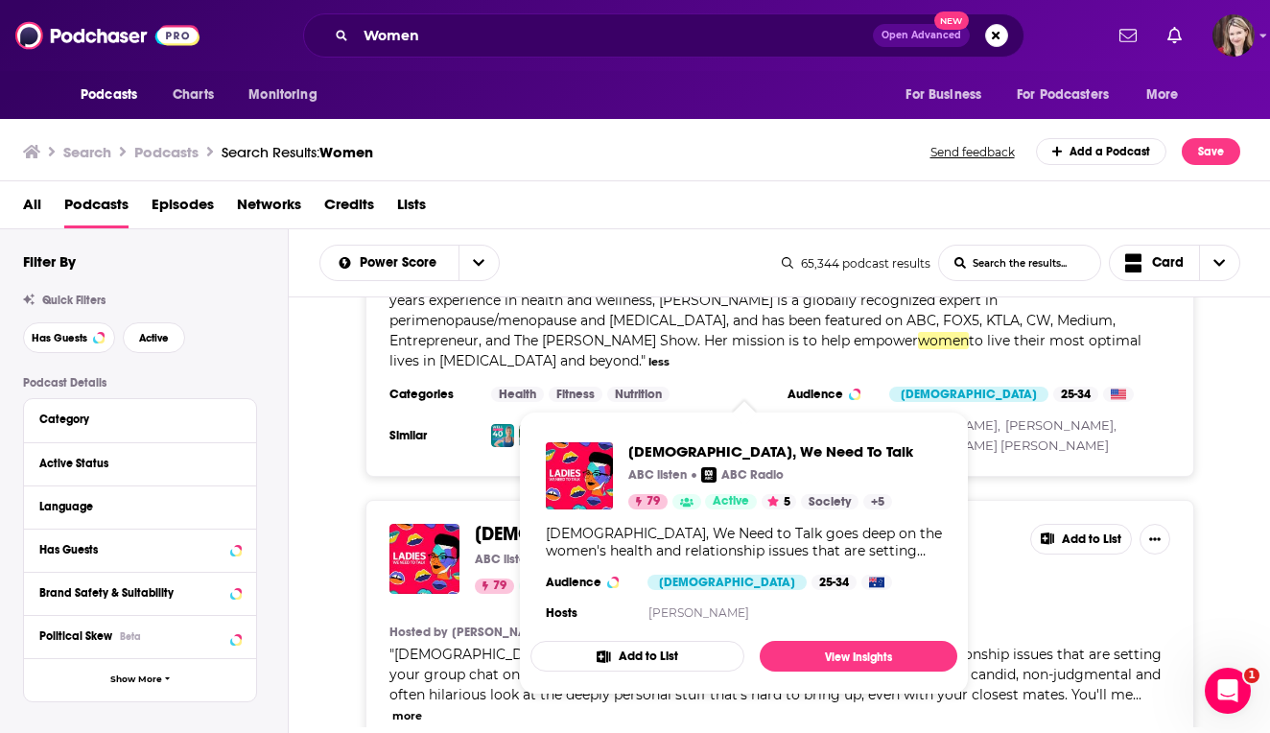
click at [509, 522] on span "Ladies, We Need To Talk" at bounding box center [652, 534] width 355 height 24
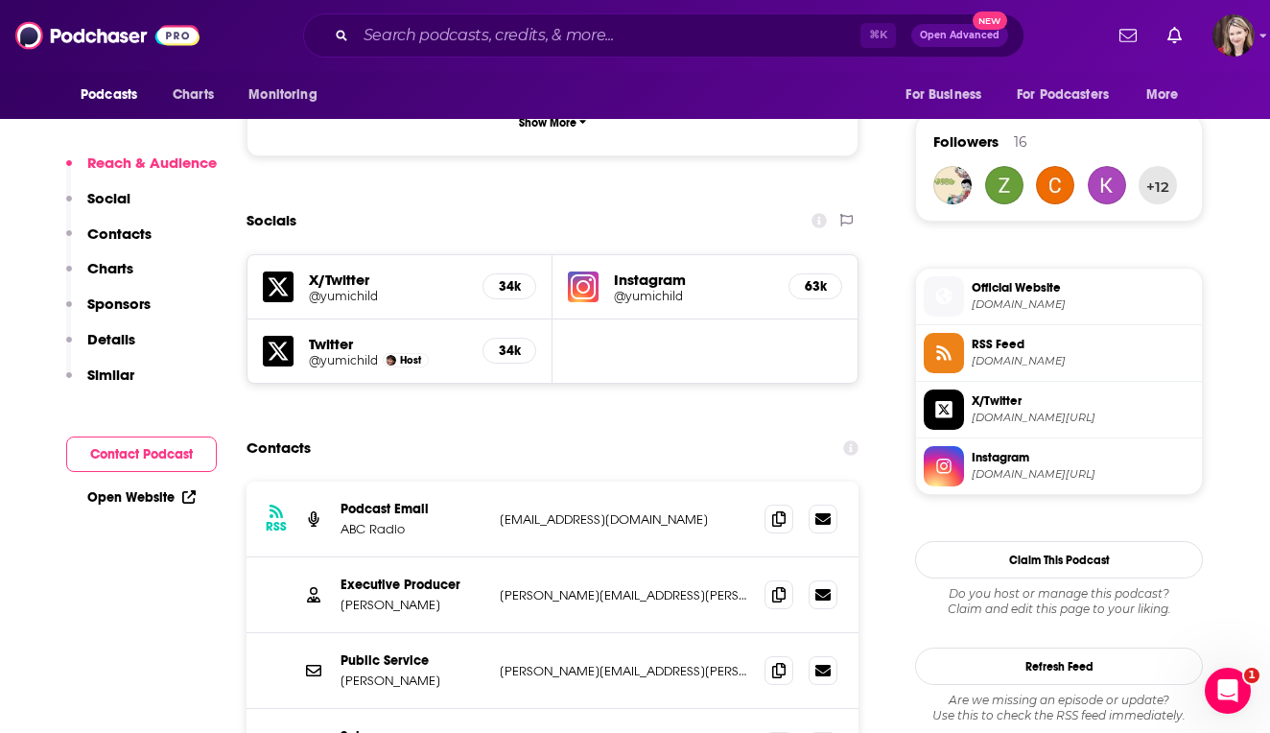
scroll to position [1369, 0]
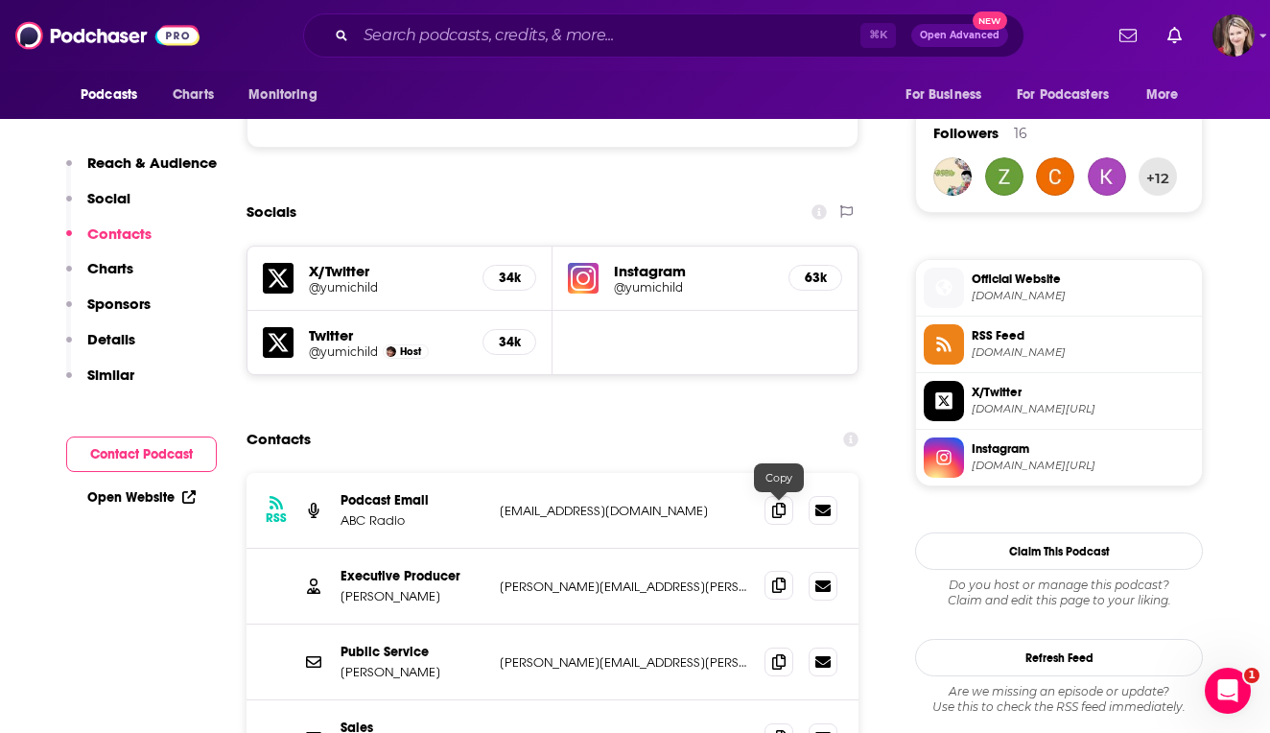
click at [780, 577] on icon at bounding box center [778, 584] width 13 height 15
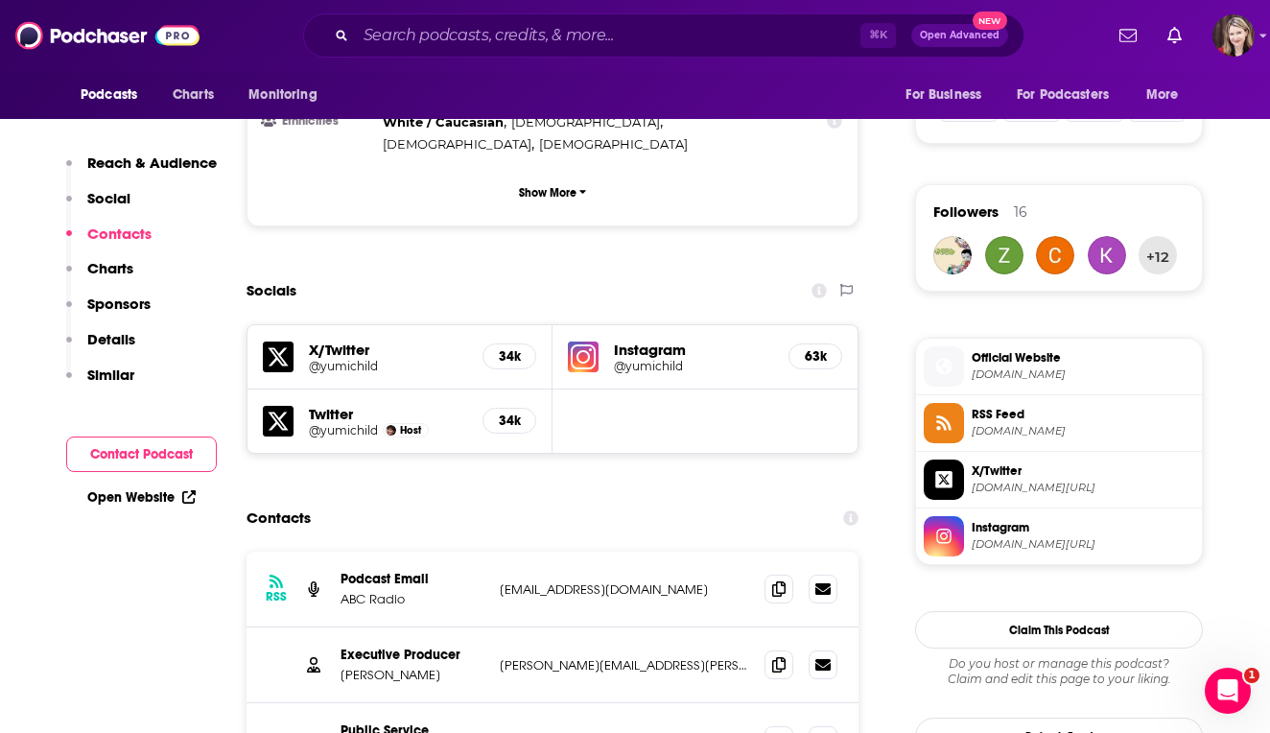
scroll to position [1283, 0]
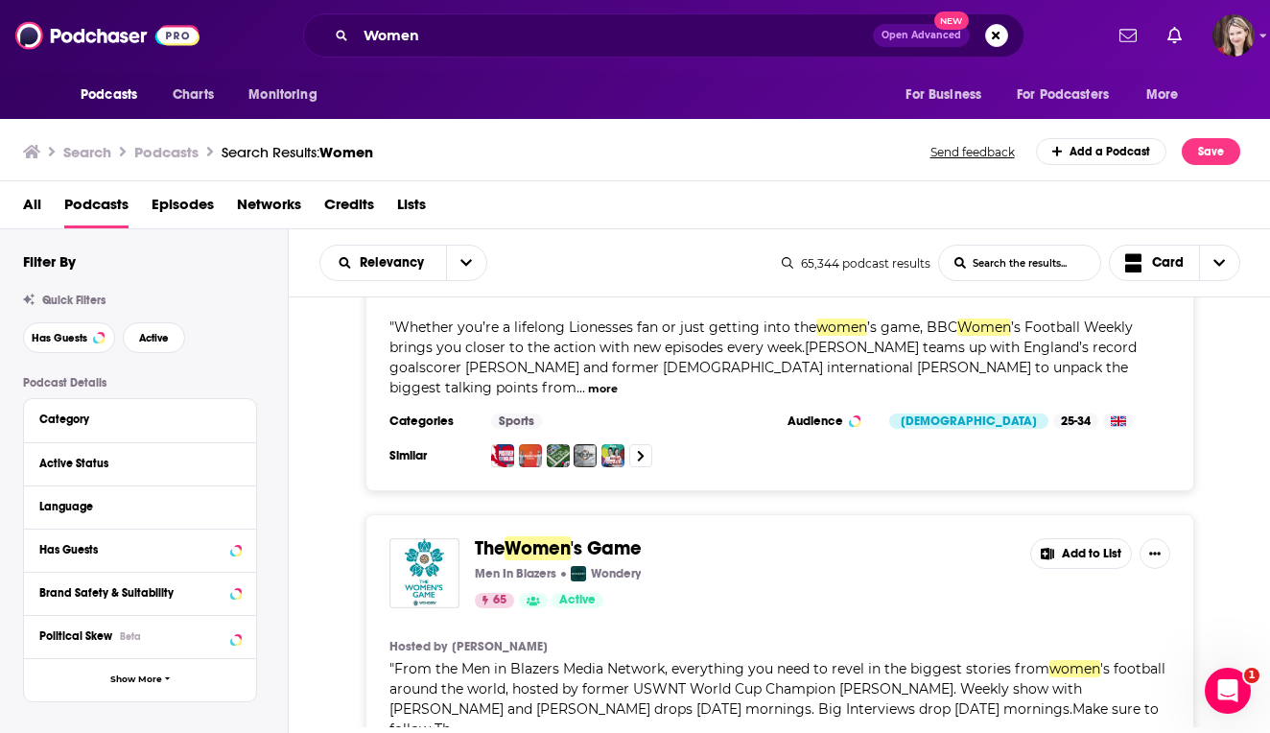
scroll to position [523, 0]
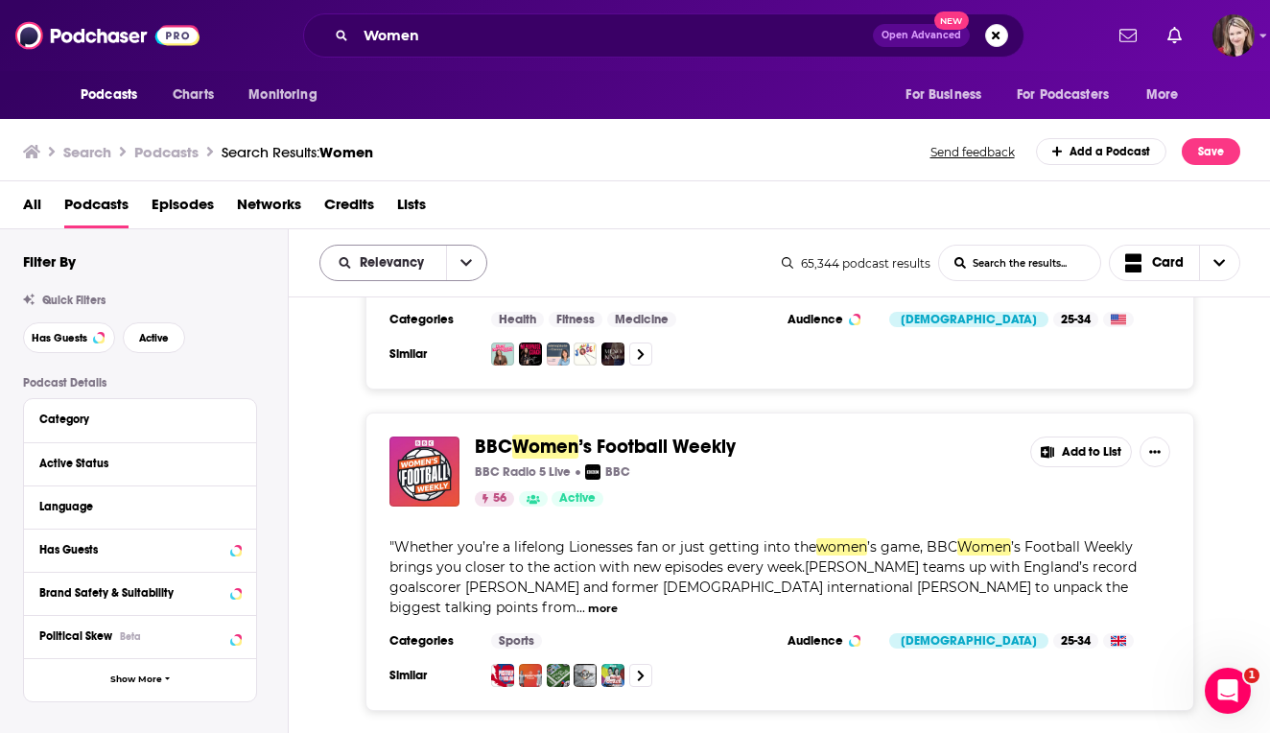
click at [462, 257] on icon "open menu" at bounding box center [466, 262] width 12 height 13
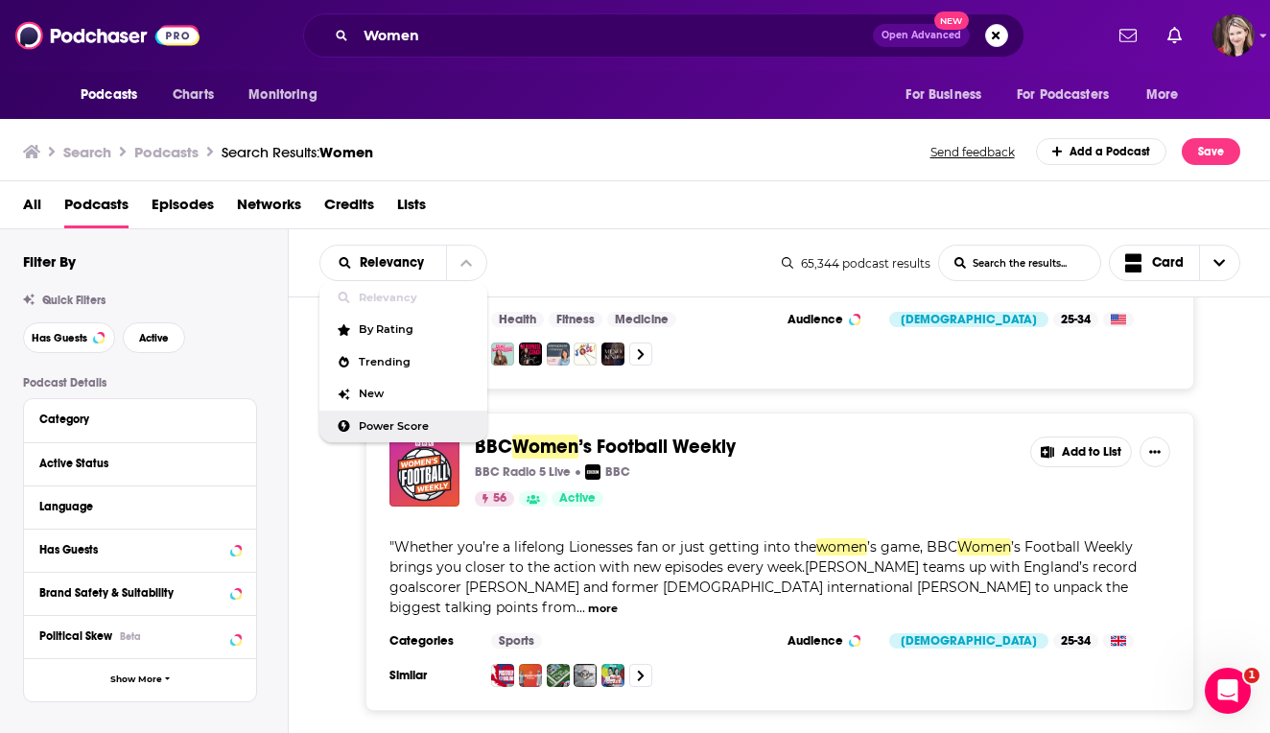
click at [370, 428] on span "Power Score" at bounding box center [415, 426] width 113 height 11
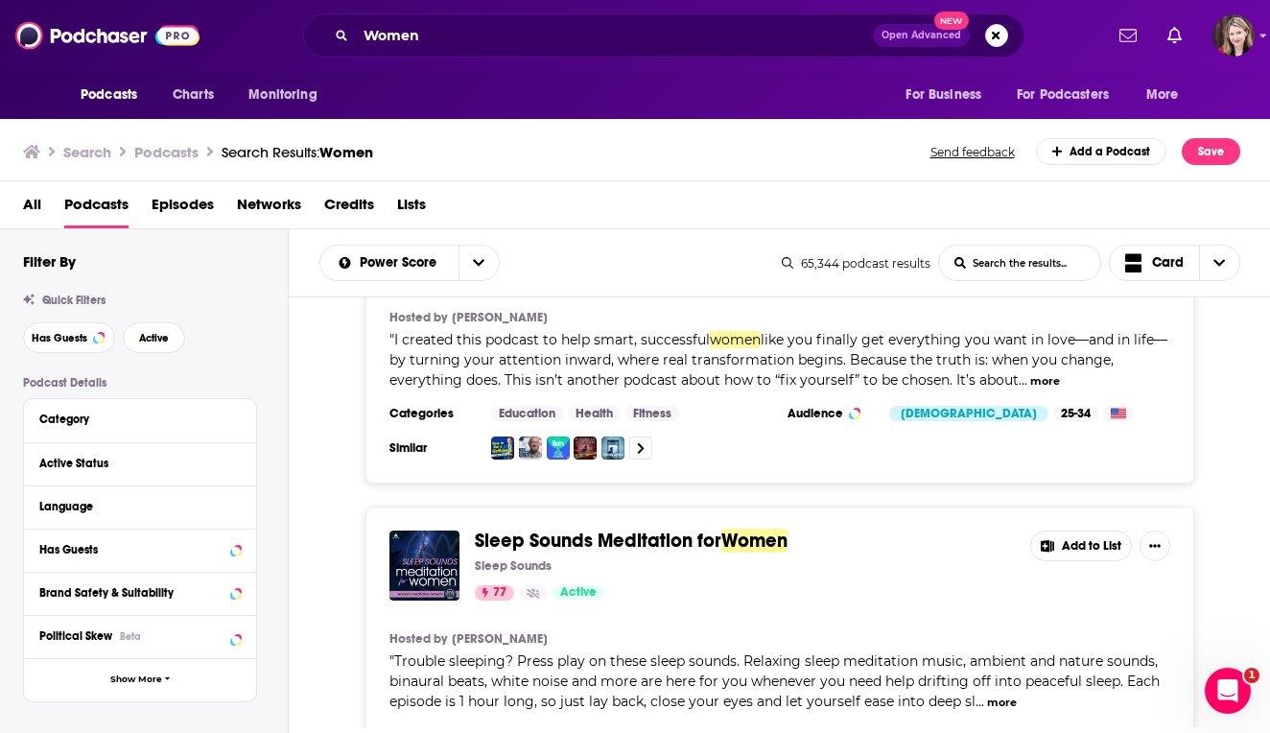
scroll to position [0, 0]
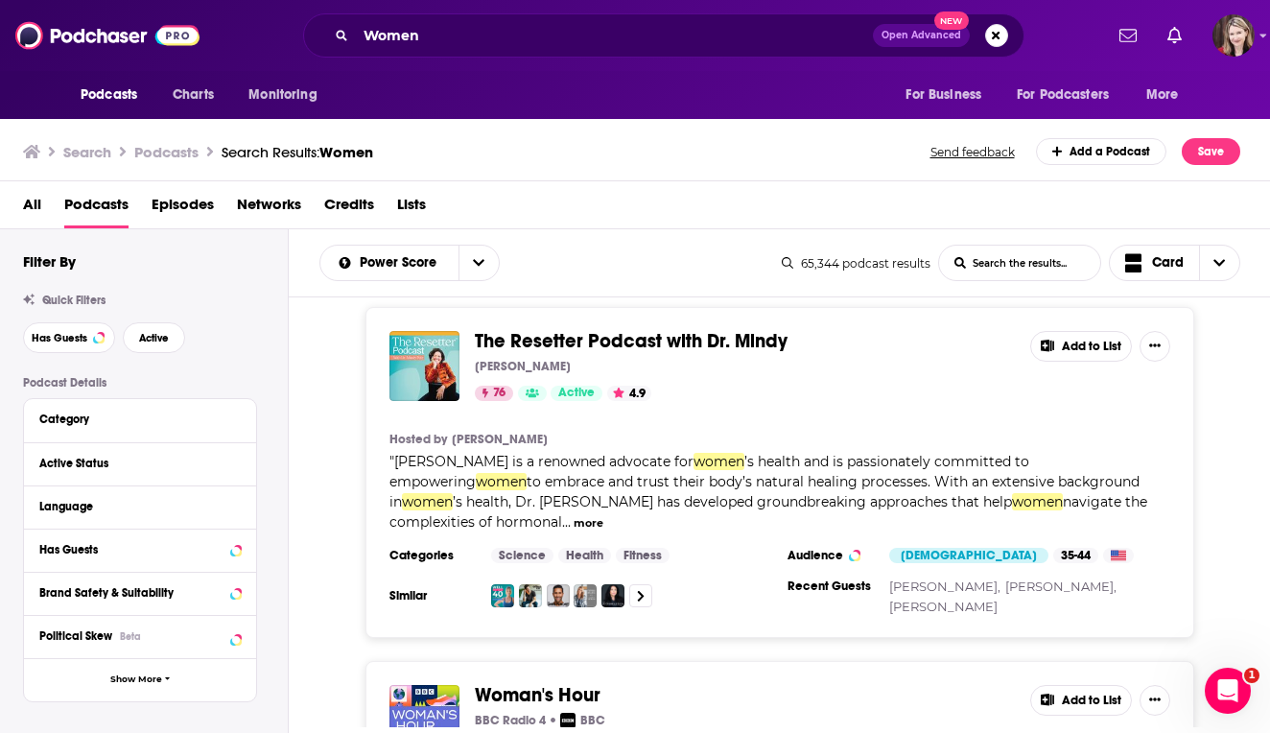
scroll to position [9816, 0]
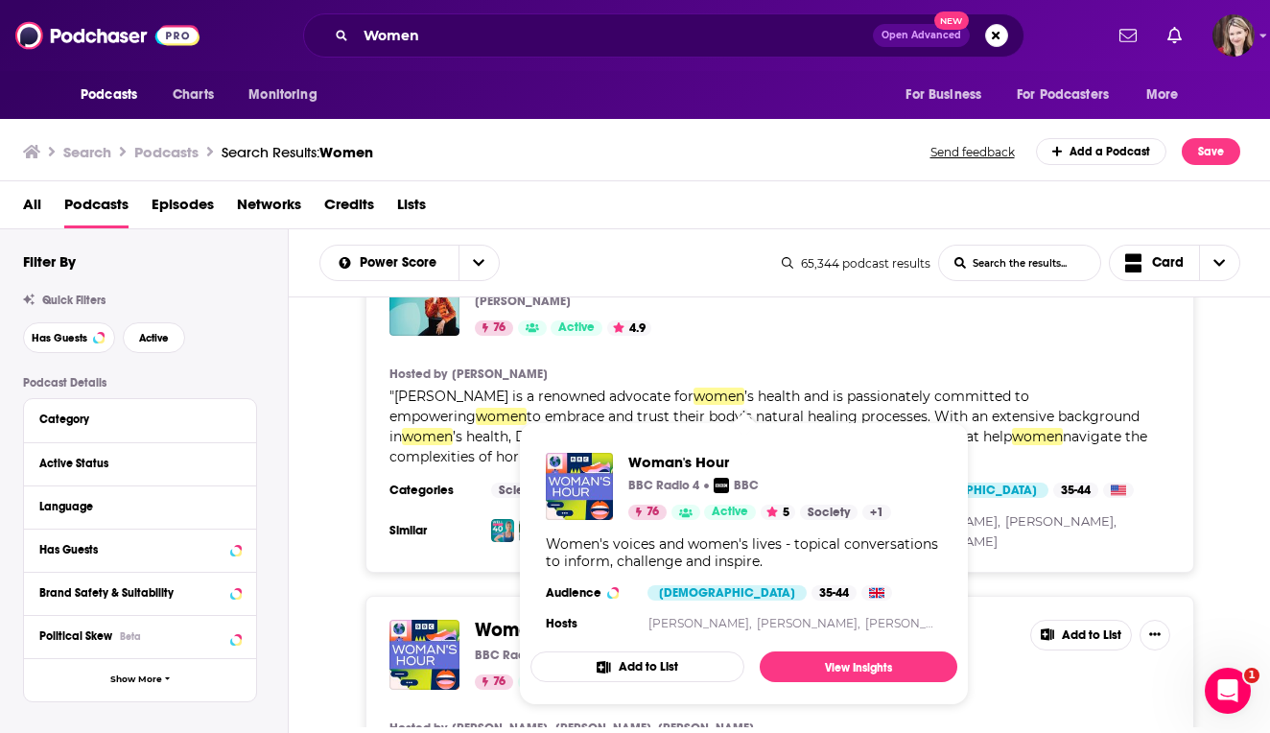
click at [483, 618] on span "Woman's Hour" at bounding box center [538, 630] width 126 height 24
